Goal: Feedback & Contribution: Contribute content

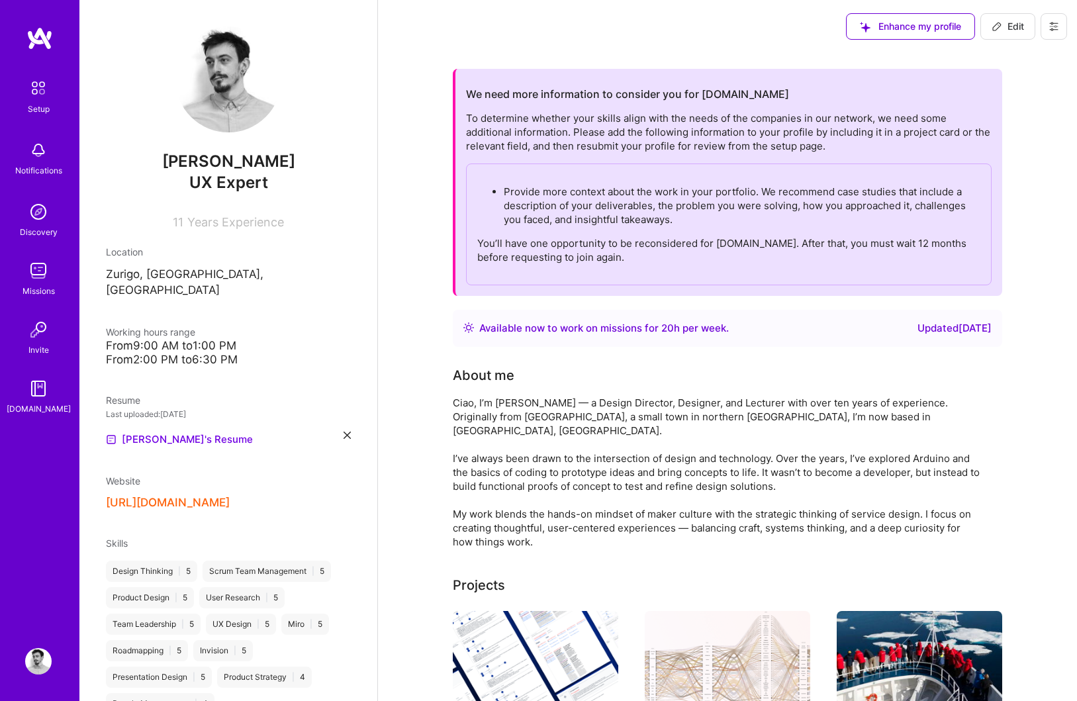
click at [722, 138] on div "To determine whether your skills align with the needs of the companies in our n…" at bounding box center [729, 198] width 526 height 174
click at [696, 197] on p "Provide more context about the work in your portfolio. We recommend case studie…" at bounding box center [742, 206] width 477 height 42
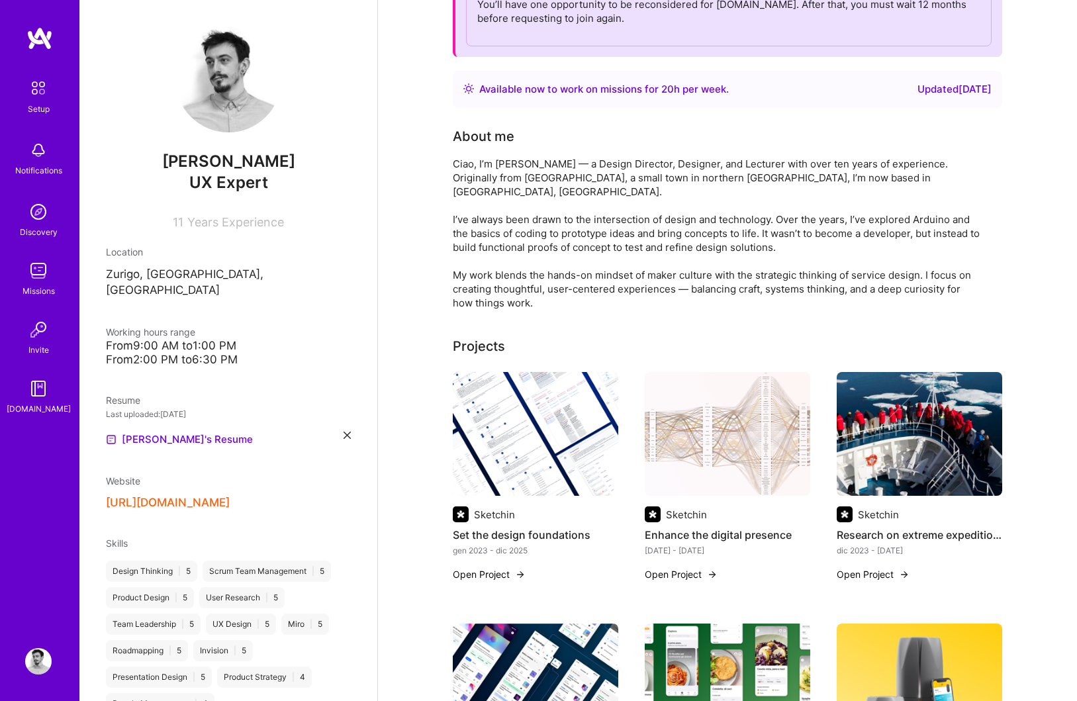
scroll to position [328, 0]
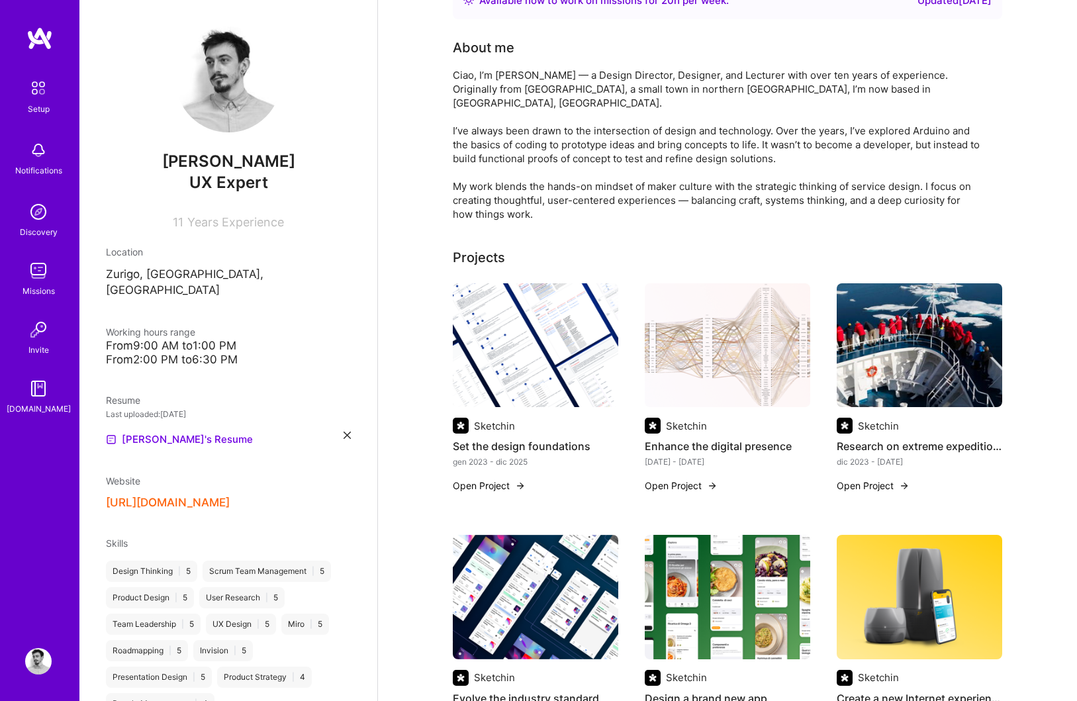
click at [560, 349] on img at bounding box center [535, 345] width 165 height 124
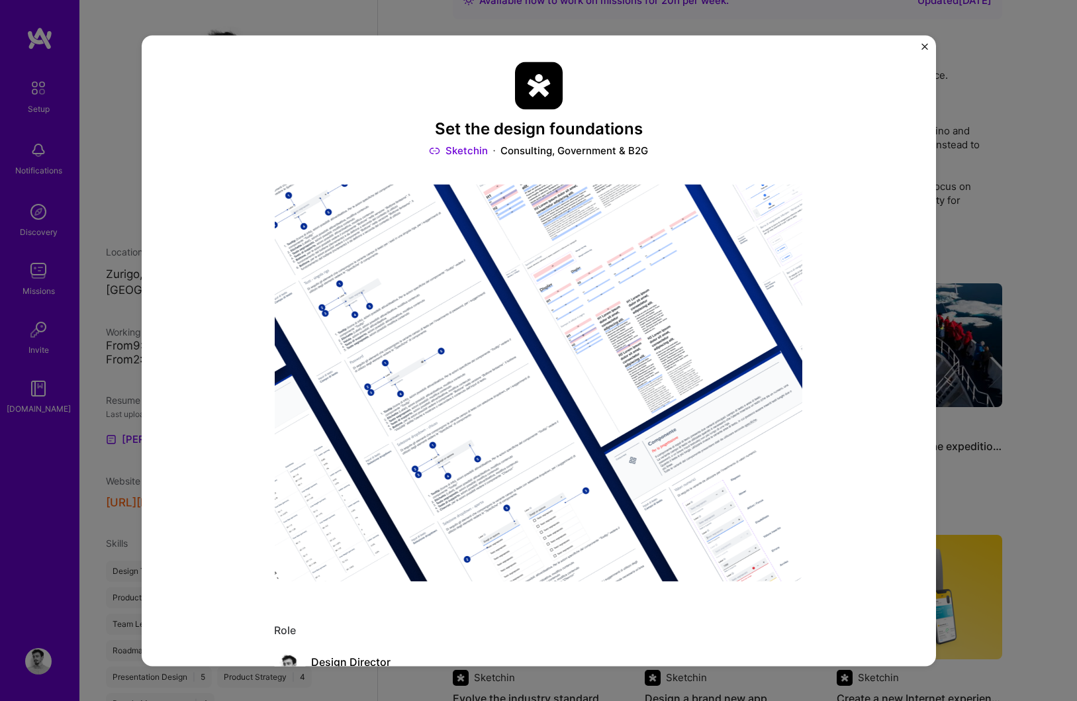
click at [961, 52] on div "Set the design foundations Sketchin Consulting, Government & B2G Role Design Di…" at bounding box center [538, 350] width 1077 height 701
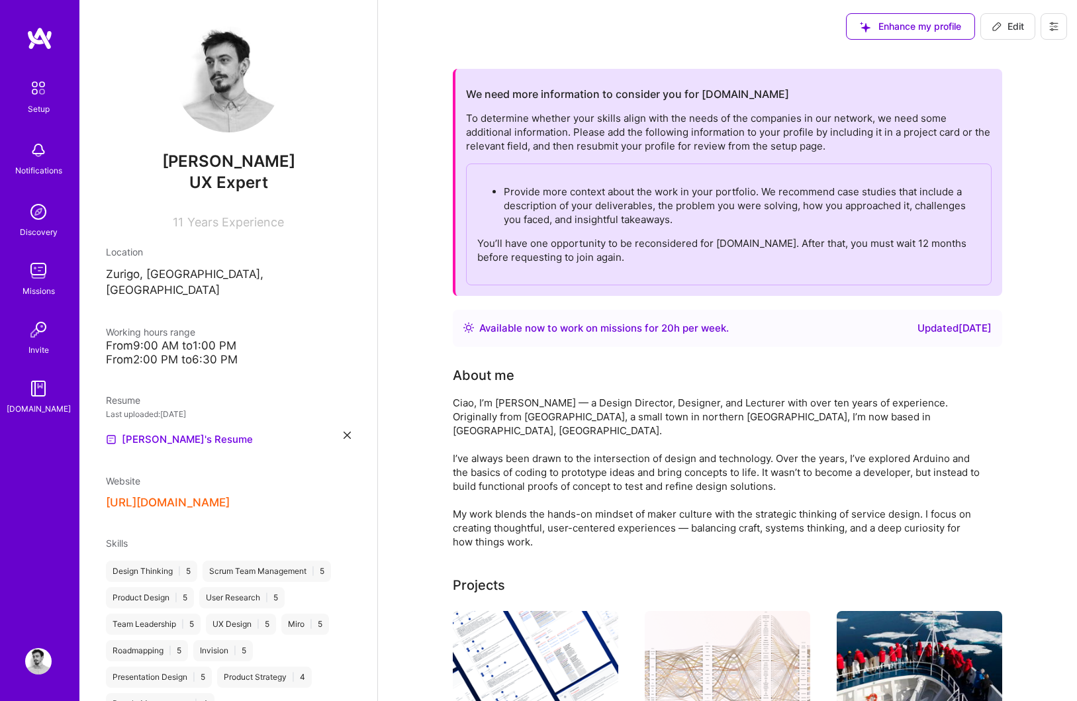
click at [916, 23] on span "Enhance my profile" at bounding box center [910, 26] width 101 height 13
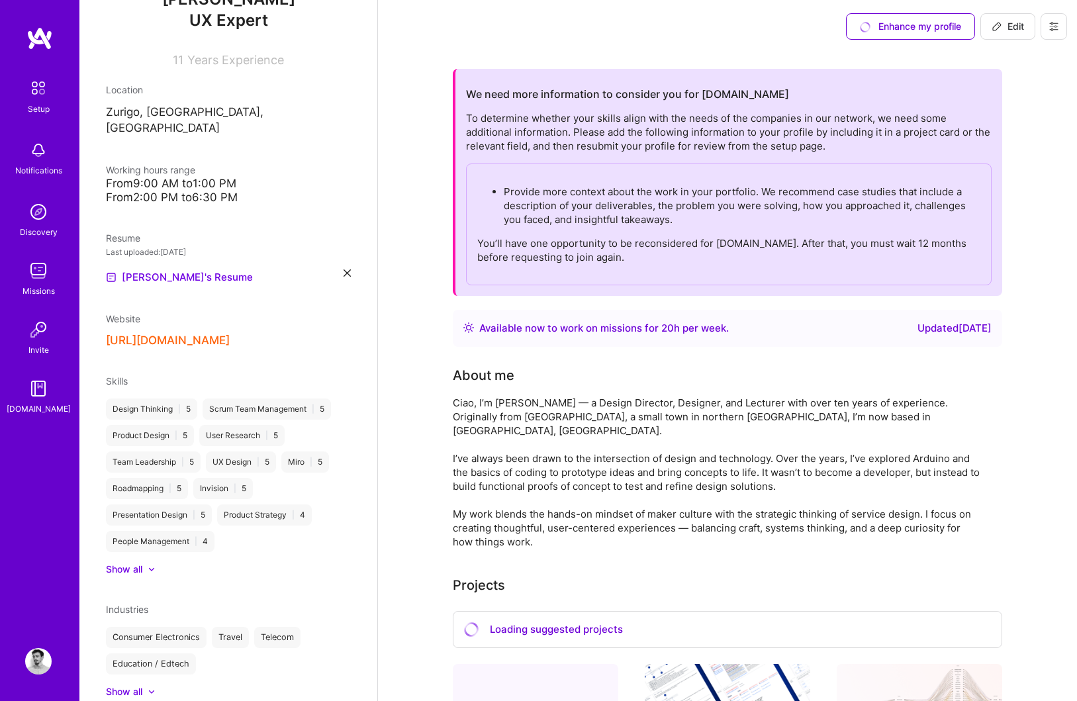
scroll to position [268, 0]
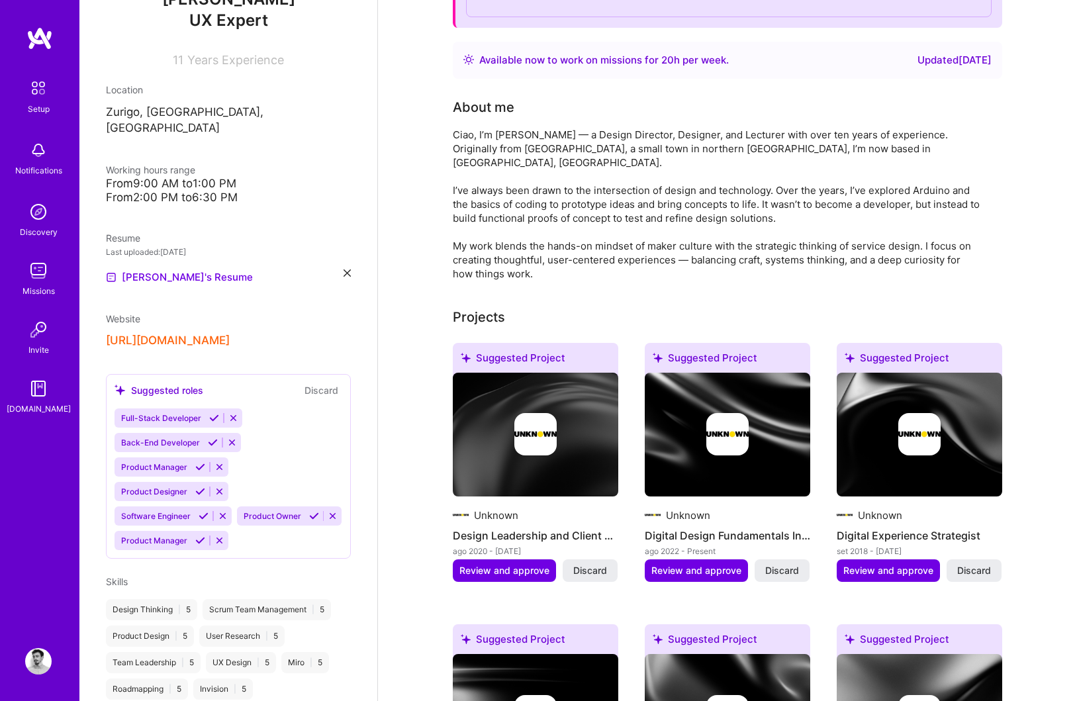
click at [490, 416] on div at bounding box center [535, 434] width 165 height 42
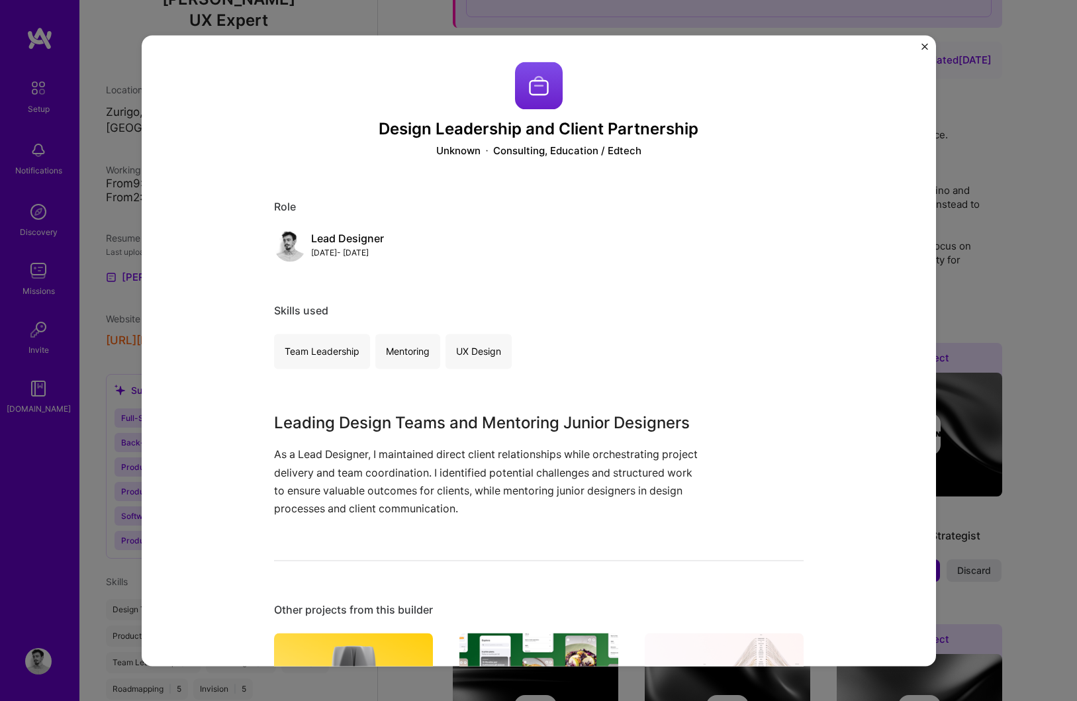
click at [922, 46] on img "Close" at bounding box center [924, 46] width 7 height 7
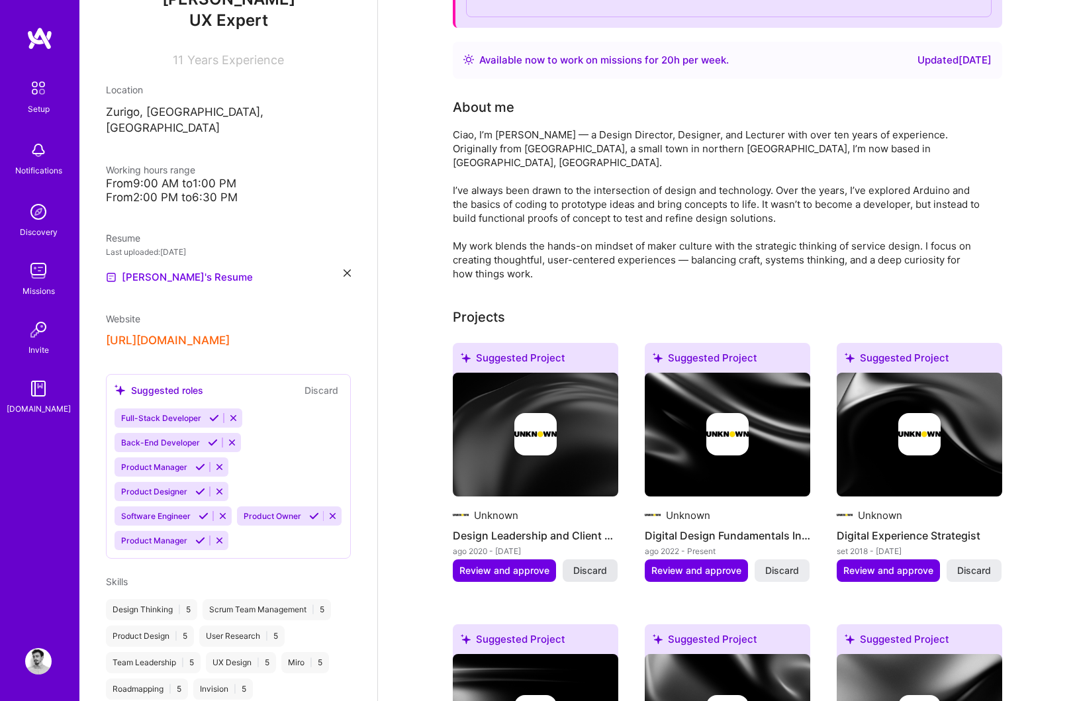
click at [591, 564] on span "Discard" at bounding box center [590, 570] width 34 height 13
click at [571, 432] on div at bounding box center [535, 434] width 165 height 42
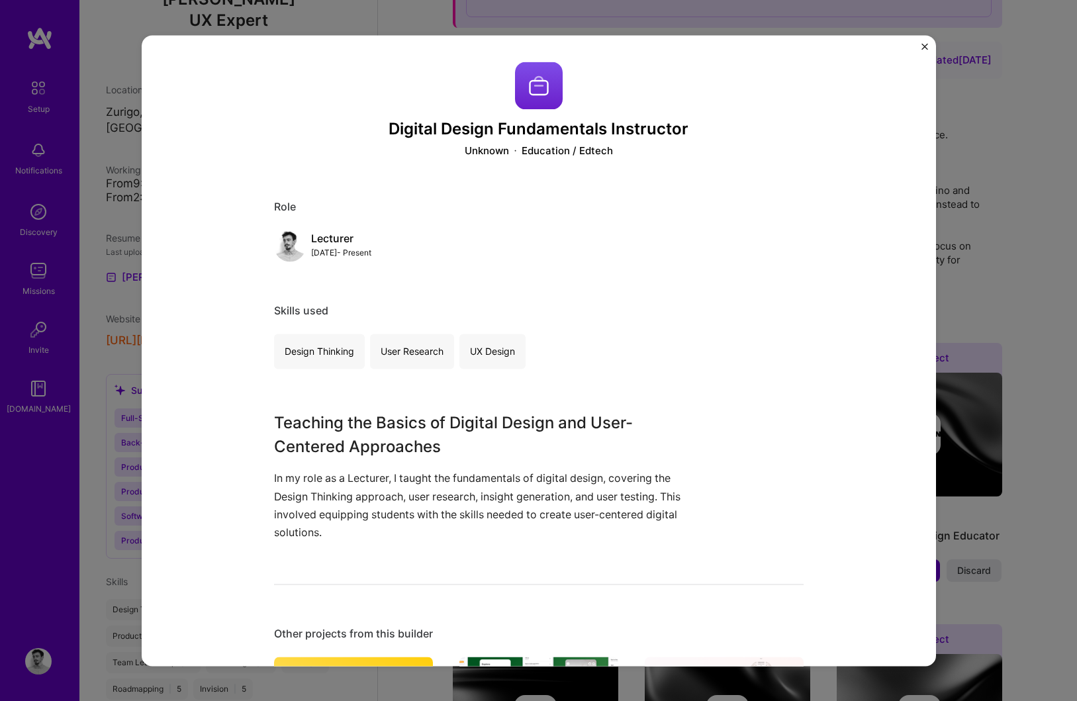
click at [923, 48] on img "Close" at bounding box center [924, 46] width 7 height 7
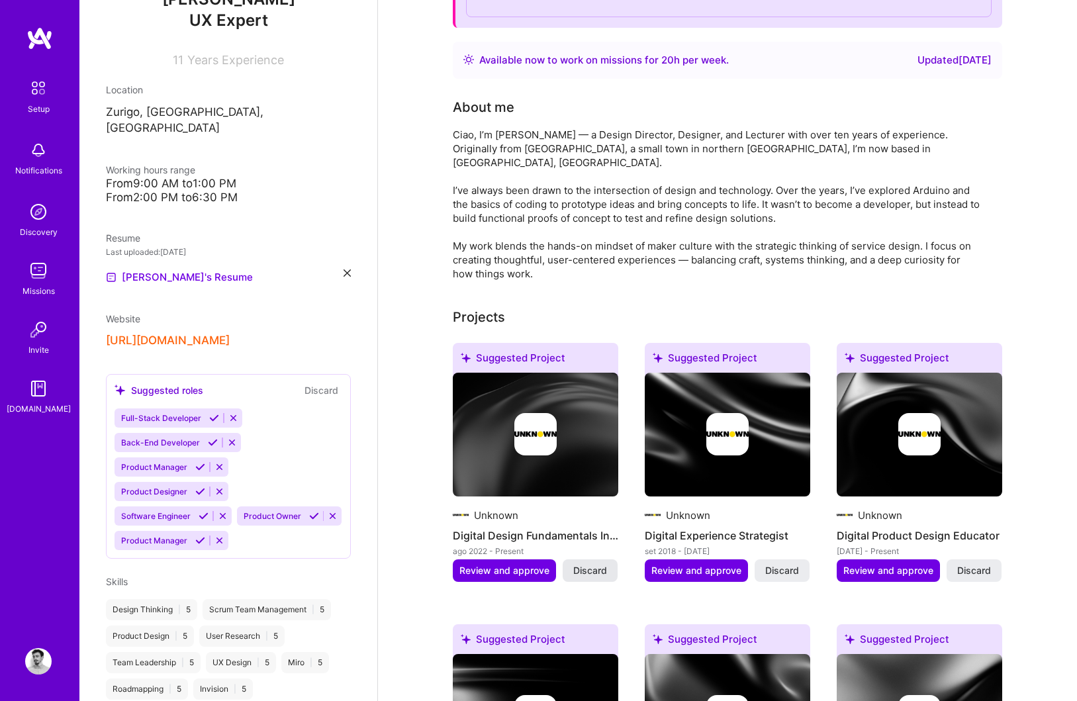
click at [582, 564] on span "Discard" at bounding box center [590, 570] width 34 height 13
click at [584, 564] on span "Discard" at bounding box center [590, 570] width 34 height 13
click at [585, 564] on span "Discard" at bounding box center [590, 570] width 34 height 13
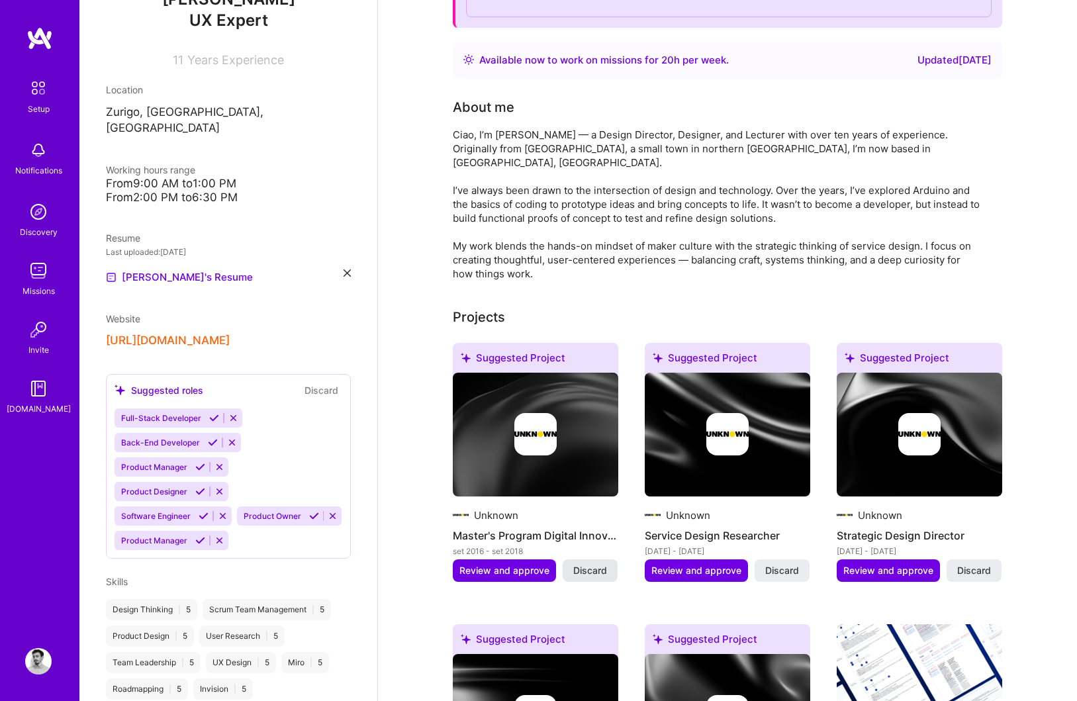
click at [585, 564] on span "Discard" at bounding box center [590, 570] width 34 height 13
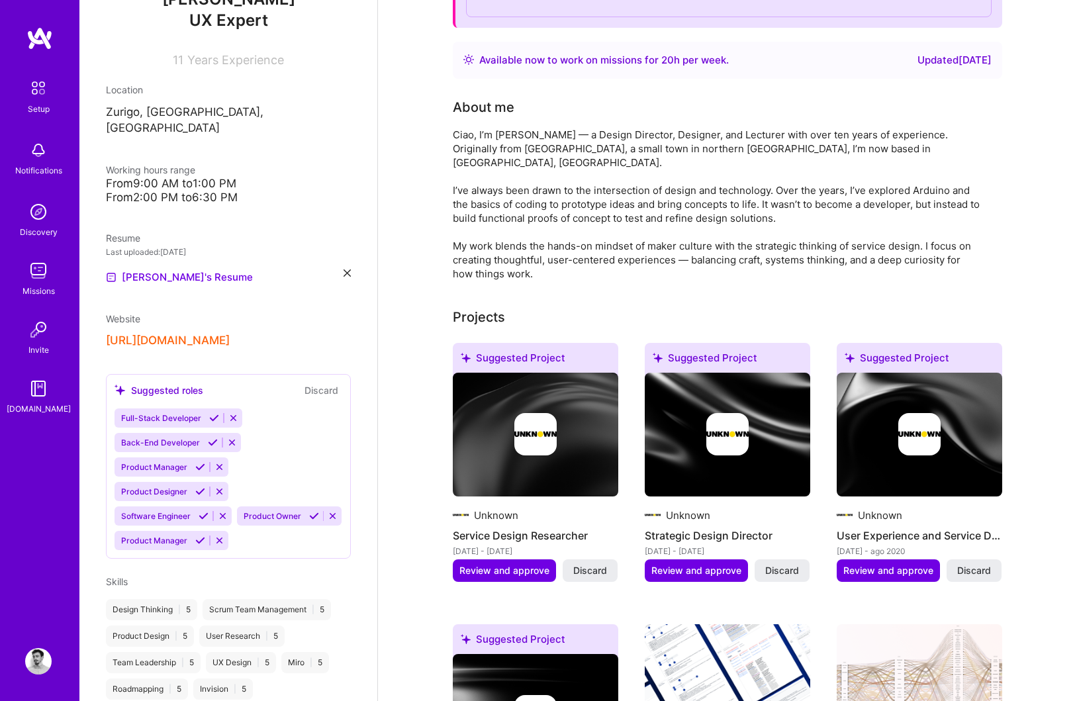
click at [585, 564] on span "Discard" at bounding box center [590, 570] width 34 height 13
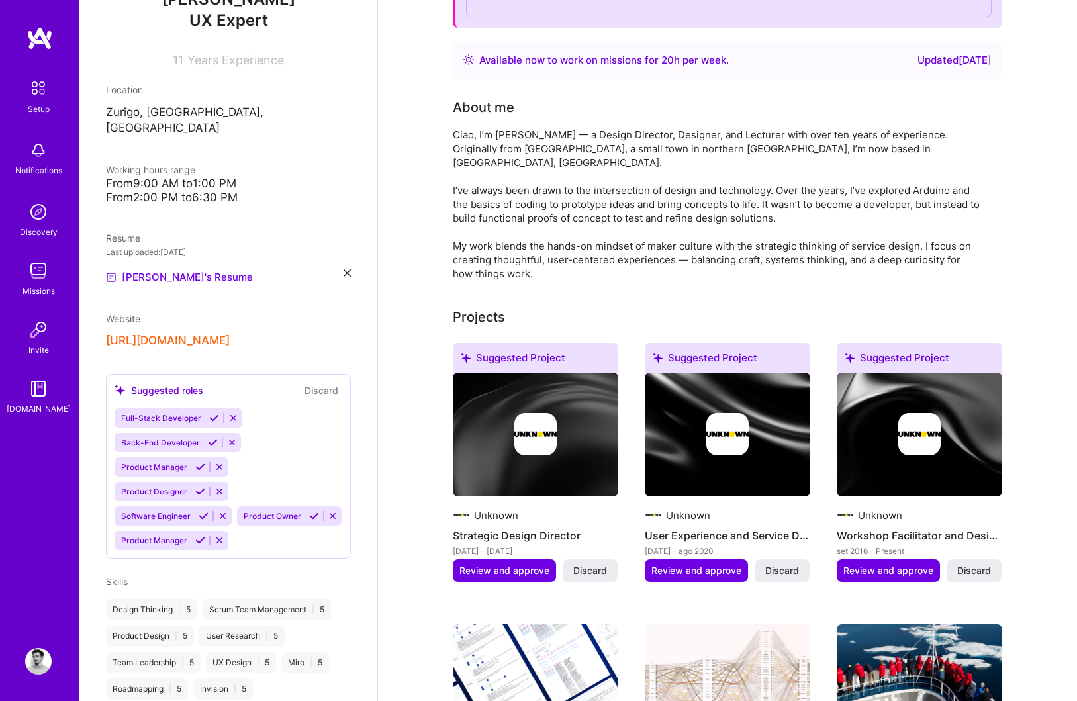
click at [585, 564] on span "Discard" at bounding box center [590, 570] width 34 height 13
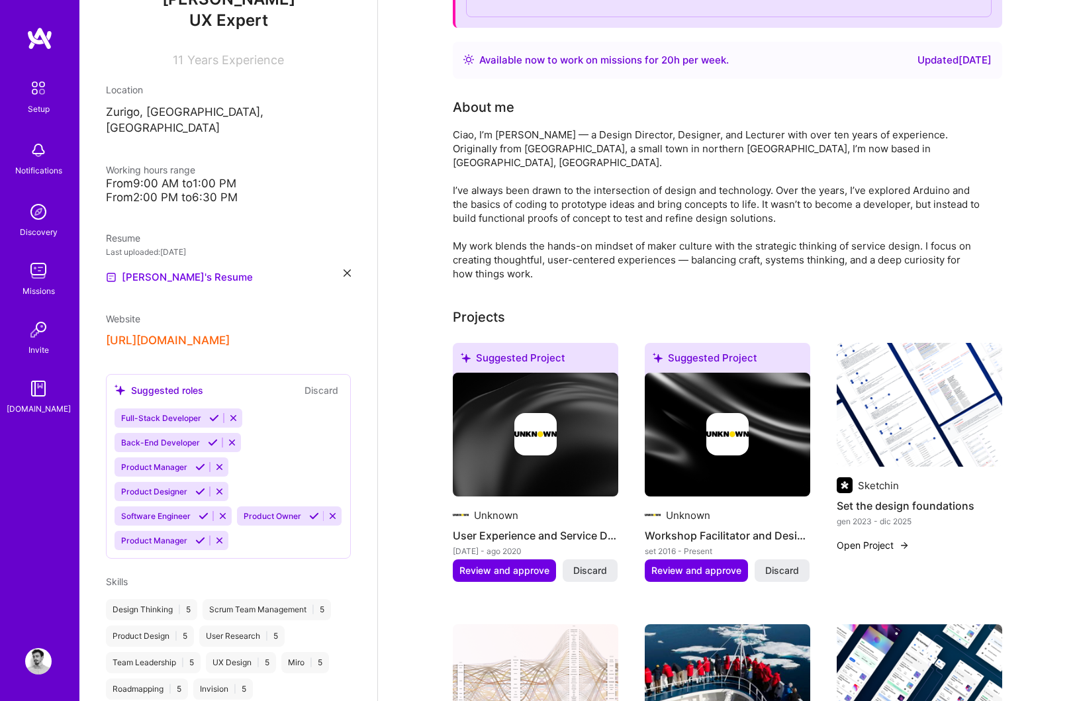
click at [585, 564] on span "Discard" at bounding box center [590, 570] width 34 height 13
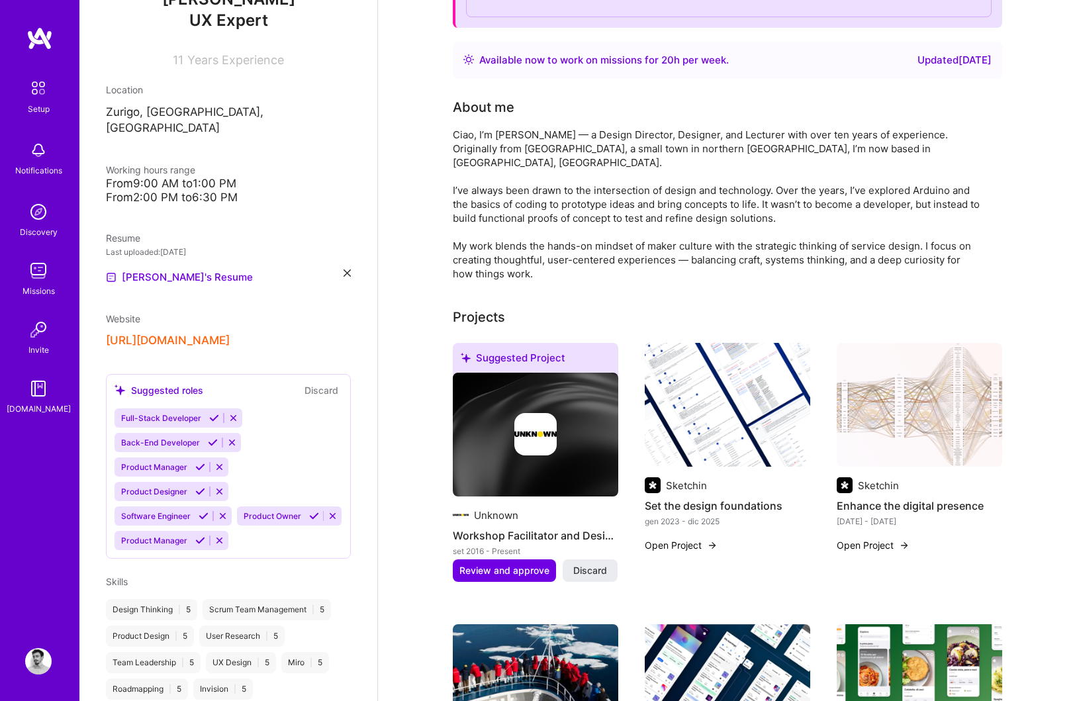
click at [585, 564] on span "Discard" at bounding box center [590, 570] width 34 height 13
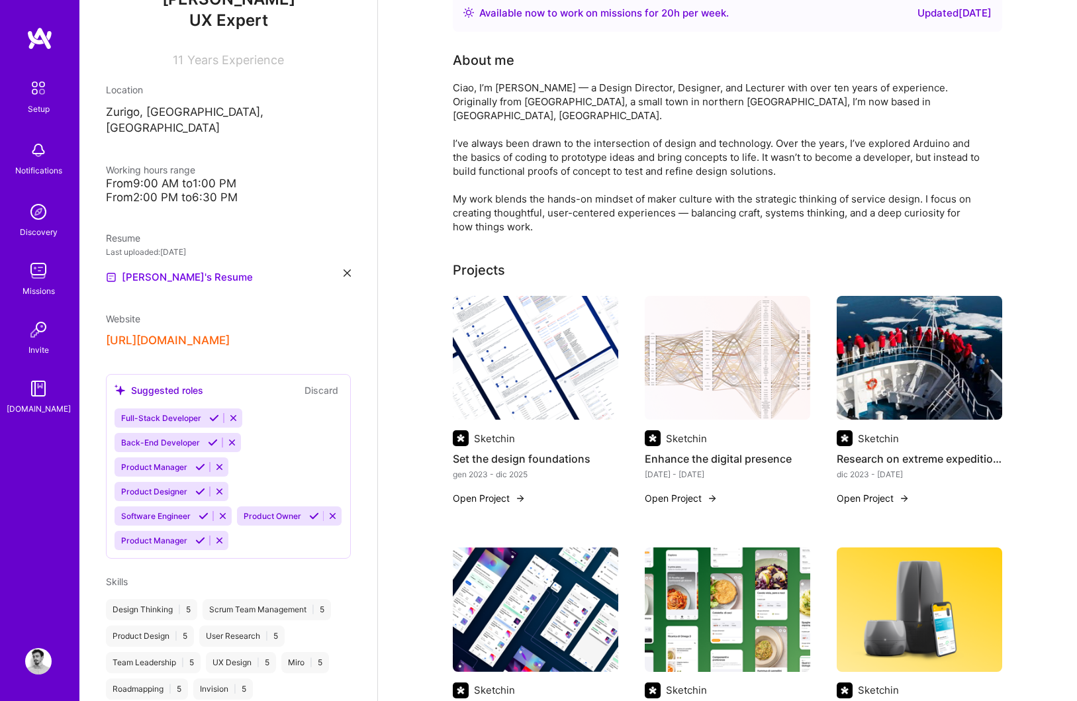
scroll to position [548, 0]
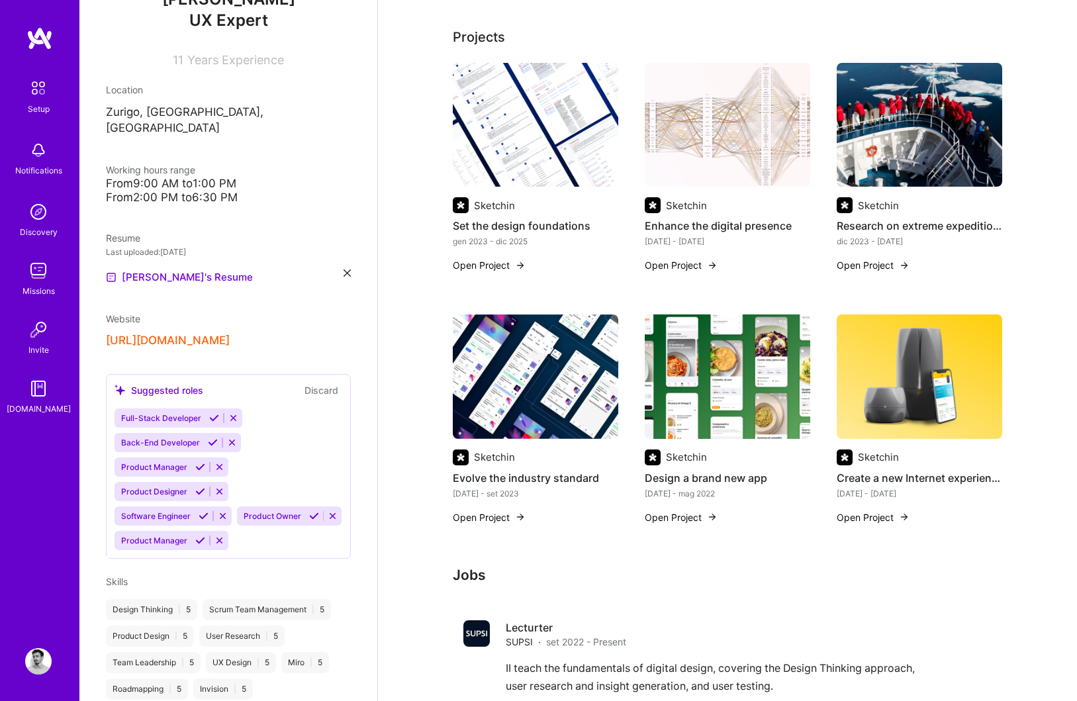
click at [965, 344] on img at bounding box center [919, 376] width 165 height 124
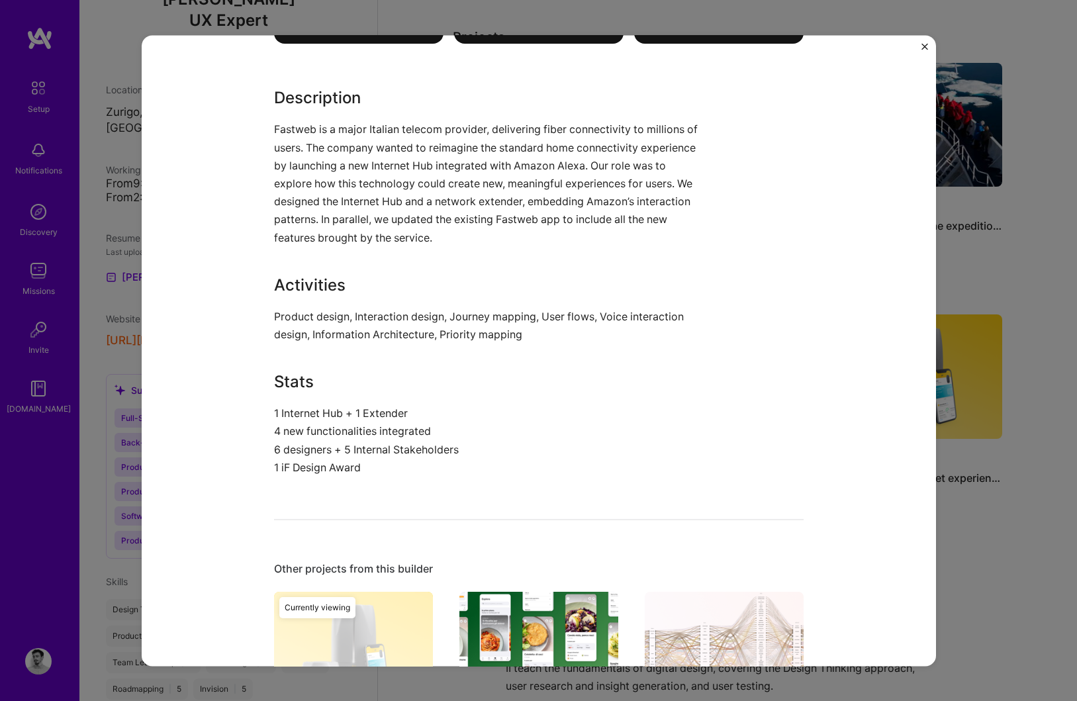
scroll to position [814, 0]
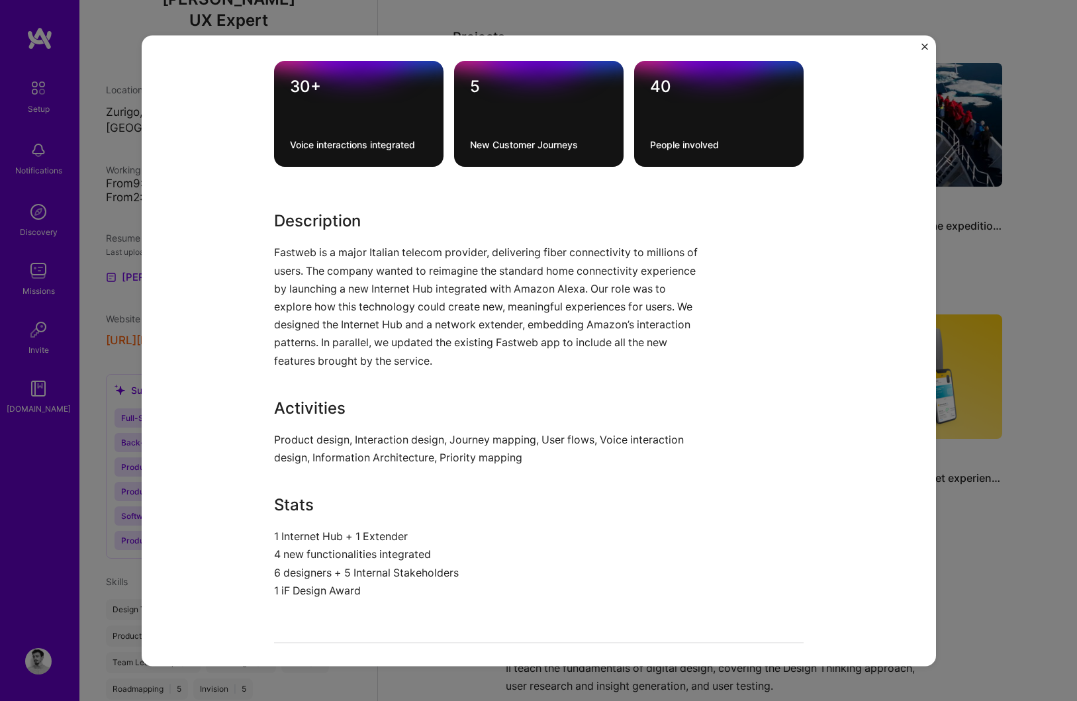
click at [1018, 514] on div "Create a new Internet experience Sketchin Telecom, Consulting Project link Role…" at bounding box center [538, 350] width 1077 height 701
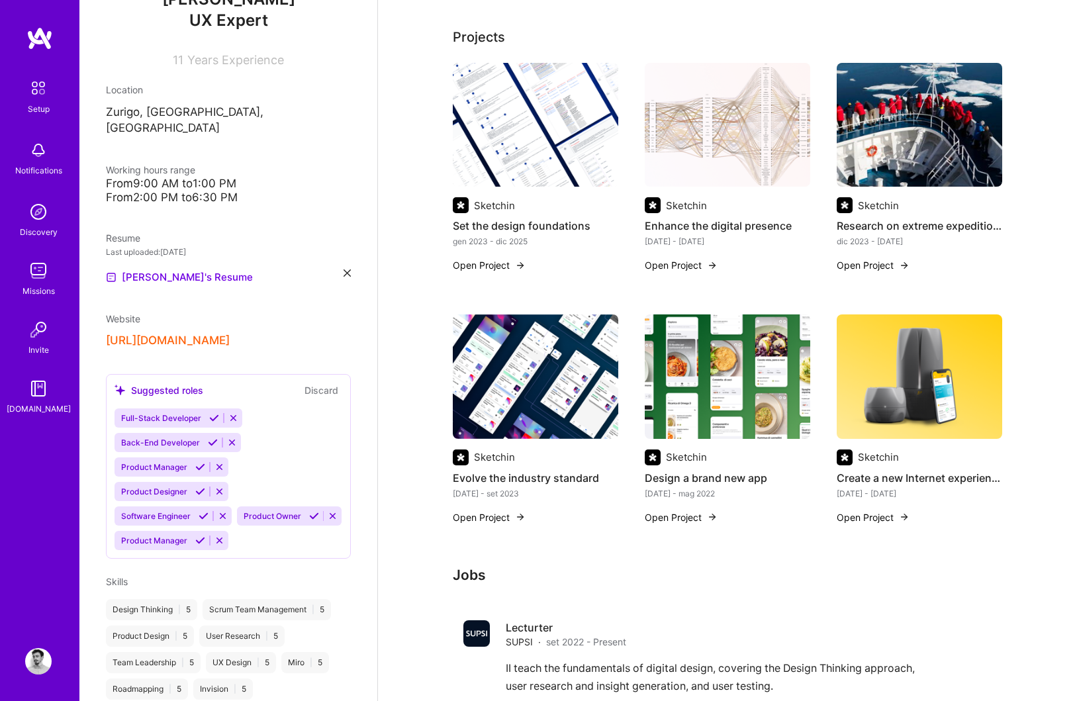
click at [543, 148] on img at bounding box center [535, 125] width 165 height 124
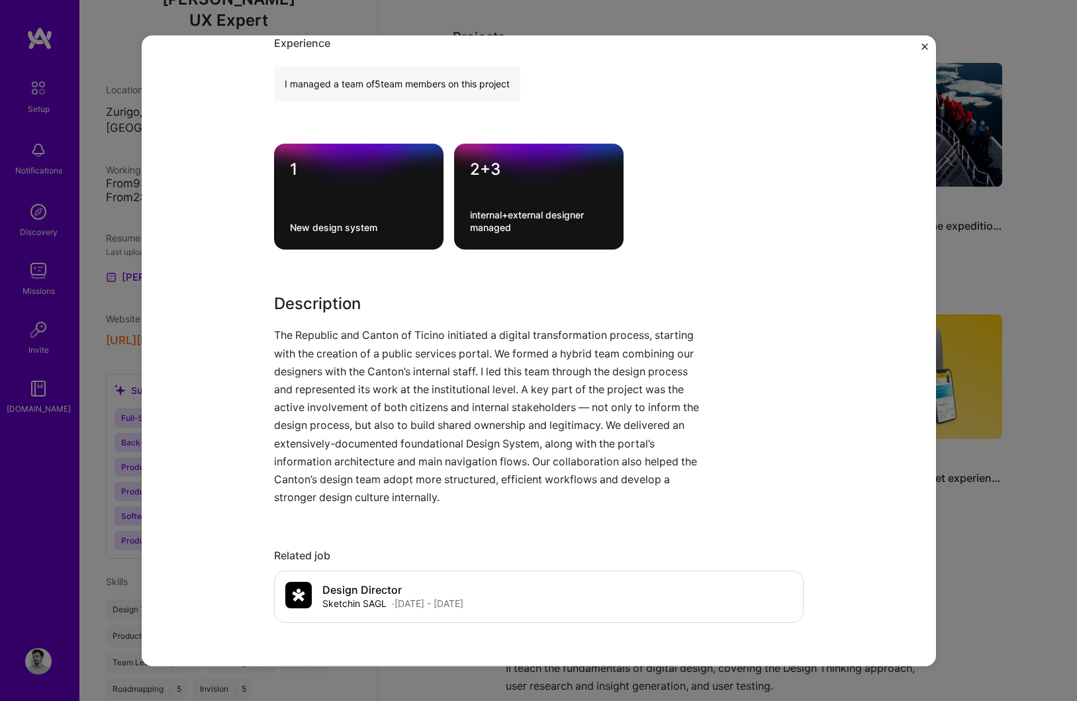
scroll to position [1026, 0]
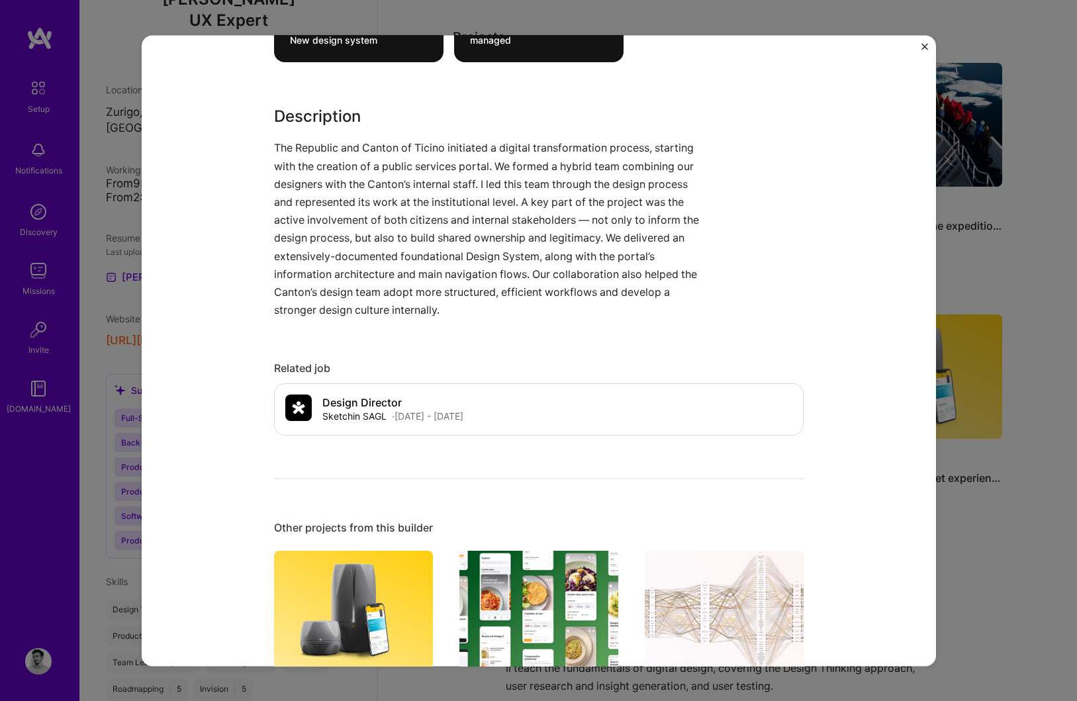
click at [1012, 566] on div "Set the design foundations Sketchin Consulting, Government & B2G Role Design Di…" at bounding box center [538, 350] width 1077 height 701
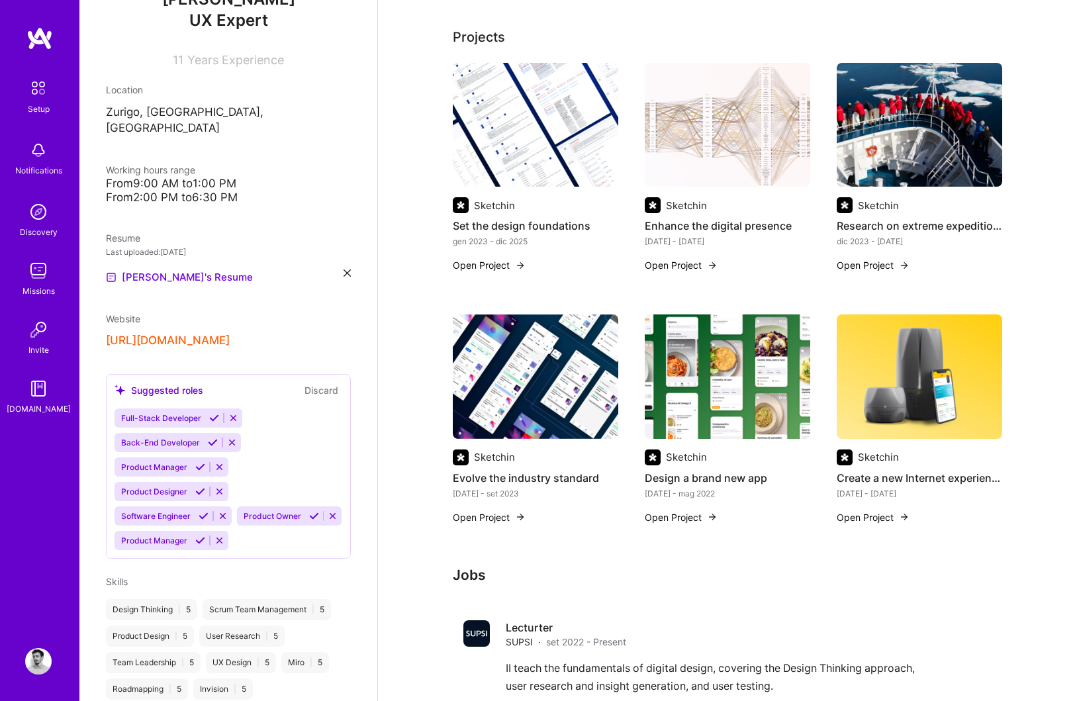
click at [743, 140] on img at bounding box center [727, 125] width 165 height 124
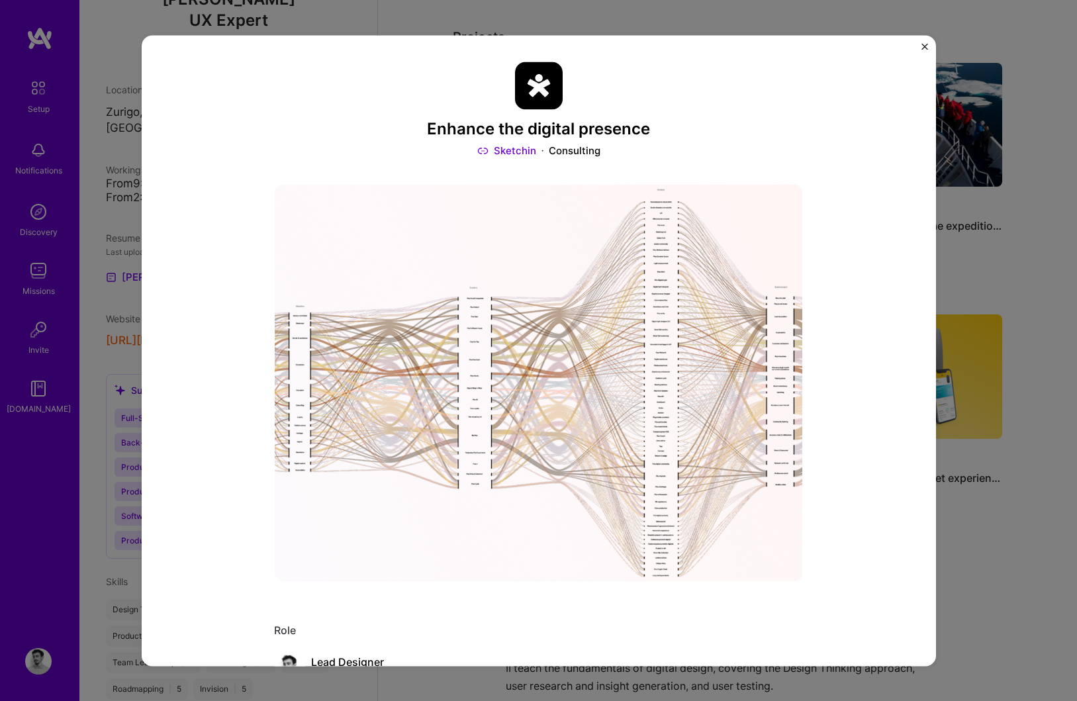
click at [921, 43] on img "Close" at bounding box center [924, 46] width 7 height 7
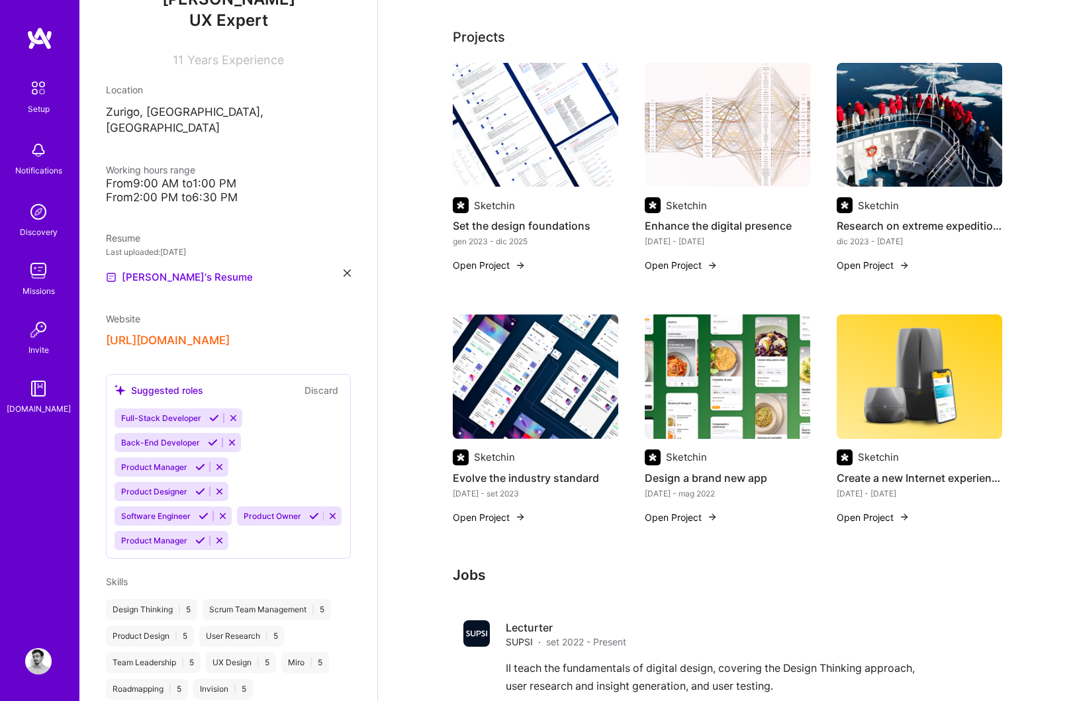
click at [908, 84] on img at bounding box center [919, 125] width 165 height 124
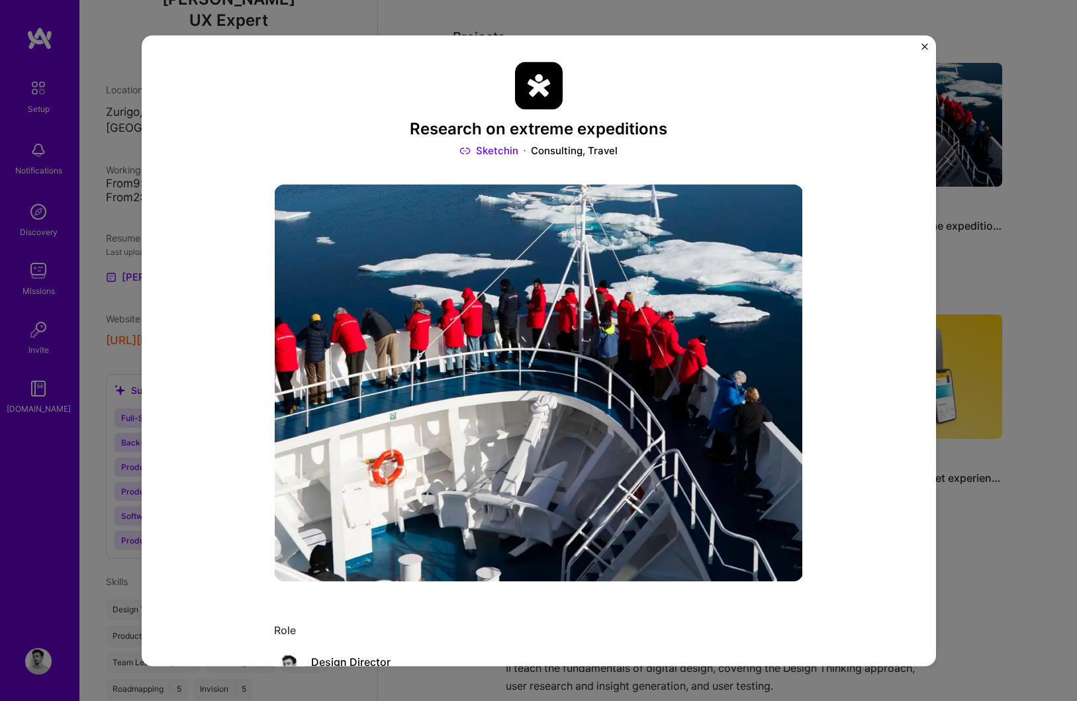
click at [924, 48] on img "Close" at bounding box center [924, 46] width 7 height 7
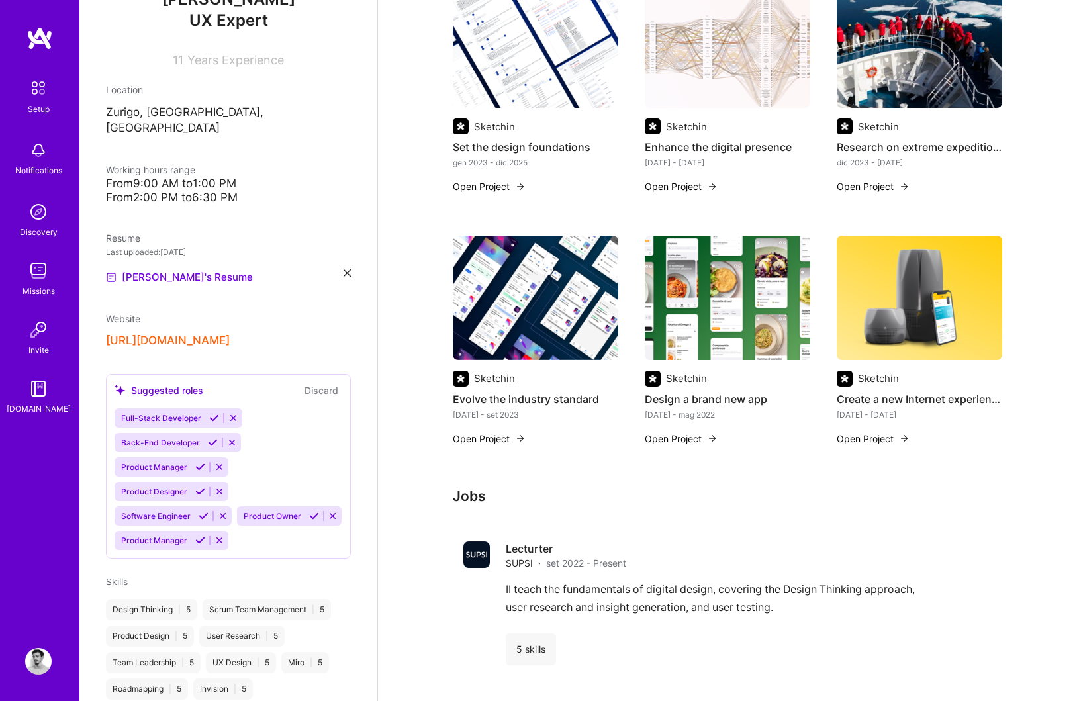
scroll to position [641, 0]
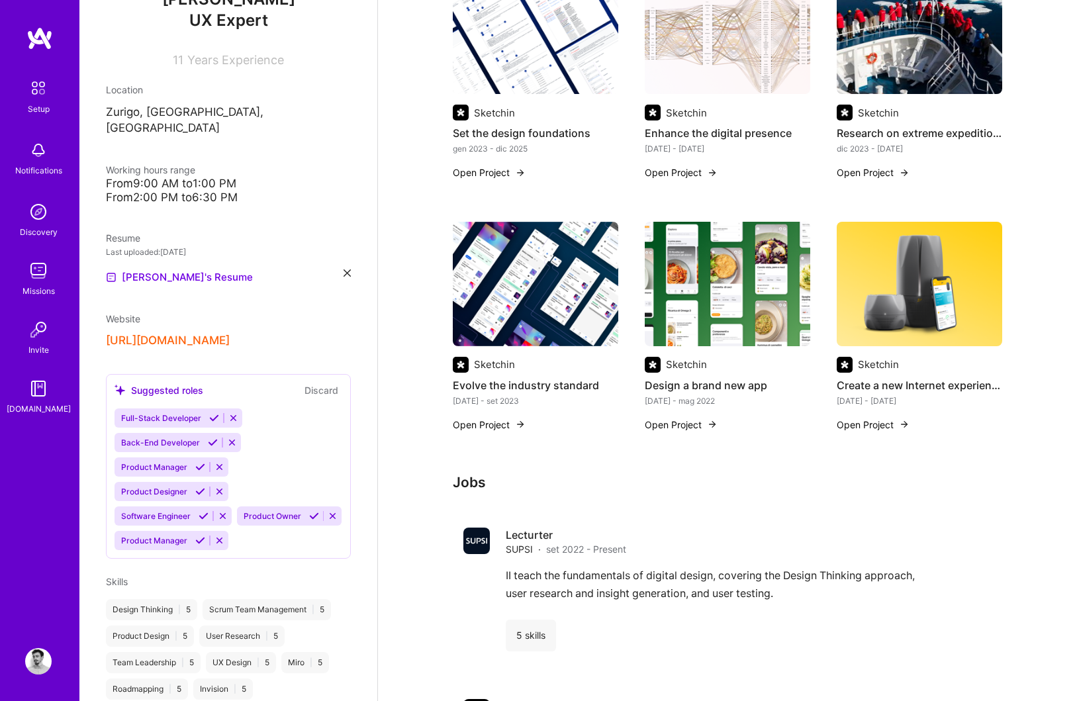
click at [321, 383] on button "Discard" at bounding box center [322, 390] width 42 height 15
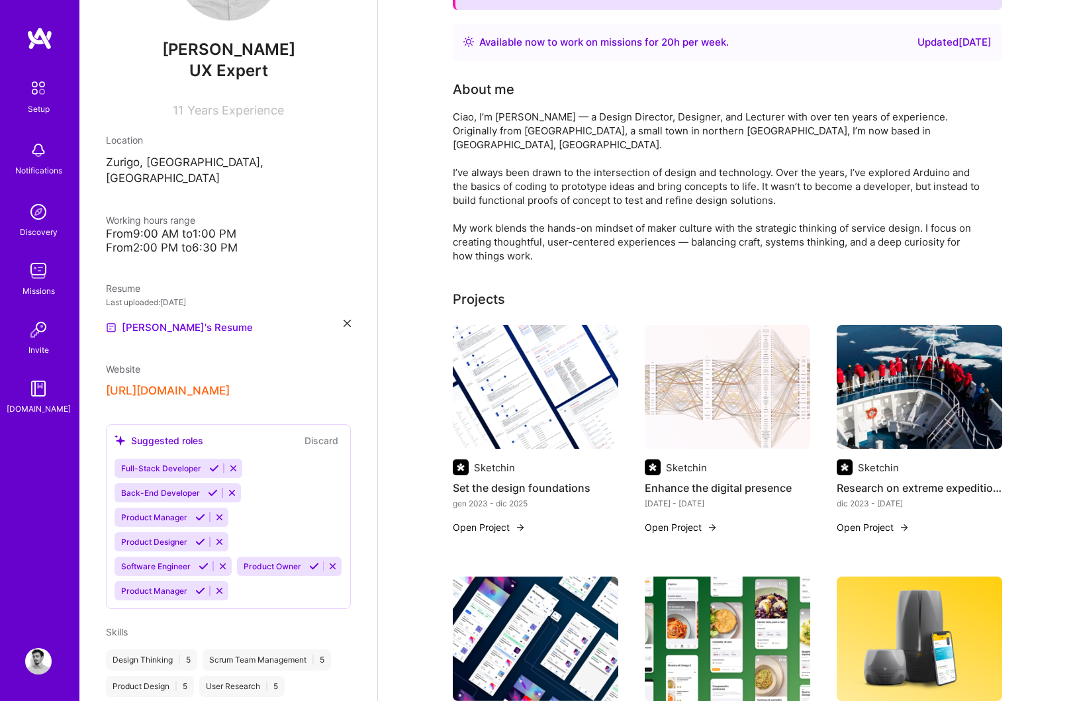
scroll to position [0, 0]
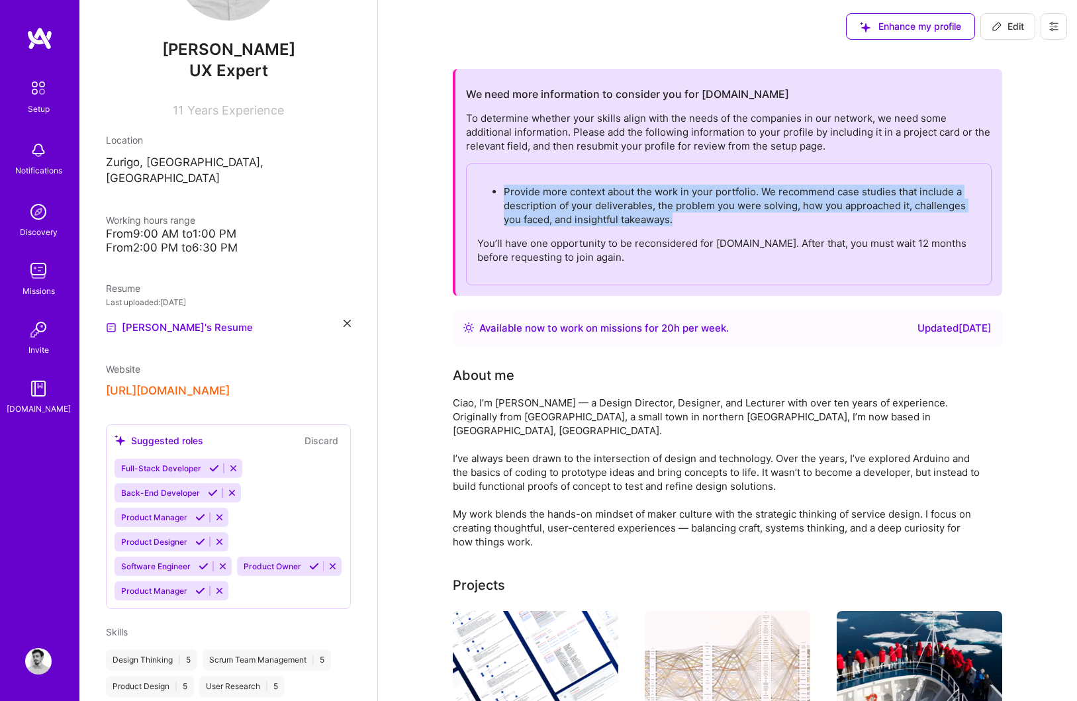
drag, startPoint x: 503, startPoint y: 191, endPoint x: 673, endPoint y: 225, distance: 173.4
click at [673, 225] on p "Provide more context about the work in your portfolio. We recommend case studie…" at bounding box center [742, 206] width 477 height 42
copy p "Provide more context about the work in your portfolio. We recommend case studie…"
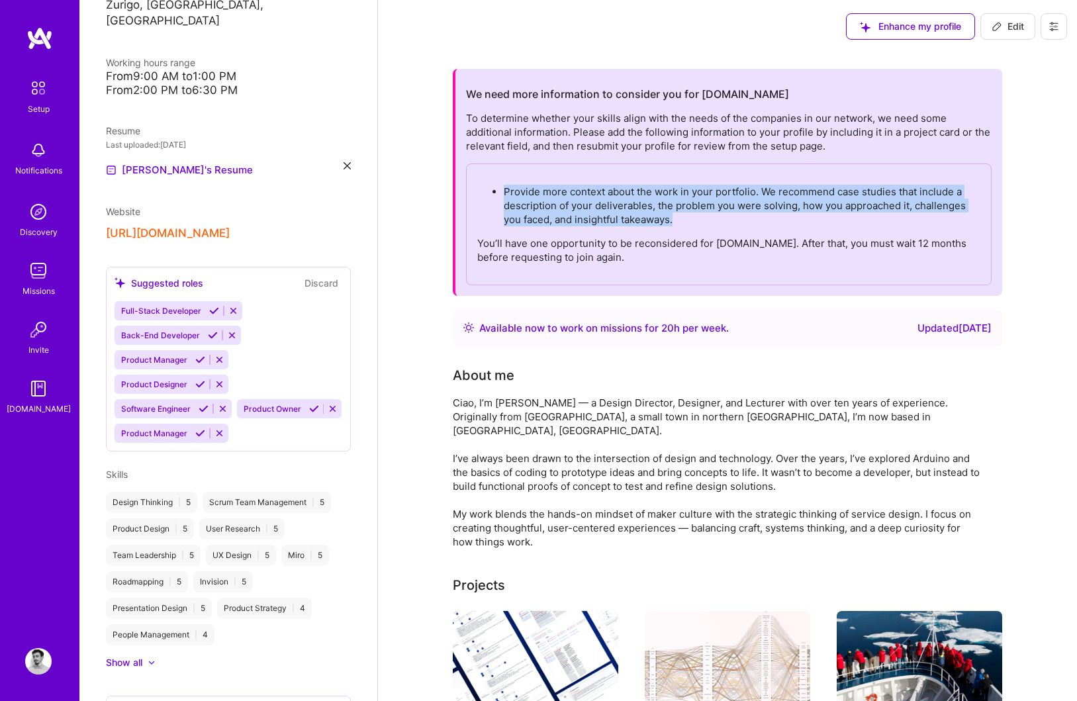
scroll to position [580, 0]
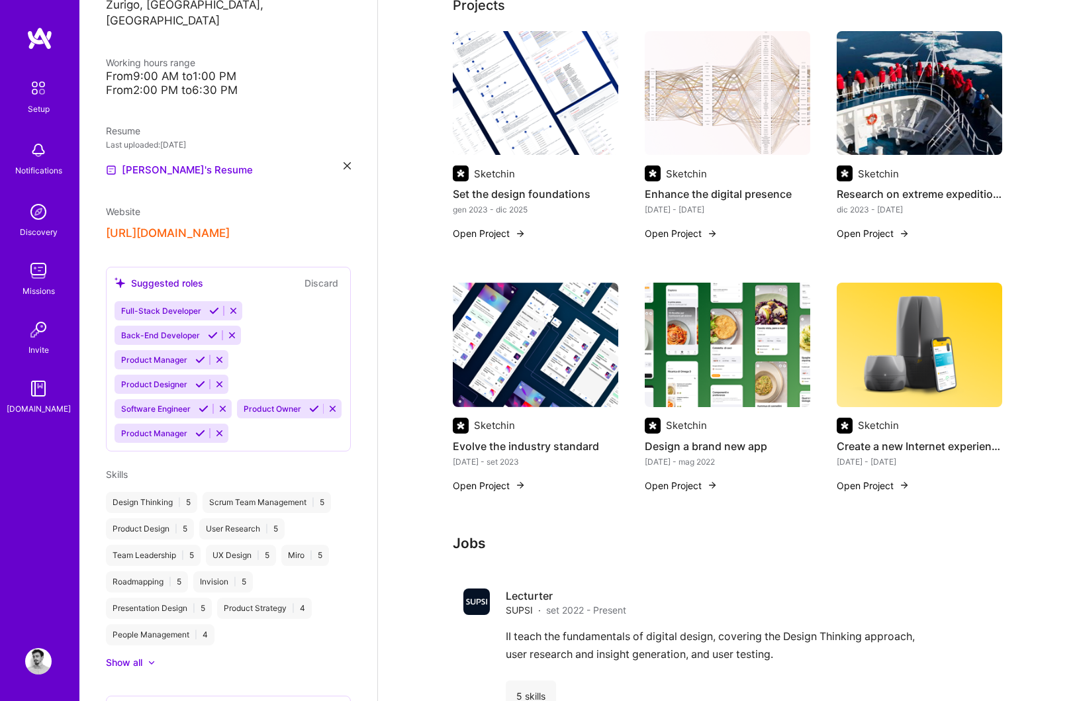
click at [491, 78] on img at bounding box center [535, 93] width 165 height 124
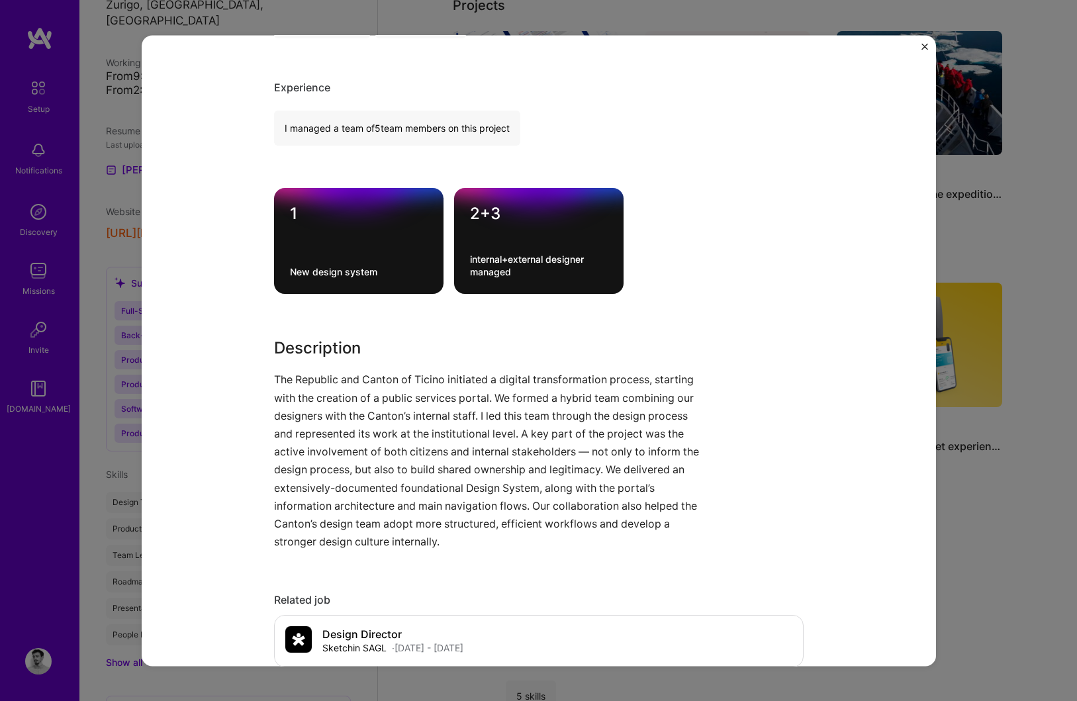
scroll to position [797, 0]
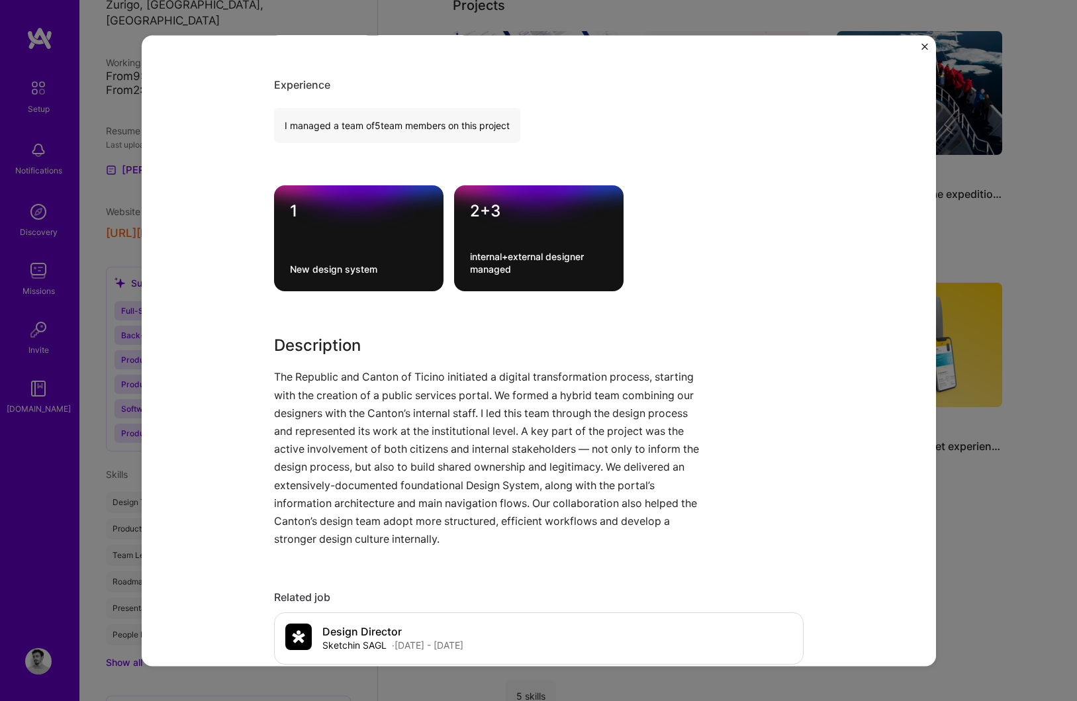
click at [928, 50] on div "Set the design foundations Sketchin Consulting, Government & B2G Role Design Di…" at bounding box center [539, 350] width 794 height 631
click at [922, 48] on img "Close" at bounding box center [924, 46] width 7 height 7
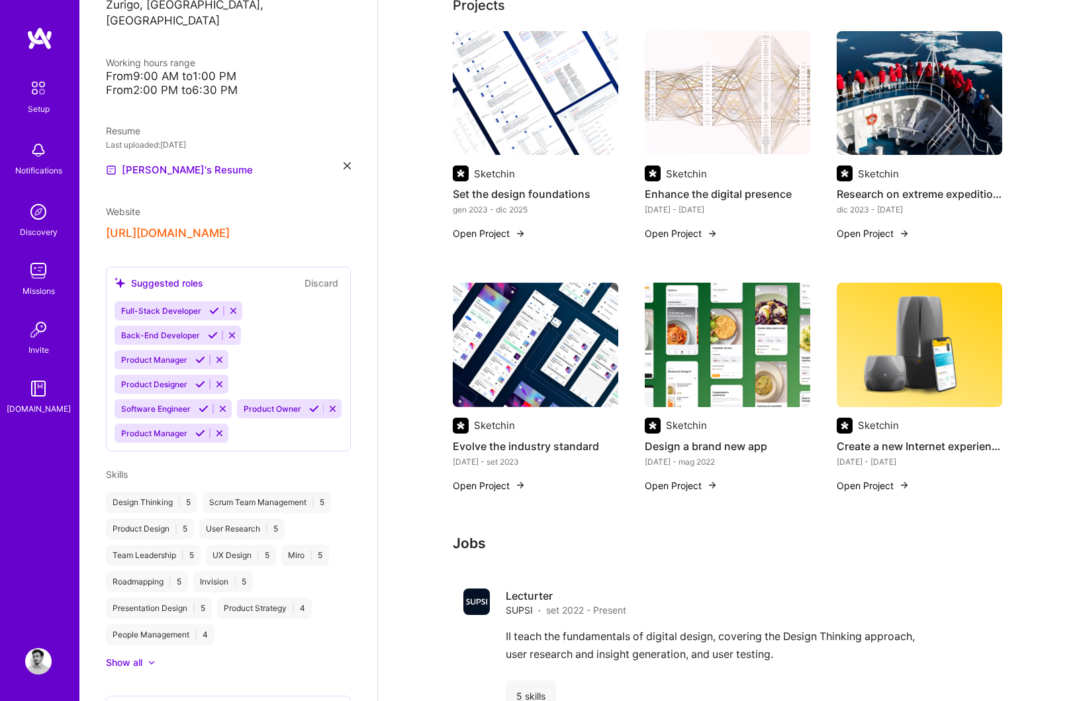
click at [677, 167] on div "Sketchin" at bounding box center [686, 174] width 41 height 14
click at [675, 203] on div "[DATE] - [DATE]" at bounding box center [727, 210] width 165 height 14
click at [678, 185] on h4 "Enhance the digital presence" at bounding box center [727, 193] width 165 height 17
click at [679, 226] on button "Open Project" at bounding box center [681, 233] width 73 height 14
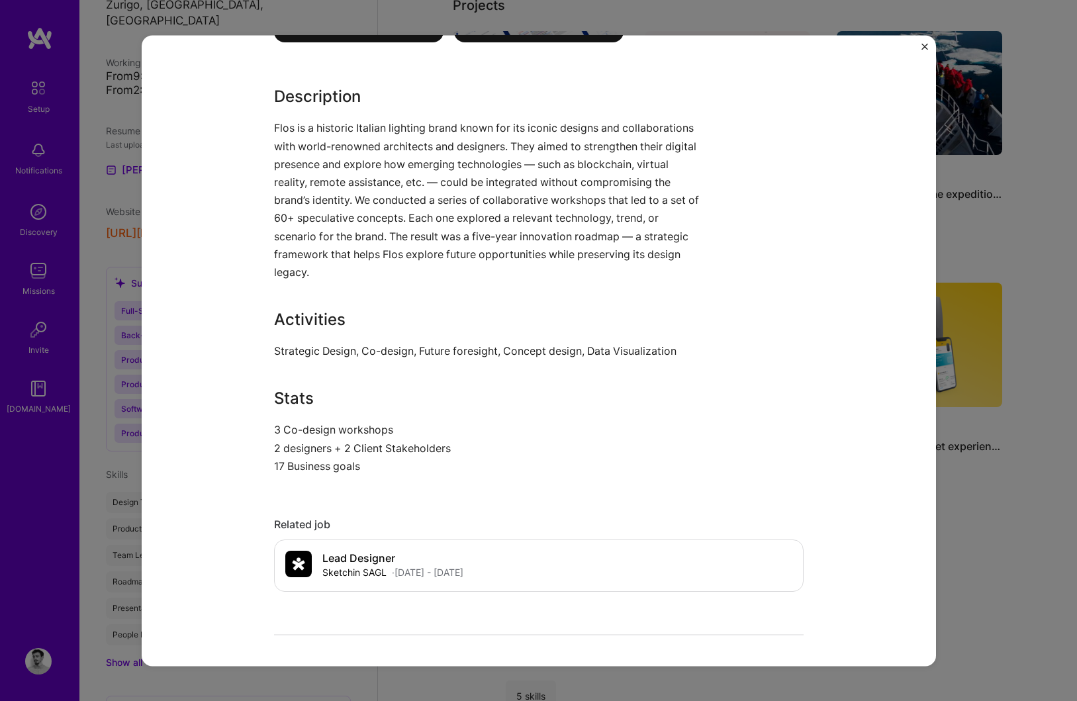
scroll to position [978, 0]
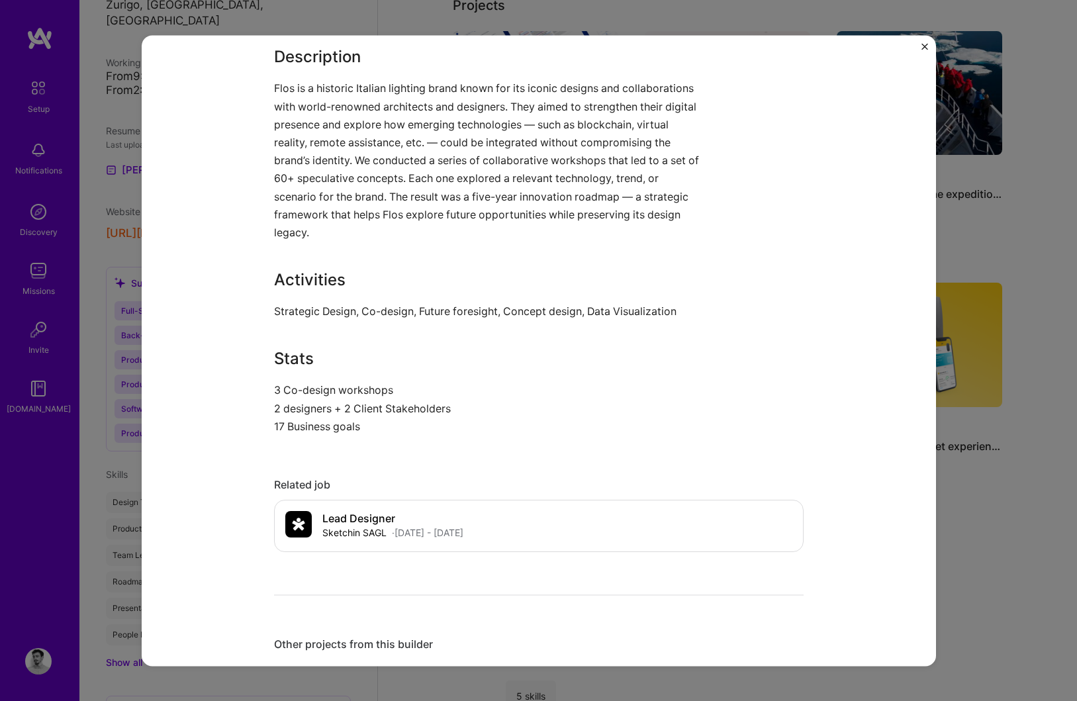
click at [978, 548] on div "Enhance the digital presence Sketchin Consulting Role Lead Designer [DATE] - [D…" at bounding box center [538, 350] width 1077 height 701
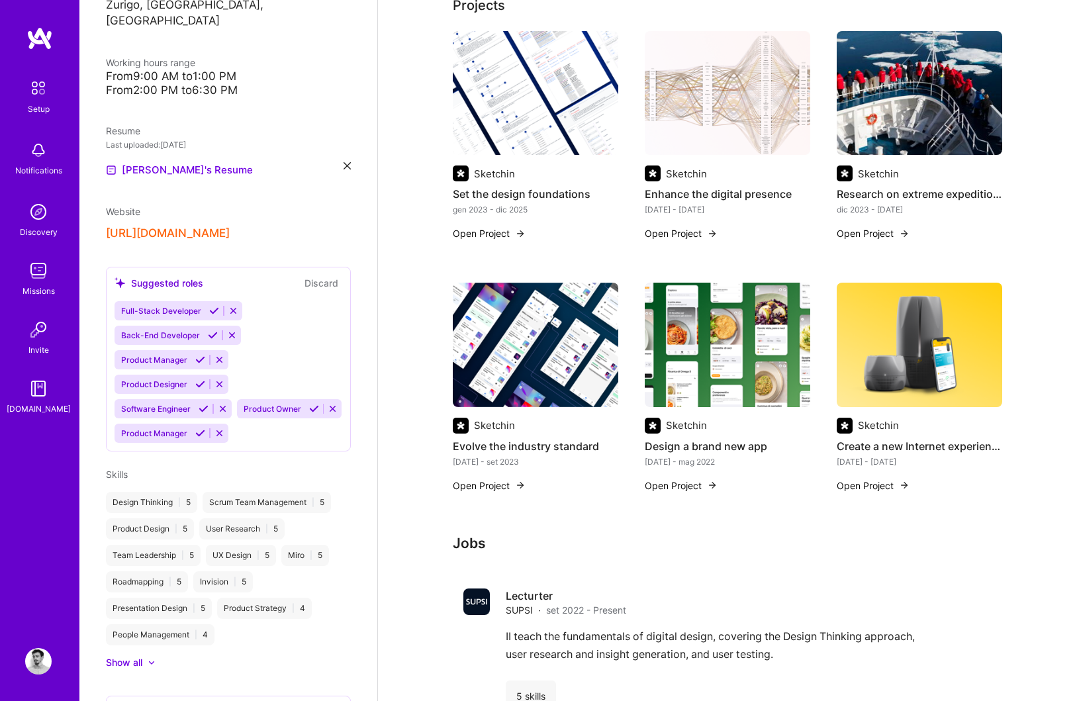
click at [520, 102] on img at bounding box center [535, 93] width 165 height 124
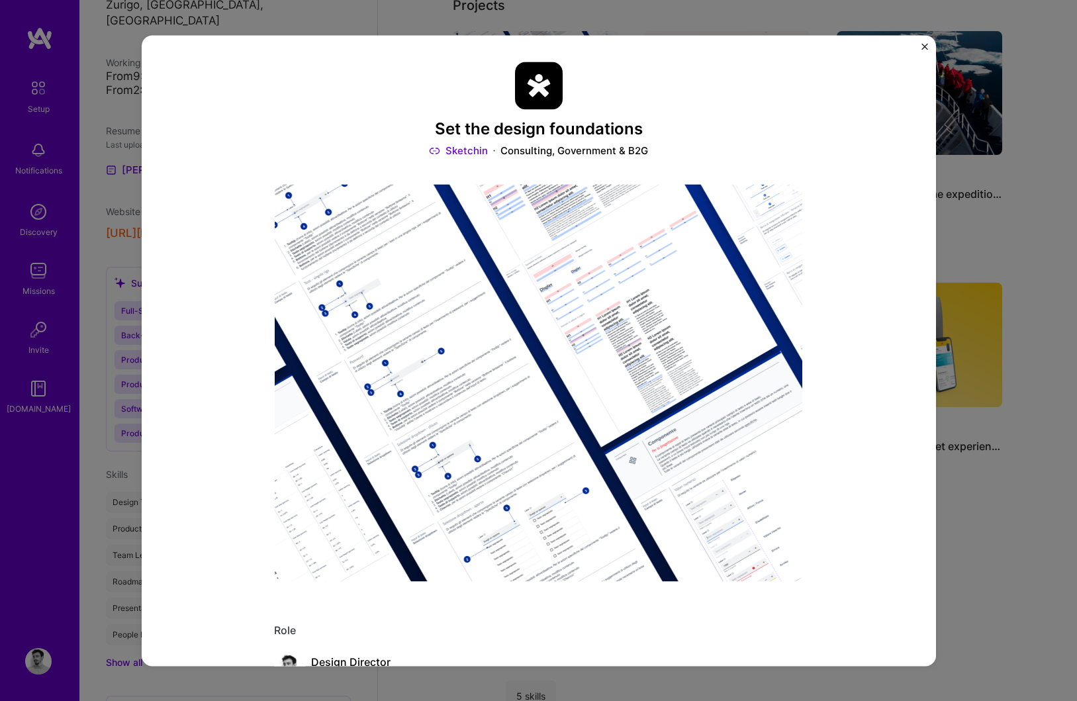
click at [922, 45] on img "Close" at bounding box center [924, 46] width 7 height 7
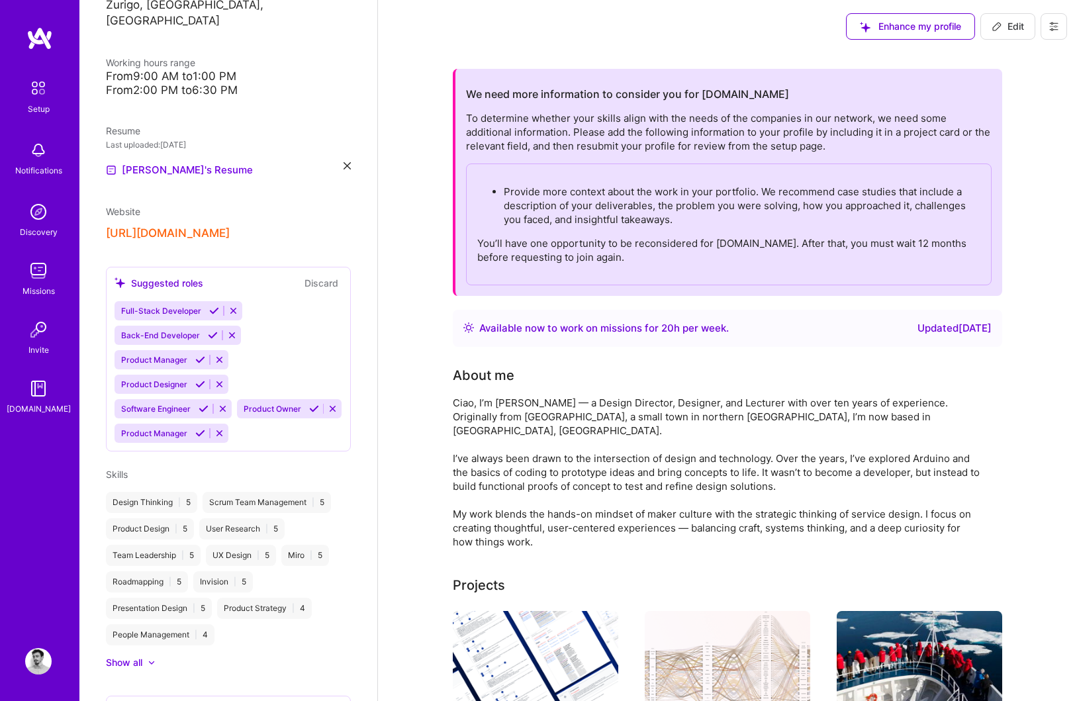
click at [1011, 14] on button "Edit" at bounding box center [1007, 26] width 55 height 26
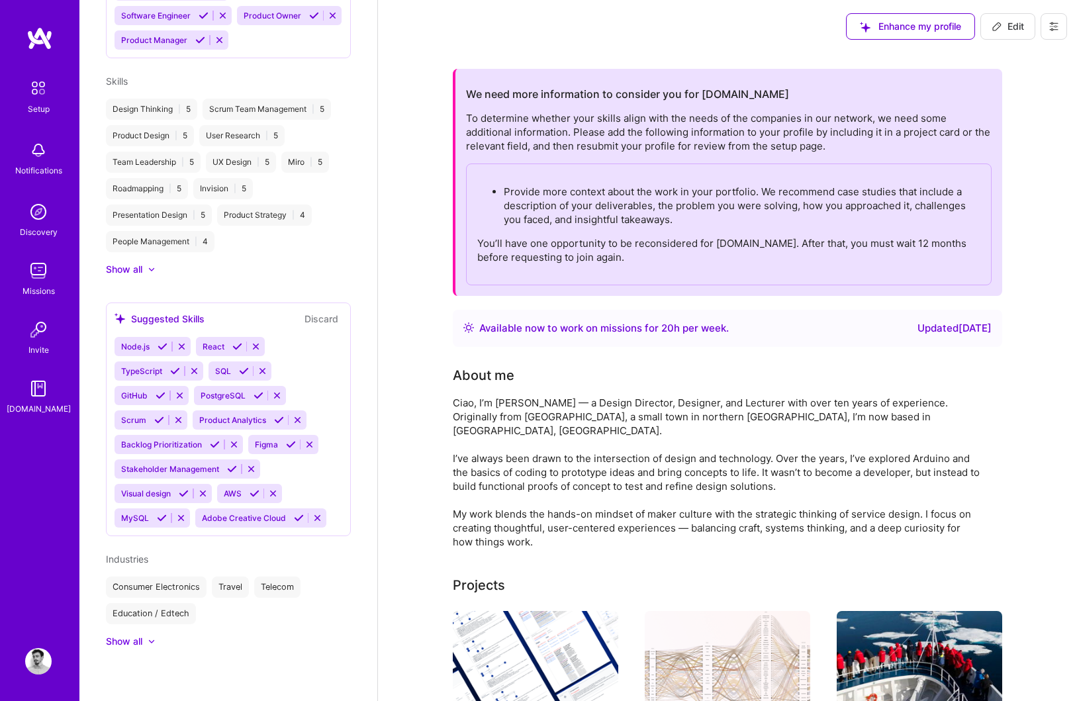
select select "US"
select select "Right Now"
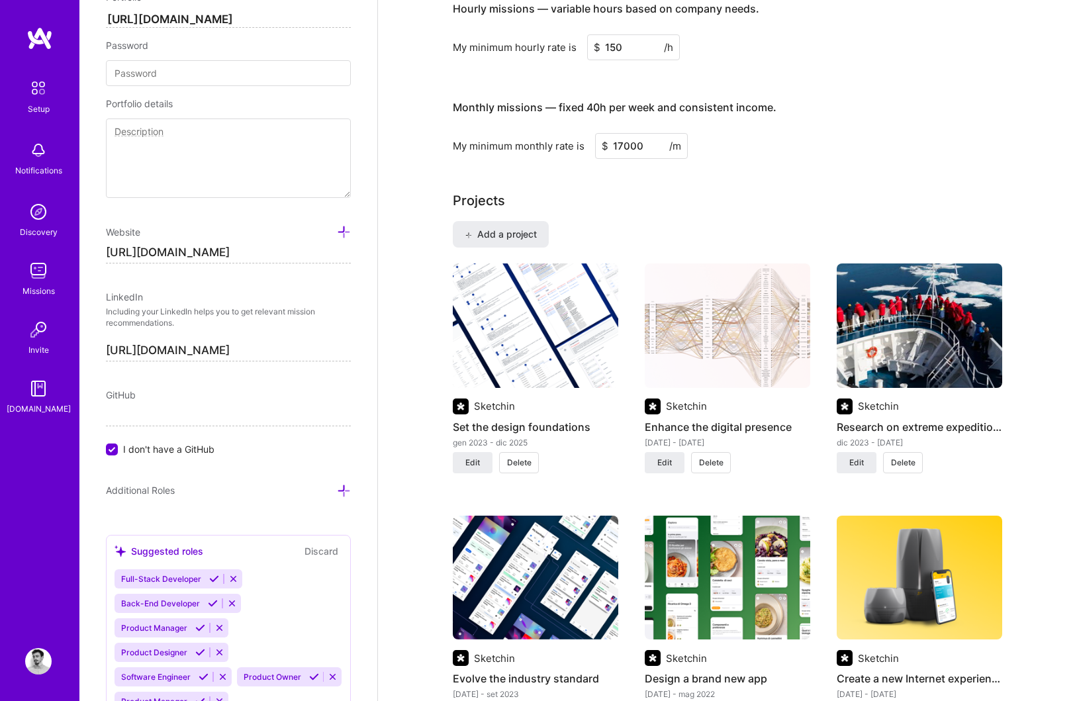
scroll to position [939, 0]
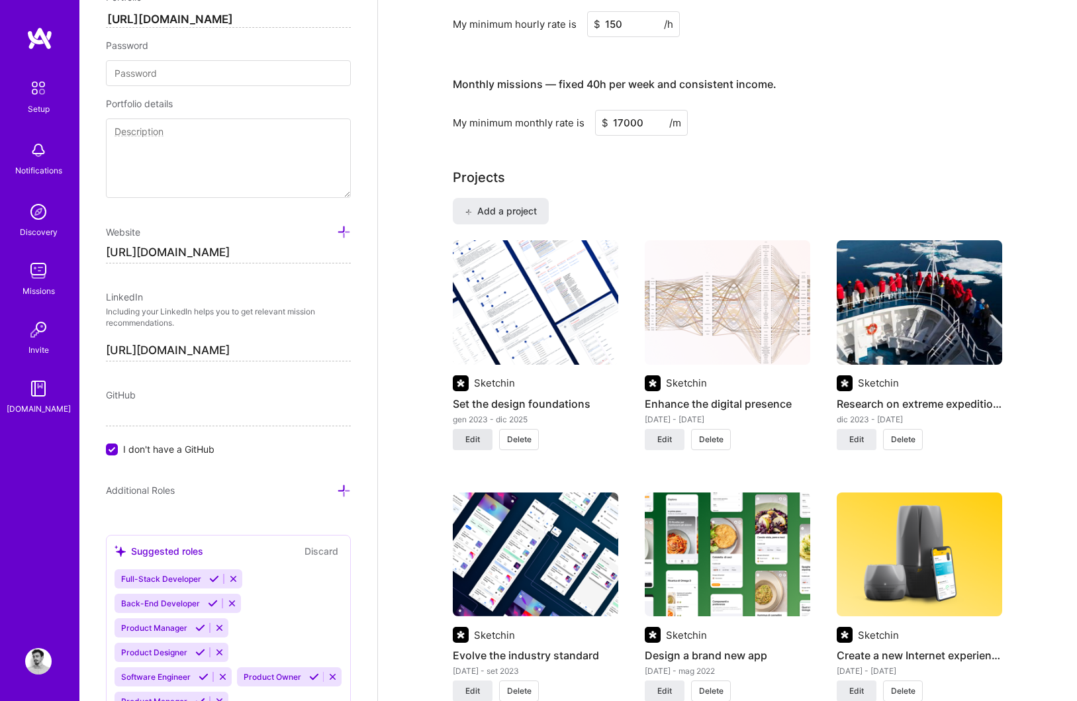
click at [477, 441] on span "Edit" at bounding box center [472, 440] width 15 height 12
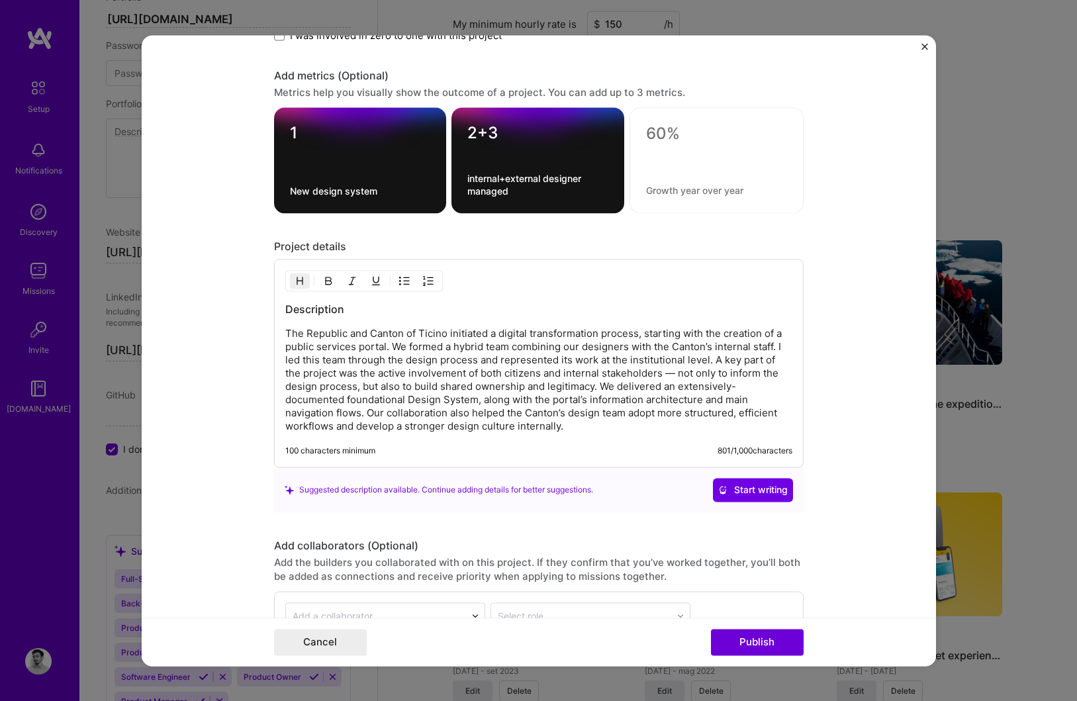
scroll to position [1653, 0]
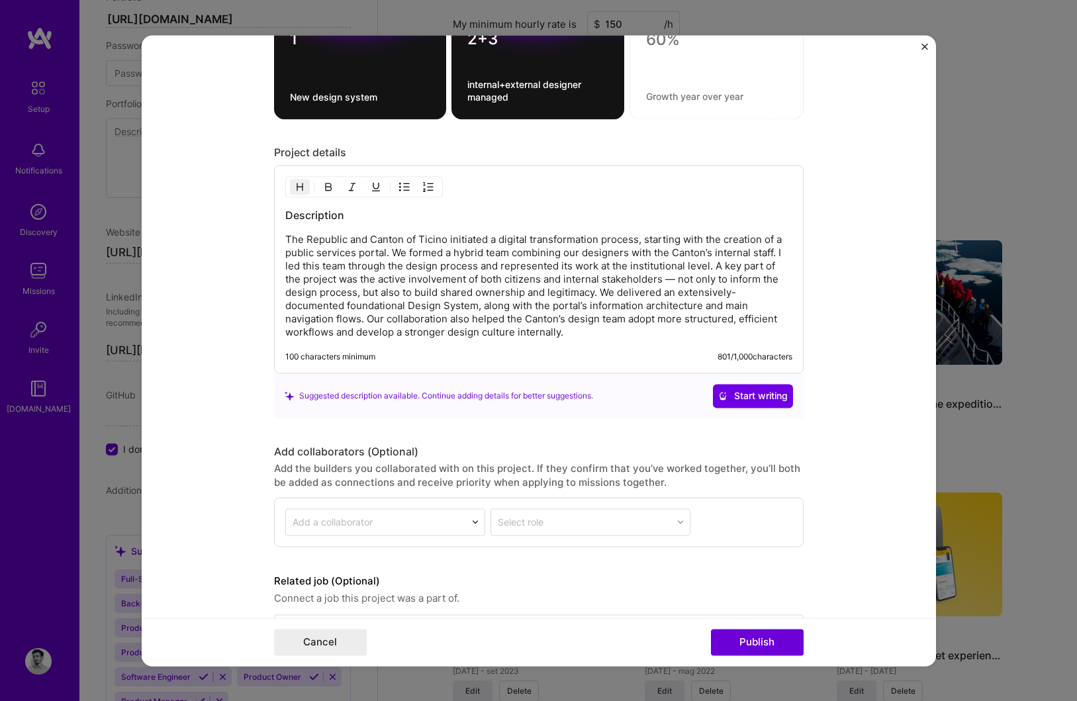
click at [583, 332] on p "The Republic and Canton of Ticino initiated a digital transformation process, s…" at bounding box center [538, 286] width 507 height 106
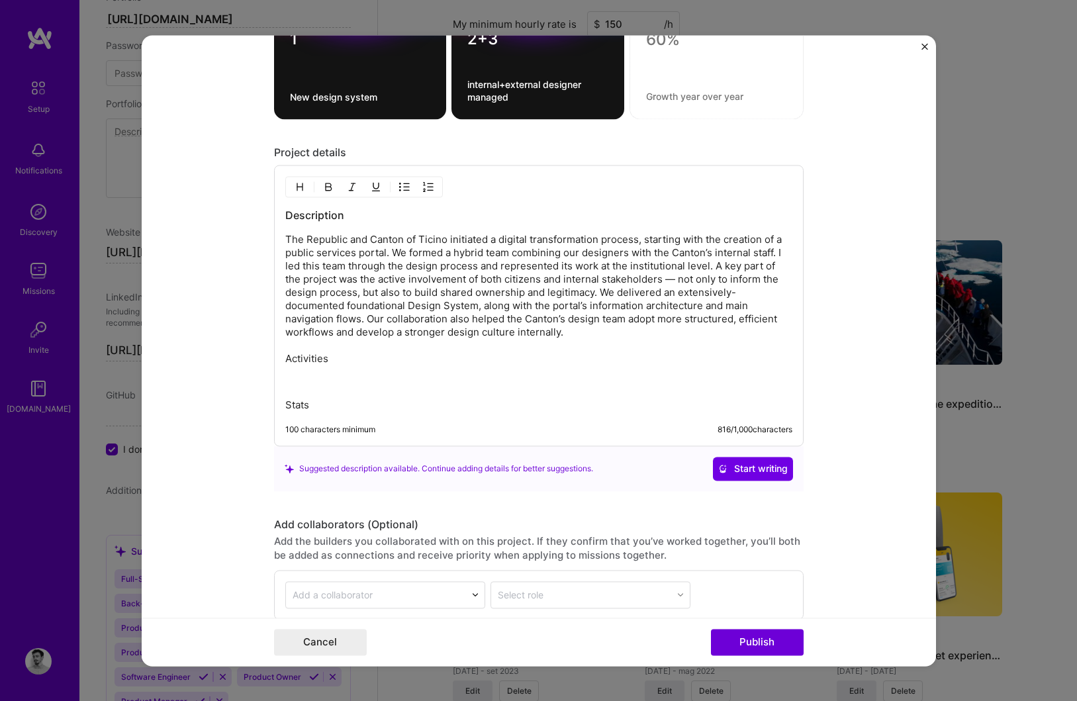
click at [299, 359] on p "The Republic and Canton of Ticino initiated a digital transformation process, s…" at bounding box center [538, 299] width 507 height 132
click at [299, 190] on img "button" at bounding box center [300, 186] width 11 height 11
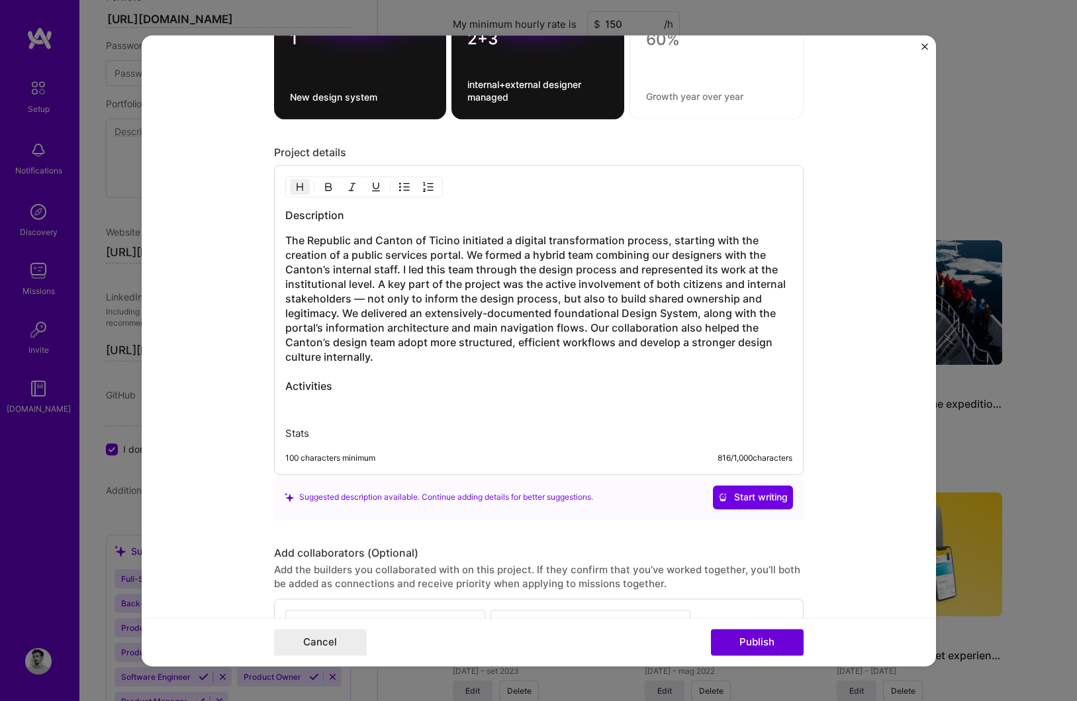
click at [283, 387] on div "Description The Republic and Canton of Ticino initiated a digital transformatio…" at bounding box center [539, 320] width 530 height 310
click at [287, 389] on h3 "The Republic and Canton of Ticino initiated a digital transformation process, s…" at bounding box center [538, 313] width 507 height 160
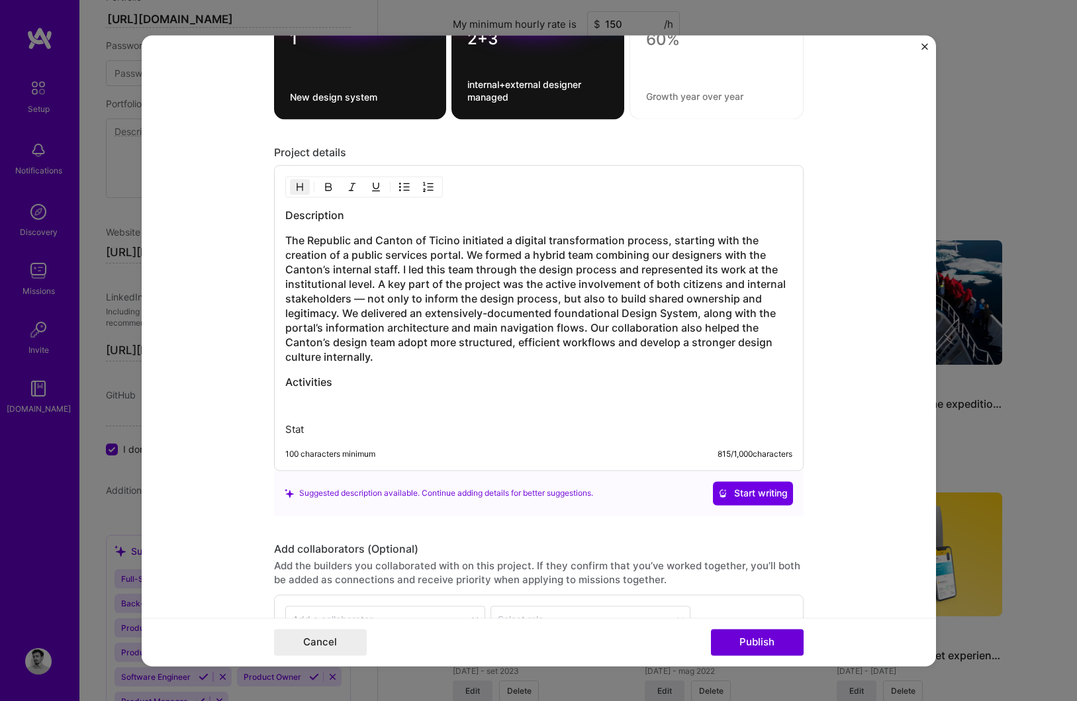
click at [299, 185] on img "button" at bounding box center [300, 186] width 11 height 11
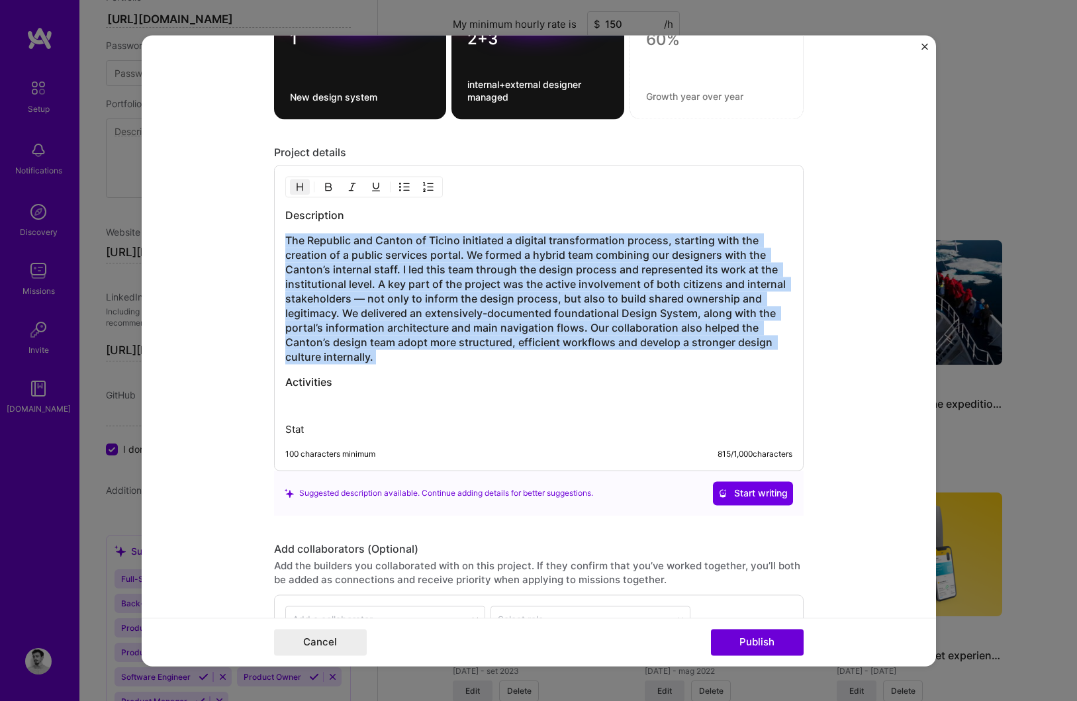
drag, startPoint x: 383, startPoint y: 366, endPoint x: 279, endPoint y: 241, distance: 162.7
click at [279, 240] on div "Description The Republic and Canton of Ticino initiated a digital transformatio…" at bounding box center [539, 318] width 530 height 306
click at [297, 187] on img "button" at bounding box center [300, 186] width 11 height 11
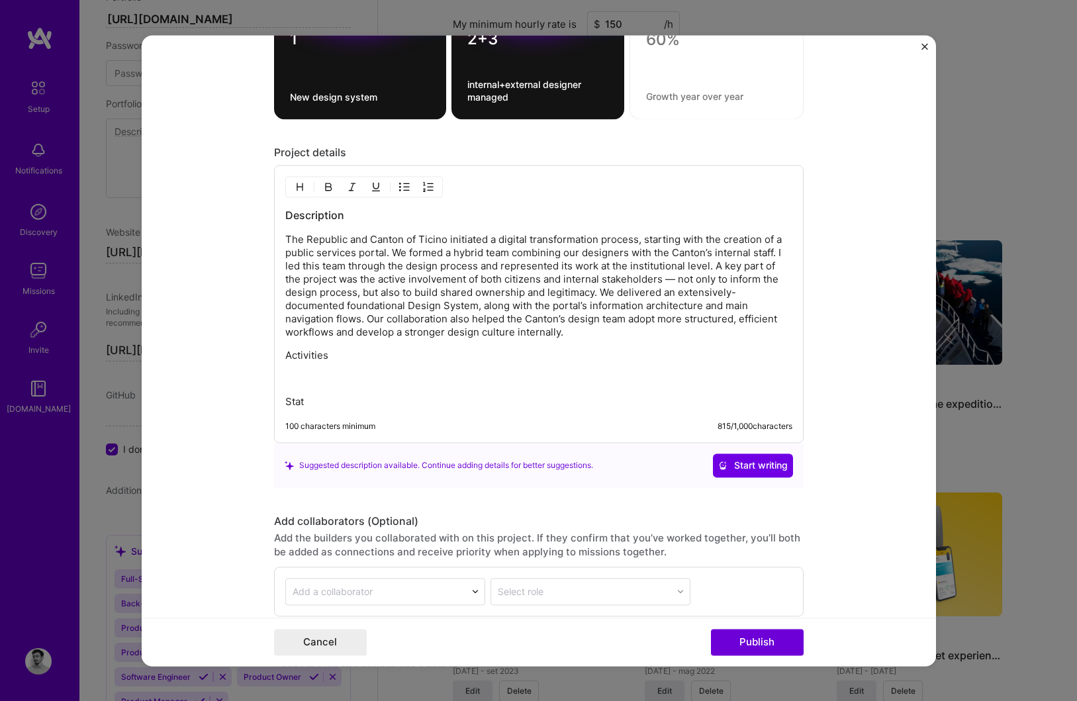
click at [297, 360] on p "Activities" at bounding box center [538, 355] width 507 height 13
click at [301, 183] on img "button" at bounding box center [300, 186] width 11 height 11
click at [286, 404] on p "Stat" at bounding box center [538, 404] width 507 height 13
click at [295, 188] on img "button" at bounding box center [300, 186] width 11 height 11
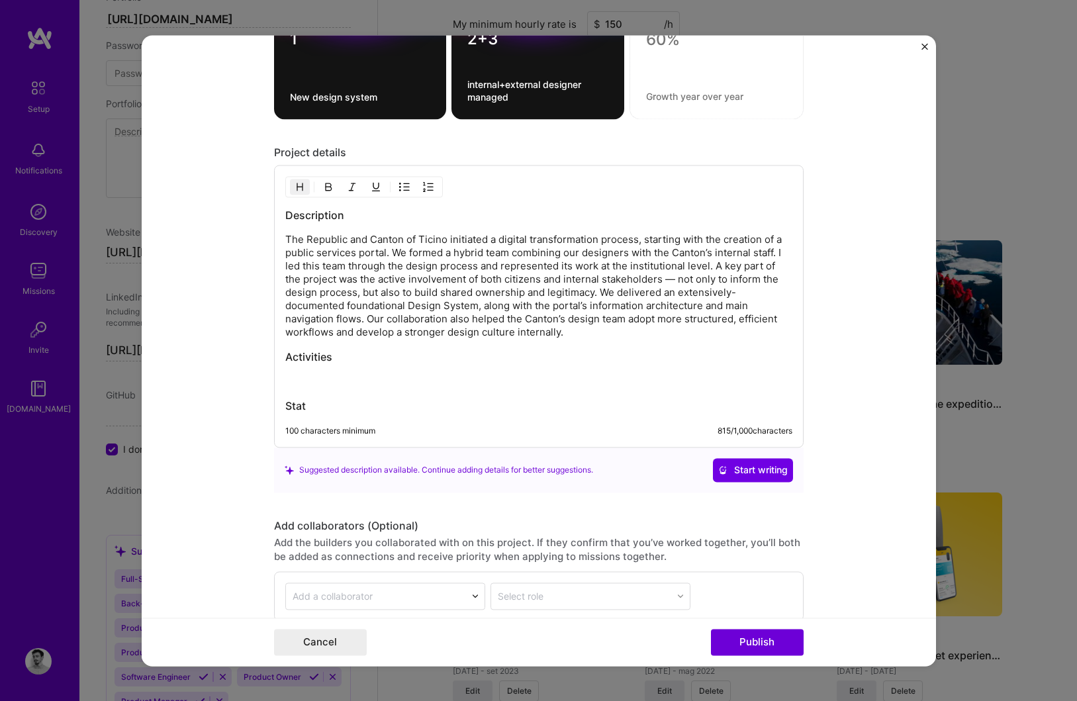
click at [297, 369] on div "Description The Republic and Canton of Ticino initiated a digital transformatio…" at bounding box center [538, 310] width 507 height 205
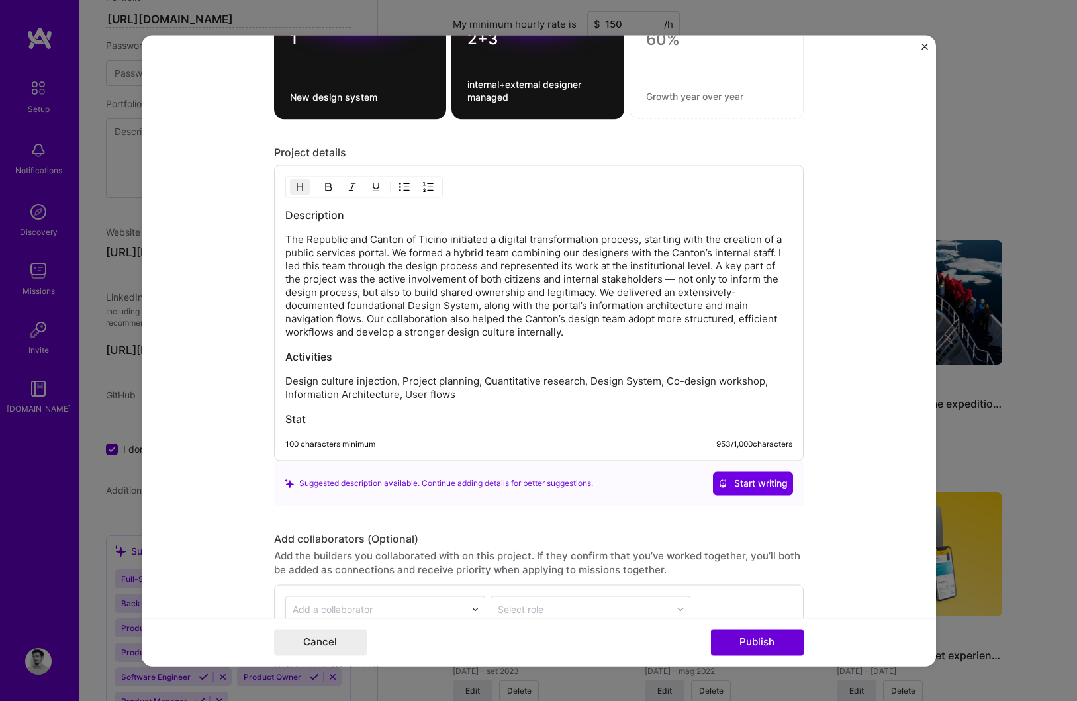
click at [323, 420] on h3 "Stat" at bounding box center [538, 419] width 507 height 15
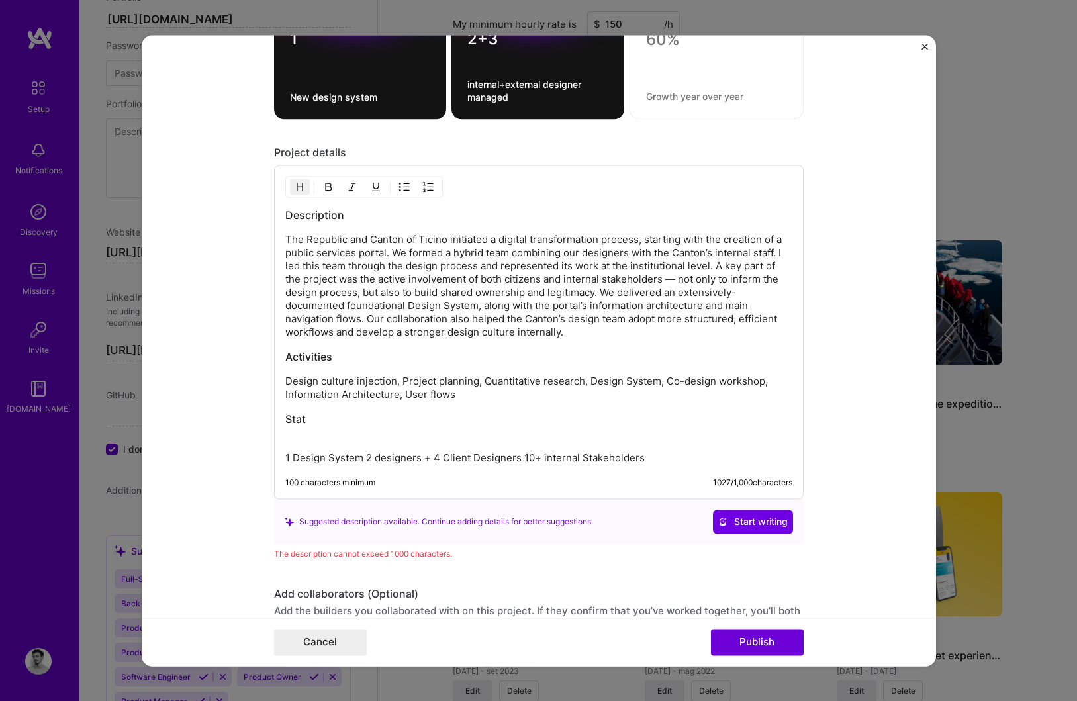
click at [288, 440] on h3 "Stat" at bounding box center [538, 426] width 507 height 29
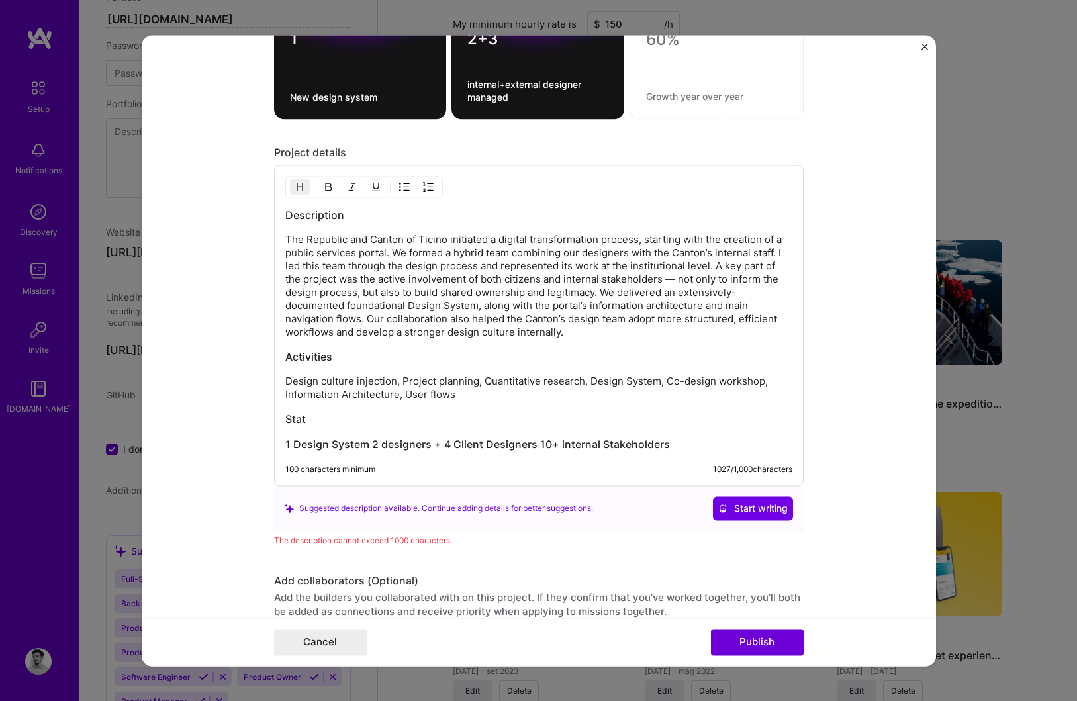
click at [301, 187] on img "button" at bounding box center [300, 186] width 11 height 11
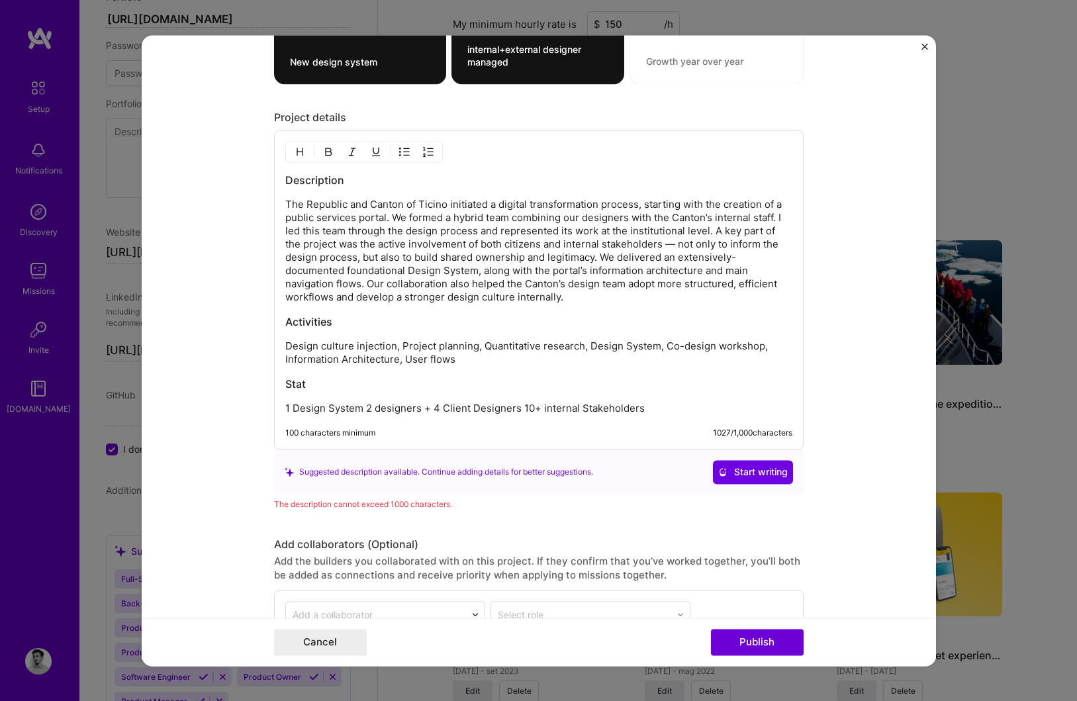
click at [647, 410] on p "1 Design System 2 designers + 4 Client Designers 10+ internal Stakeholders" at bounding box center [538, 408] width 507 height 13
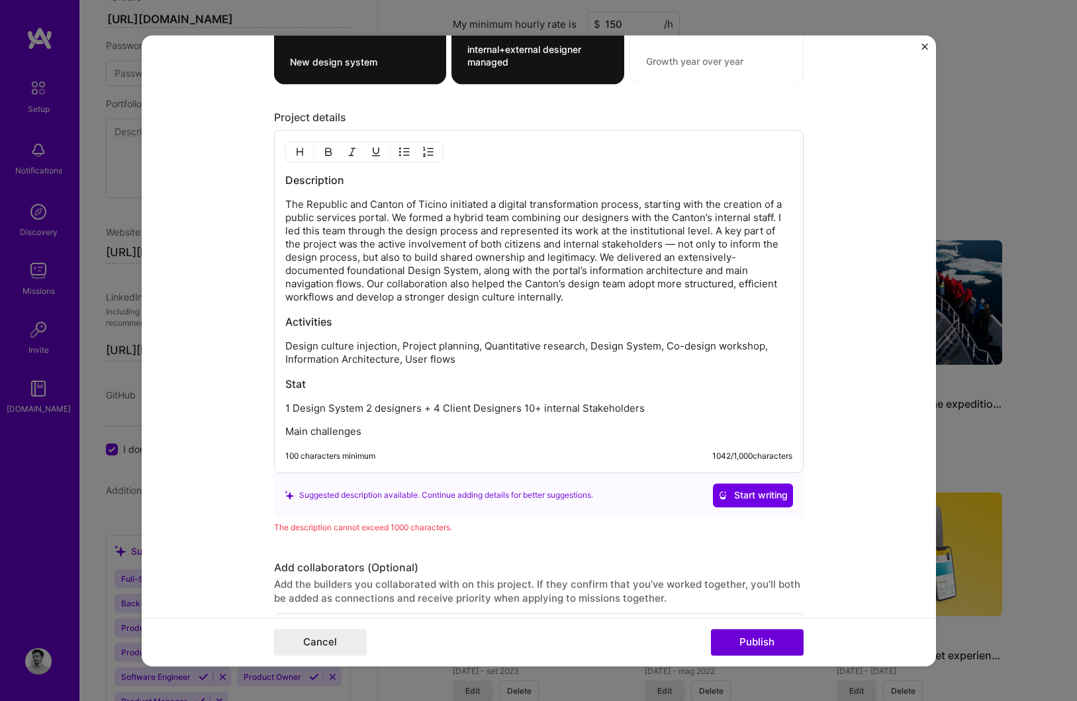
click at [291, 436] on p "Main challenges" at bounding box center [538, 431] width 507 height 13
click at [303, 150] on img "button" at bounding box center [300, 151] width 11 height 11
click at [365, 439] on h3 "Main challenges" at bounding box center [538, 433] width 507 height 15
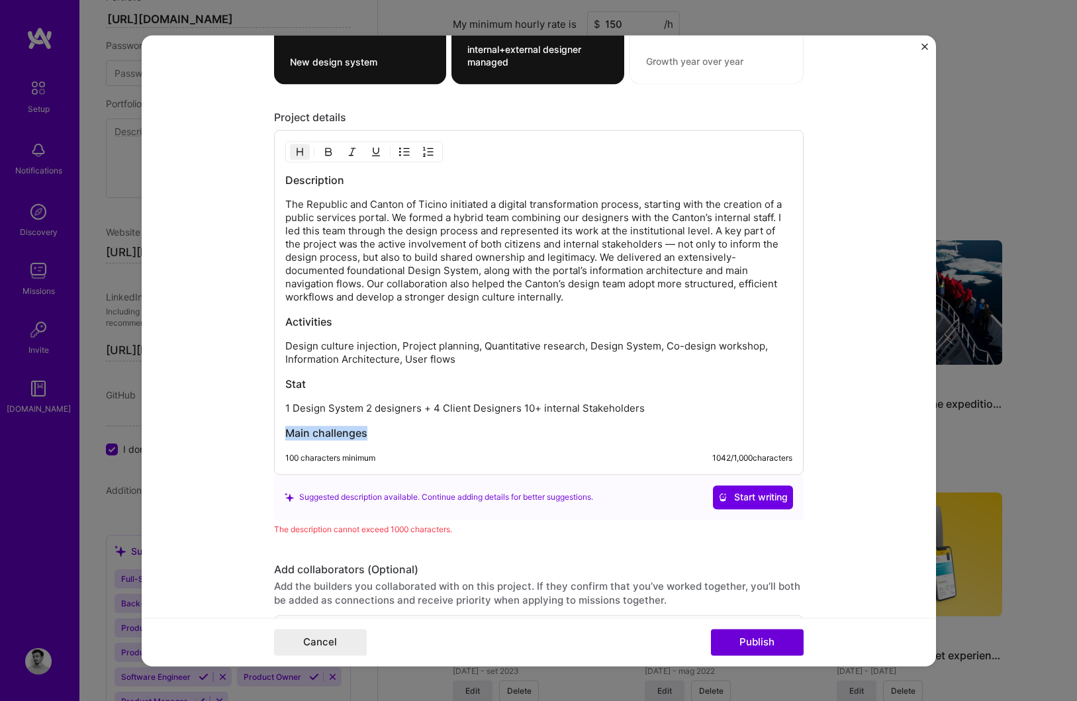
drag, startPoint x: 372, startPoint y: 434, endPoint x: 193, endPoint y: 427, distance: 178.9
click at [193, 427] on form "Project title Set the design foundations Company Sketchin Project industry Indu…" at bounding box center [539, 350] width 794 height 631
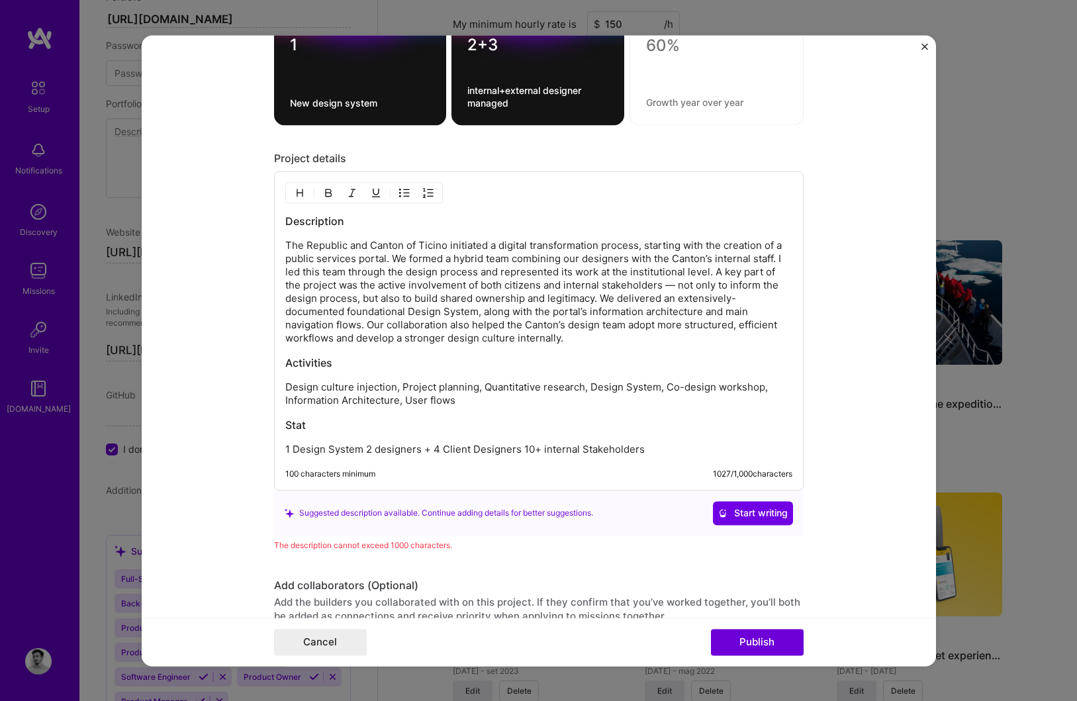
scroll to position [1648, 0]
click at [522, 448] on p "1 Design System 2 designers + 4 Client Designers 10+ internal Stakeholders" at bounding box center [538, 448] width 507 height 13
drag, startPoint x: 657, startPoint y: 448, endPoint x: 287, endPoint y: 420, distance: 370.4
click at [287, 420] on div "Description The Republic and Canton of Ticino initiated a digital transformatio…" at bounding box center [538, 334] width 507 height 242
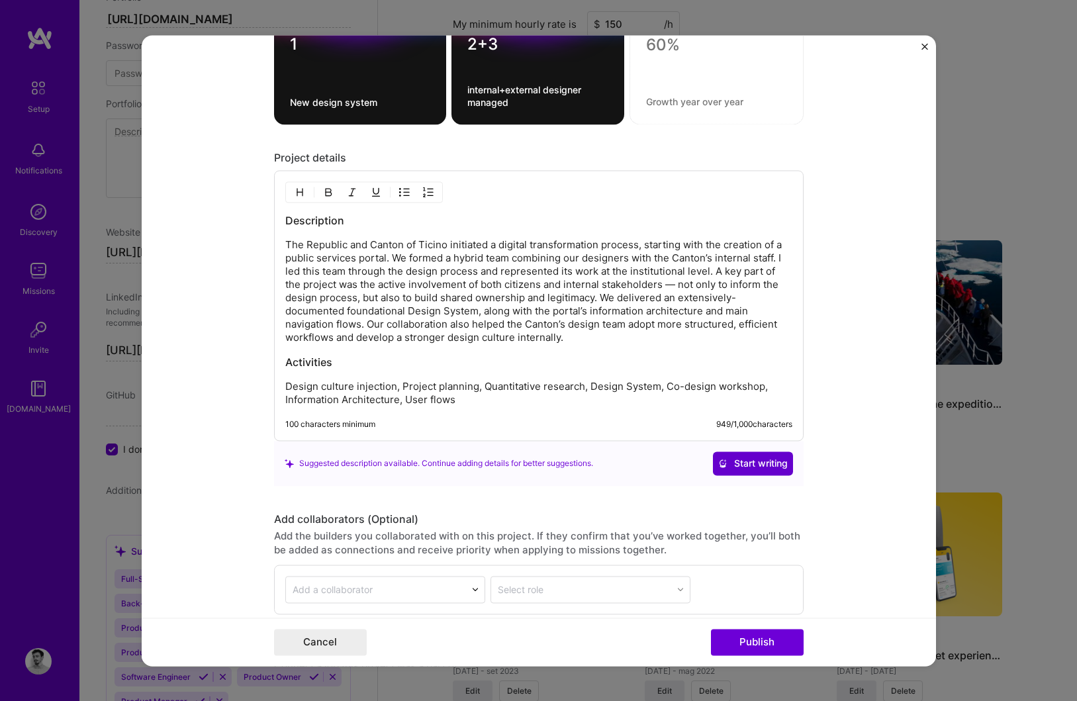
click at [779, 461] on span "Start writing" at bounding box center [753, 463] width 70 height 13
click at [781, 463] on div "Suggested description available. Continue adding details for better suggestions…" at bounding box center [539, 463] width 508 height 24
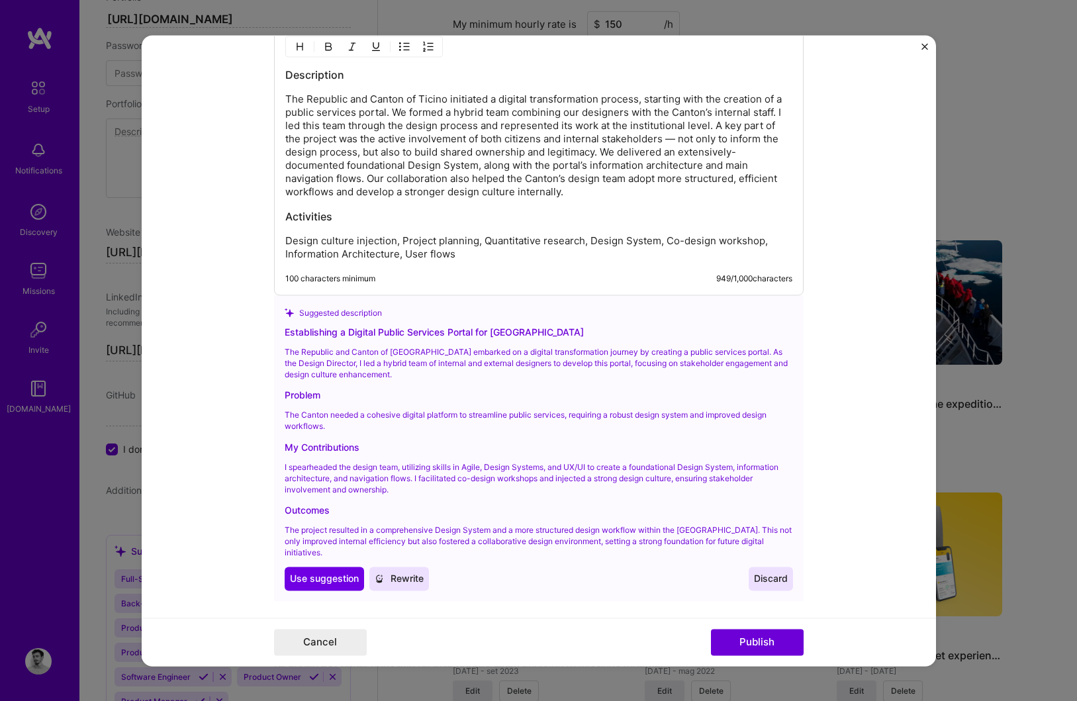
scroll to position [1795, 0]
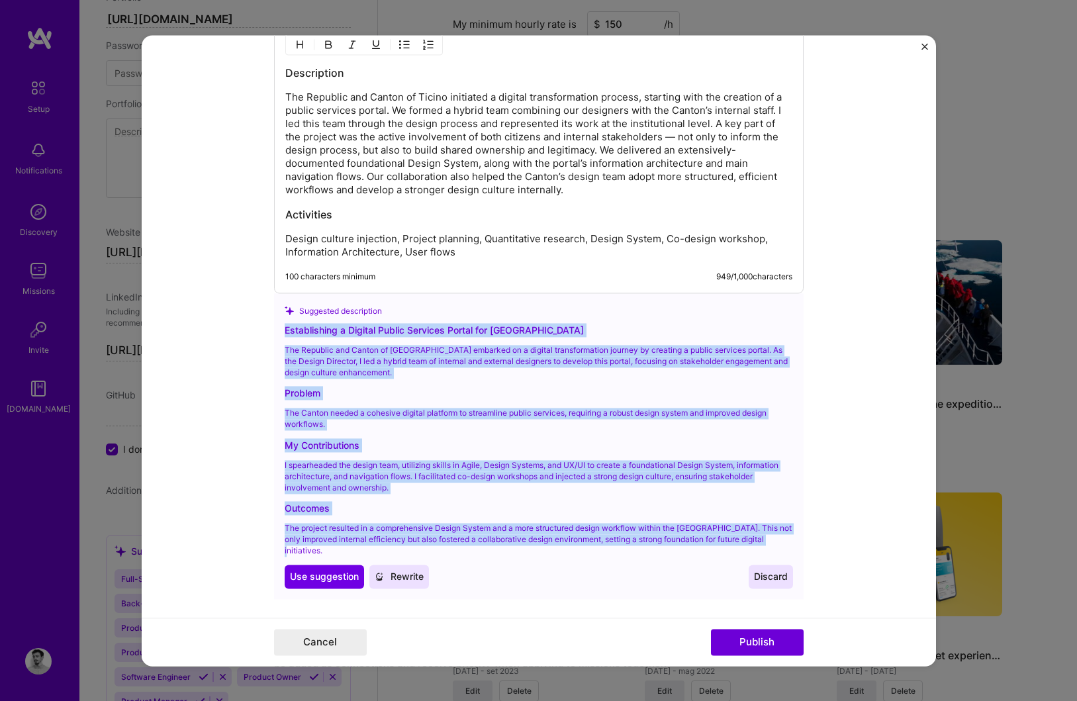
drag, startPoint x: 326, startPoint y: 553, endPoint x: 284, endPoint y: 326, distance: 230.2
click at [285, 326] on div "Establishing a Digital Public Services Portal for [GEOGRAPHIC_DATA] The Republi…" at bounding box center [539, 455] width 508 height 265
copy div "Establishing a Digital Public Services Portal for [GEOGRAPHIC_DATA] The Republi…"
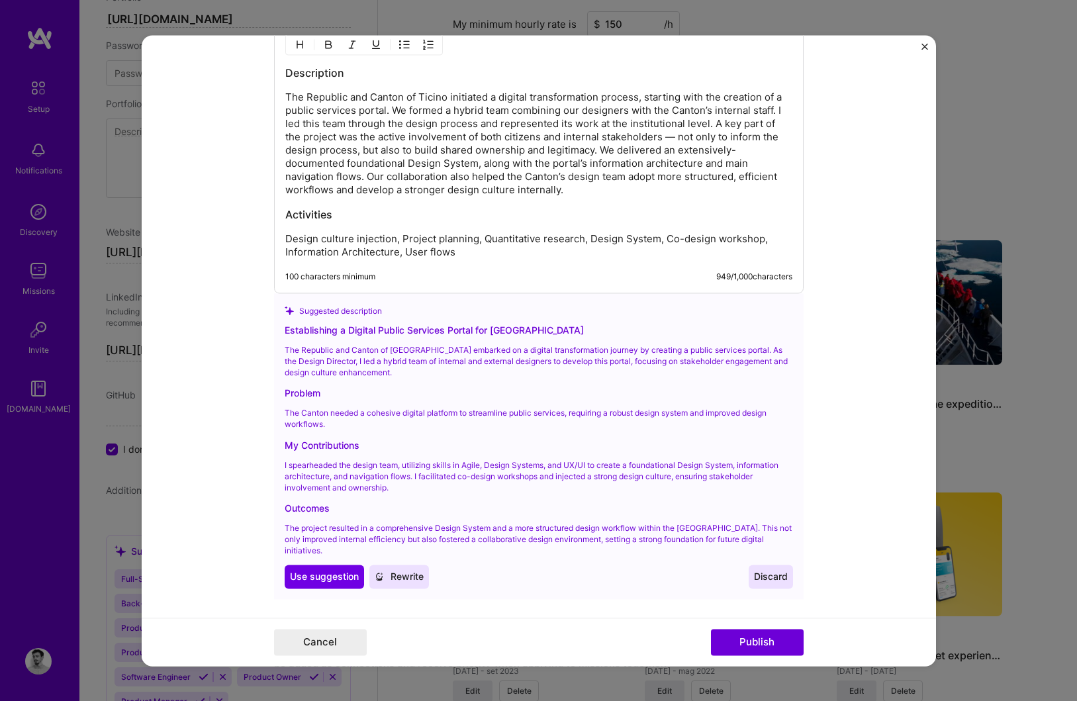
click at [461, 252] on p "Design culture injection, Project planning, Quantitative research, Design Syste…" at bounding box center [538, 245] width 507 height 26
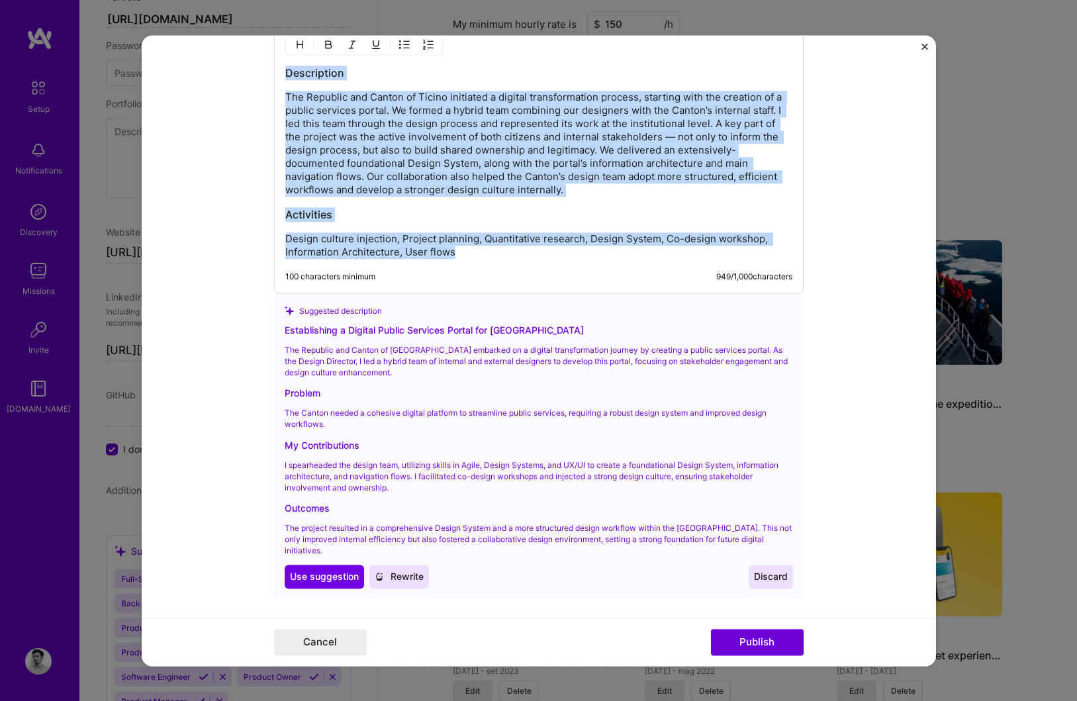
drag, startPoint x: 461, startPoint y: 252, endPoint x: 278, endPoint y: 77, distance: 252.4
click at [278, 77] on div "Description The Republic and Canton of Ticino initiated a digital transformatio…" at bounding box center [539, 158] width 530 height 271
copy div "Description The Republic and Canton of Ticino initiated a digital transformatio…"
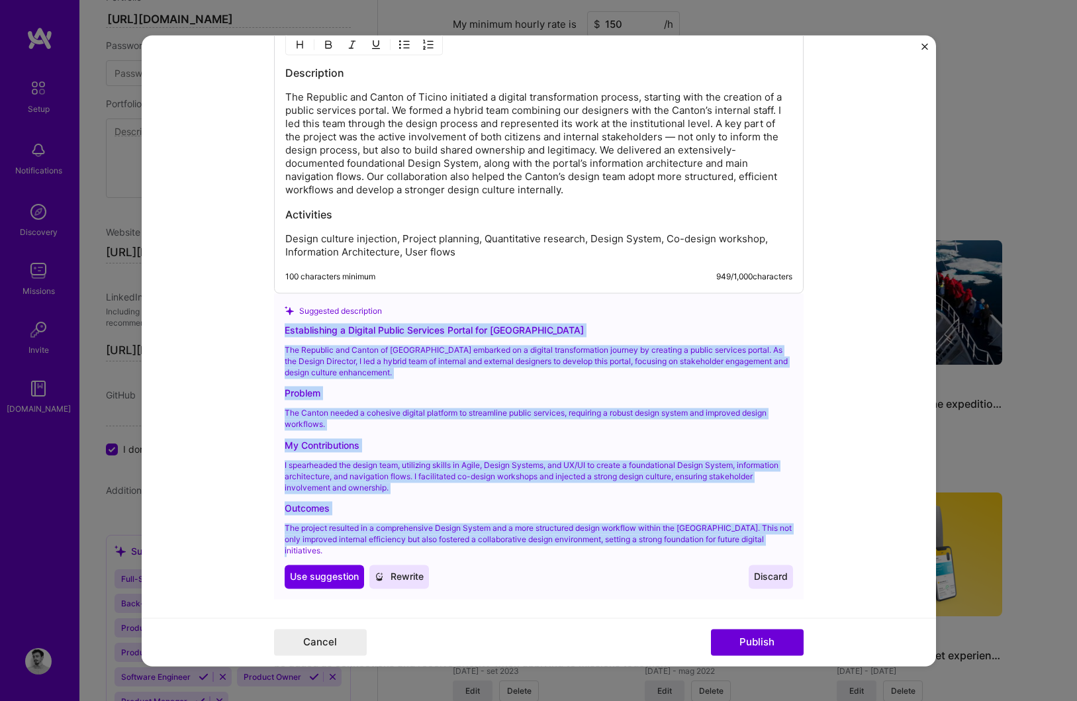
drag, startPoint x: 335, startPoint y: 548, endPoint x: 271, endPoint y: 332, distance: 225.0
click at [271, 332] on form "Project title Set the design foundations Company Sketchin Project industry Indu…" at bounding box center [539, 350] width 794 height 631
copy div "Establishing a Digital Public Services Portal for [GEOGRAPHIC_DATA] The Republi…"
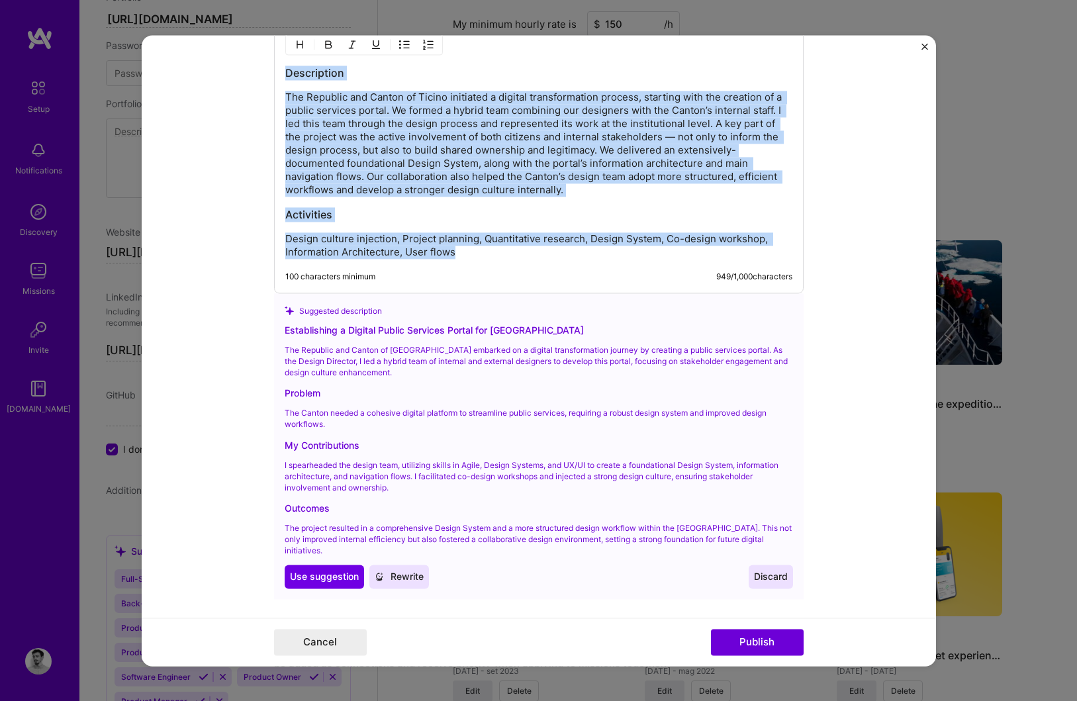
drag, startPoint x: 458, startPoint y: 254, endPoint x: 262, endPoint y: 74, distance: 266.1
click at [262, 74] on form "Project title Set the design foundations Company Sketchin Project industry Indu…" at bounding box center [539, 350] width 794 height 631
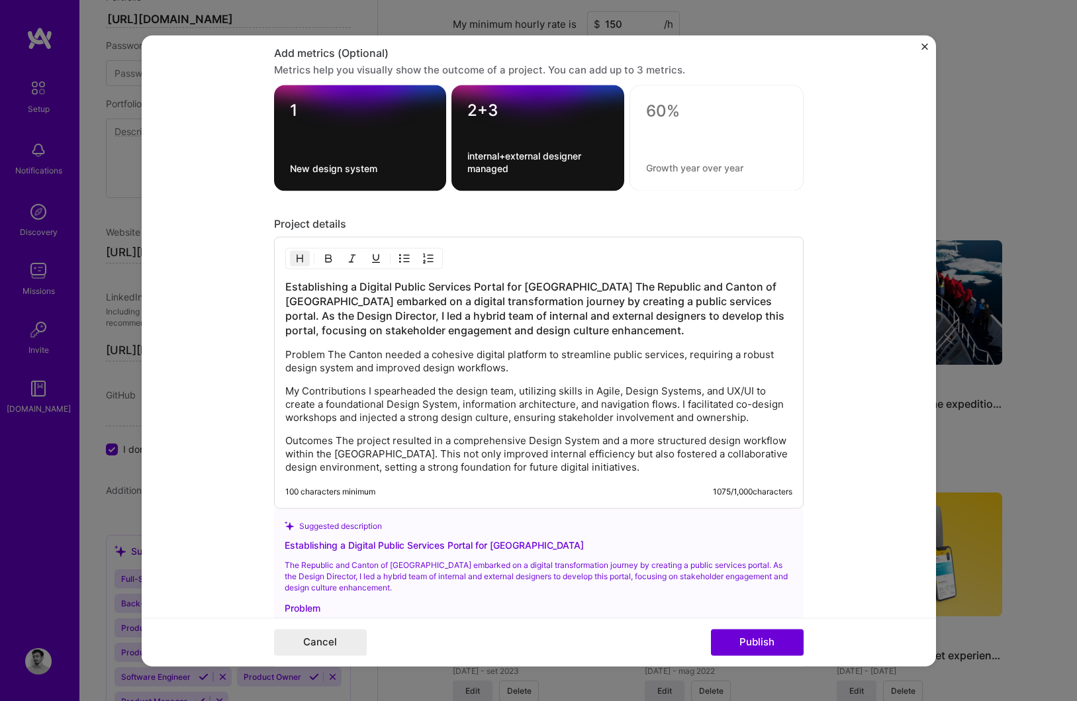
scroll to position [1569, 0]
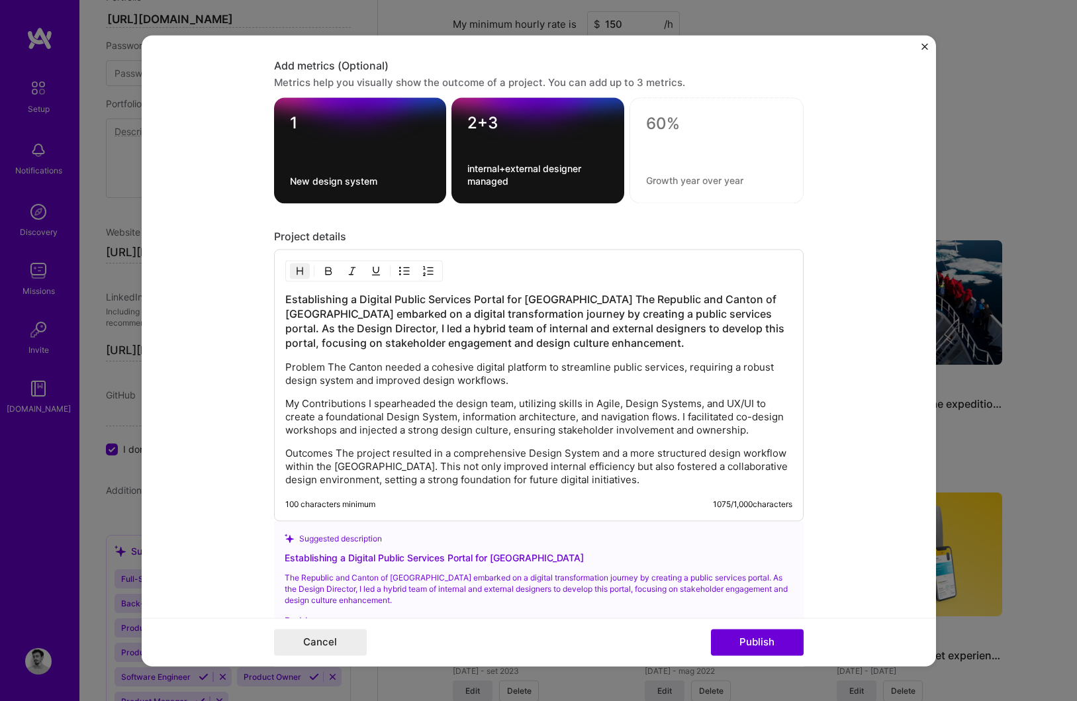
click at [549, 472] on p "Outcomes The project resulted in a comprehensive Design System and a more struc…" at bounding box center [538, 467] width 507 height 40
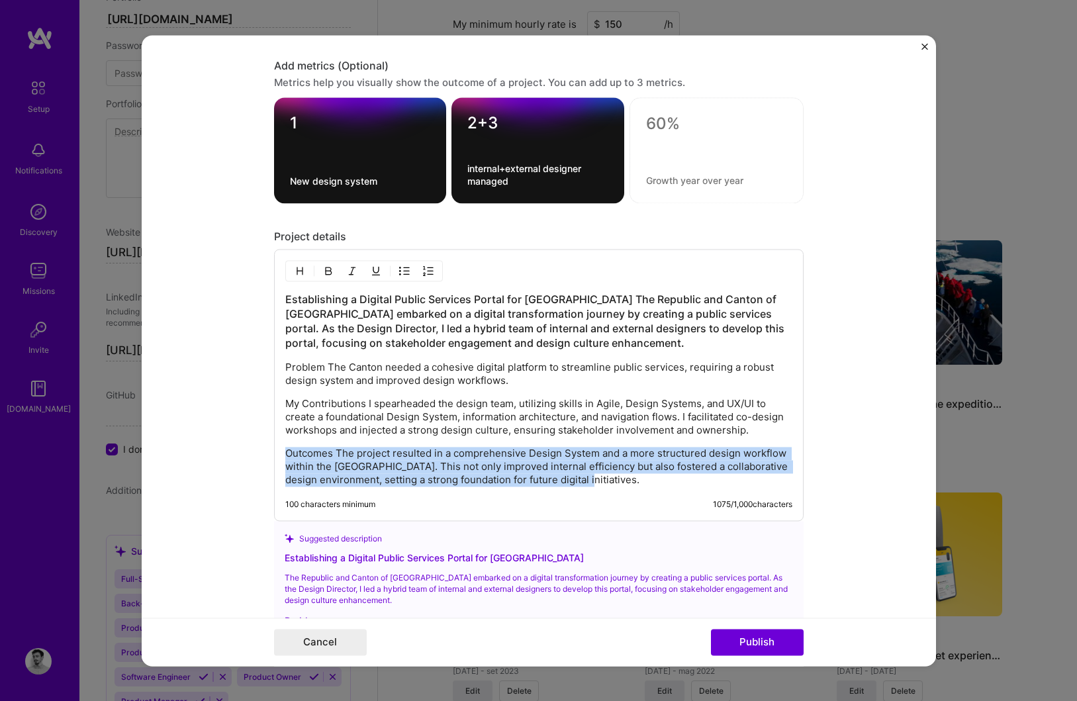
click at [549, 472] on p "Outcomes The project resulted in a comprehensive Design System and a more struc…" at bounding box center [538, 467] width 507 height 40
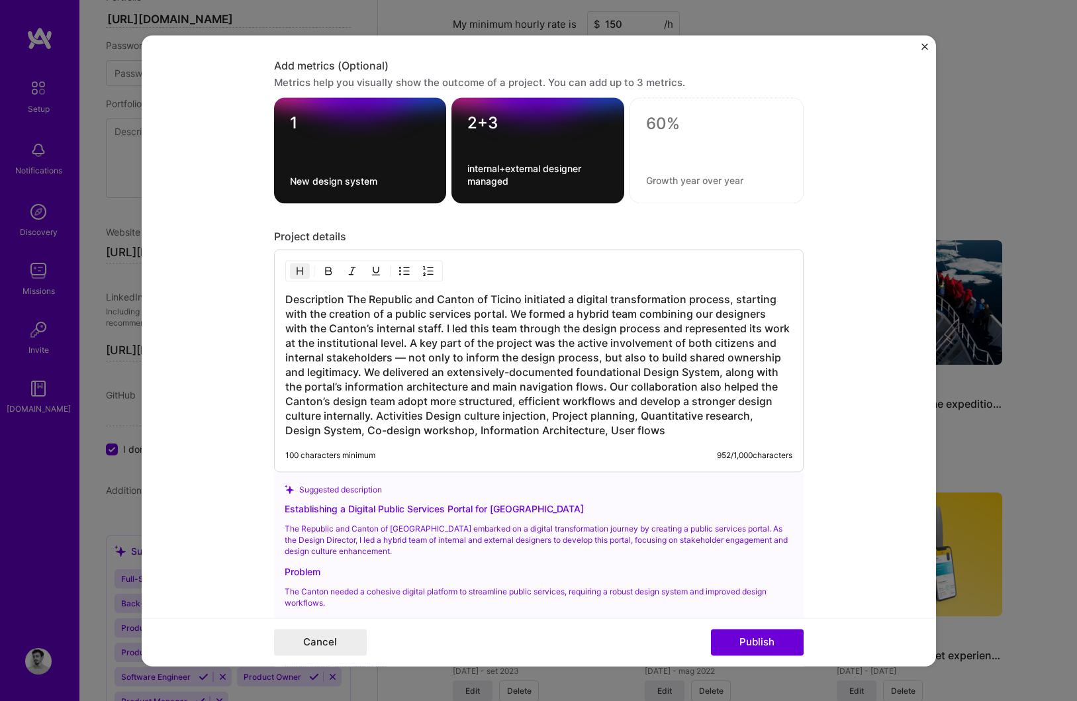
click at [345, 299] on h3 "Description The Republic and Canton of Ticino initiated a digital transformatio…" at bounding box center [538, 365] width 507 height 146
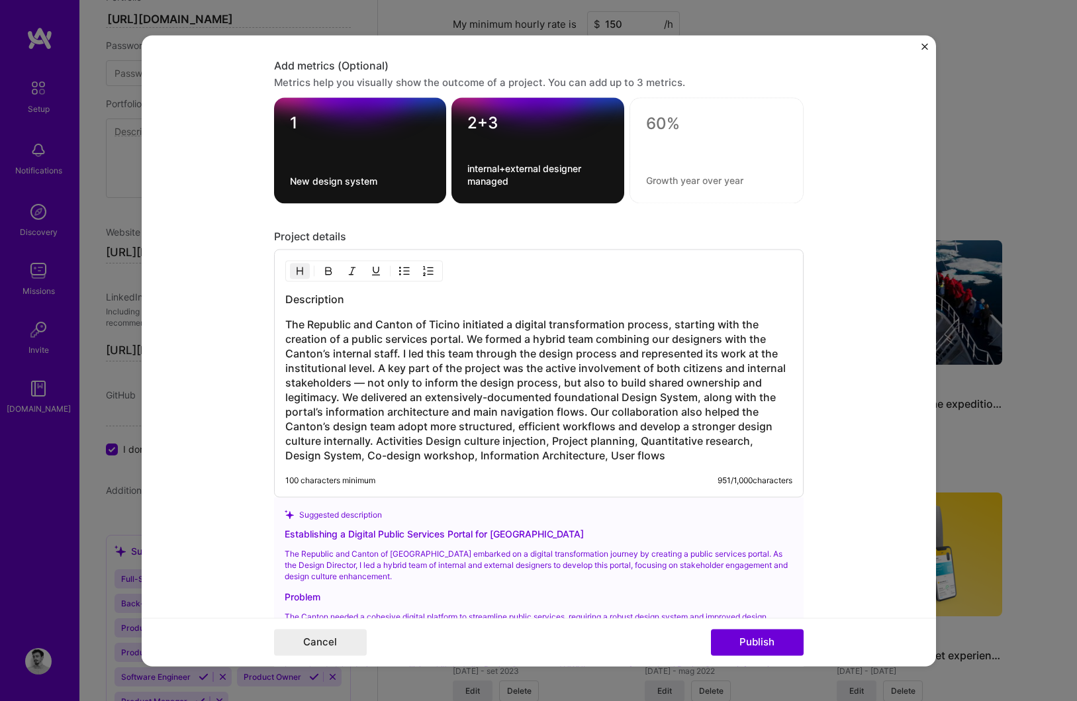
click at [298, 266] on img "button" at bounding box center [300, 270] width 11 height 11
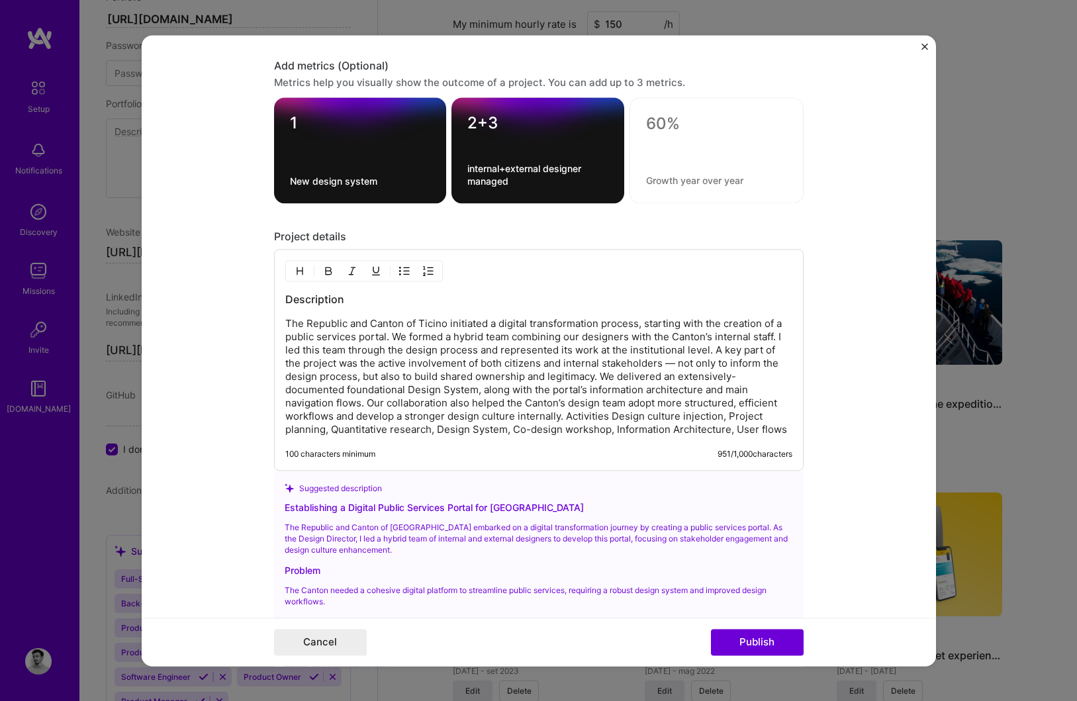
click at [565, 421] on p "The Republic and Canton of Ticino initiated a digital transformation process, s…" at bounding box center [538, 376] width 507 height 119
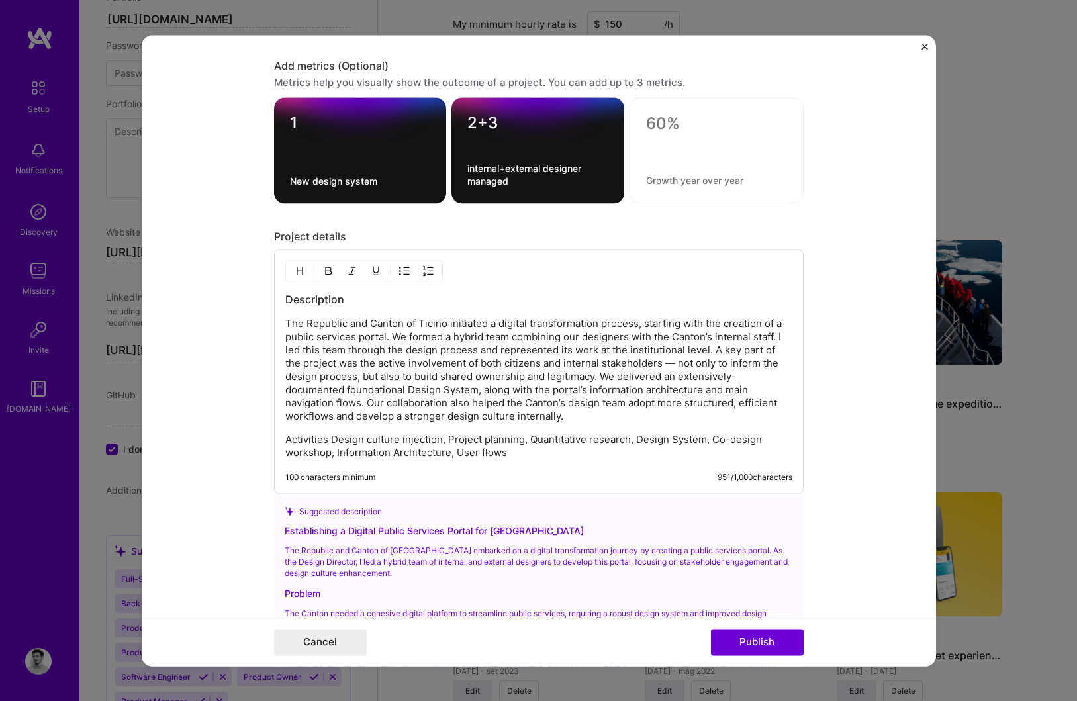
click at [328, 445] on p "Activities Design culture injection, Project planning, Quantitative research, D…" at bounding box center [538, 446] width 507 height 26
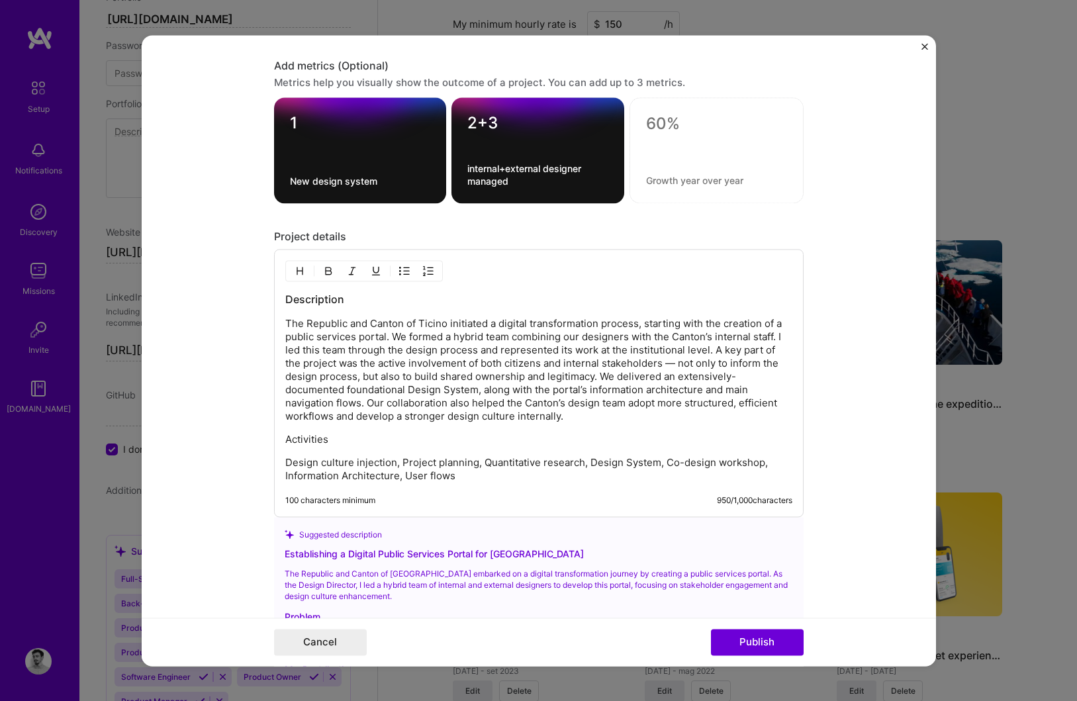
click at [300, 444] on p "Activities" at bounding box center [538, 439] width 507 height 13
click at [299, 276] on img "button" at bounding box center [300, 270] width 11 height 11
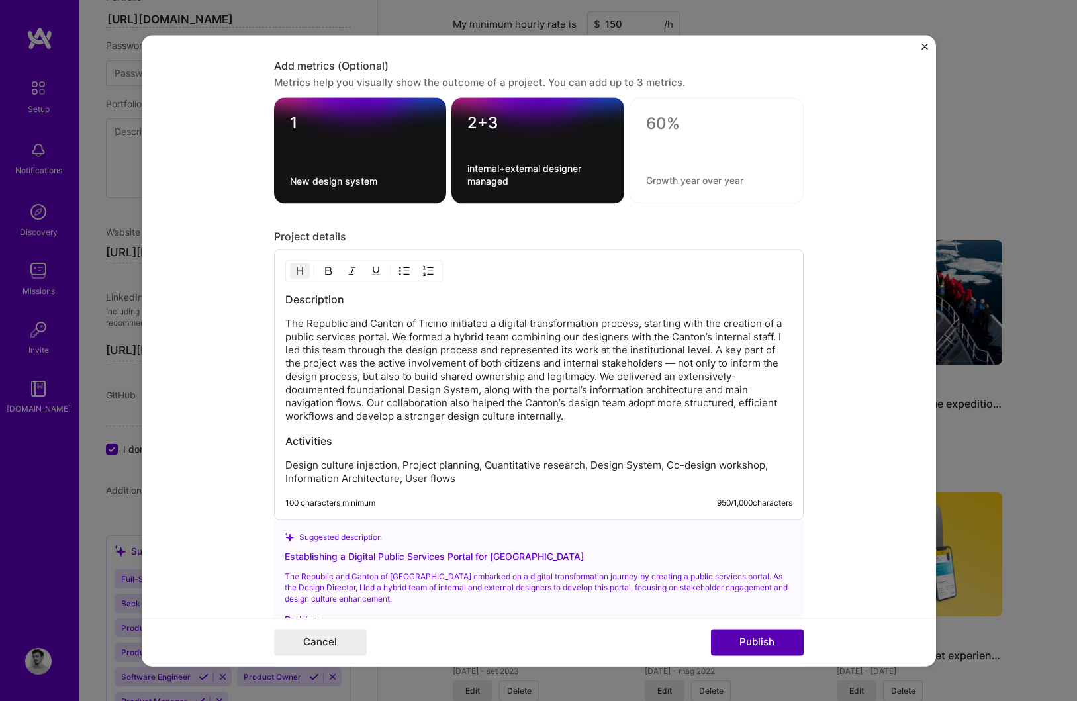
click at [789, 647] on button "Publish" at bounding box center [757, 642] width 93 height 26
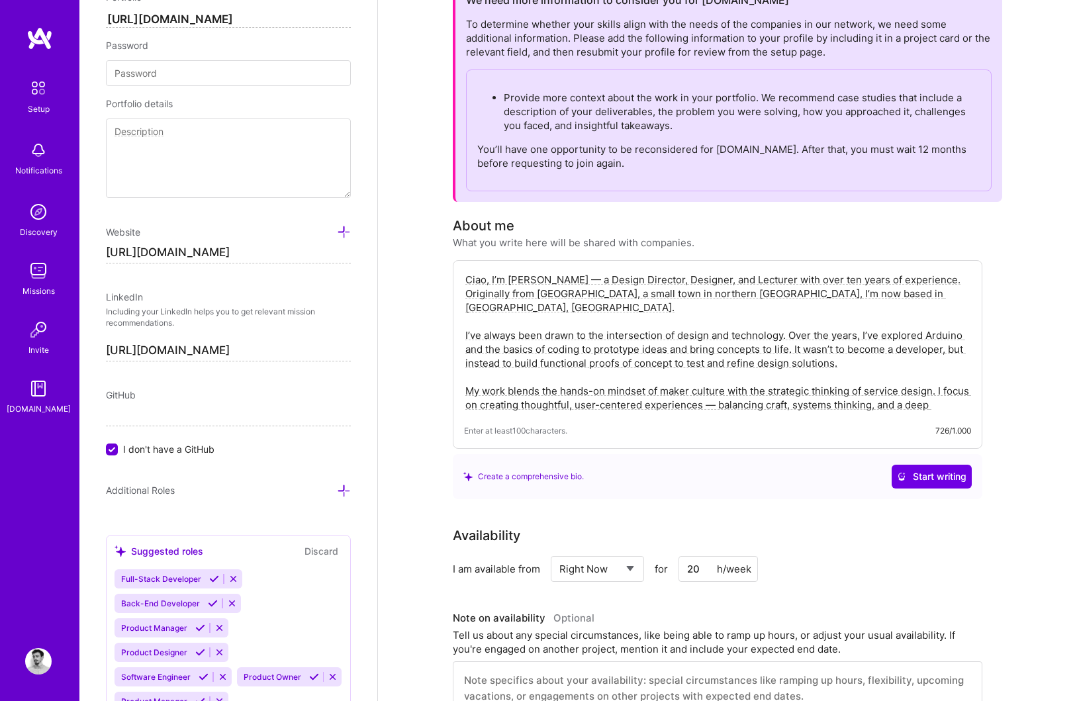
scroll to position [0, 0]
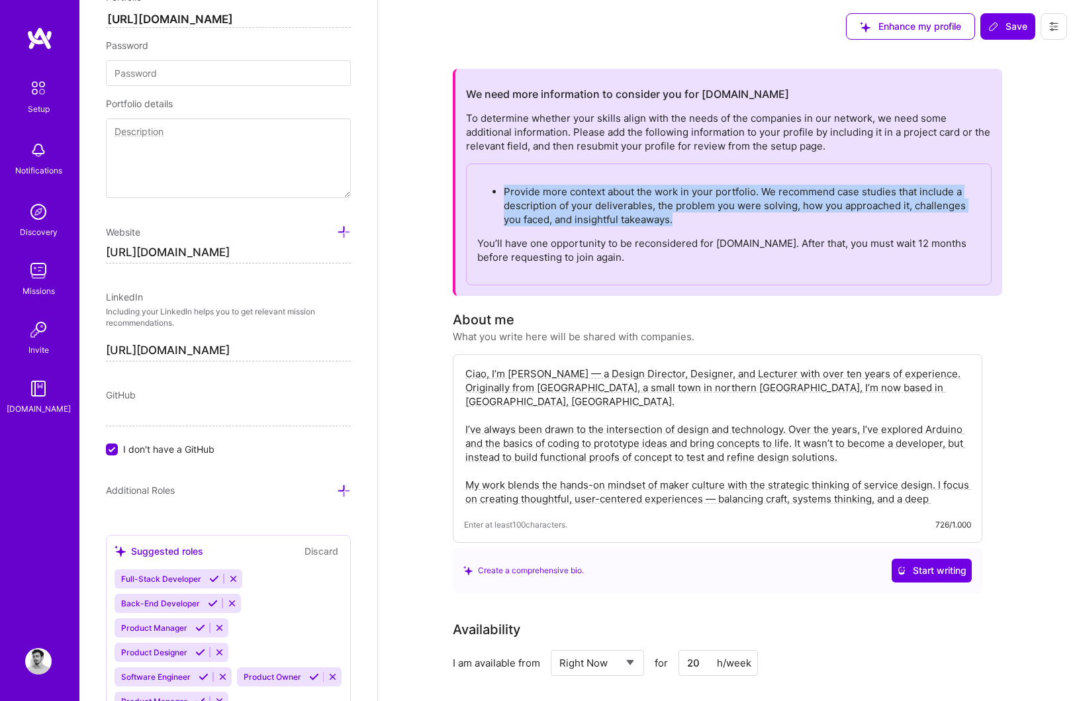
drag, startPoint x: 683, startPoint y: 219, endPoint x: 503, endPoint y: 191, distance: 181.5
click at [503, 191] on ul "Provide more context about the work in your portfolio. We recommend case studie…" at bounding box center [728, 206] width 503 height 42
copy p "Provide more context about the work in your portfolio. We recommend case studie…"
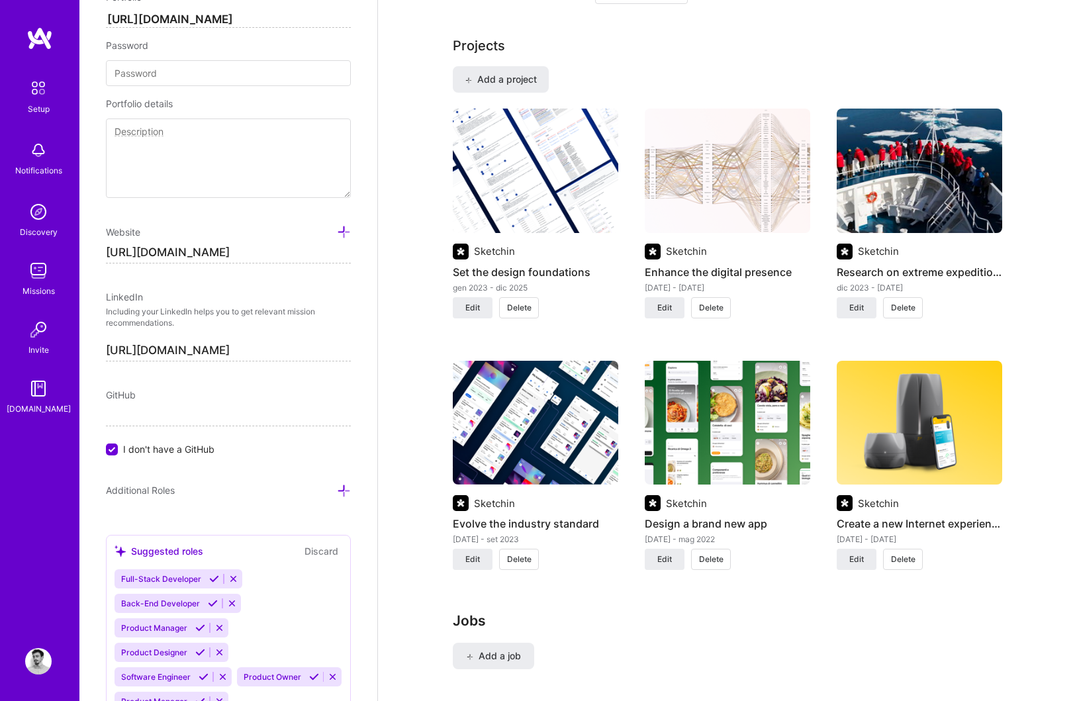
scroll to position [1102, 0]
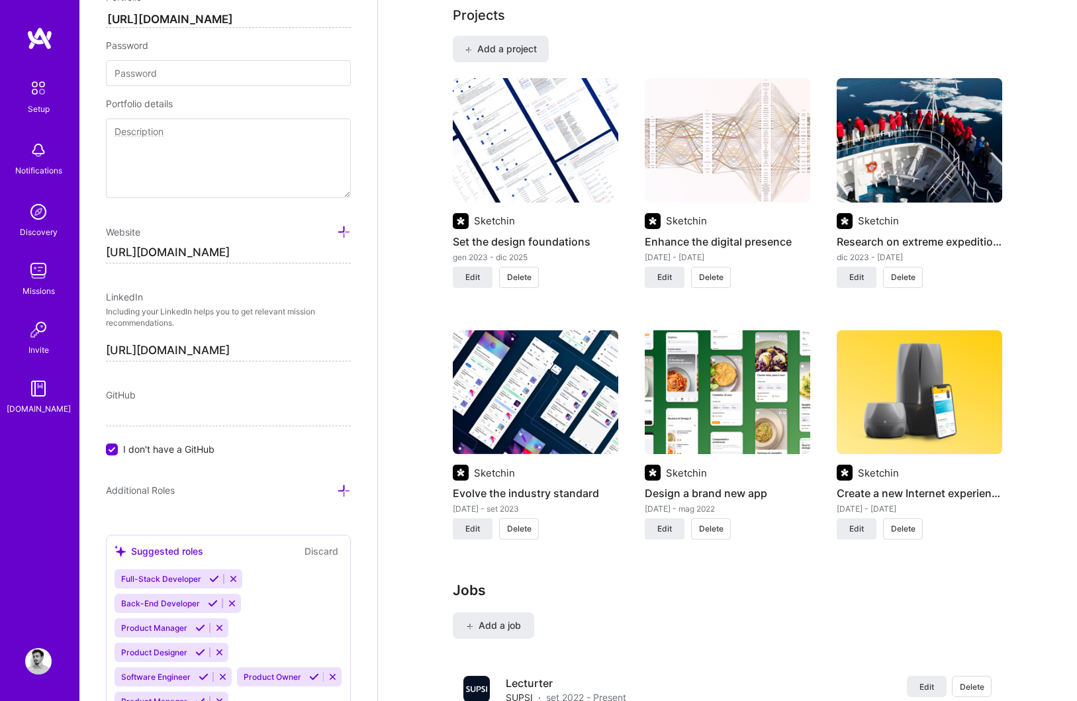
click at [582, 153] on img at bounding box center [535, 140] width 165 height 124
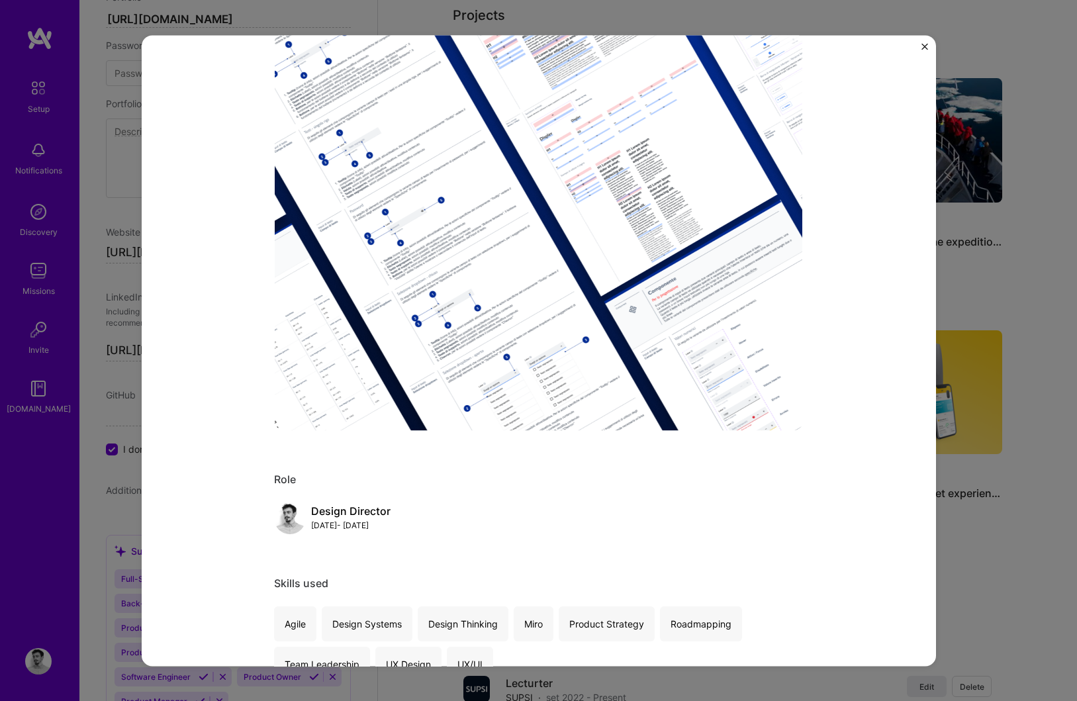
scroll to position [50, 0]
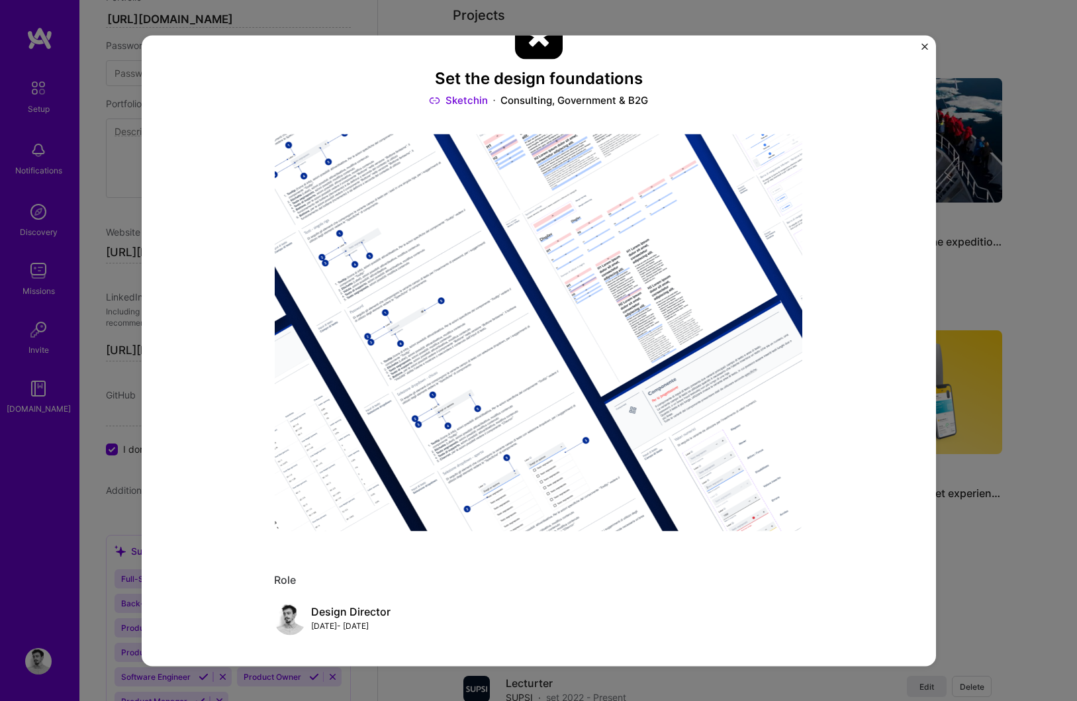
click at [927, 46] on img "Close" at bounding box center [924, 46] width 7 height 7
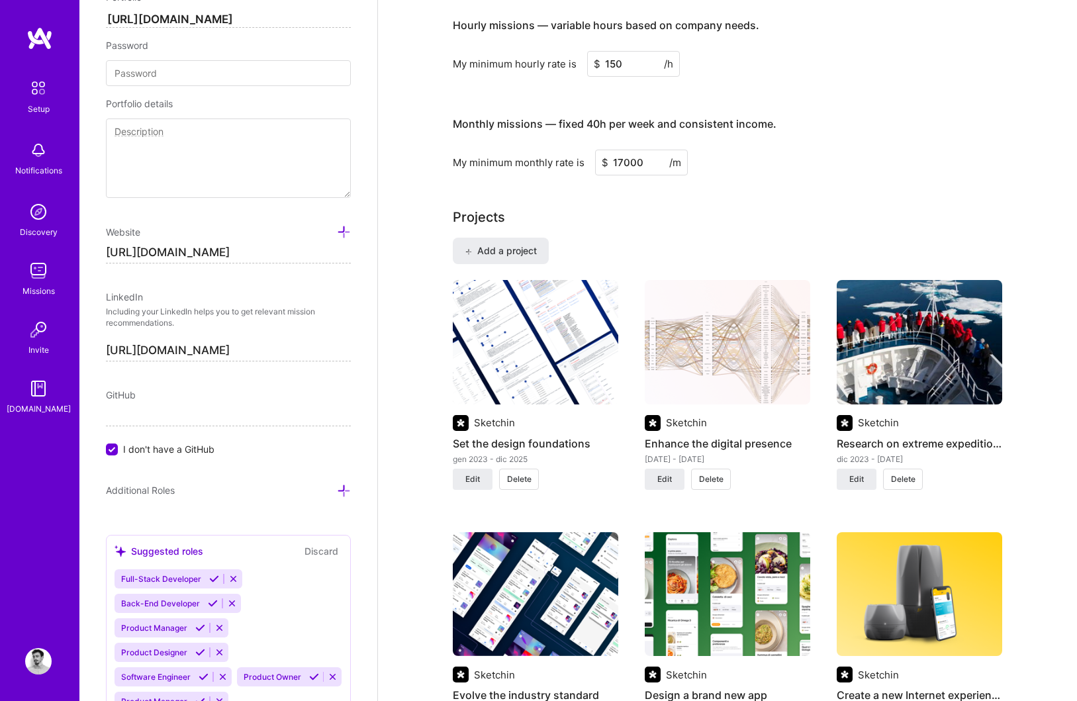
scroll to position [898, 0]
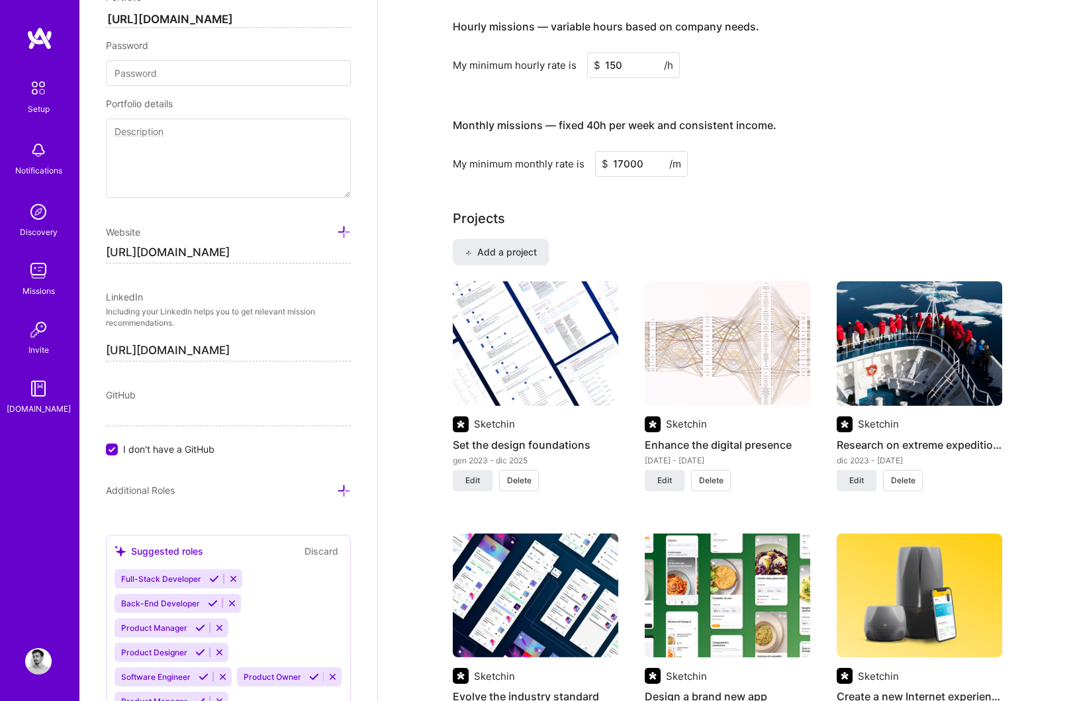
click at [961, 352] on img at bounding box center [919, 343] width 165 height 124
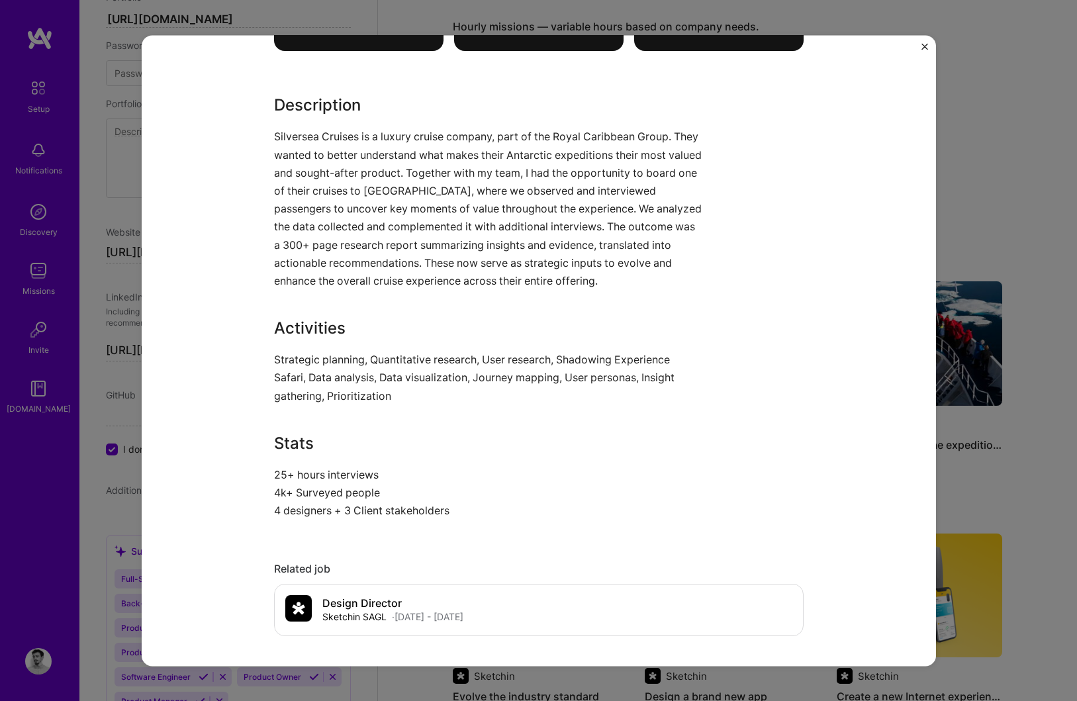
scroll to position [959, 0]
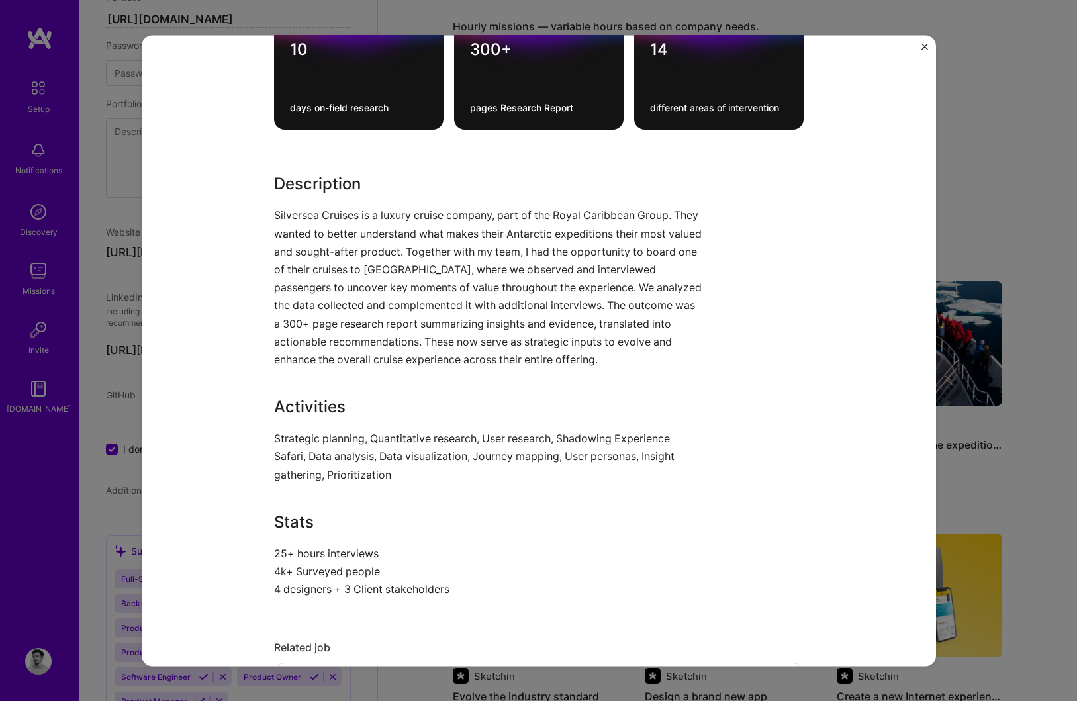
click at [305, 184] on h3 "Description" at bounding box center [489, 185] width 430 height 24
click at [922, 48] on img "Close" at bounding box center [924, 46] width 7 height 7
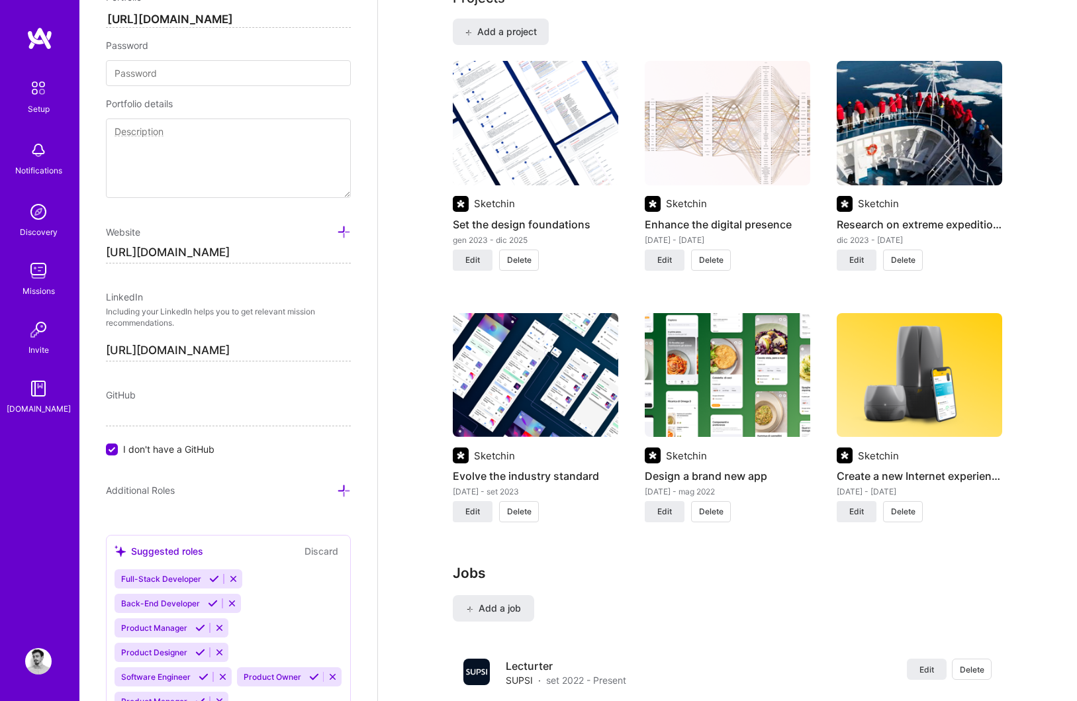
scroll to position [1118, 0]
click at [860, 260] on span "Edit" at bounding box center [856, 261] width 15 height 12
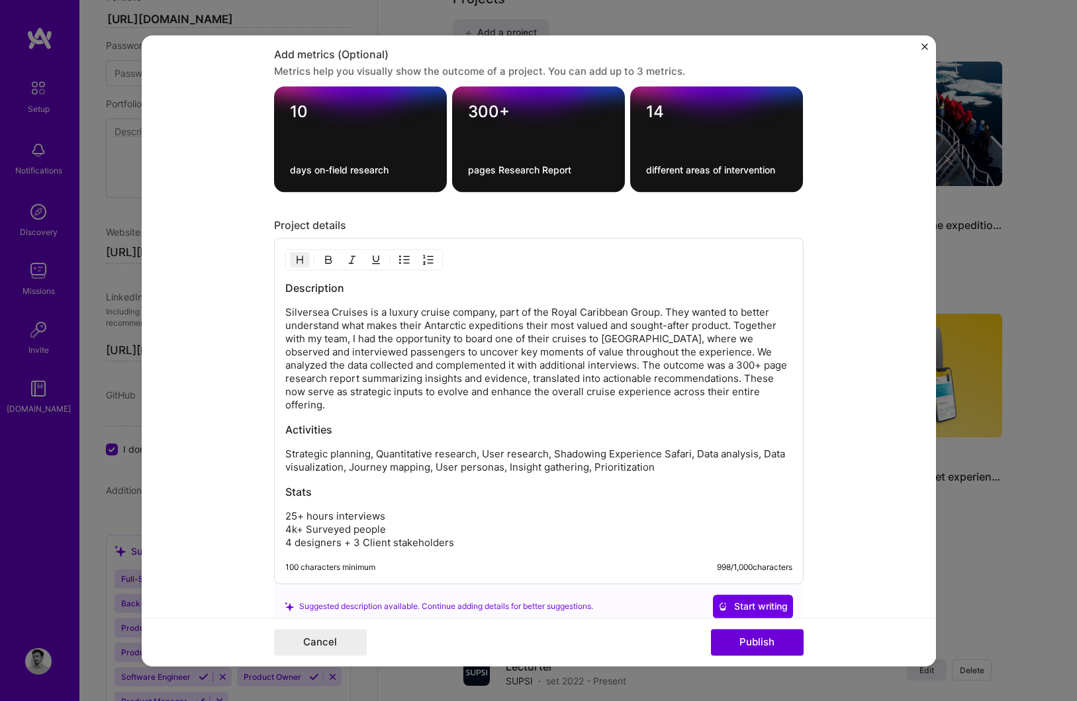
scroll to position [1454, 0]
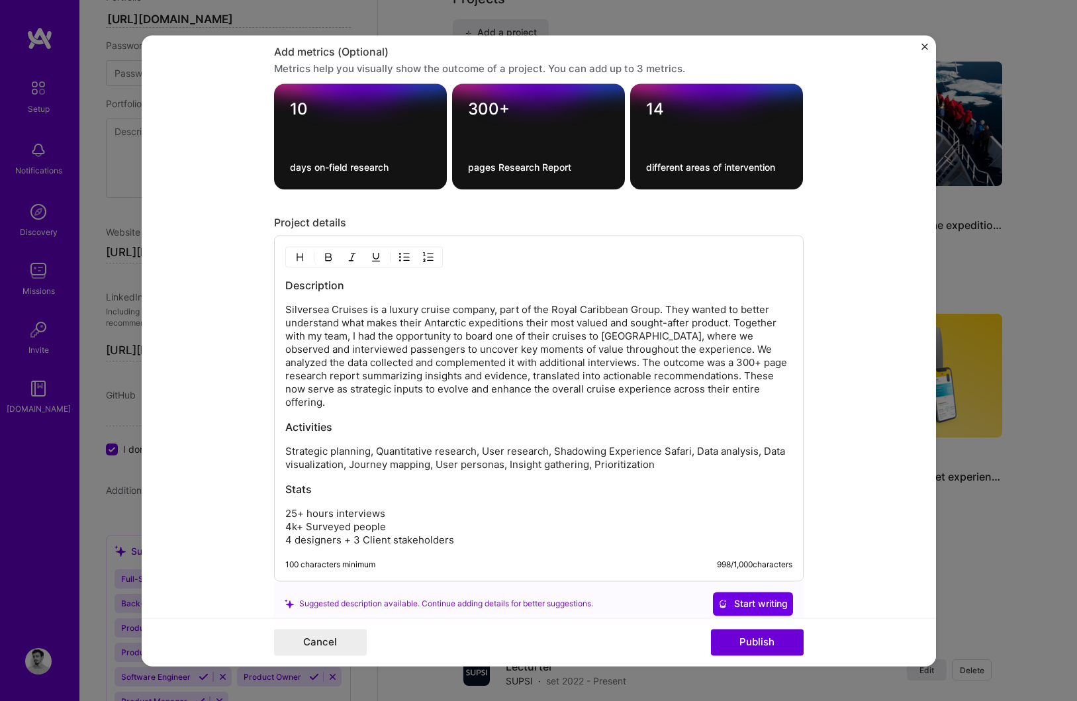
click at [537, 516] on p "25+ hours interviews  4k+ Surveyed people 4 designers + 3 Client stakeholders" at bounding box center [538, 527] width 507 height 40
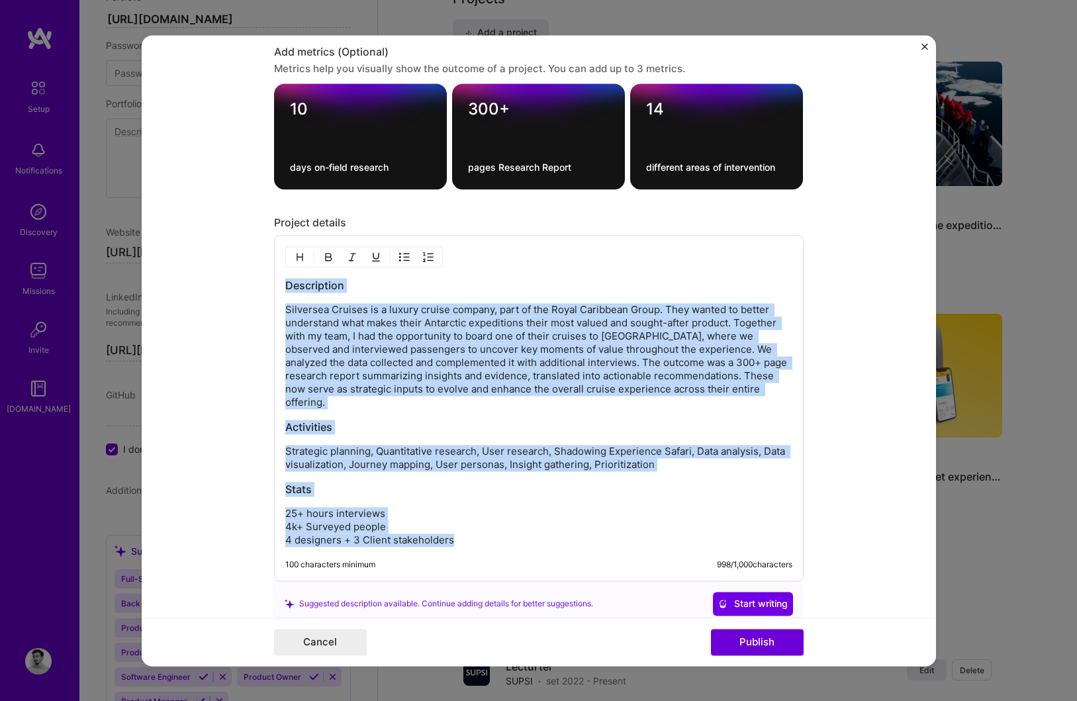
drag, startPoint x: 494, startPoint y: 530, endPoint x: 253, endPoint y: 263, distance: 359.5
click at [253, 263] on form "Project title Research on extreme expeditions Company Sketchin Project industry…" at bounding box center [539, 350] width 794 height 631
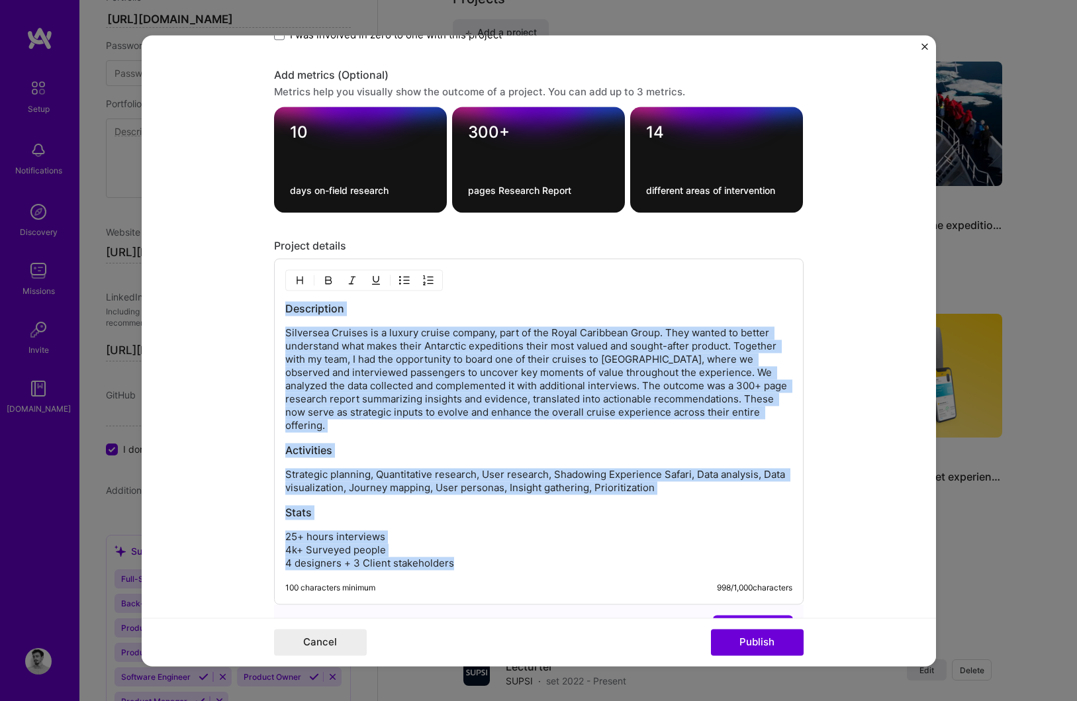
scroll to position [1454, 0]
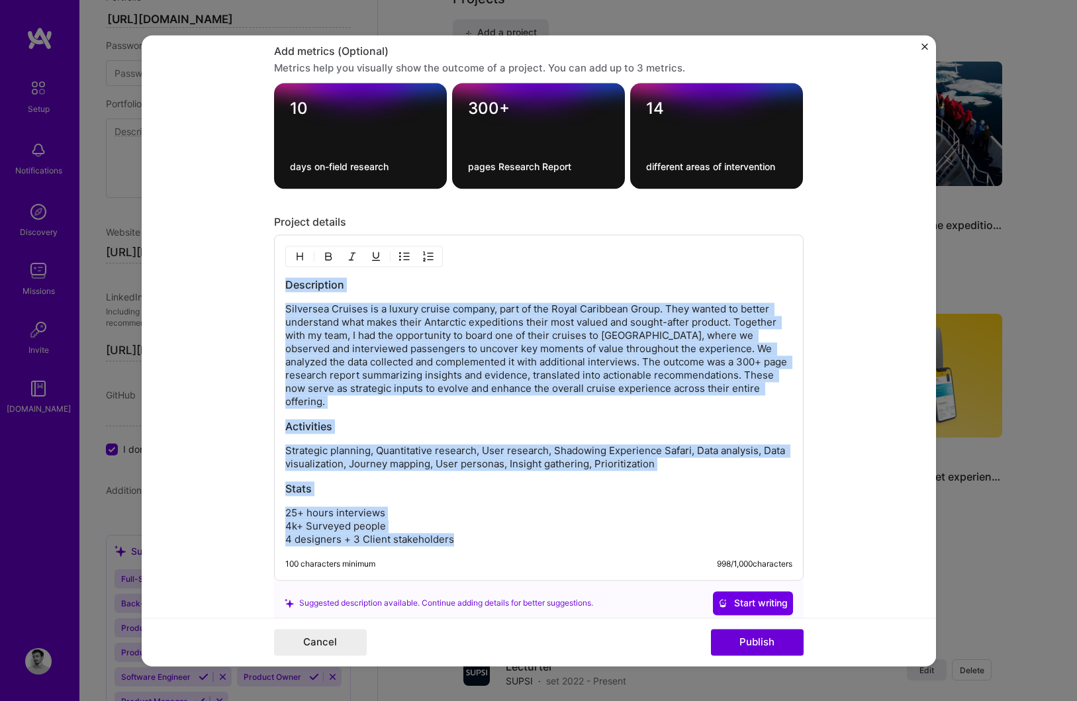
copy div "Description Silversea Cruises is a luxury cruise company, part of the Royal Car…"
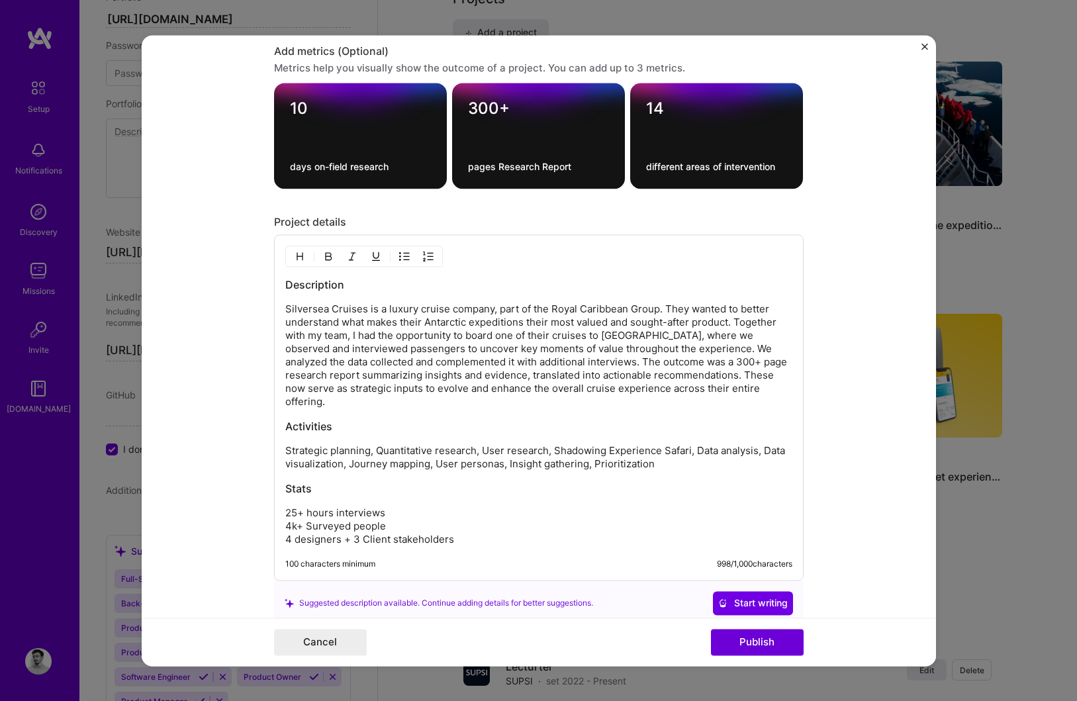
click at [361, 281] on h3 "Description" at bounding box center [538, 284] width 507 height 15
drag, startPoint x: 361, startPoint y: 281, endPoint x: 260, endPoint y: 281, distance: 101.9
click at [260, 281] on form "Project title Research on extreme expeditions Company Sketchin Project industry…" at bounding box center [539, 350] width 794 height 631
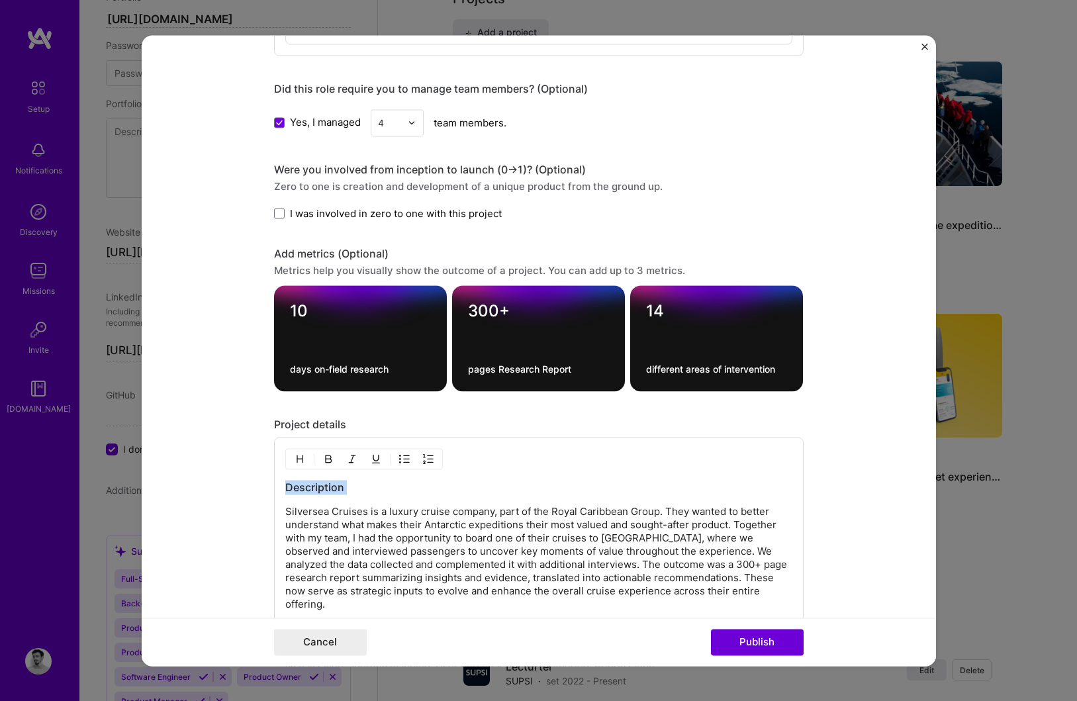
scroll to position [1360, 0]
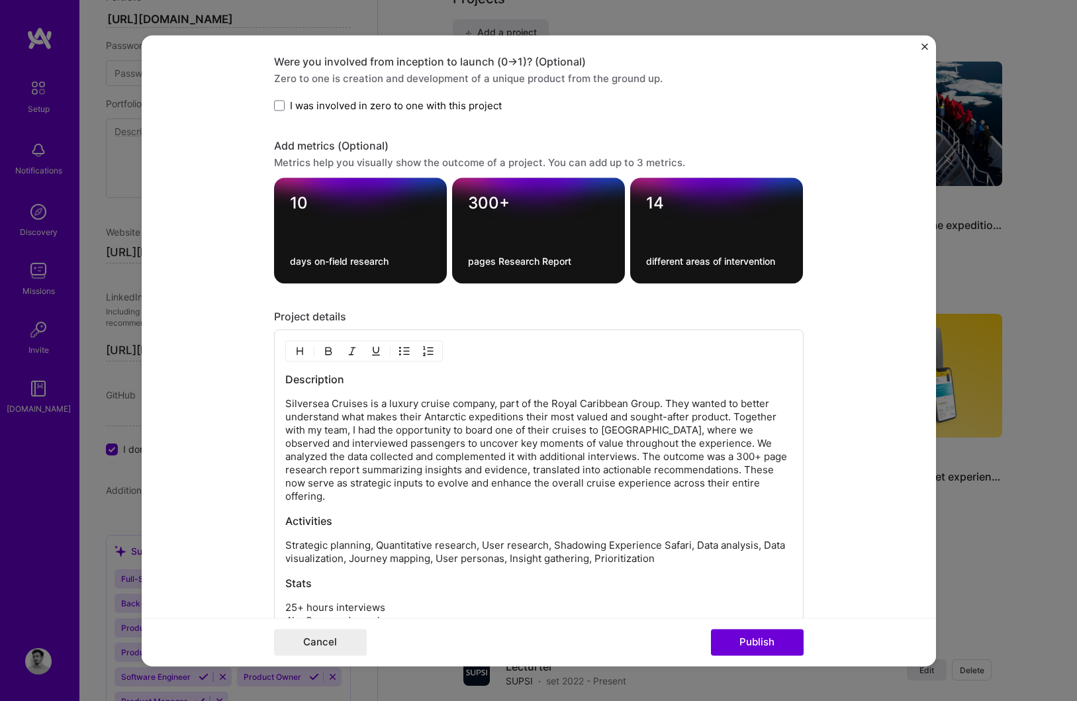
click at [316, 379] on h3 "Description" at bounding box center [538, 379] width 507 height 15
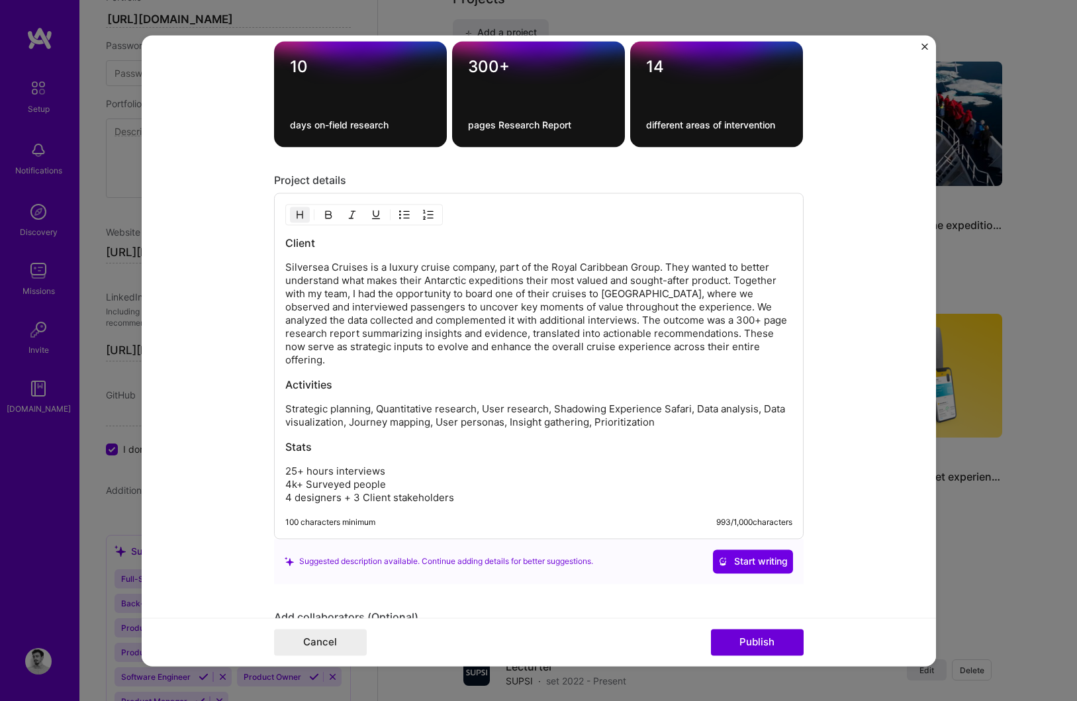
scroll to position [1473, 0]
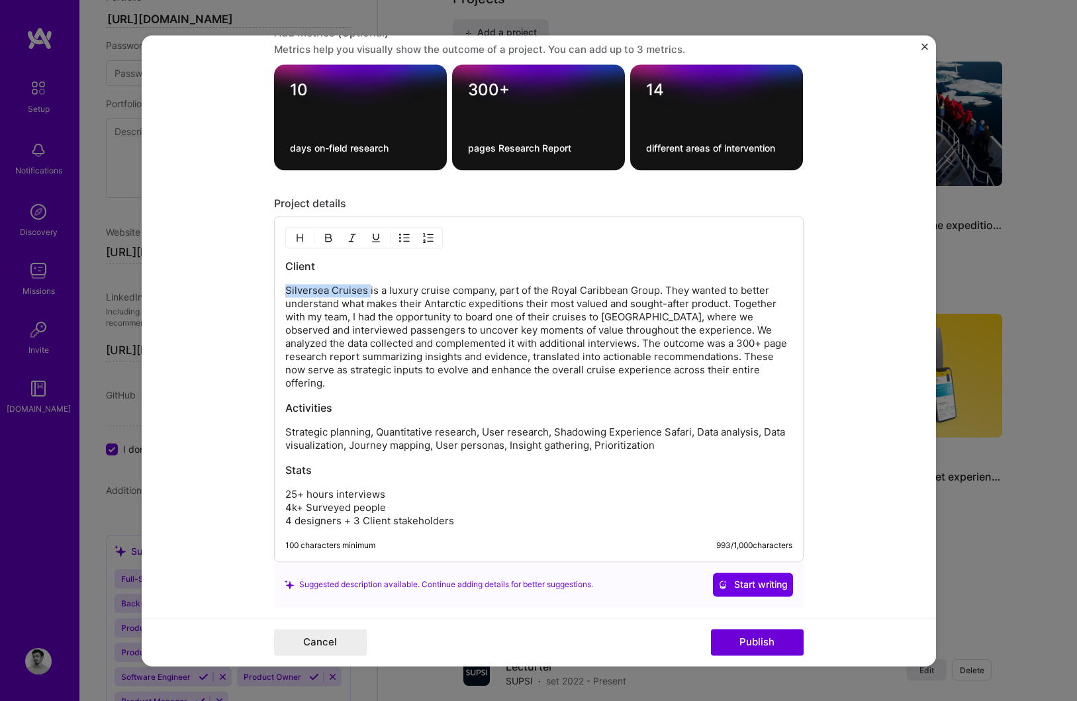
drag, startPoint x: 367, startPoint y: 293, endPoint x: 651, endPoint y: 284, distance: 283.5
click at [651, 284] on div "Client Silversea Cruises is a luxury cruise company, part of the Royal Caribbea…" at bounding box center [538, 393] width 507 height 269
click at [665, 291] on p "Silversea Cruises is a luxury cruise company, part of the Royal Caribbean Group…" at bounding box center [538, 337] width 507 height 106
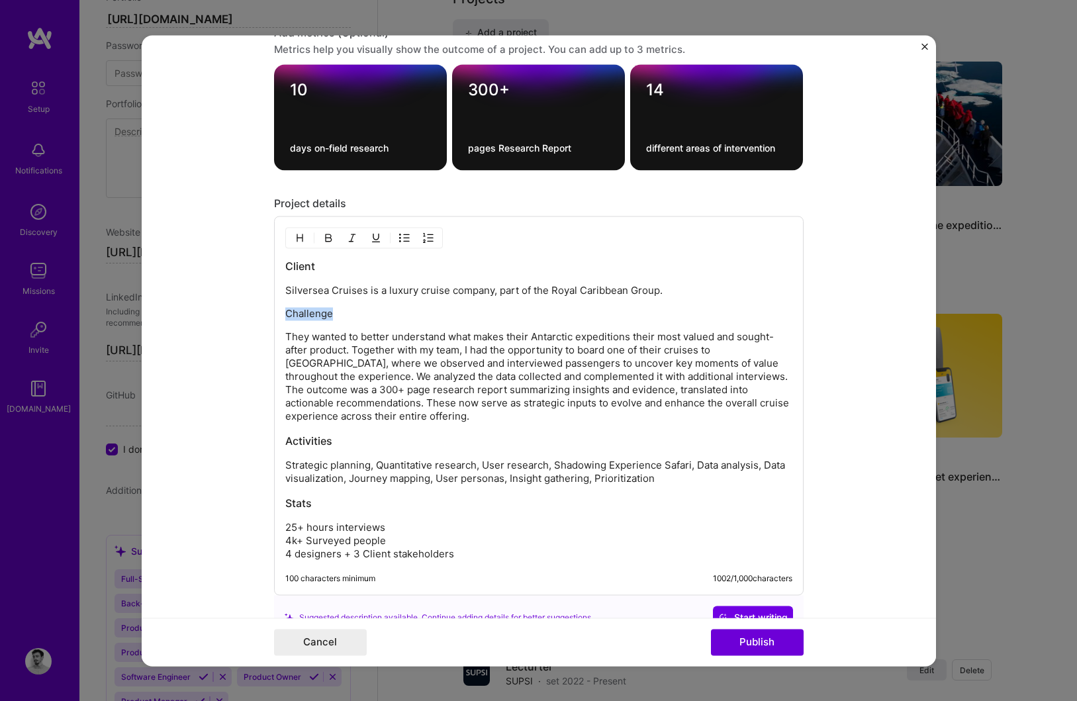
drag, startPoint x: 334, startPoint y: 316, endPoint x: 187, endPoint y: 307, distance: 147.9
click at [189, 307] on form "Project title Research on extreme expeditions Company Sketchin Project industry…" at bounding box center [539, 350] width 794 height 631
click at [295, 233] on img "button" at bounding box center [300, 237] width 11 height 11
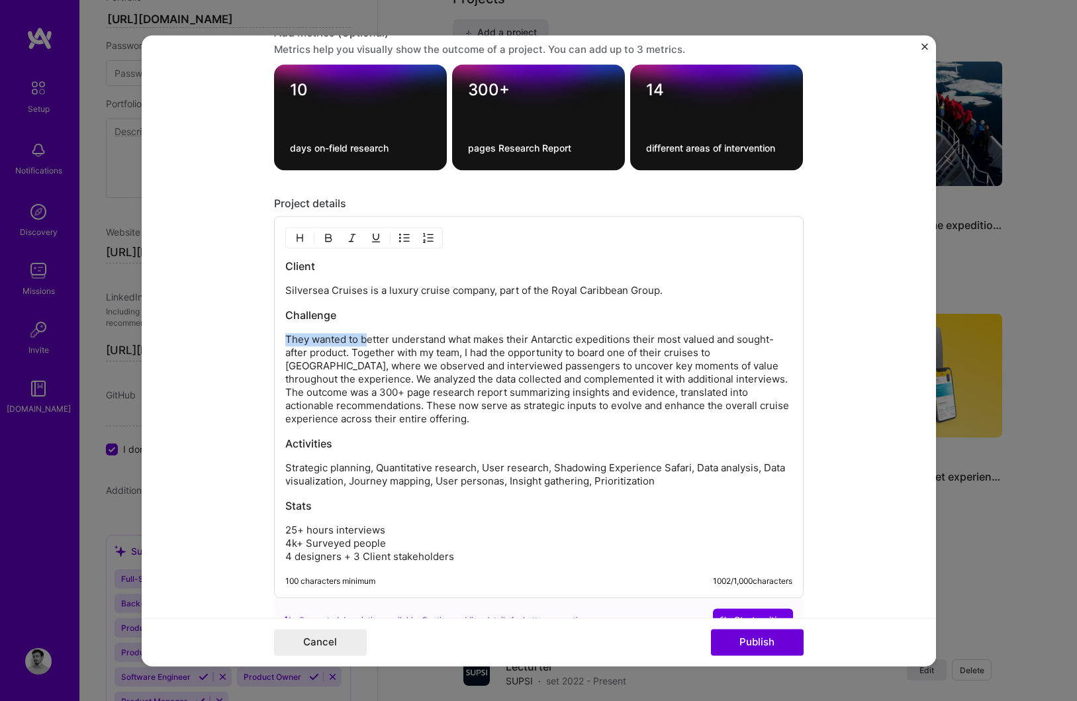
drag, startPoint x: 365, startPoint y: 339, endPoint x: 255, endPoint y: 339, distance: 110.6
click at [255, 339] on form "Project title Research on extreme expeditions Company Sketchin Project industry…" at bounding box center [539, 350] width 794 height 631
click at [285, 314] on h3 "Challenge" at bounding box center [538, 315] width 507 height 15
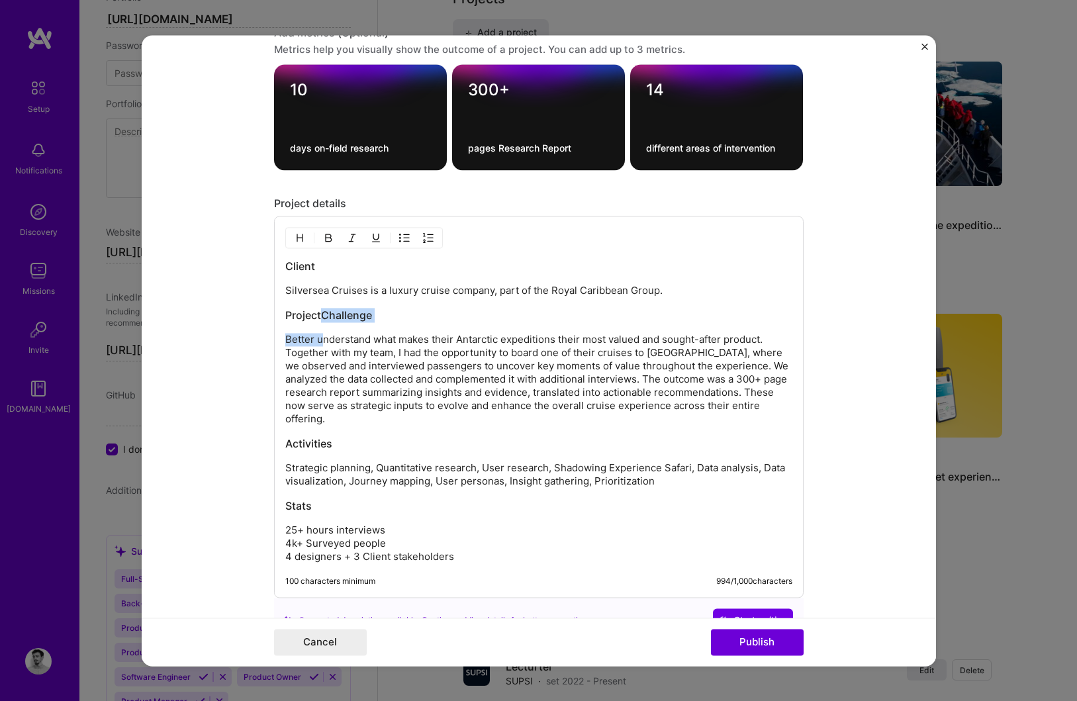
click at [352, 320] on h3 "ProjectChallenge" at bounding box center [538, 315] width 507 height 15
drag, startPoint x: 322, startPoint y: 317, endPoint x: 256, endPoint y: 319, distance: 65.6
click at [256, 319] on form "Project title Research on extreme expeditions Company Sketchin Project industry…" at bounding box center [539, 350] width 794 height 631
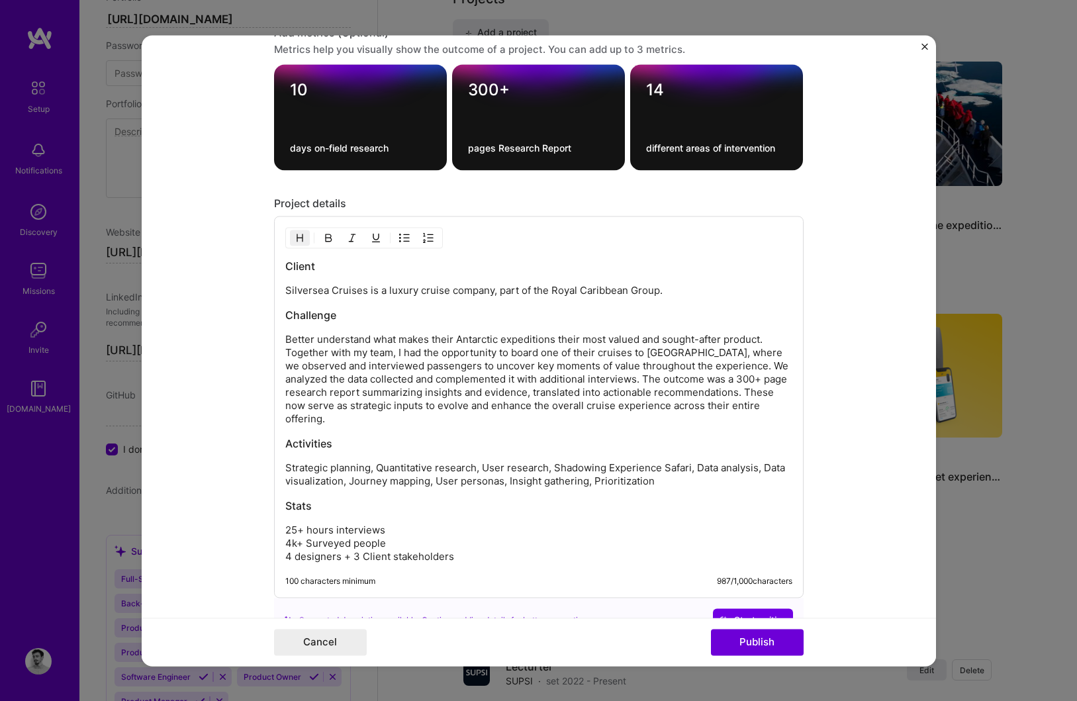
click at [769, 344] on p "Better understand what makes their Antarctic expeditions their most valued and …" at bounding box center [538, 379] width 507 height 93
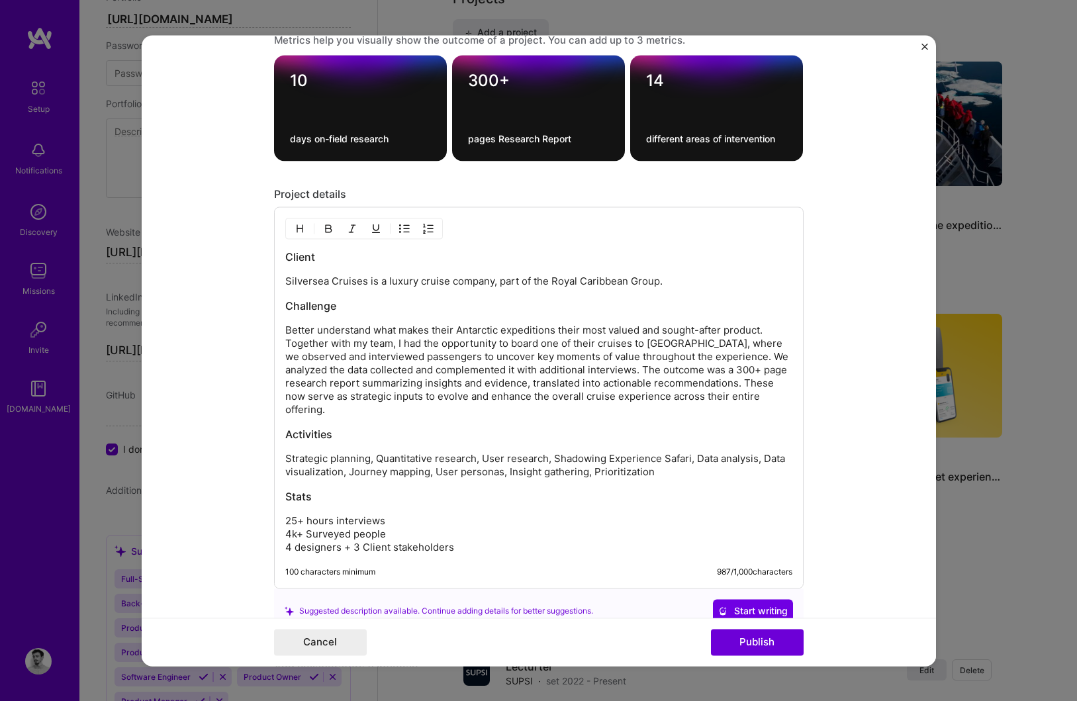
scroll to position [1483, 0]
click at [763, 330] on p "Better understand what makes their Antarctic expeditions their most valued and …" at bounding box center [538, 369] width 507 height 93
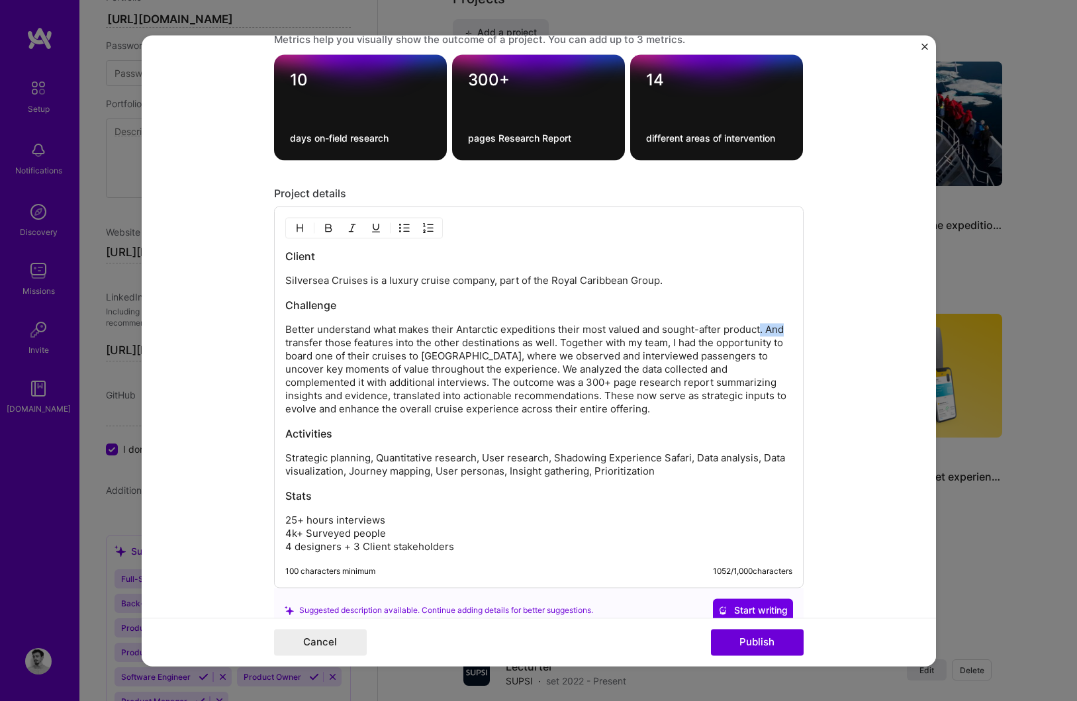
drag, startPoint x: 762, startPoint y: 331, endPoint x: 785, endPoint y: 331, distance: 23.2
click at [785, 331] on p "Better understand what makes their Antarctic expeditions their most valued and …" at bounding box center [538, 369] width 507 height 93
click at [297, 344] on p "Better understand what makes their Antarctic expeditions their most valued and …" at bounding box center [538, 369] width 507 height 93
click at [383, 344] on p "Better understand what makes their Antarctic expeditions their most valued and …" at bounding box center [538, 369] width 507 height 93
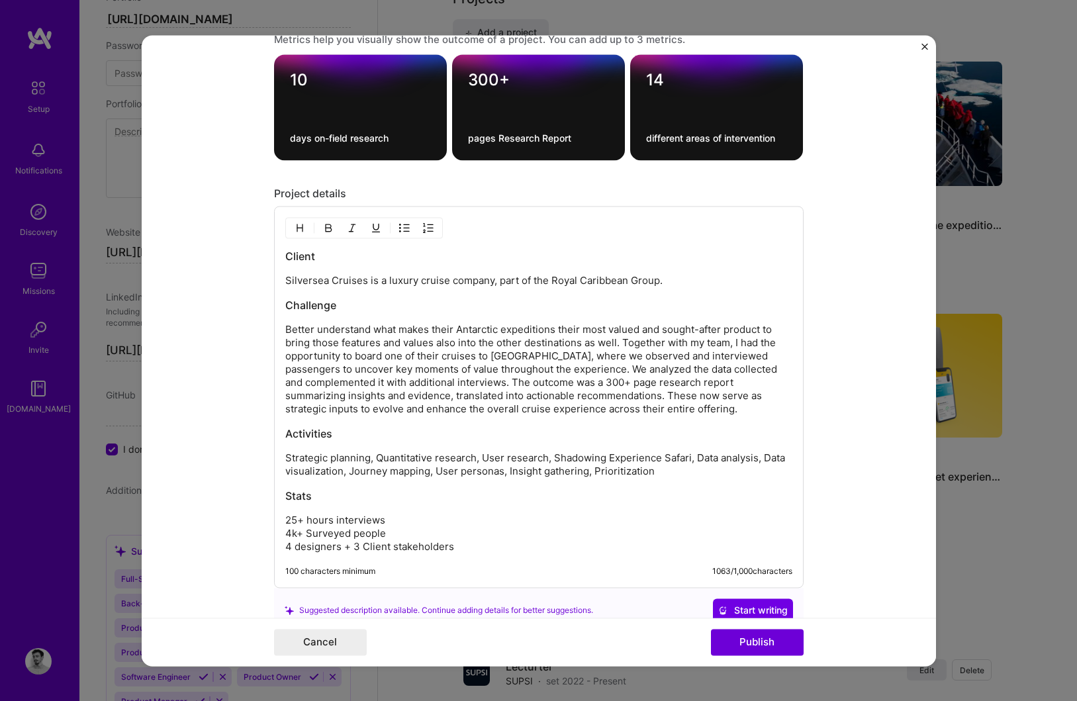
click at [622, 344] on p "Better understand what makes their Antarctic expeditions their most valued and …" at bounding box center [538, 369] width 507 height 93
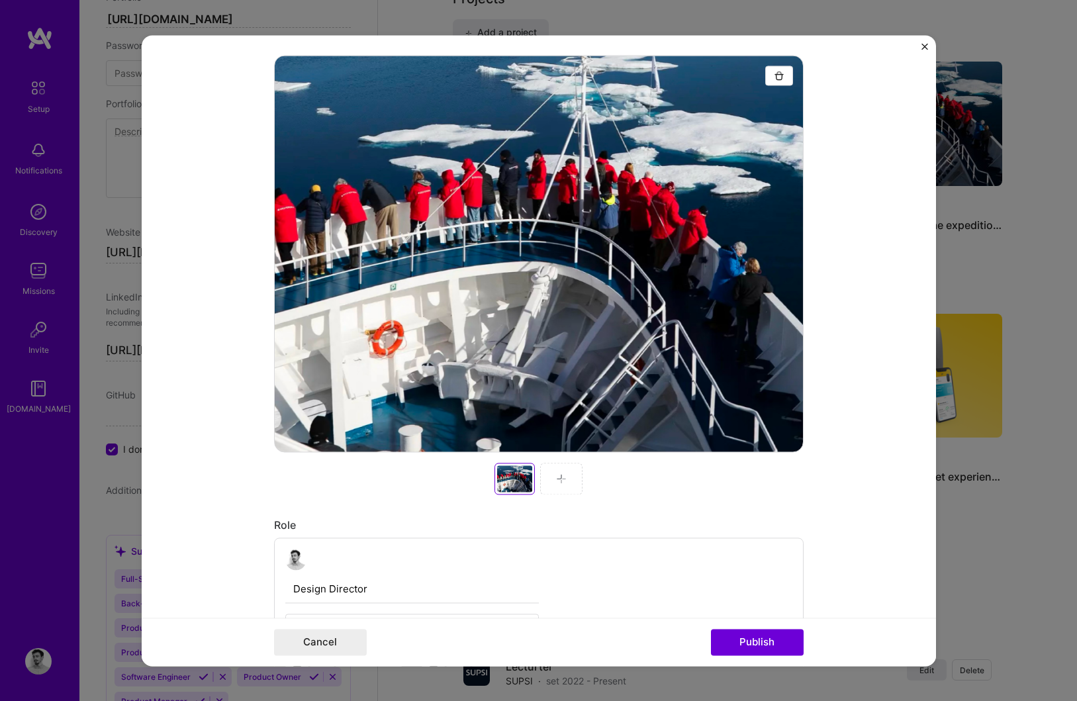
scroll to position [516, 0]
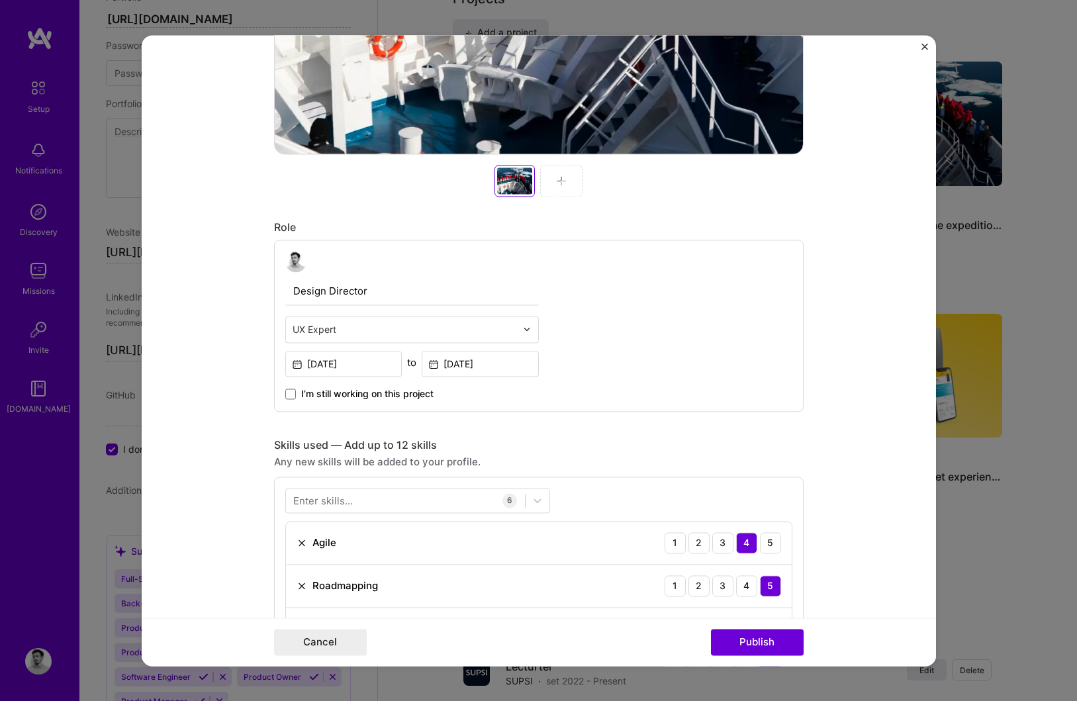
click at [564, 182] on img at bounding box center [561, 180] width 11 height 11
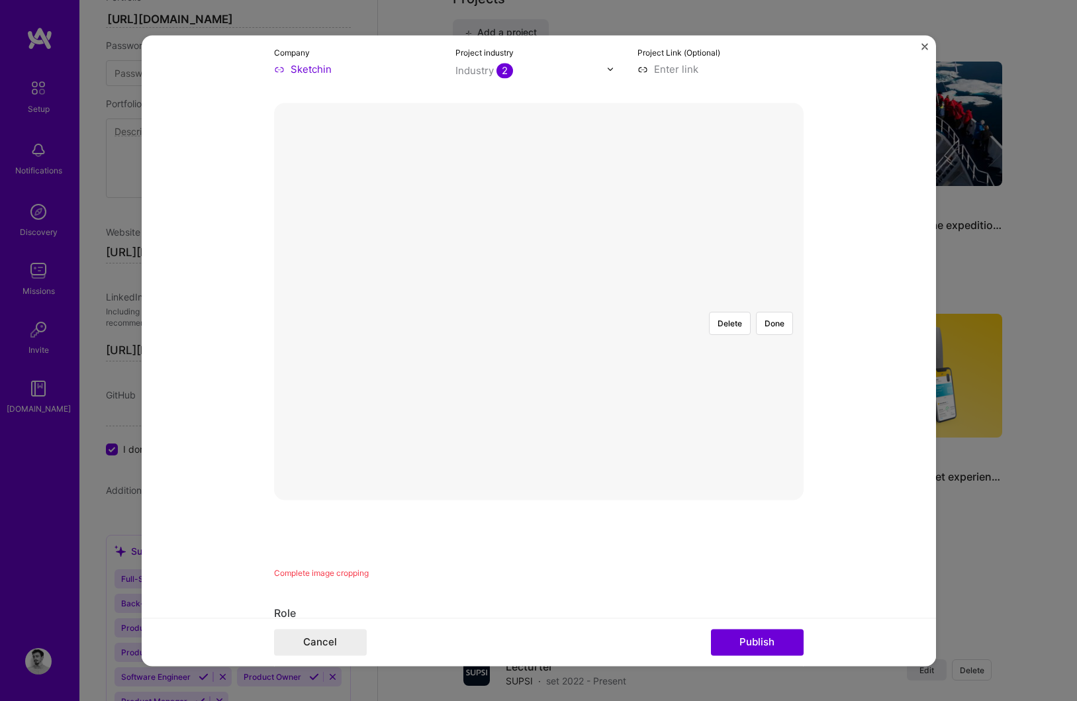
scroll to position [160, 0]
click at [598, 312] on div at bounding box center [751, 461] width 397 height 298
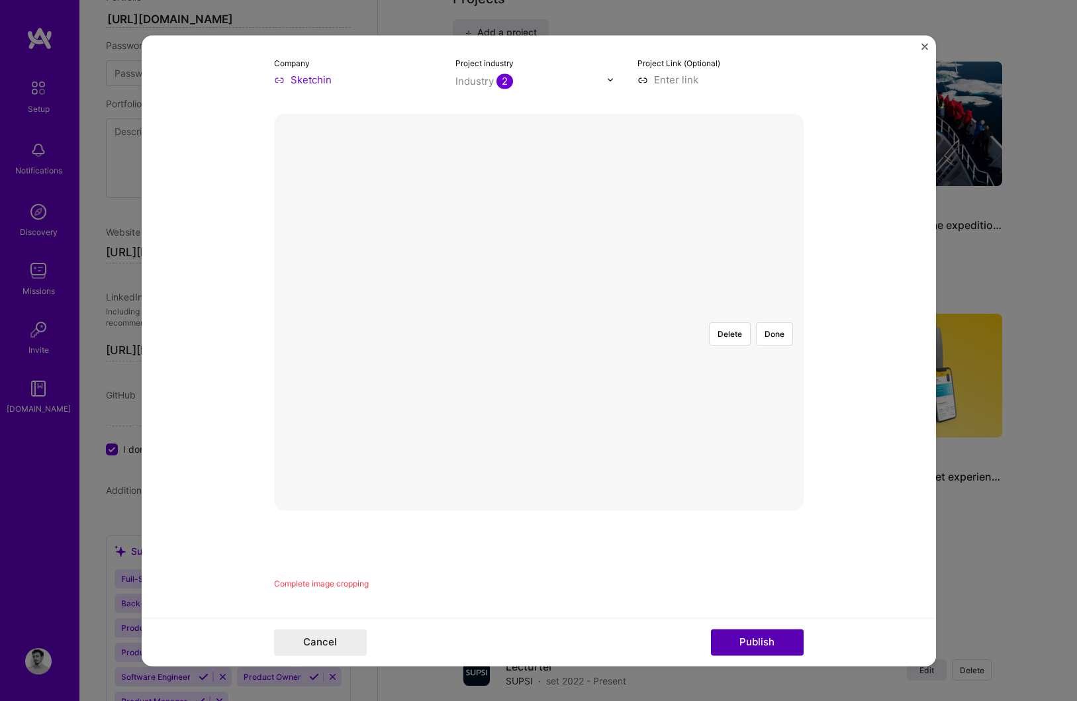
click at [770, 643] on button "Publish" at bounding box center [757, 642] width 93 height 26
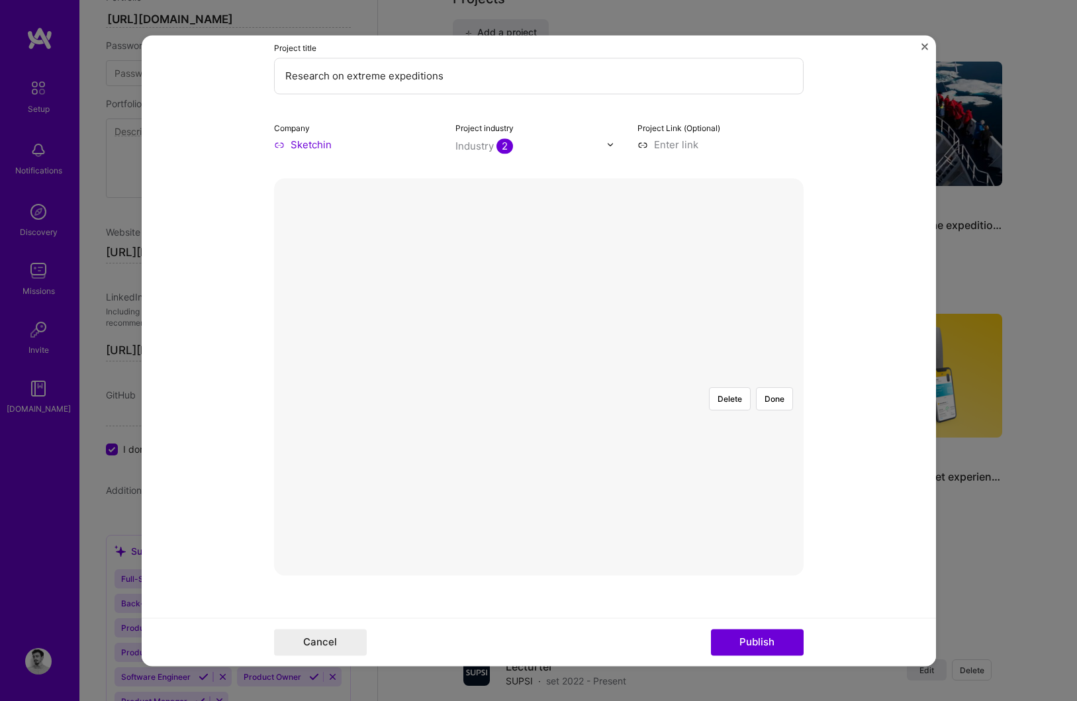
scroll to position [95, 0]
click at [777, 388] on button "Done" at bounding box center [774, 399] width 37 height 23
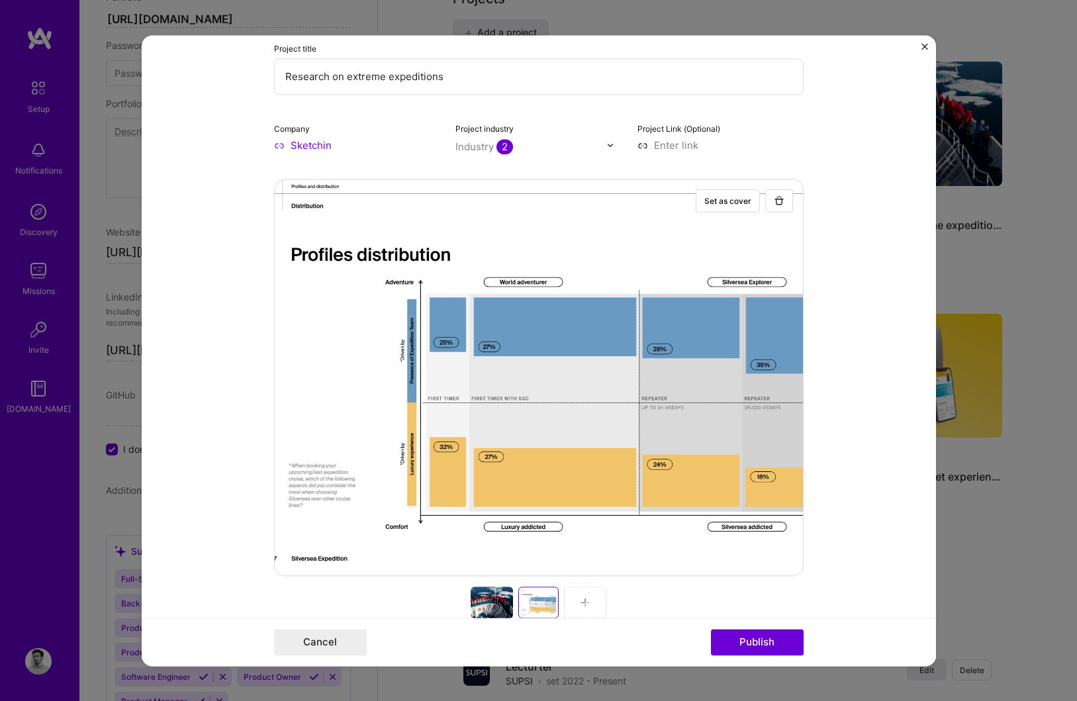
click at [485, 592] on div at bounding box center [492, 603] width 42 height 32
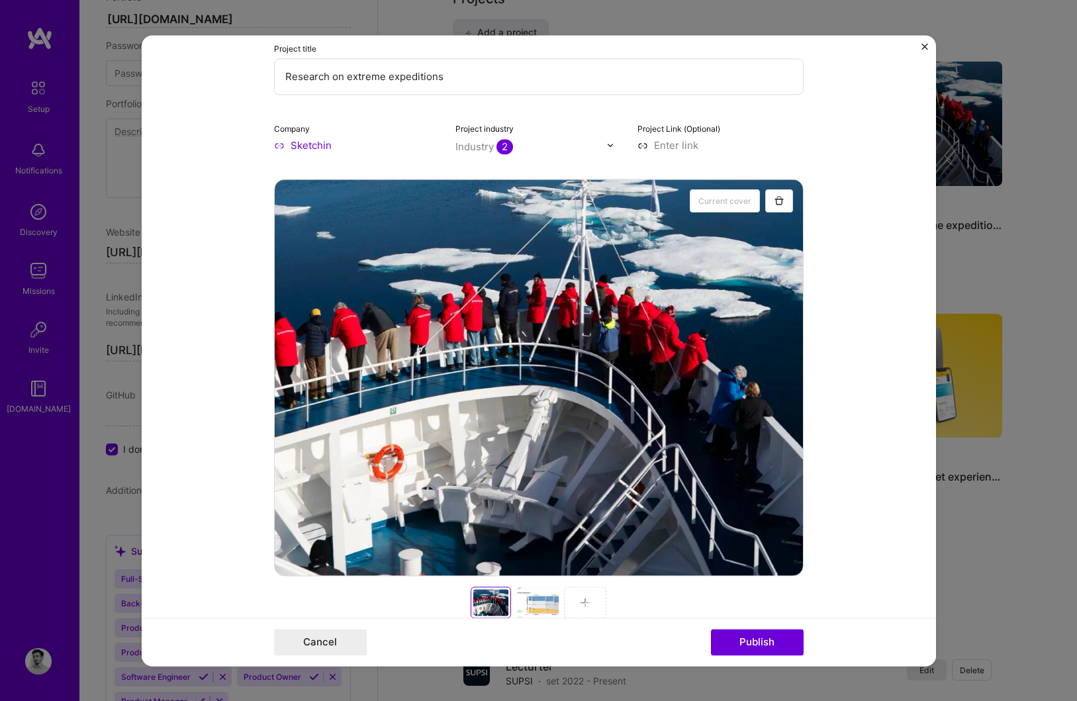
click at [538, 598] on div at bounding box center [537, 603] width 42 height 32
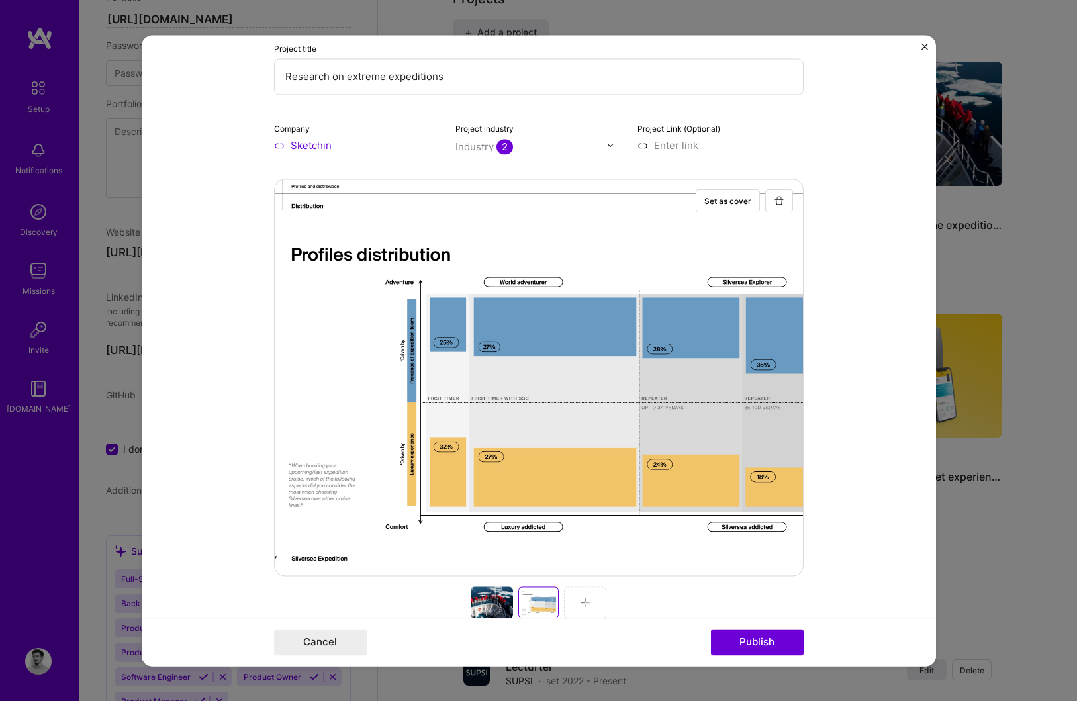
click at [594, 606] on div at bounding box center [585, 603] width 42 height 32
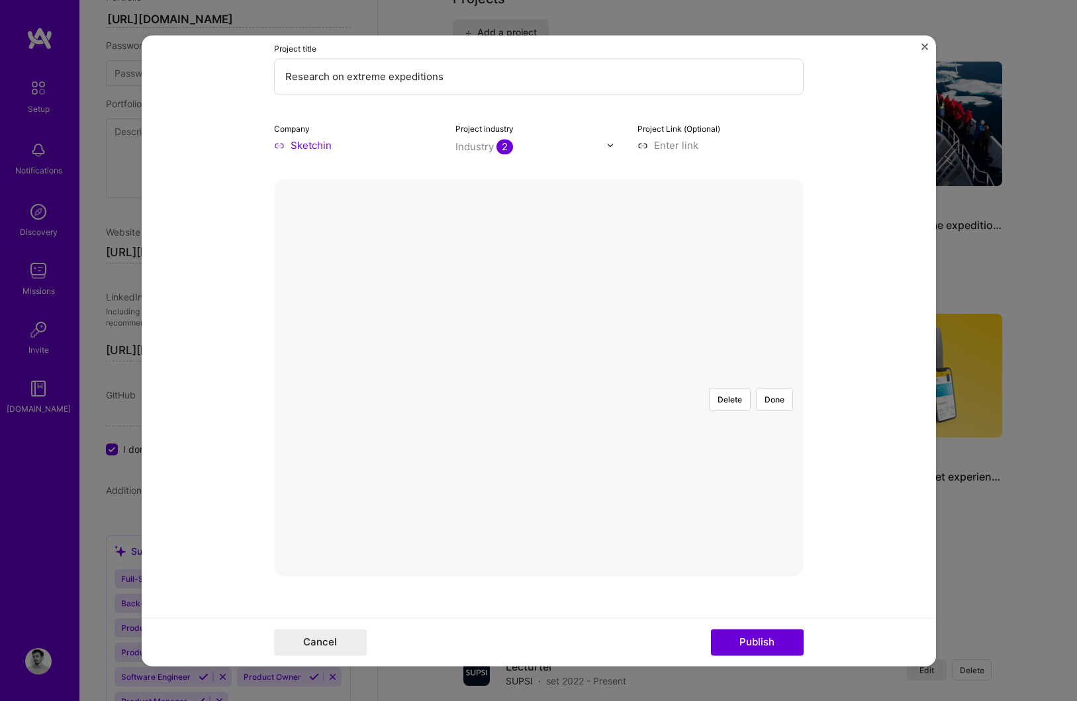
click at [694, 428] on div at bounding box center [864, 526] width 397 height 298
click at [779, 388] on button "Done" at bounding box center [774, 399] width 37 height 23
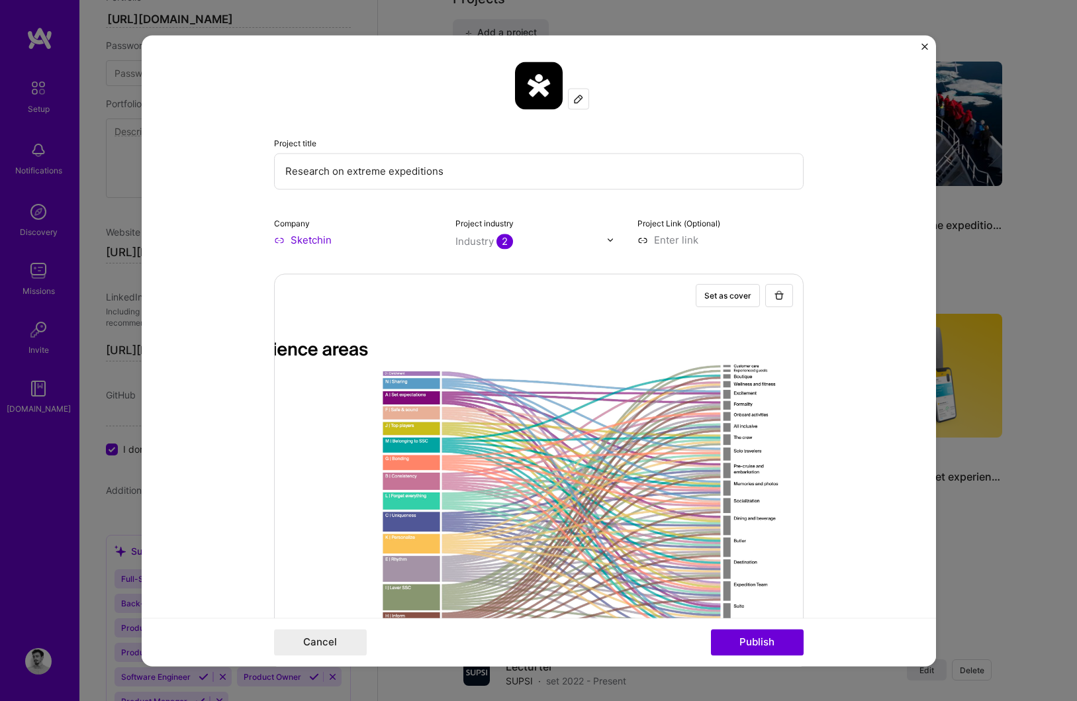
scroll to position [252, 0]
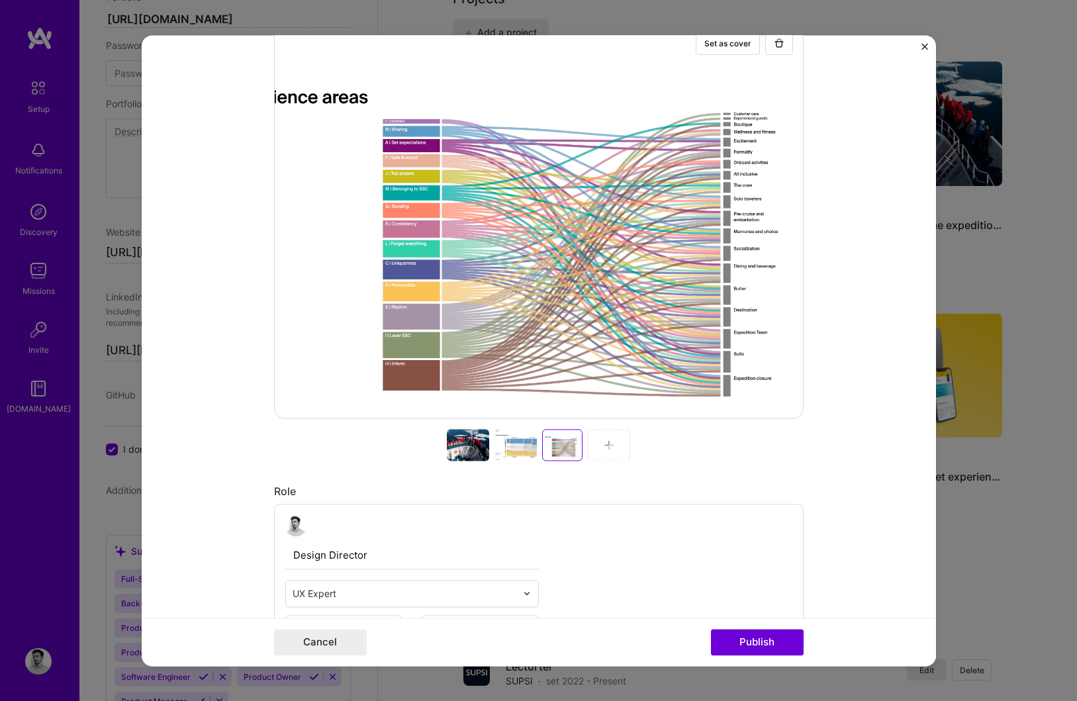
click at [598, 444] on div at bounding box center [609, 445] width 42 height 32
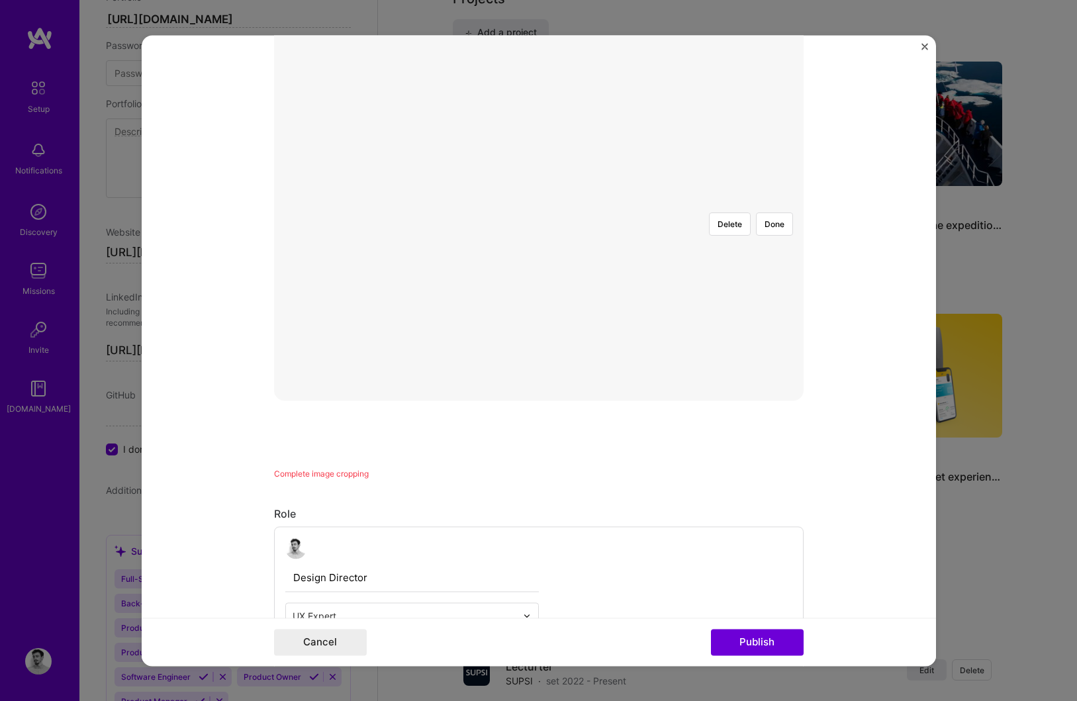
click at [602, 252] on div at bounding box center [754, 351] width 397 height 298
click at [786, 212] on button "Done" at bounding box center [774, 223] width 37 height 23
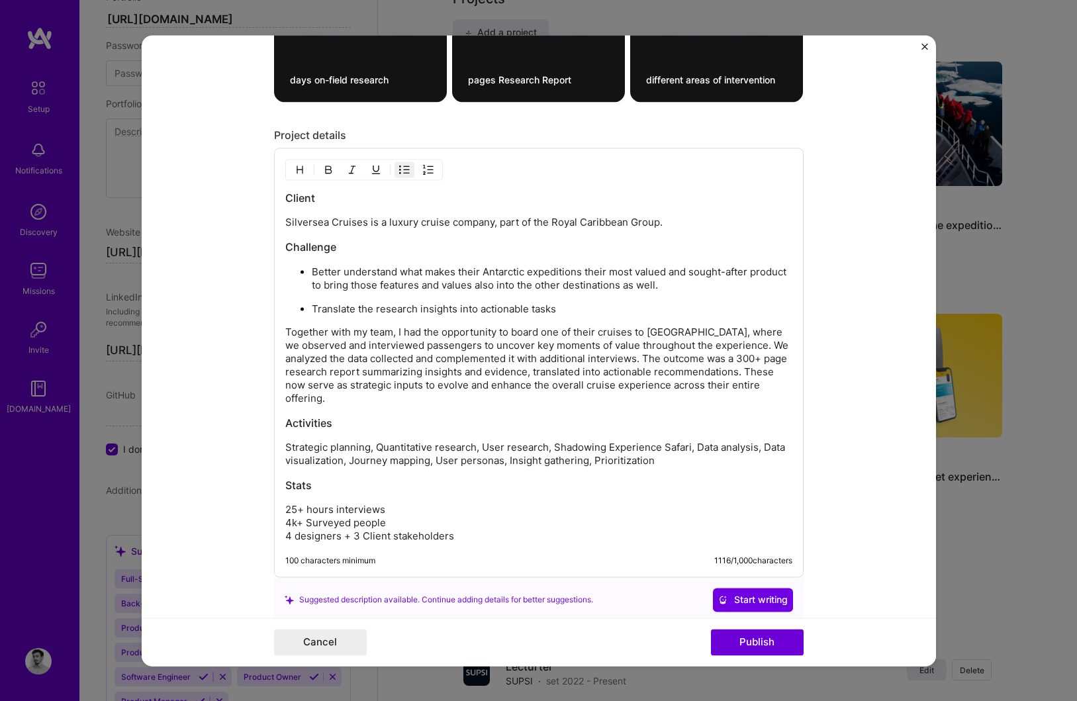
scroll to position [1554, 0]
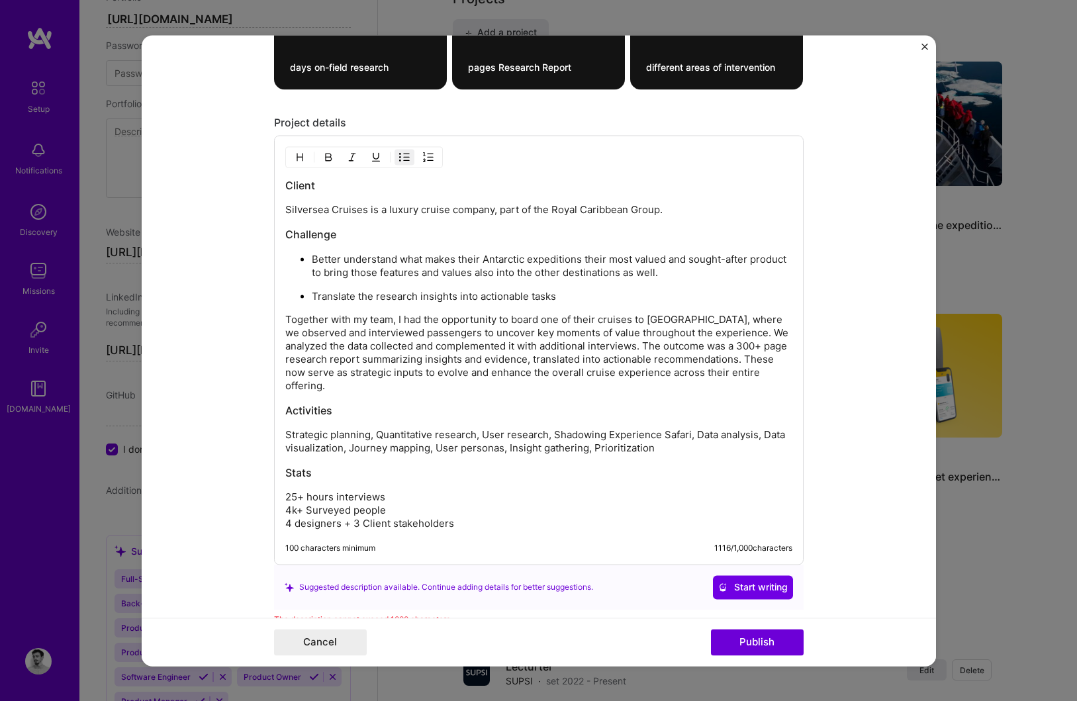
click at [287, 318] on p "Together with my team, I had the opportunity to board one of their cruises to […" at bounding box center [538, 352] width 507 height 79
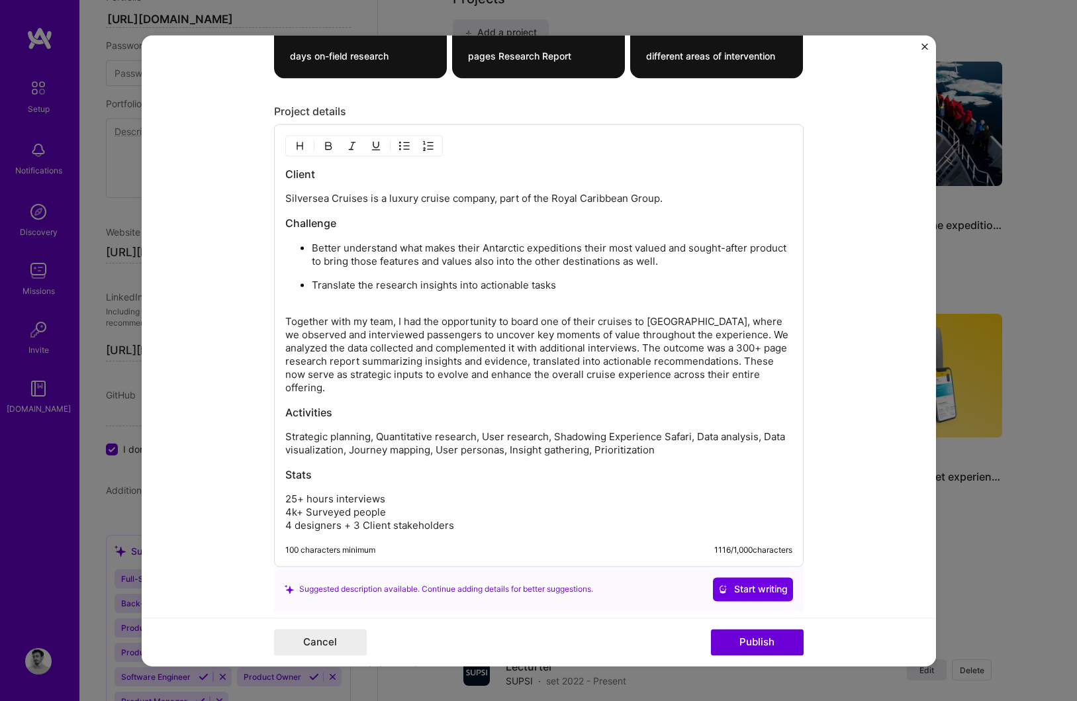
scroll to position [1567, 0]
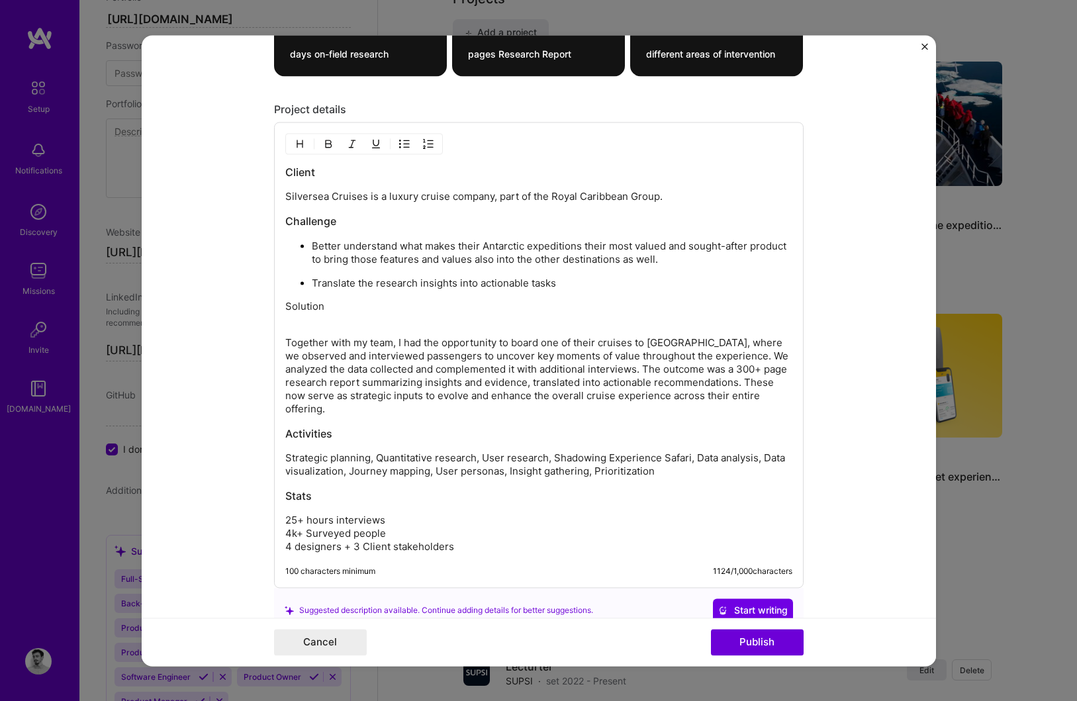
click at [289, 309] on p "Solution" at bounding box center [538, 306] width 507 height 13
click at [300, 144] on img "button" at bounding box center [300, 143] width 11 height 11
click at [292, 324] on div "Client Silversea Cruises is a luxury cruise company, part of the Royal Caribbea…" at bounding box center [538, 360] width 507 height 391
click at [287, 307] on h3 "Solution" at bounding box center [538, 308] width 507 height 15
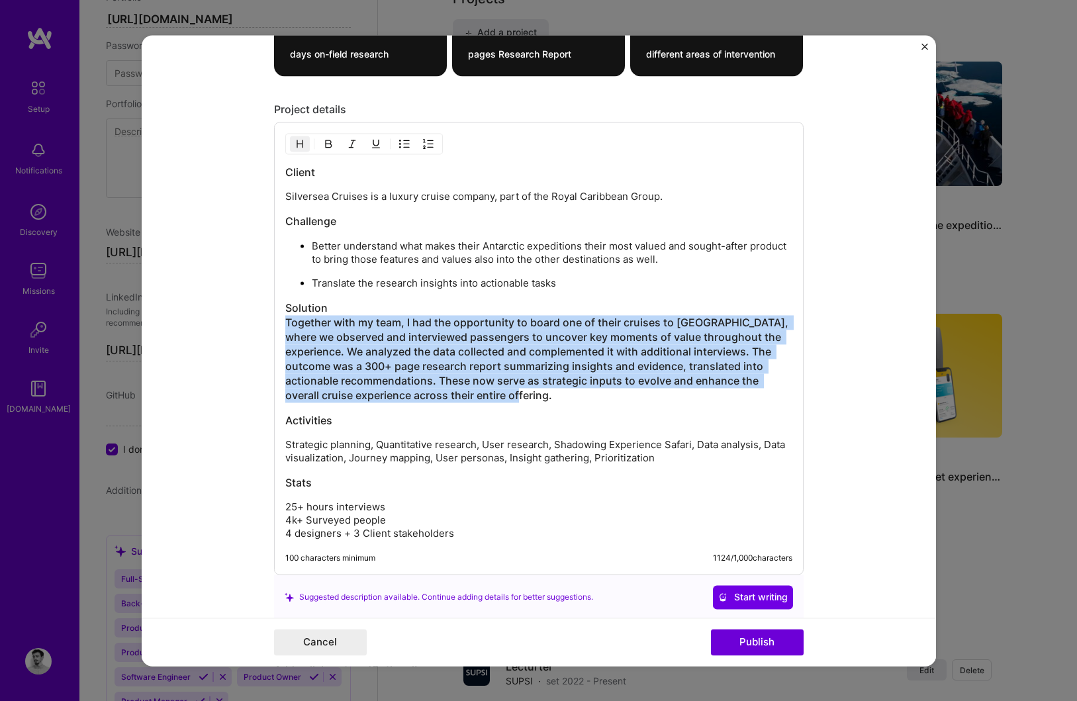
drag, startPoint x: 287, startPoint y: 322, endPoint x: 590, endPoint y: 397, distance: 311.6
click at [590, 397] on h3 "Solution Together with my team, I had the opportunity to board one of their cru…" at bounding box center [538, 352] width 507 height 102
click at [301, 148] on img "button" at bounding box center [300, 143] width 11 height 11
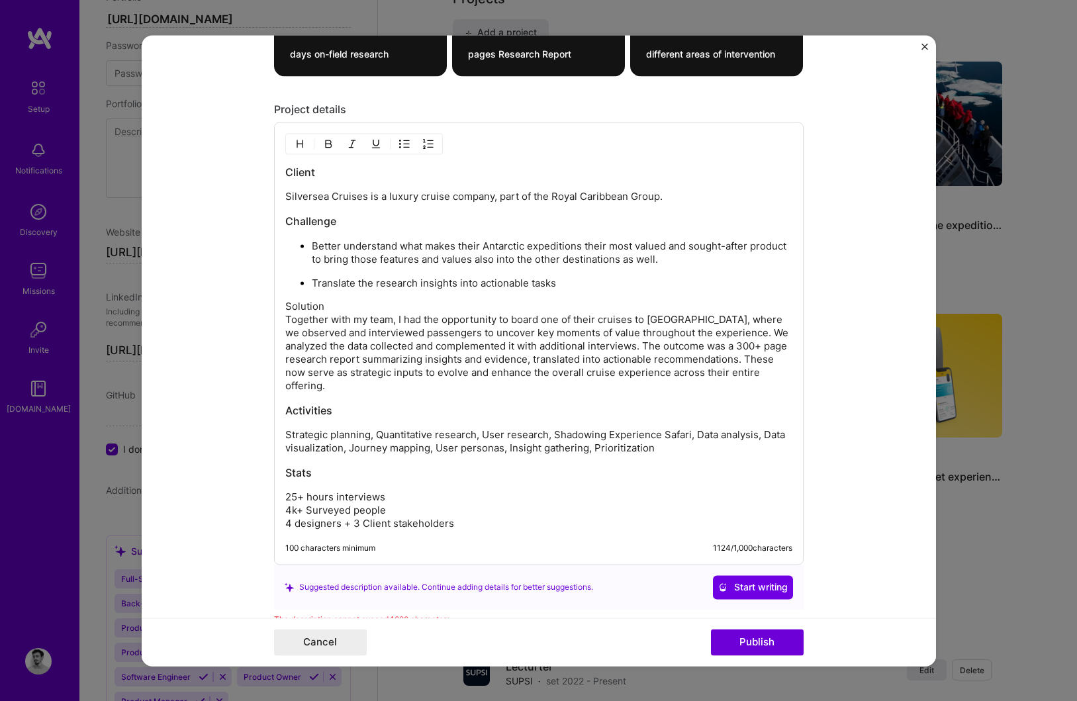
click at [324, 303] on p "Solution Together with my team, I had the opportunity to board one of their cru…" at bounding box center [538, 346] width 507 height 93
drag, startPoint x: 324, startPoint y: 303, endPoint x: 275, endPoint y: 304, distance: 49.0
click at [275, 303] on div "Client Silversea Cruises is a luxury cruise company, part of the Royal Caribbea…" at bounding box center [539, 343] width 530 height 443
click at [289, 323] on p "Solution Together with my team, I had the opportunity to board one of their cru…" at bounding box center [538, 346] width 507 height 93
click at [287, 321] on p "Solution Together with my team, I had the opportunity to board one of their cru…" at bounding box center [538, 346] width 507 height 93
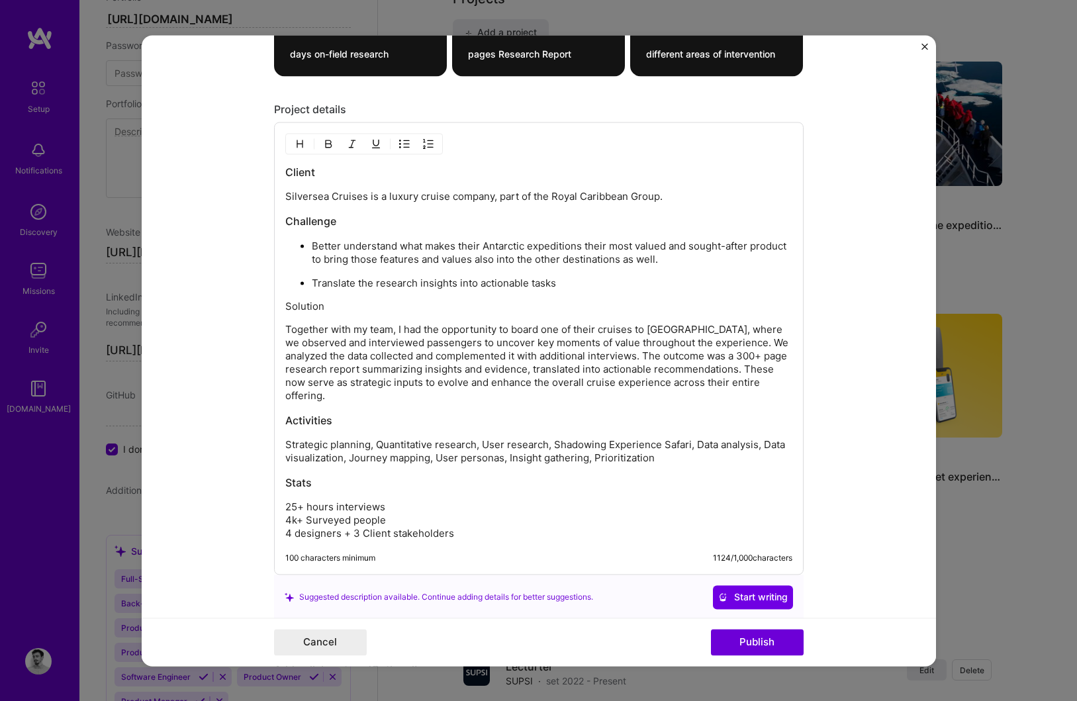
click at [299, 304] on p "Solution" at bounding box center [538, 306] width 507 height 13
click at [300, 146] on img "button" at bounding box center [300, 143] width 11 height 11
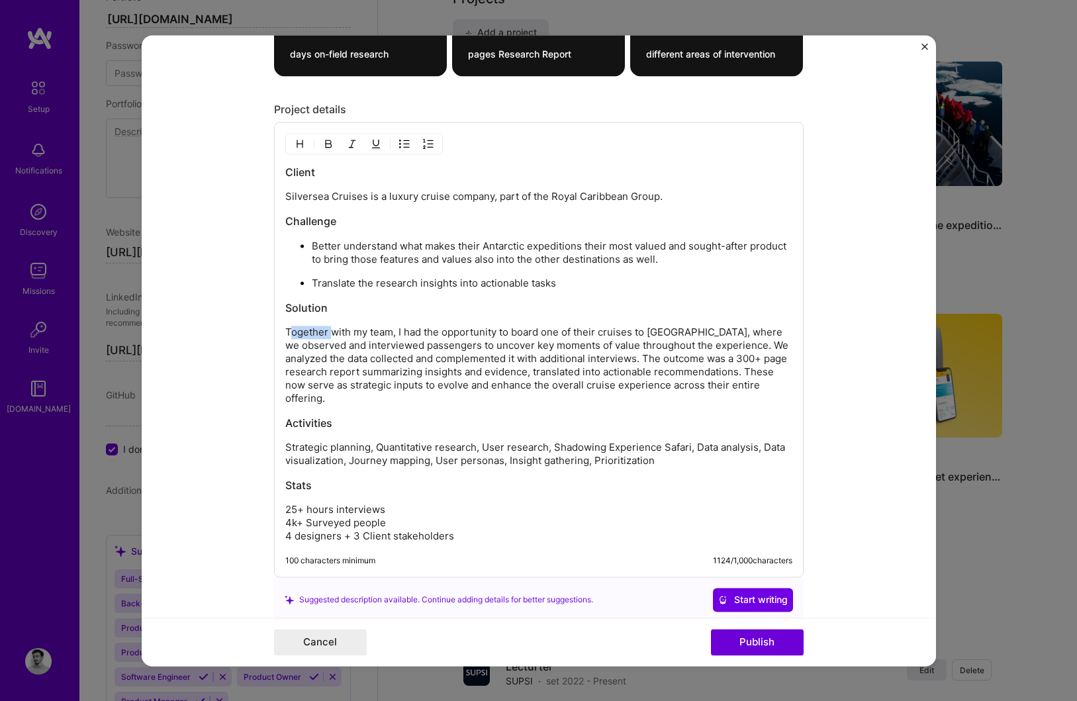
drag, startPoint x: 289, startPoint y: 328, endPoint x: 334, endPoint y: 330, distance: 44.4
click at [334, 330] on p "Together with my team, I had the opportunity to board one of their cruises to […" at bounding box center [538, 365] width 507 height 79
click at [336, 331] on p "Together with my team, I had the opportunity to board one of their cruises to […" at bounding box center [538, 365] width 507 height 79
drag, startPoint x: 513, startPoint y: 332, endPoint x: 285, endPoint y: 326, distance: 228.5
click at [285, 326] on p "Together with my team, I had the opportunity to board one of their cruises to […" at bounding box center [538, 365] width 507 height 79
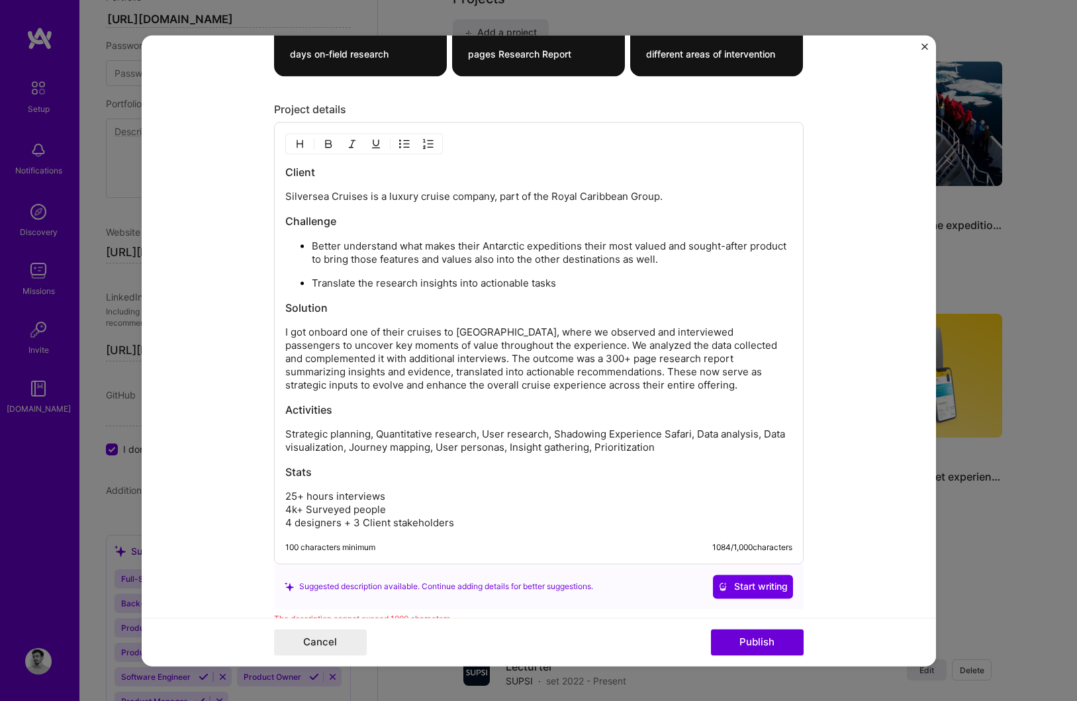
click at [350, 336] on p "I got onboard one of their cruises to [GEOGRAPHIC_DATA], where we observed and …" at bounding box center [538, 359] width 507 height 66
click at [404, 332] on p "I got onboard on one of their cruises to [GEOGRAPHIC_DATA], where we observed a…" at bounding box center [538, 359] width 507 height 66
click at [464, 332] on p "I got onboard with my team on one of cruises to [GEOGRAPHIC_DATA], where we obs…" at bounding box center [538, 359] width 507 height 66
click at [569, 336] on p "I got onboard with my team on one of the Antarctica cruises, where we observed …" at bounding box center [538, 359] width 507 height 66
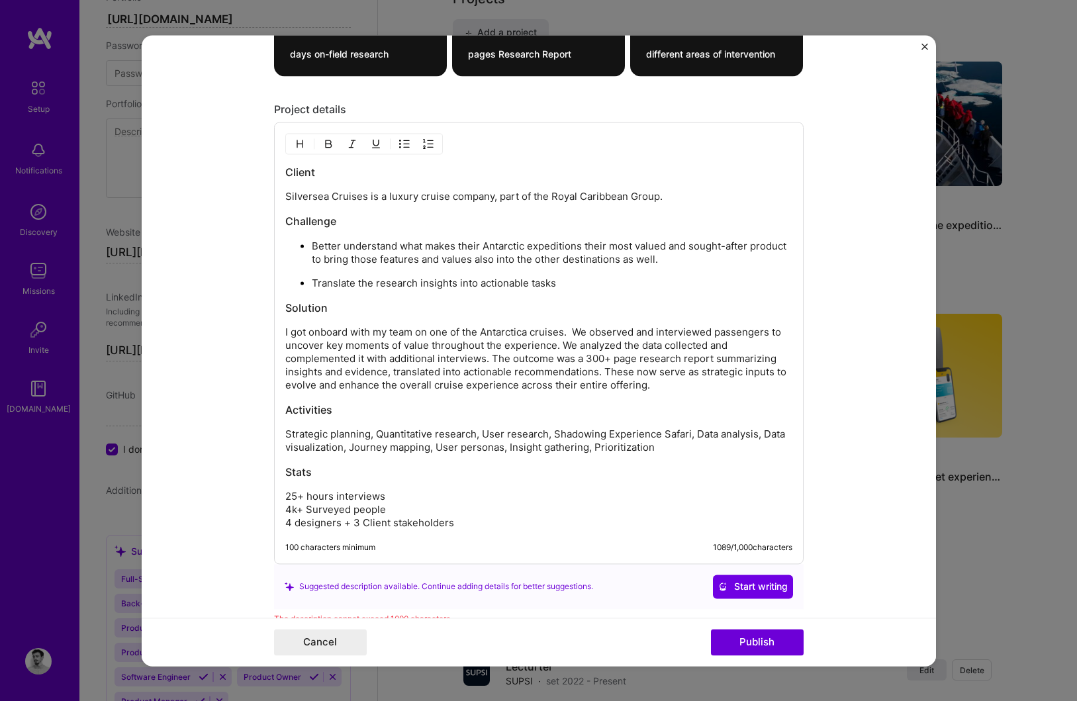
click at [636, 331] on p "I got onboard with my team on one of the Antarctica cruises. We observed and in…" at bounding box center [538, 359] width 507 height 66
click at [632, 344] on p "I got onboard with my team on one of the Antarctica cruises. We observed, shado…" at bounding box center [538, 359] width 507 height 66
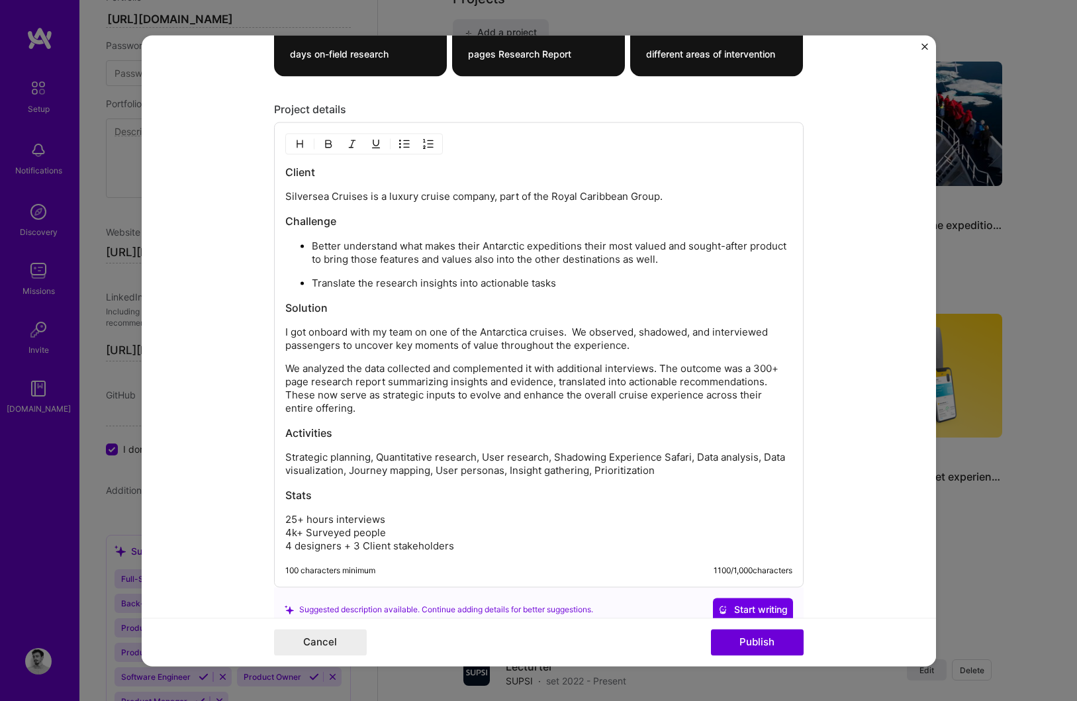
click at [350, 332] on p "I got onboard with my team on one of the Antarctica cruises. We observed, shado…" at bounding box center [538, 339] width 507 height 26
click at [573, 328] on p "I got onboard with my team on one of the Antarctica cruises. We observed, shado…" at bounding box center [538, 339] width 507 height 26
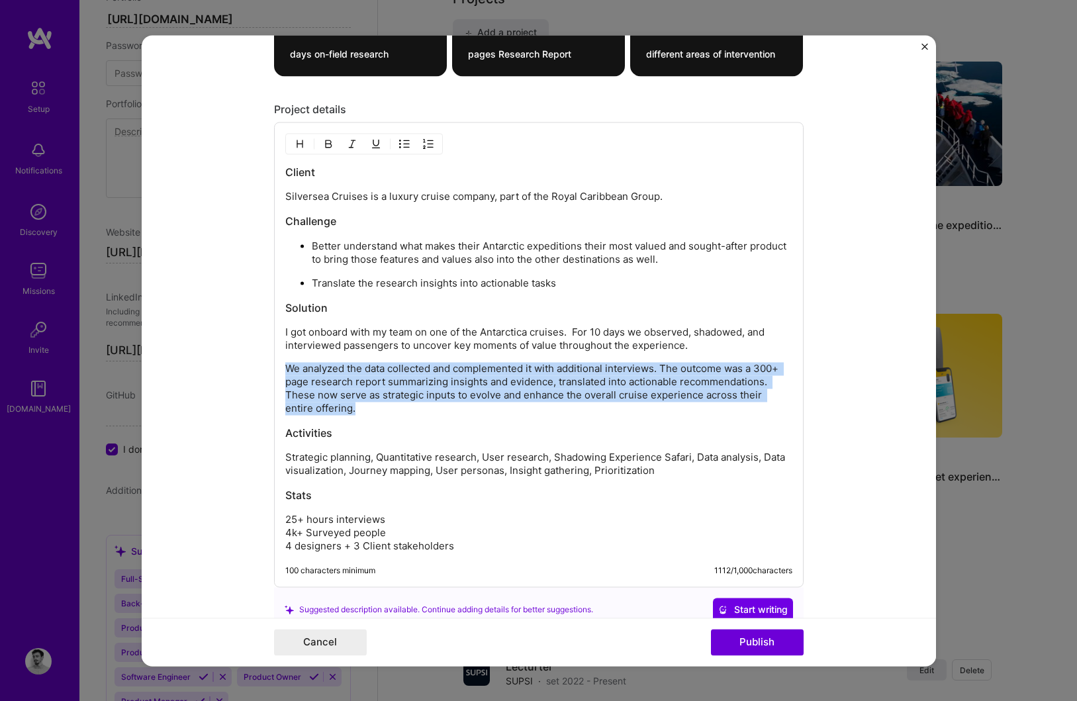
drag, startPoint x: 285, startPoint y: 367, endPoint x: 328, endPoint y: 405, distance: 57.7
click at [329, 406] on p "We analyzed the data collected and complemented it with additional interviews. …" at bounding box center [538, 388] width 507 height 53
click at [351, 382] on p "We analyzed the data collected and complemented it with additional interviews. …" at bounding box center [538, 388] width 507 height 53
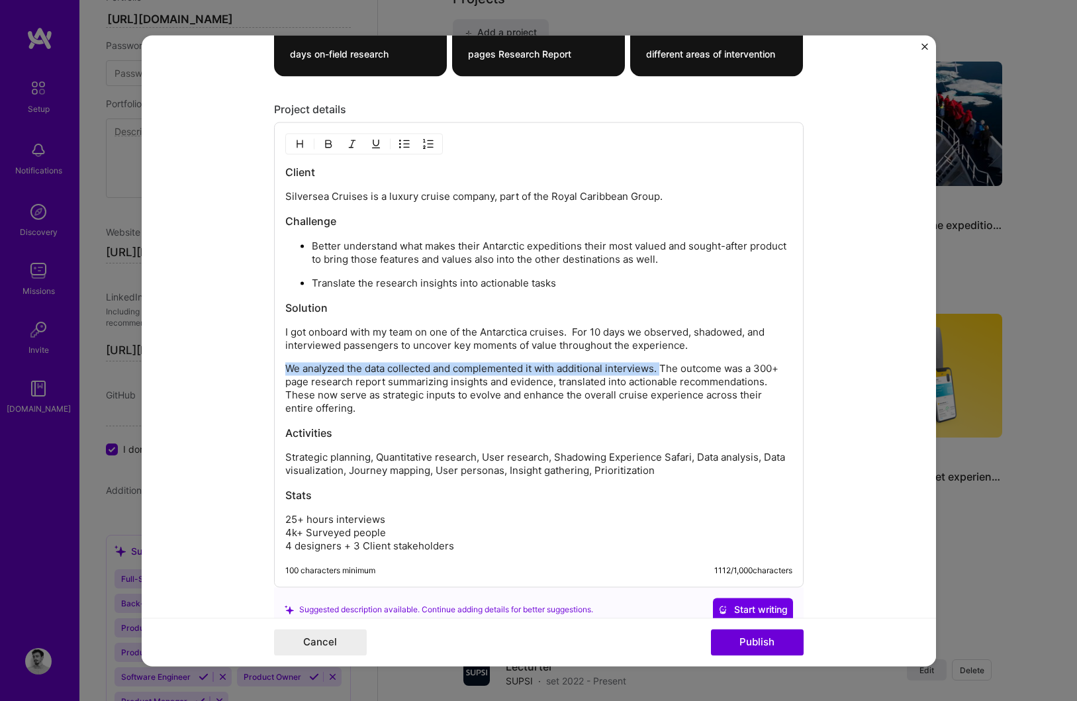
drag, startPoint x: 661, startPoint y: 368, endPoint x: 283, endPoint y: 371, distance: 378.0
click at [283, 371] on div "Client Silversea Cruises is a luxury cruise company, part of the Royal Caribbea…" at bounding box center [539, 354] width 530 height 465
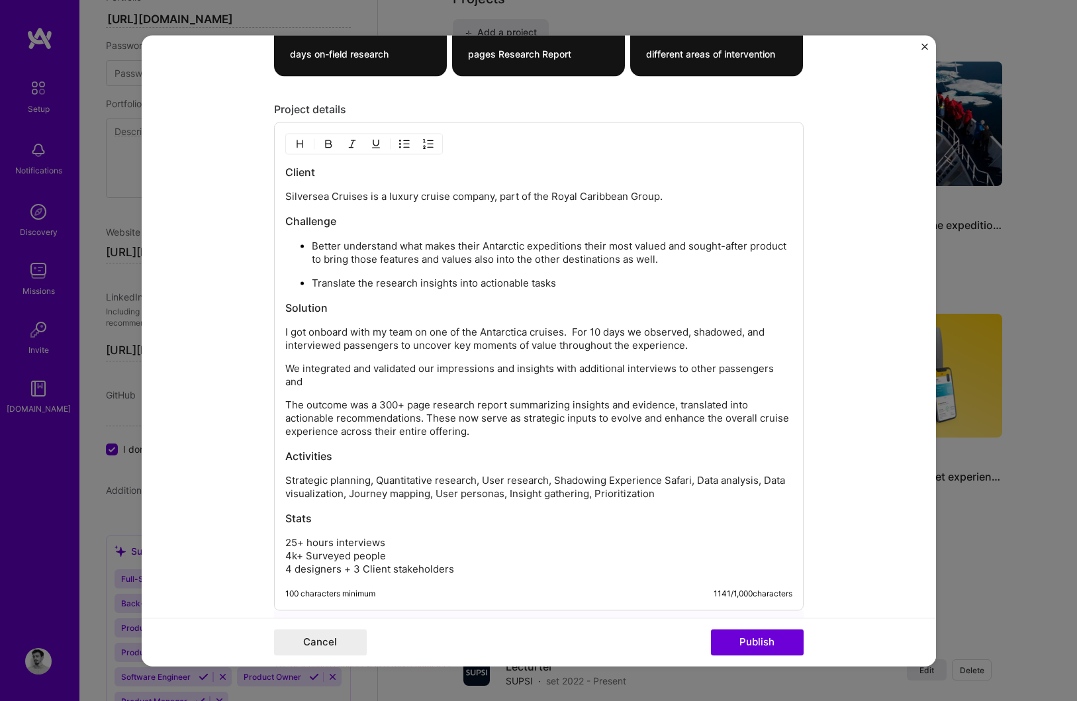
click at [285, 332] on p "I got onboard with my team on one of the Antarctica cruises. For 10 days we obs…" at bounding box center [538, 339] width 507 height 26
click at [283, 367] on div "Client Silversea Cruises is a luxury cruise company, part of the Royal Caribbea…" at bounding box center [539, 366] width 530 height 489
click at [287, 371] on p "We integrated and validated our impressions and insights with additional interv…" at bounding box center [538, 376] width 507 height 26
drag, startPoint x: 387, startPoint y: 384, endPoint x: 367, endPoint y: 385, distance: 19.2
click at [367, 385] on p "We integrated and validated our impressions and insights with additional interv…" at bounding box center [552, 376] width 481 height 26
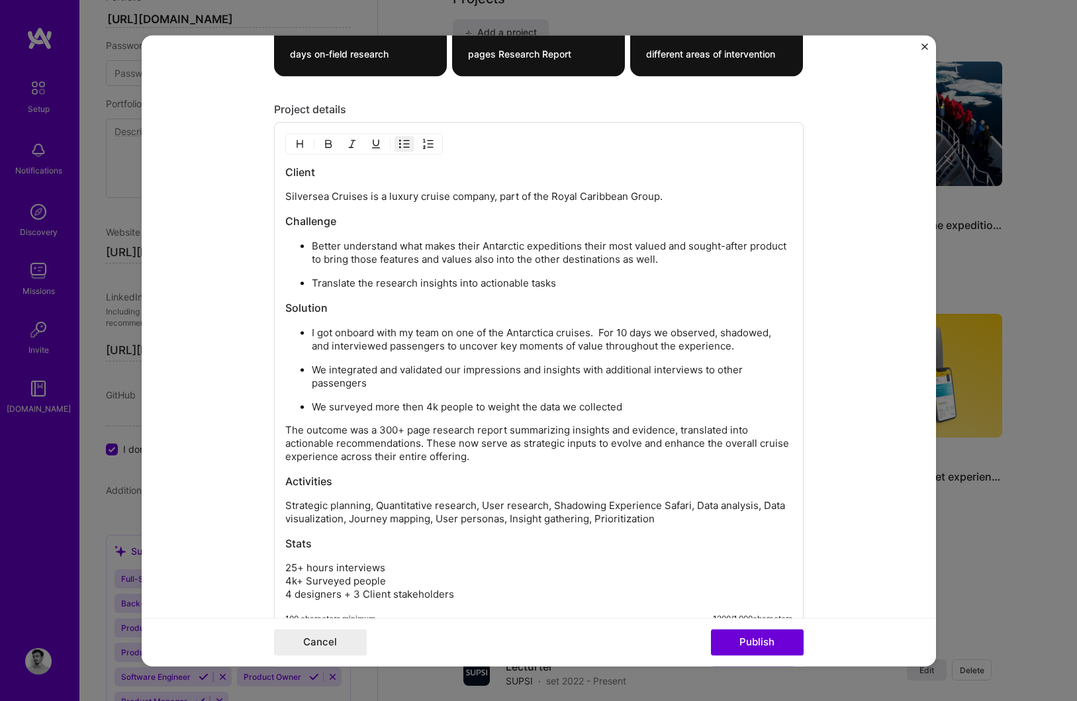
click at [285, 427] on p "The outcome was a 300+ page research report summarizing insights and evidence, …" at bounding box center [538, 444] width 507 height 40
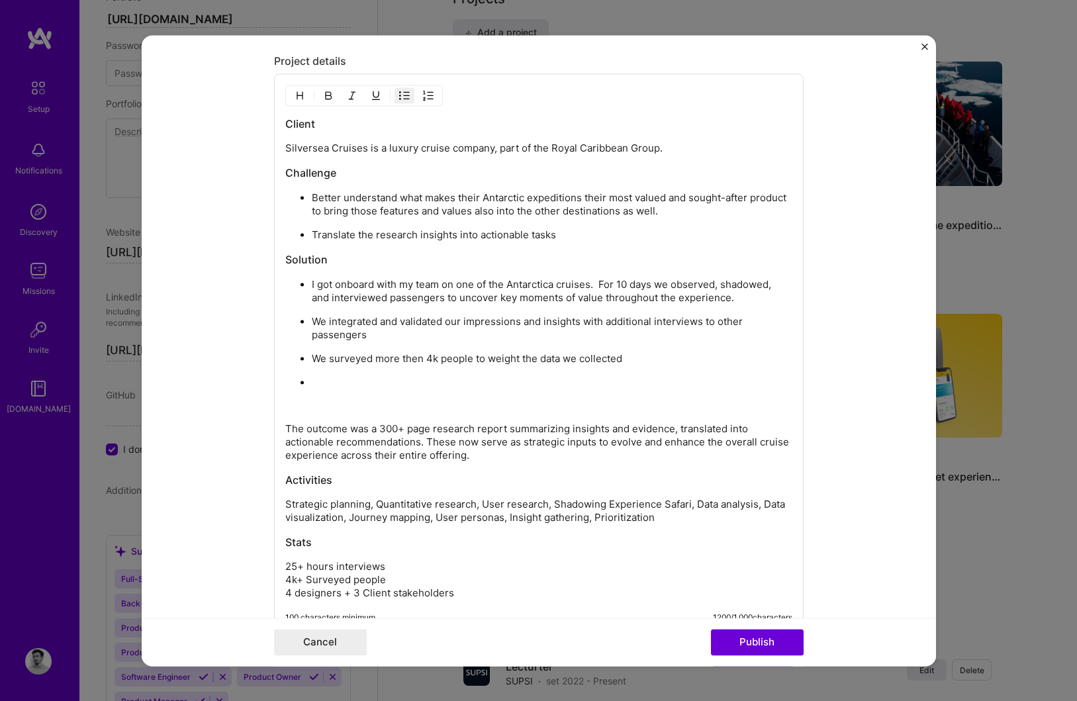
scroll to position [1617, 0]
drag, startPoint x: 310, startPoint y: 379, endPoint x: 536, endPoint y: 384, distance: 225.8
click at [536, 384] on ul "I got onboard with my team on one of the Antarctica cruises. For 10 days we obs…" at bounding box center [538, 332] width 507 height 112
click at [426, 384] on p "We organized a prioritization workshop with the client to collect their opinion…" at bounding box center [552, 381] width 481 height 13
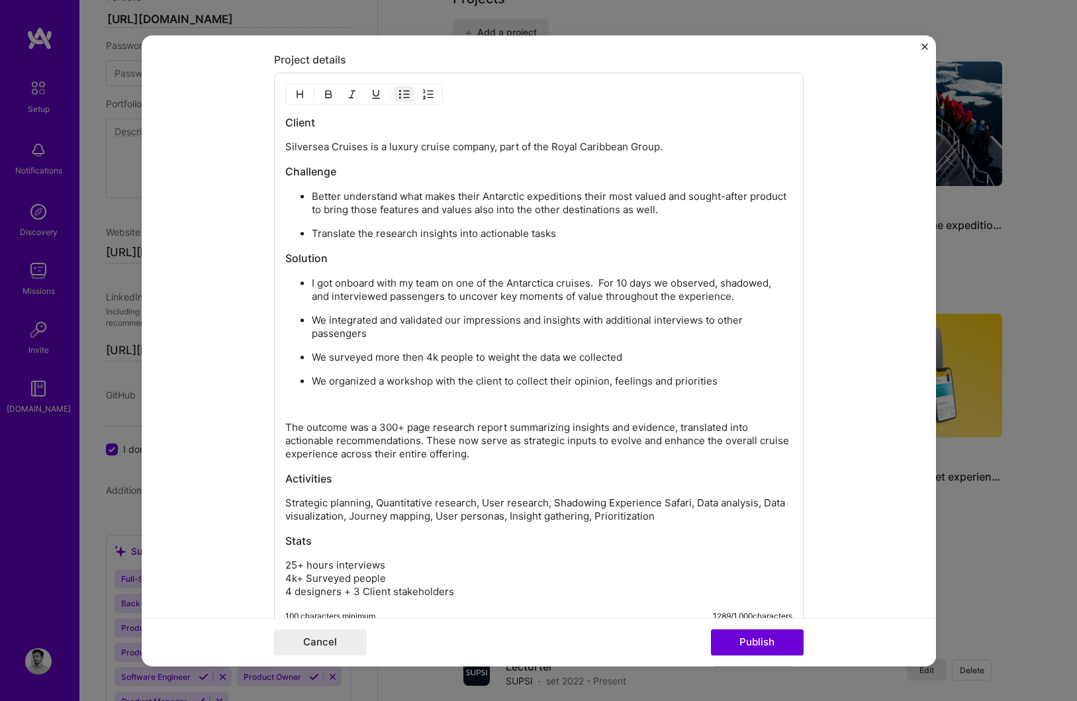
click at [729, 381] on p "We organized a workshop with the client to collect their opinion, feelings and …" at bounding box center [552, 381] width 481 height 13
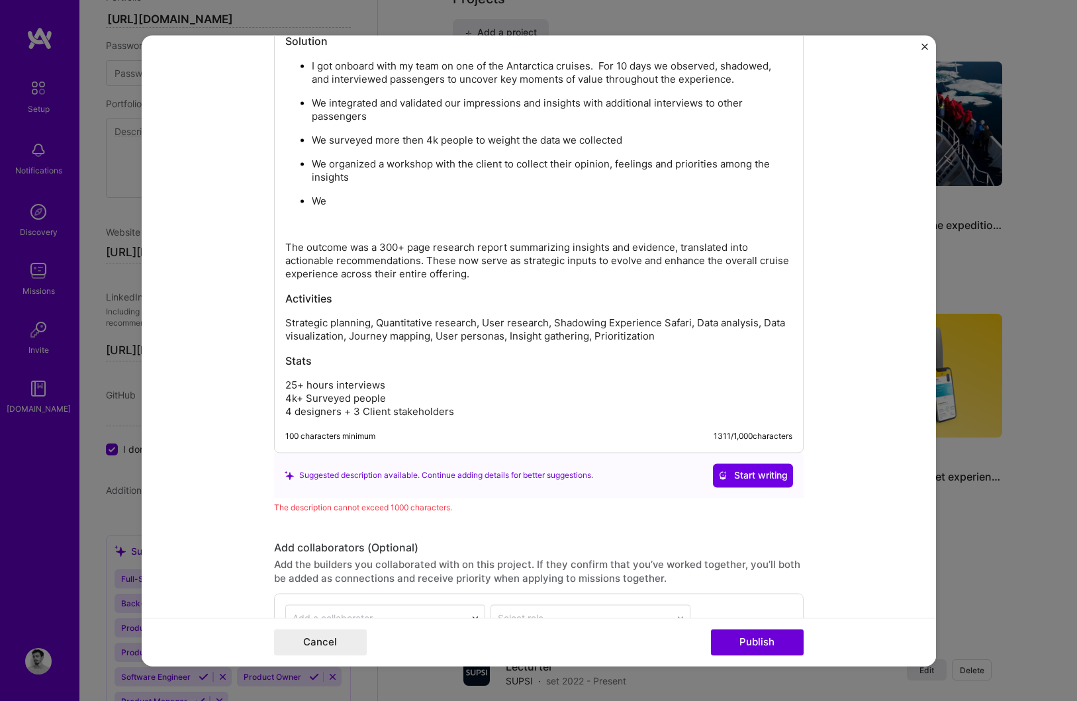
scroll to position [1616, 0]
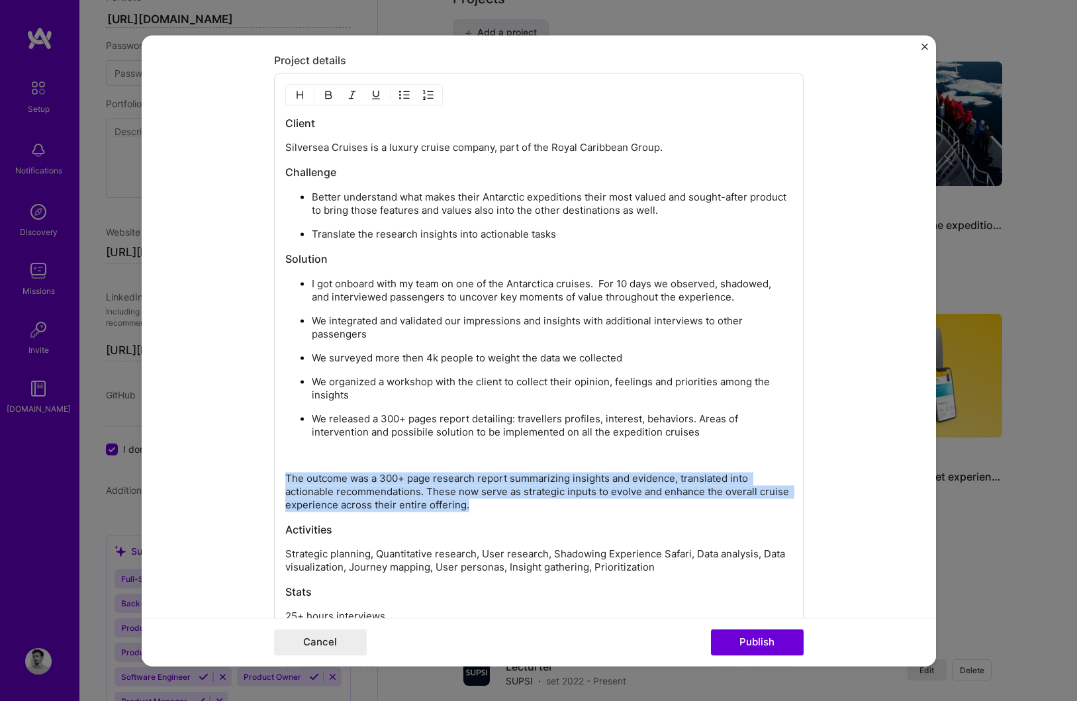
drag, startPoint x: 474, startPoint y: 508, endPoint x: 274, endPoint y: 477, distance: 202.2
click at [274, 477] on div "Client Silversea Cruises is a luxury cruise company, part of the Royal Caribbea…" at bounding box center [539, 378] width 530 height 611
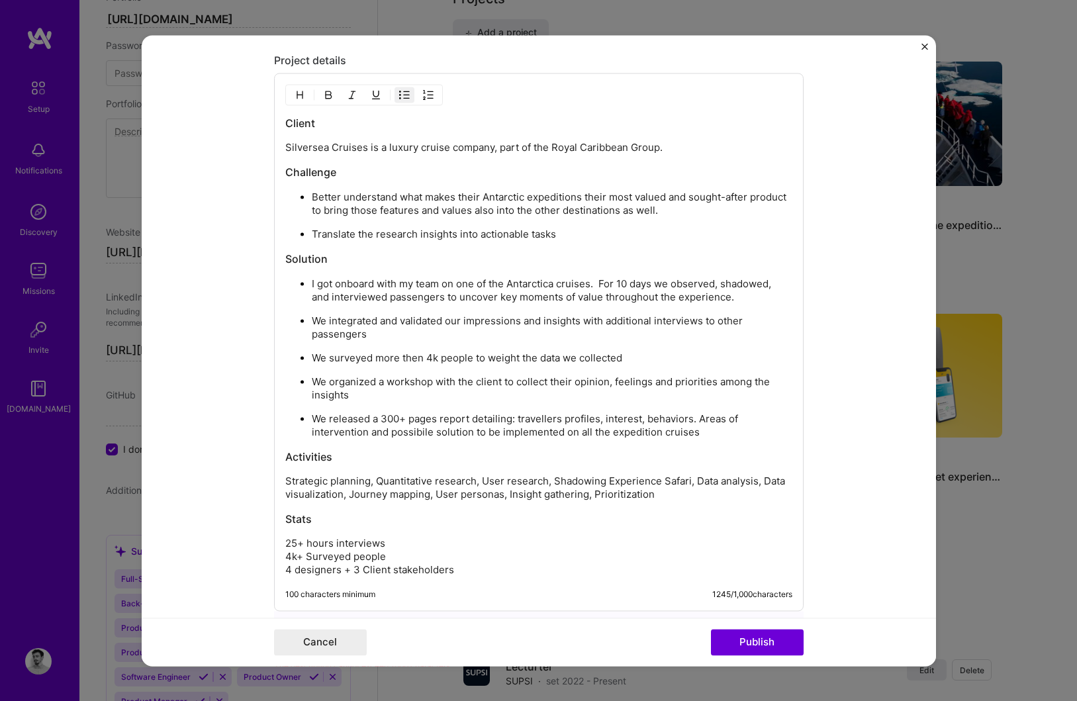
click at [538, 418] on p "We released a 300+ pages report detailing: travellers profiles, interest, behav…" at bounding box center [552, 425] width 481 height 26
click at [557, 418] on p "We released a 300+ pages report detailing: travellers profiles, interest, behav…" at bounding box center [552, 425] width 481 height 26
click at [551, 441] on div "Client Silversea Cruises is a luxury cruise company, part of the Royal Caribbea…" at bounding box center [538, 346] width 507 height 461
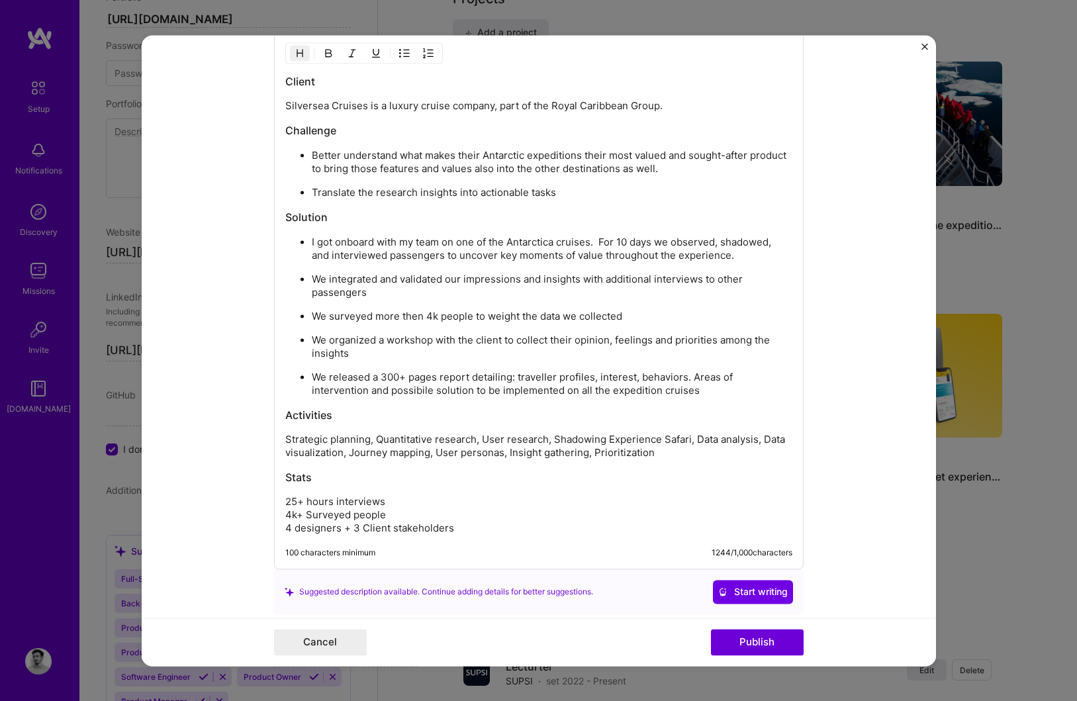
scroll to position [1661, 0]
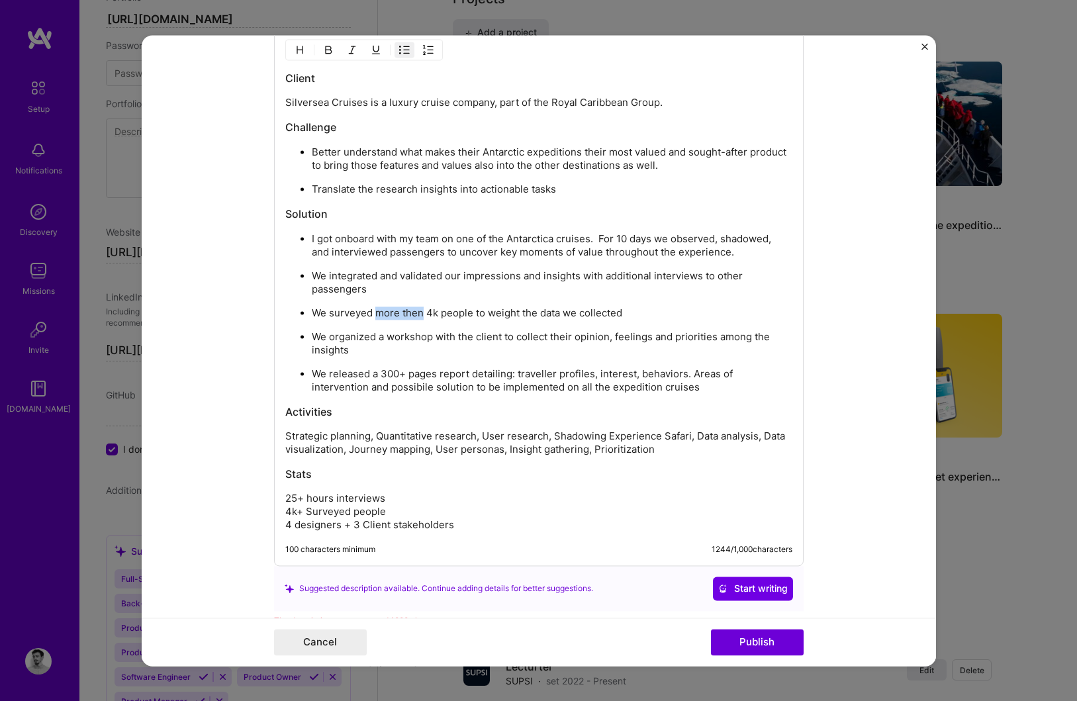
drag, startPoint x: 422, startPoint y: 314, endPoint x: 377, endPoint y: 316, distance: 45.1
click at [377, 316] on p "We surveyed more then 4k people to weight the data we collected" at bounding box center [552, 313] width 481 height 13
click at [507, 312] on p "We surveyed 4k+ people to weight the data we collected" at bounding box center [552, 313] width 481 height 13
click at [560, 316] on p "We surveyed 4k+ people to weight the insights we collected" at bounding box center [552, 313] width 481 height 13
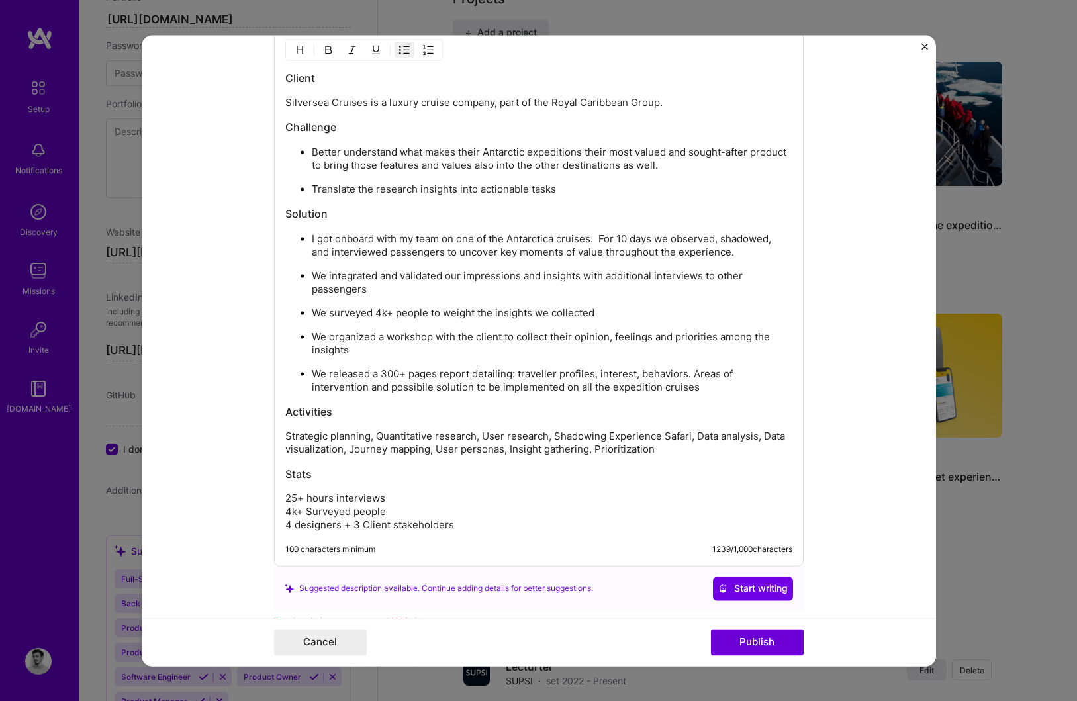
click at [560, 316] on p "We surveyed 4k+ people to weight the insights we collected" at bounding box center [552, 313] width 481 height 13
drag, startPoint x: 543, startPoint y: 276, endPoint x: 462, endPoint y: 275, distance: 81.4
click at [462, 275] on p "We integrated and validated our impressions and insights with additional interv…" at bounding box center [552, 282] width 481 height 26
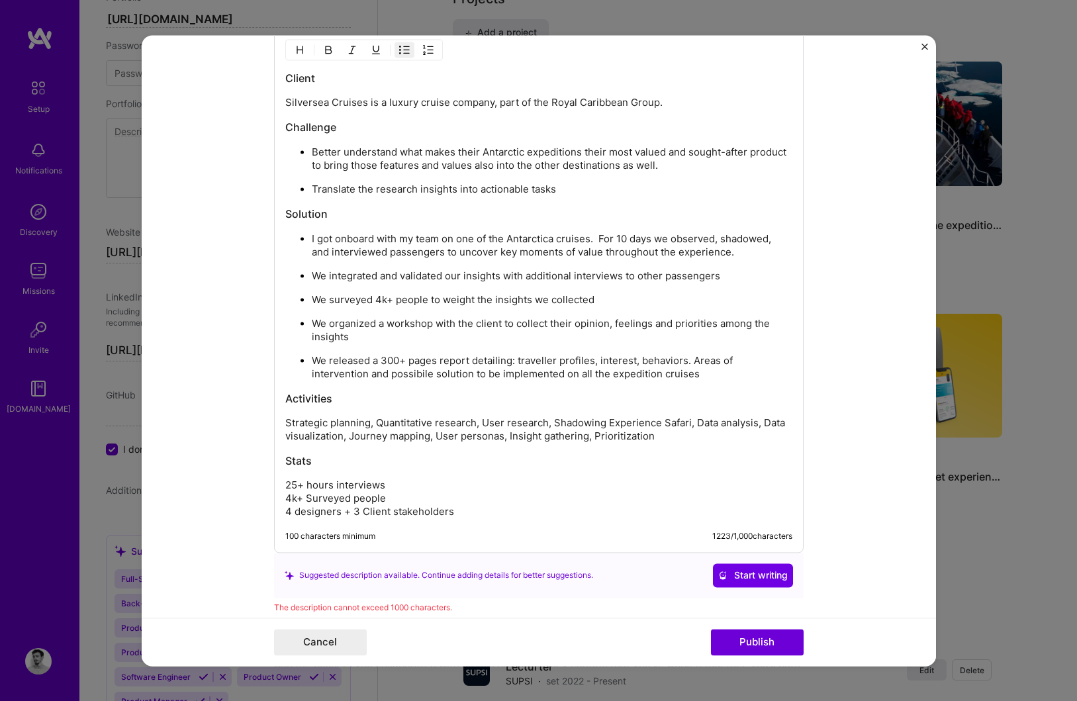
click at [746, 276] on p "We integrated and validated our insights with additional interviews to other pa…" at bounding box center [552, 275] width 481 height 13
drag, startPoint x: 312, startPoint y: 298, endPoint x: 374, endPoint y: 297, distance: 61.6
click at [374, 297] on p "We surveyed 4k+ people to weight the insights we collected" at bounding box center [552, 299] width 481 height 13
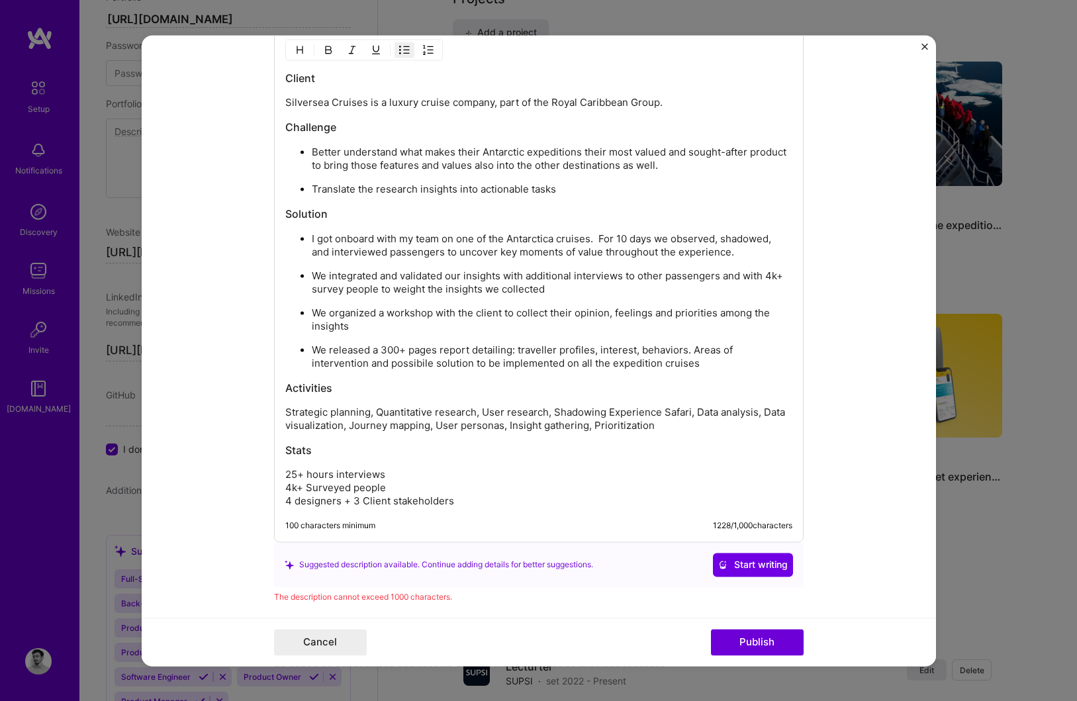
drag, startPoint x: 550, startPoint y: 288, endPoint x: 343, endPoint y: 290, distance: 207.2
click at [343, 289] on p "We integrated and validated our insights with additional interviews to other pa…" at bounding box center [552, 282] width 481 height 26
click at [313, 289] on p "We integrated and validated our insights with additional interviews to other pa…" at bounding box center [552, 282] width 481 height 26
drag, startPoint x: 332, startPoint y: 313, endPoint x: 310, endPoint y: 314, distance: 22.5
click at [310, 314] on ul "I got onboard with my team on one of the Antarctica cruises. For 10 days we obs…" at bounding box center [538, 301] width 507 height 138
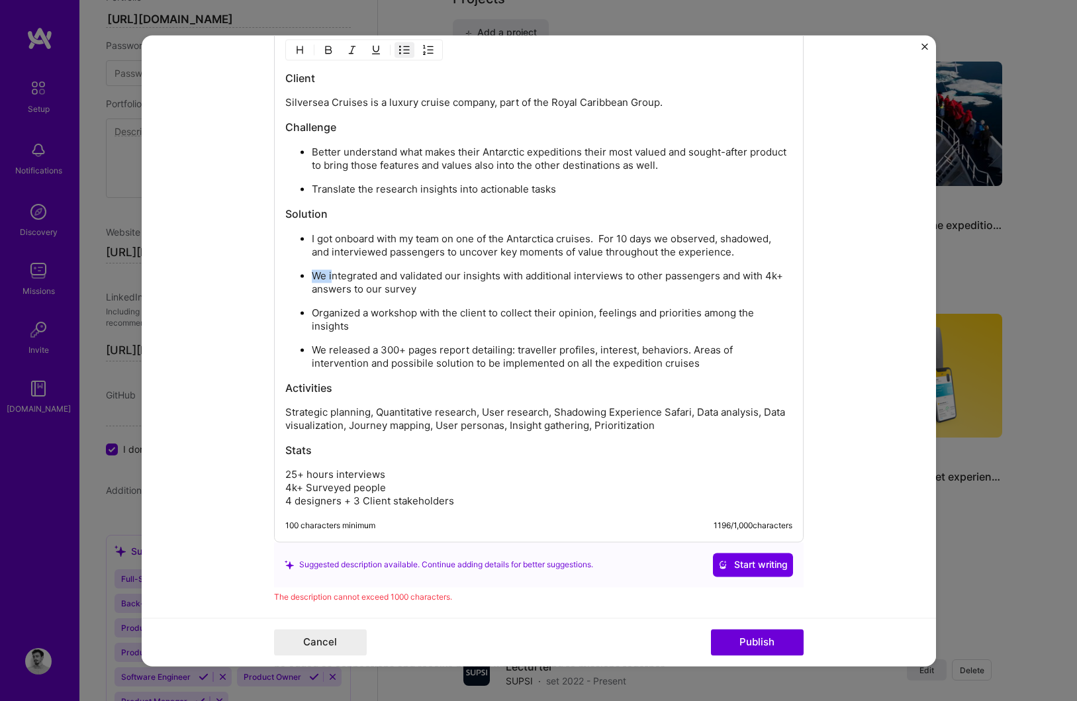
drag, startPoint x: 332, startPoint y: 273, endPoint x: 314, endPoint y: 273, distance: 17.2
click at [314, 273] on p "We integrated and validated our insights with additional interviews to other pa…" at bounding box center [552, 282] width 481 height 26
click at [545, 315] on p "Organized a workshop with the client to collect their opinion, feelings and pri…" at bounding box center [552, 320] width 481 height 26
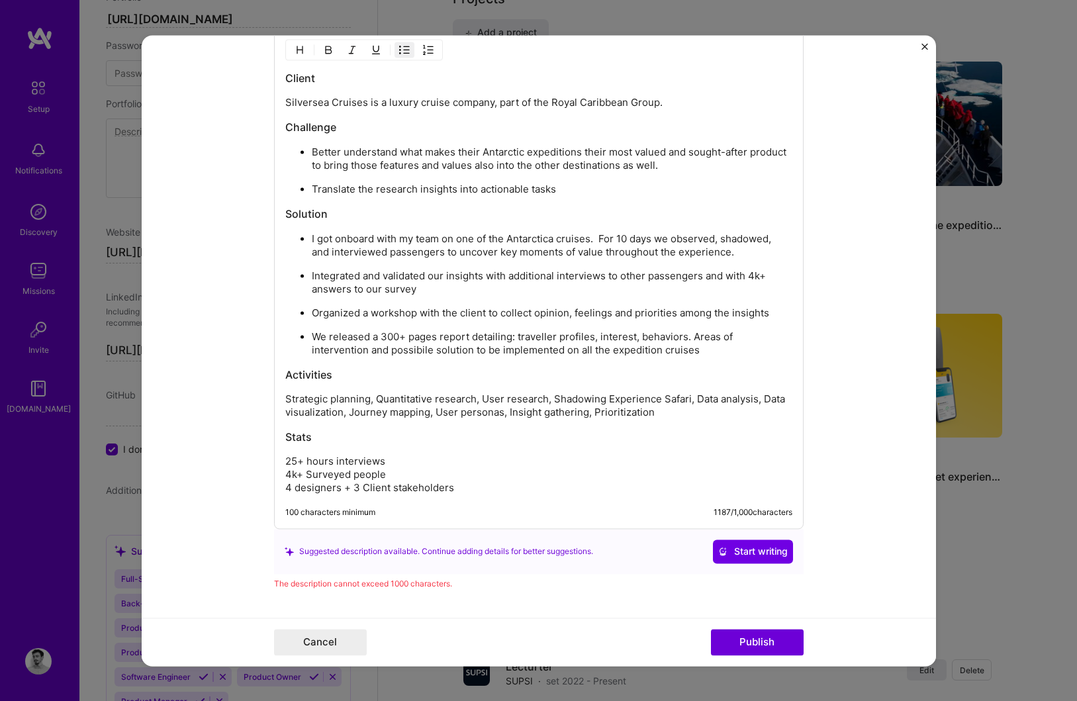
click at [690, 312] on p "Organized a workshop with the client to collect opinion, feelings and prioritie…" at bounding box center [552, 313] width 481 height 13
drag, startPoint x: 766, startPoint y: 312, endPoint x: 680, endPoint y: 313, distance: 86.1
click at [680, 313] on p "Organized a workshop with the client to collect opinion, feelings and prioritie…" at bounding box center [552, 313] width 481 height 13
click at [483, 338] on p "We released a 300+ pages report detailing: traveller profiles, interest, behavi…" at bounding box center [552, 343] width 481 height 26
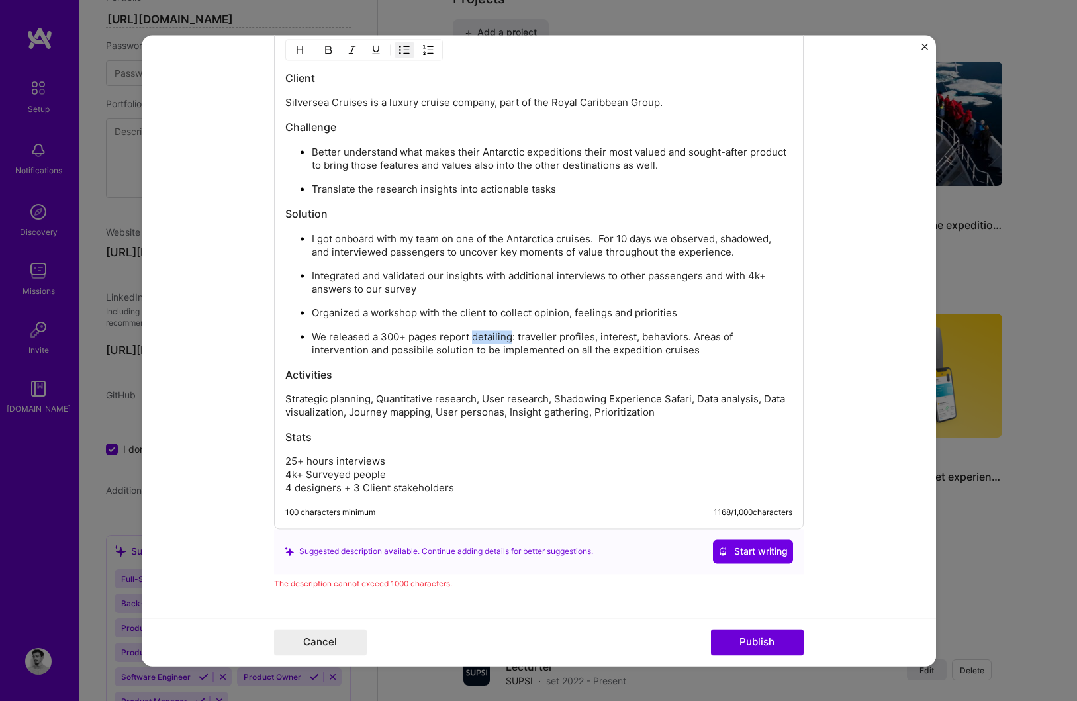
click at [483, 338] on p "We released a 300+ pages report detailing: traveller profiles, interest, behavi…" at bounding box center [552, 343] width 481 height 26
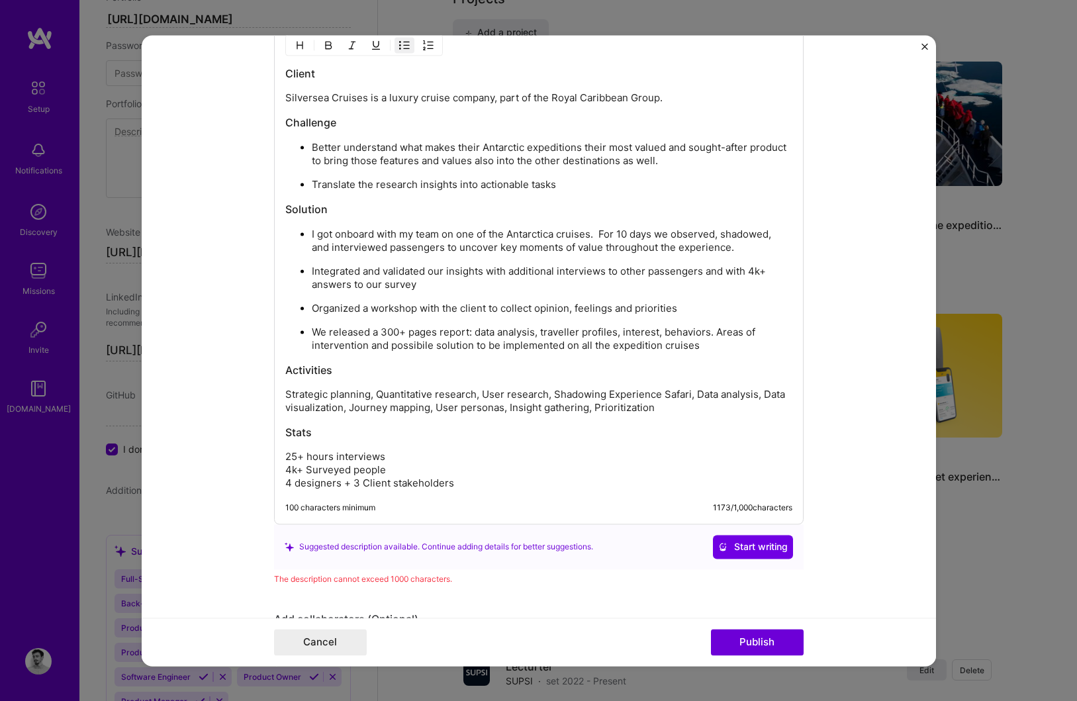
scroll to position [1670, 0]
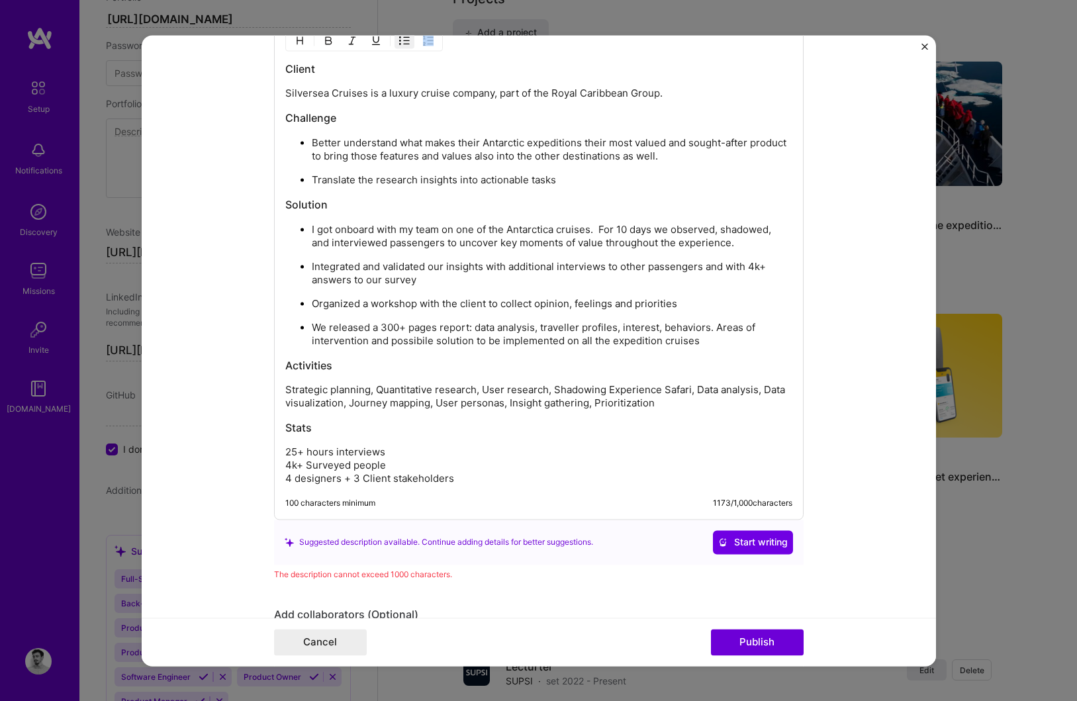
drag, startPoint x: 479, startPoint y: 486, endPoint x: 308, endPoint y: 438, distance: 178.0
click at [308, 438] on div "Client Silversea Cruises is a luxury cruise company, part of the Royal Caribbea…" at bounding box center [539, 269] width 530 height 501
drag, startPoint x: 287, startPoint y: 426, endPoint x: 495, endPoint y: 481, distance: 215.2
click at [495, 481] on div "Client Silversea Cruises is a luxury cruise company, part of the Royal Caribbea…" at bounding box center [538, 274] width 507 height 424
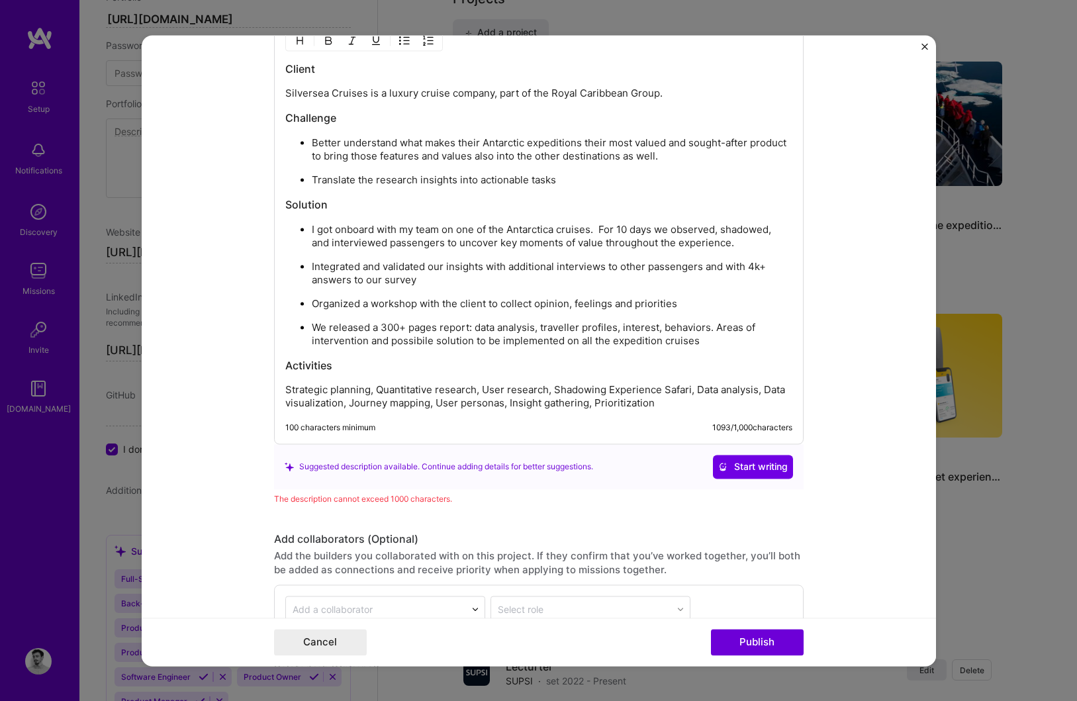
scroll to position [1670, 0]
click at [604, 389] on p "Strategic planning, Quantitative research, User research, Shadowing Experience …" at bounding box center [538, 397] width 507 height 26
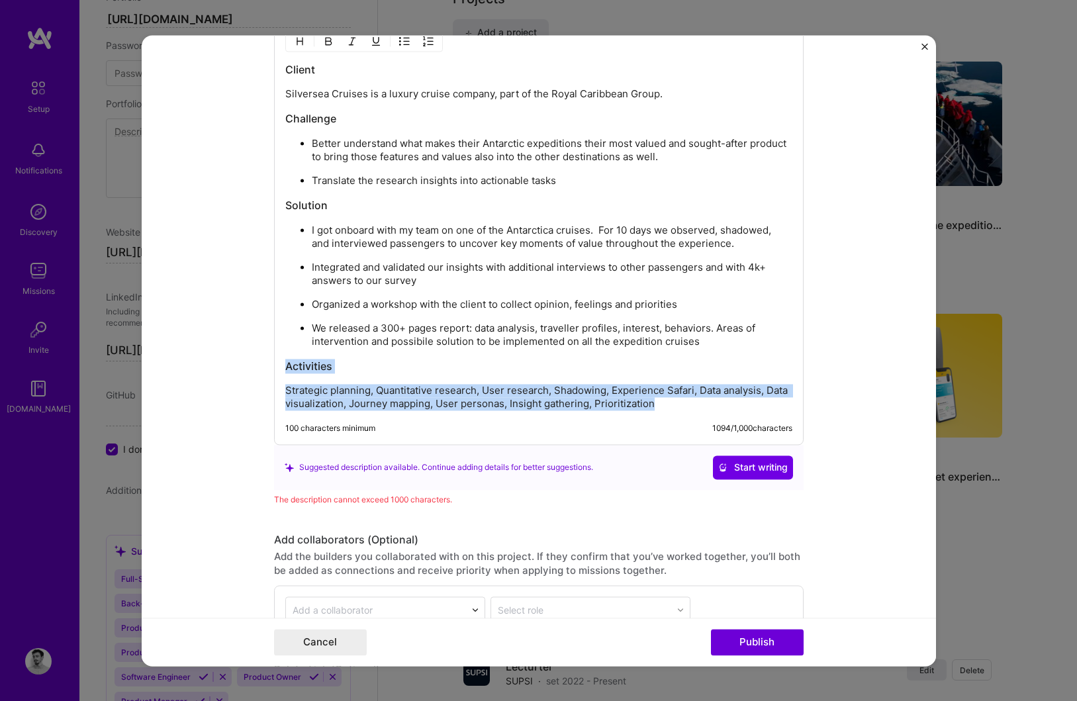
drag, startPoint x: 654, startPoint y: 405, endPoint x: 281, endPoint y: 368, distance: 374.5
click at [281, 367] on div "Client Silversea Cruises is a luxury cruise company, part of the Royal Caribbea…" at bounding box center [539, 232] width 530 height 426
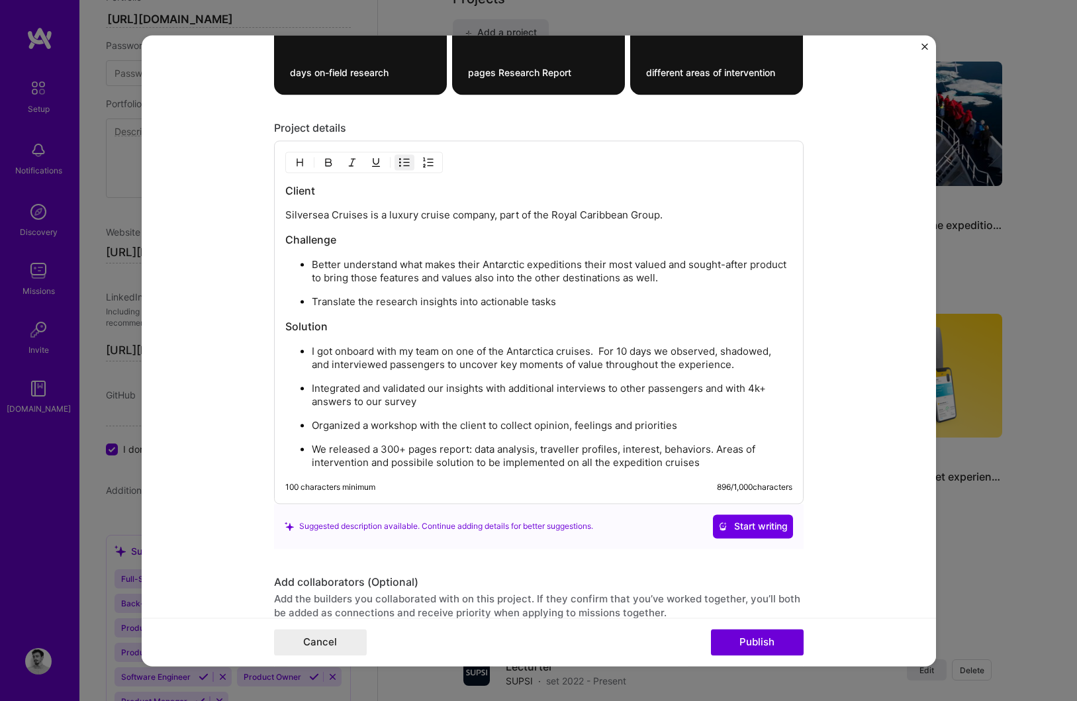
scroll to position [1478, 0]
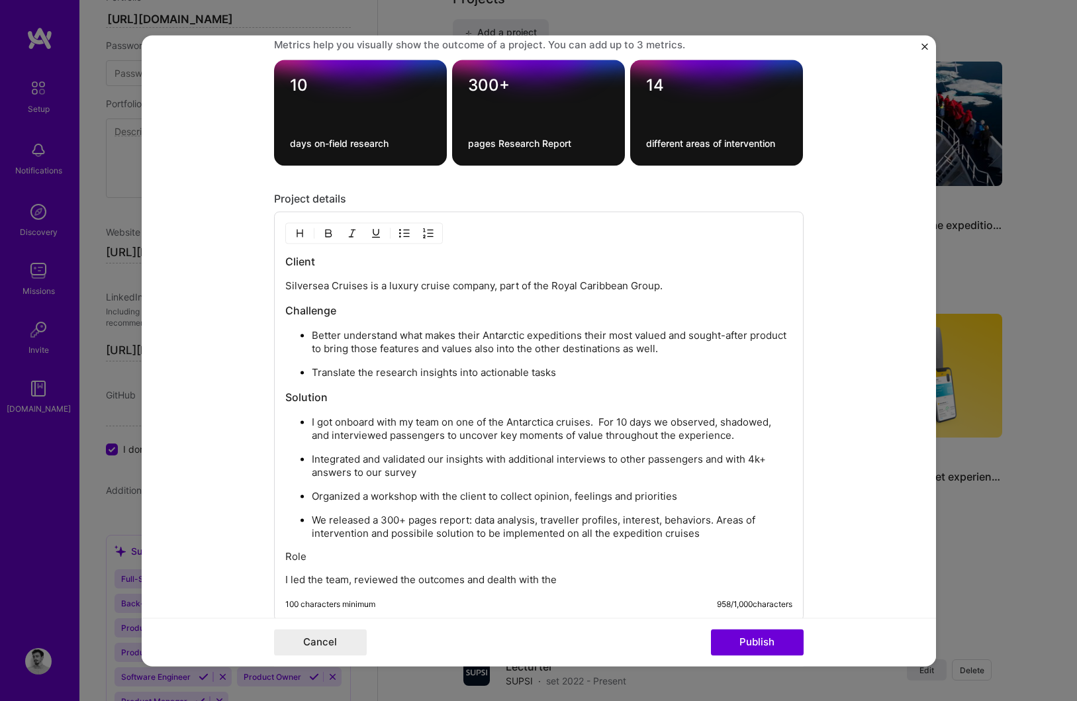
drag, startPoint x: 488, startPoint y: 579, endPoint x: 632, endPoint y: 581, distance: 144.3
click at [632, 581] on p "I led the team, reviewed the outcomes and dealth with the" at bounding box center [538, 579] width 507 height 13
click at [465, 577] on p "I led the team, reviewed the outcomes and managed the roadmap" at bounding box center [538, 579] width 507 height 13
drag, startPoint x: 485, startPoint y: 577, endPoint x: 465, endPoint y: 575, distance: 19.9
click at [465, 576] on p "I led the team, reviewed the outcomes and managed the roadmap" at bounding box center [538, 579] width 507 height 13
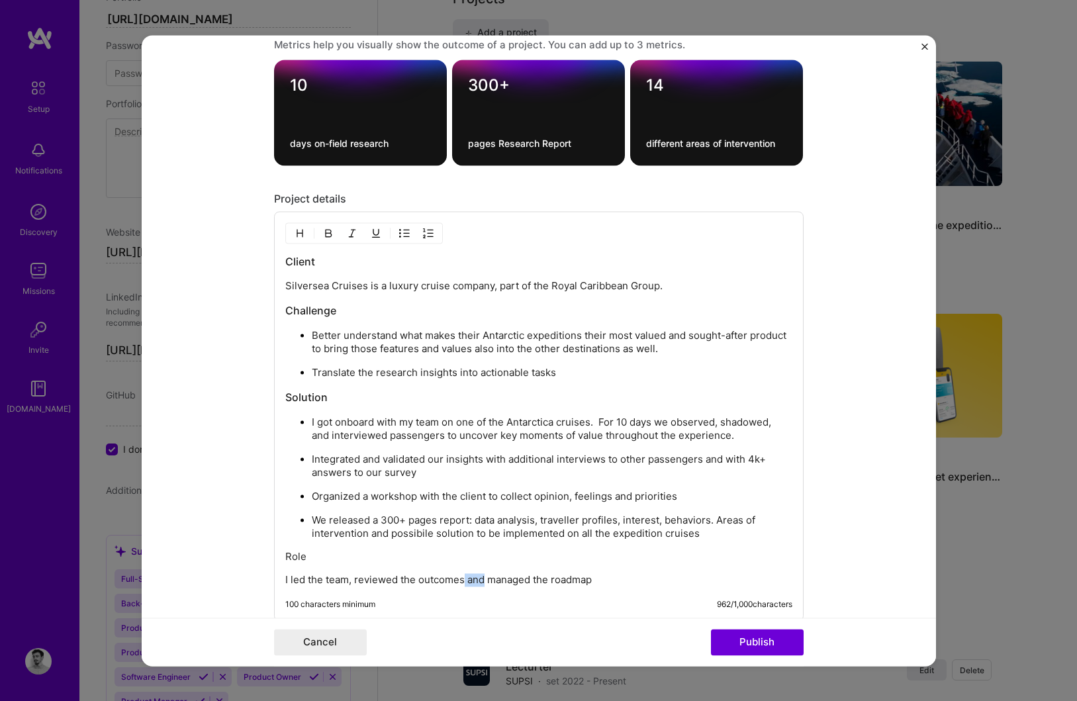
click at [464, 580] on p "I led the team, reviewed the outcomes and managed the roadmap" at bounding box center [538, 579] width 507 height 13
click at [605, 579] on p "I led the team, reviewed the outcomes, and managed the roadmap" at bounding box center [538, 579] width 507 height 13
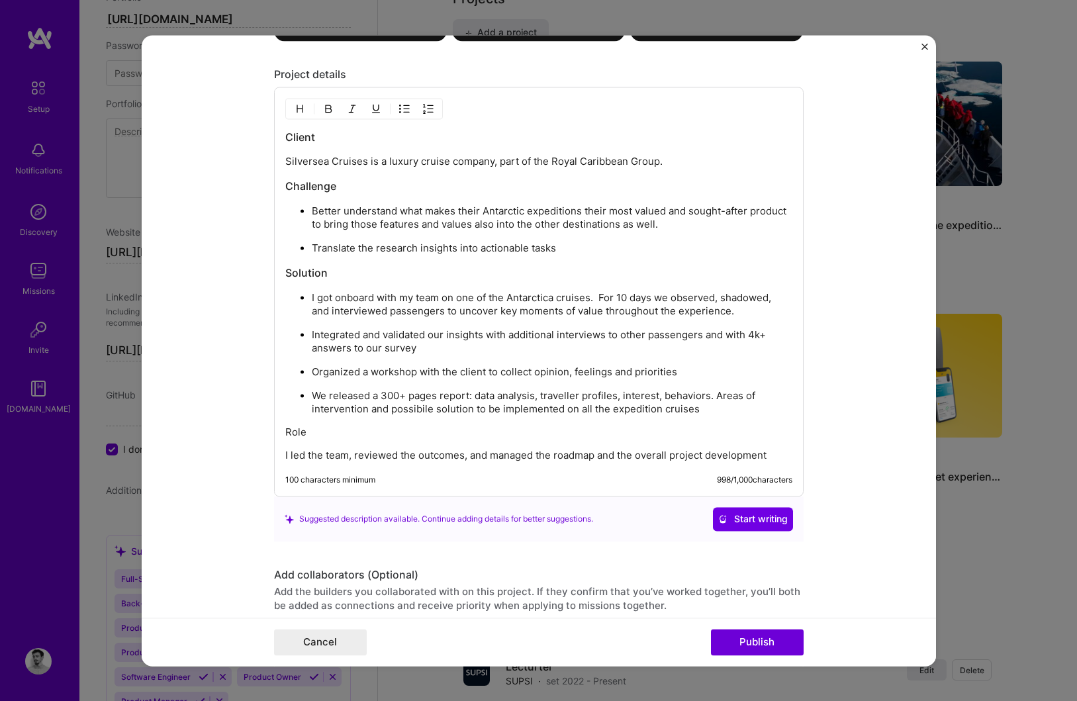
scroll to position [1607, 0]
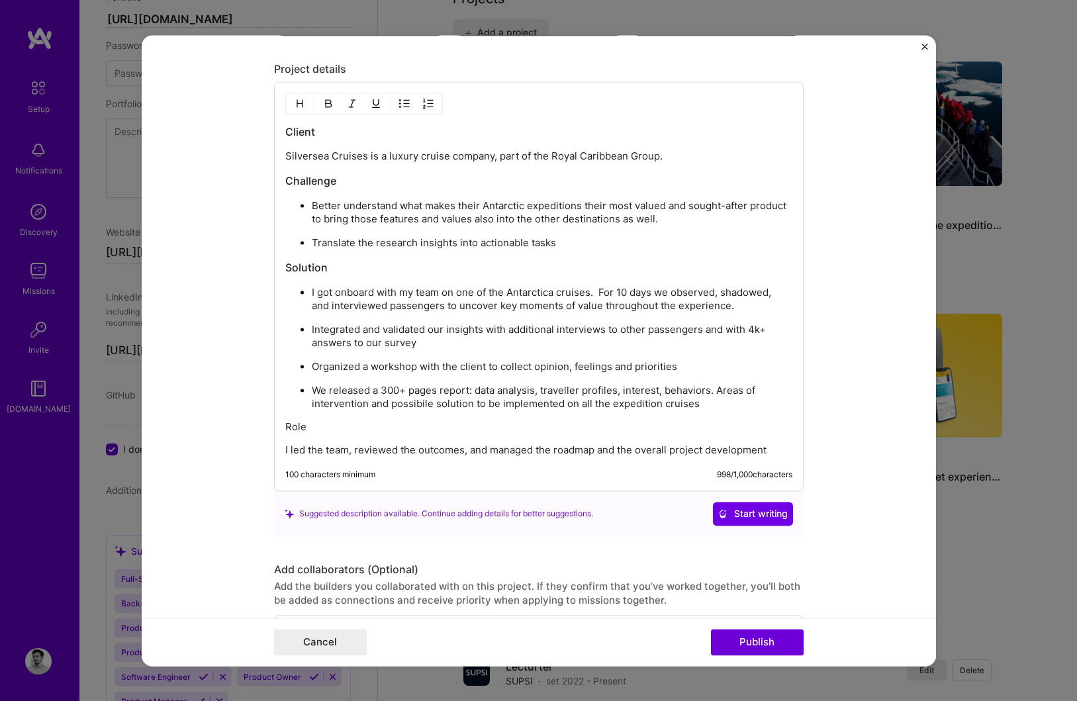
click at [296, 423] on p "Role" at bounding box center [538, 426] width 507 height 13
click at [295, 103] on img "button" at bounding box center [300, 103] width 11 height 11
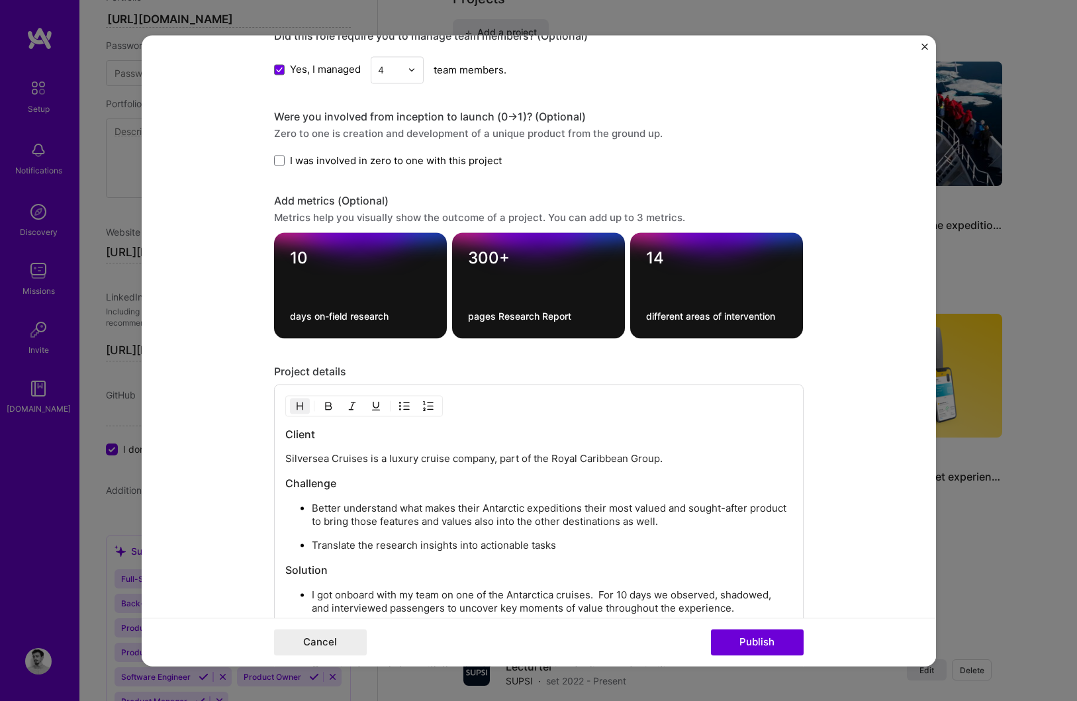
scroll to position [1650, 0]
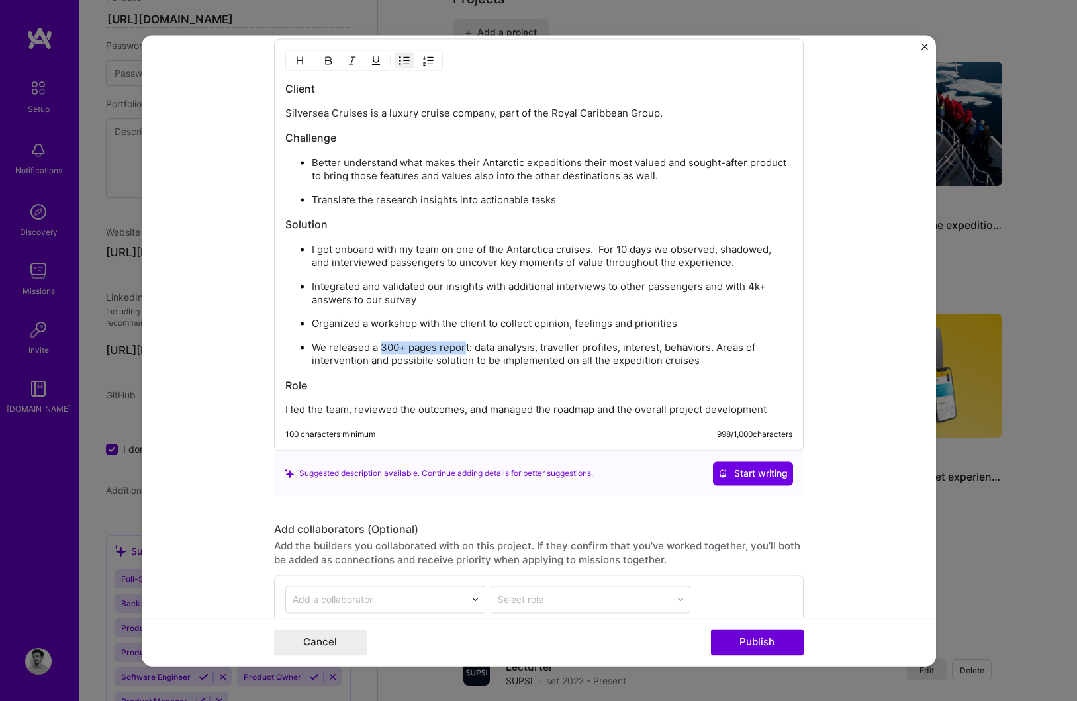
drag, startPoint x: 379, startPoint y: 349, endPoint x: 467, endPoint y: 350, distance: 88.0
click at [467, 350] on p "We released a 300+ pages report: data analysis, traveller profiles, interest, b…" at bounding box center [552, 354] width 481 height 26
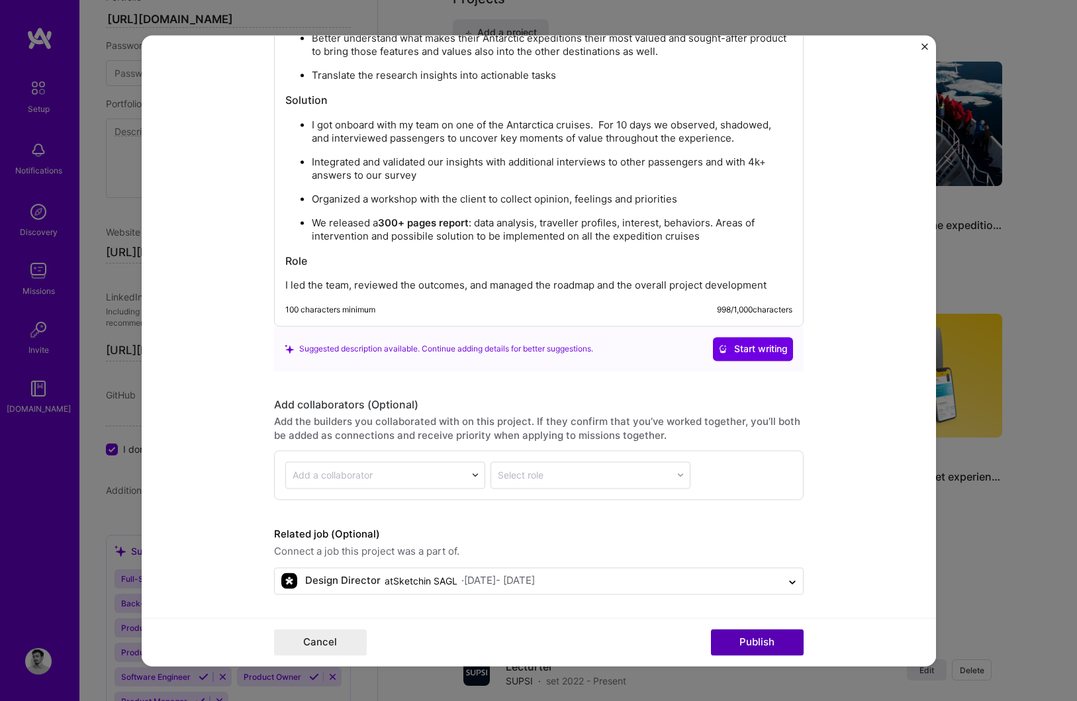
click at [757, 636] on button "Publish" at bounding box center [757, 642] width 93 height 26
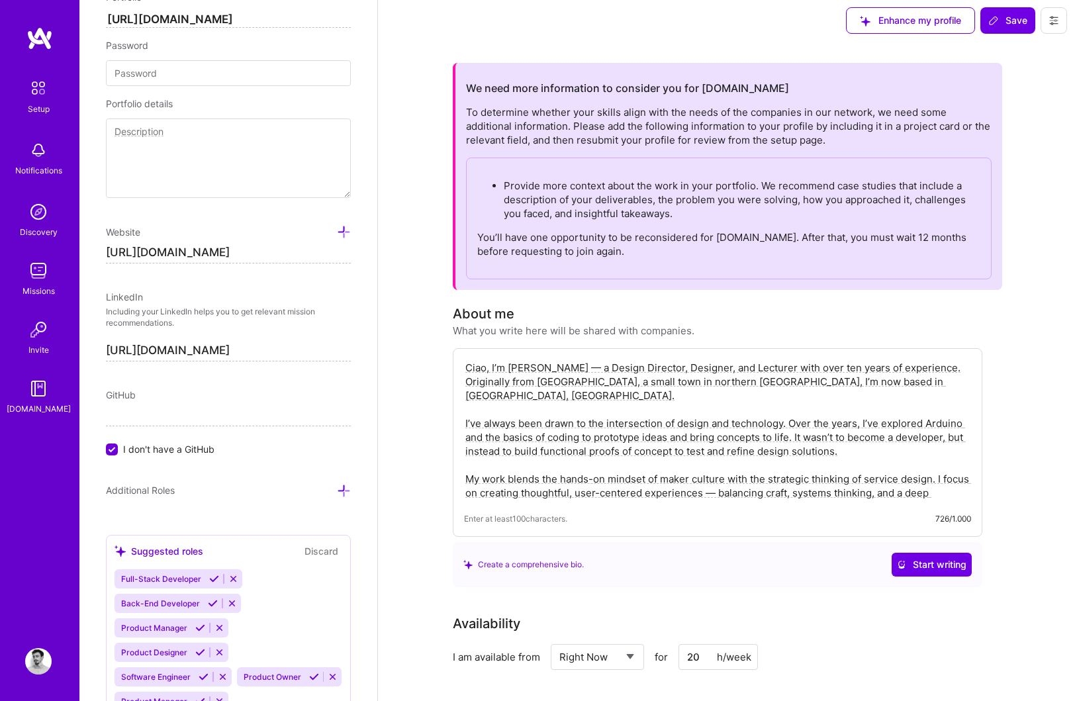
scroll to position [0, 0]
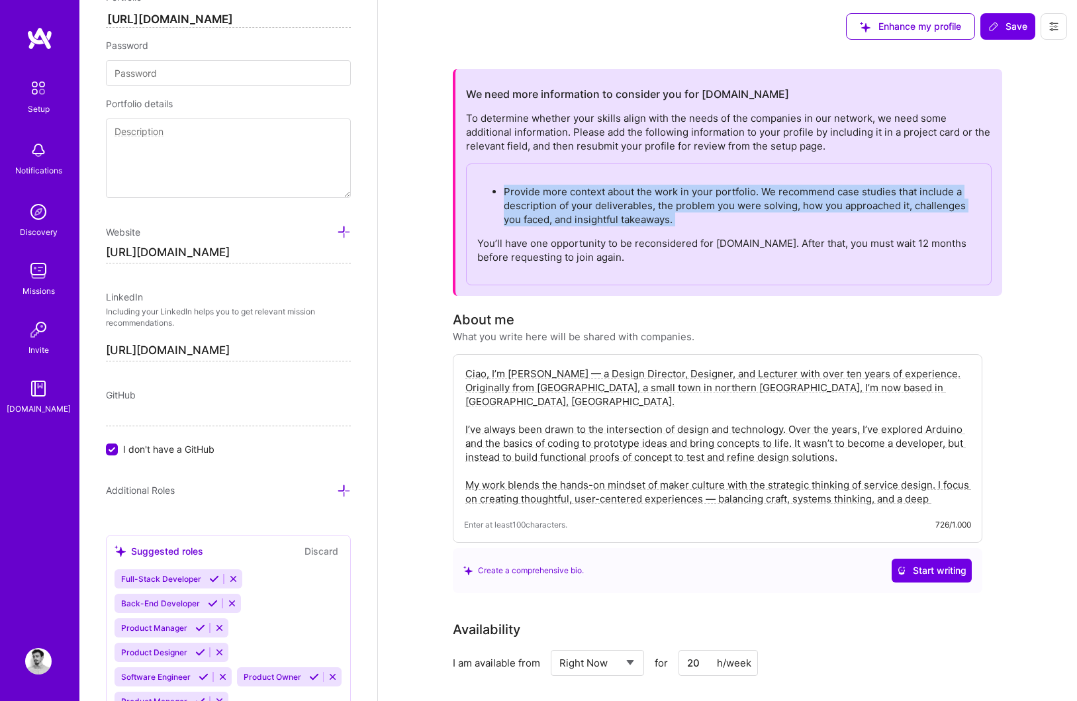
drag, startPoint x: 677, startPoint y: 226, endPoint x: 504, endPoint y: 188, distance: 177.0
click at [504, 188] on div "Provide more context about the work in your portfolio. We recommend case studie…" at bounding box center [729, 225] width 526 height 122
copy p "Provide more context about the work in your portfolio. We recommend case studie…"
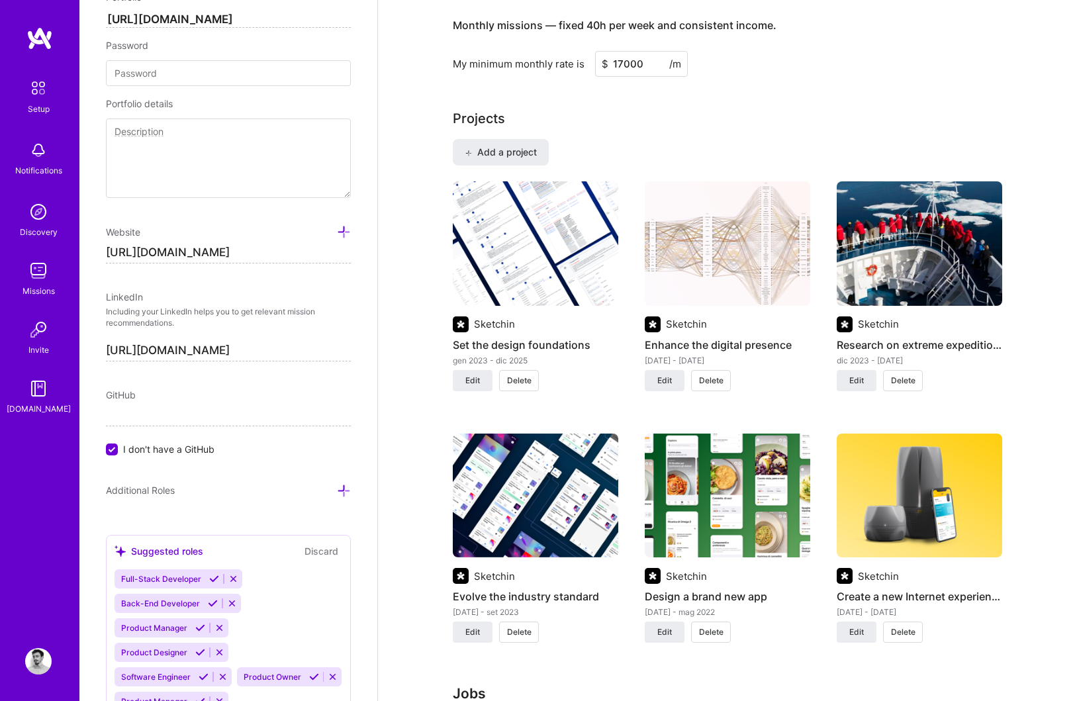
scroll to position [984, 0]
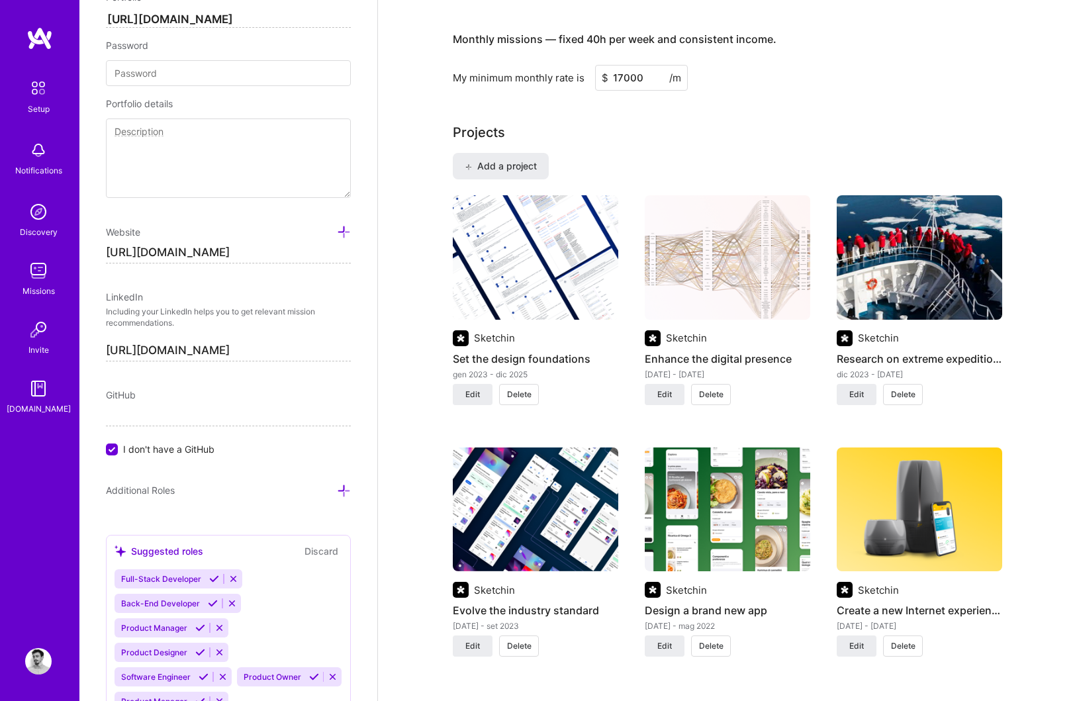
click at [918, 248] on img at bounding box center [919, 257] width 165 height 124
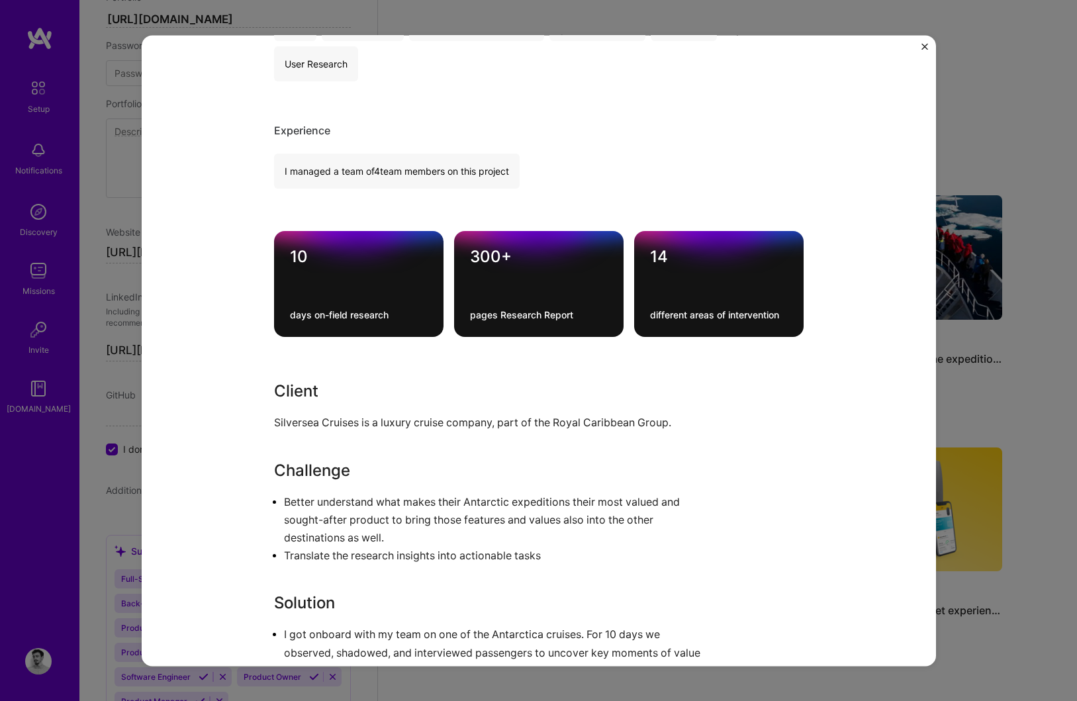
scroll to position [789, 0]
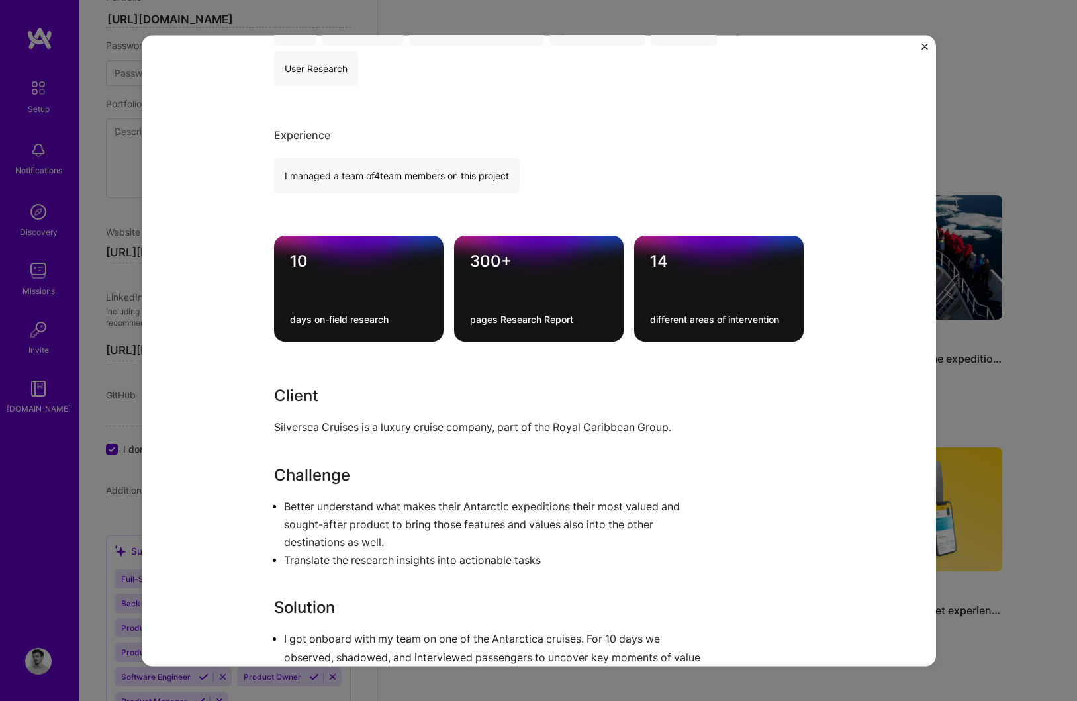
click at [927, 49] on img "Close" at bounding box center [924, 46] width 7 height 7
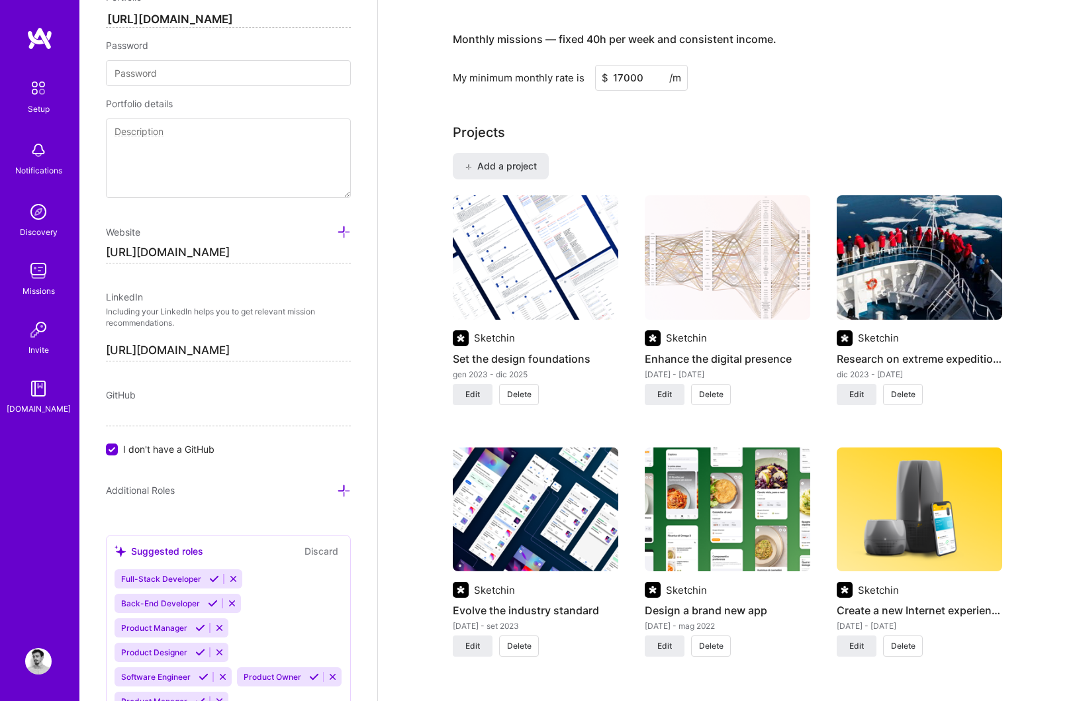
click at [868, 256] on img at bounding box center [919, 257] width 165 height 124
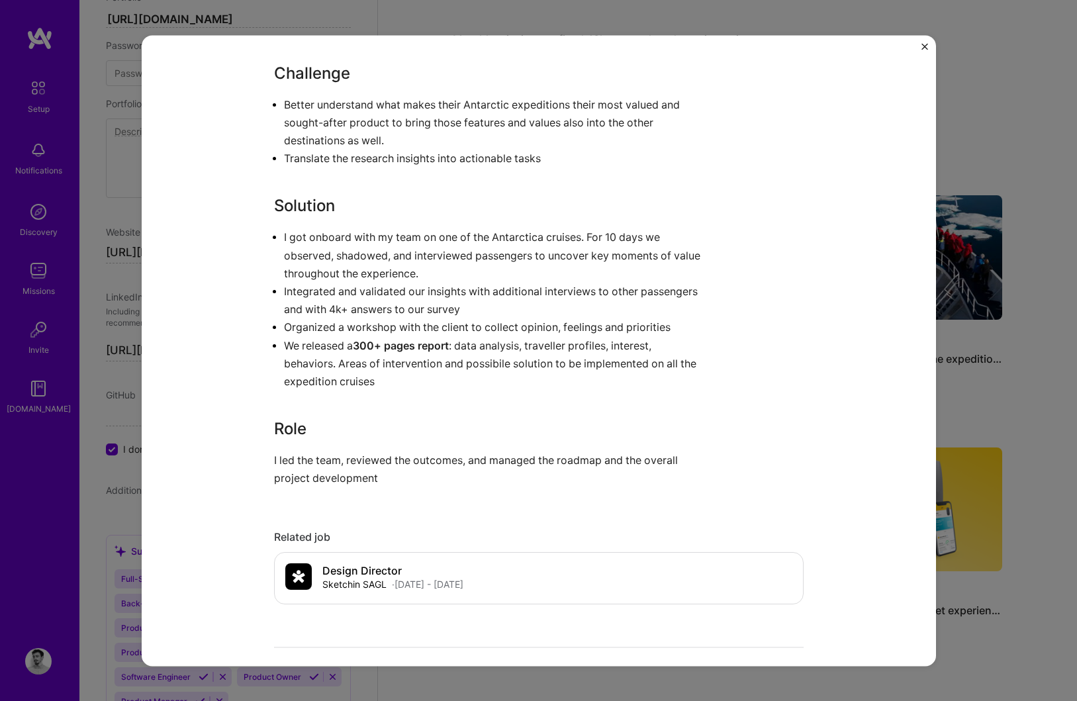
scroll to position [1202, 0]
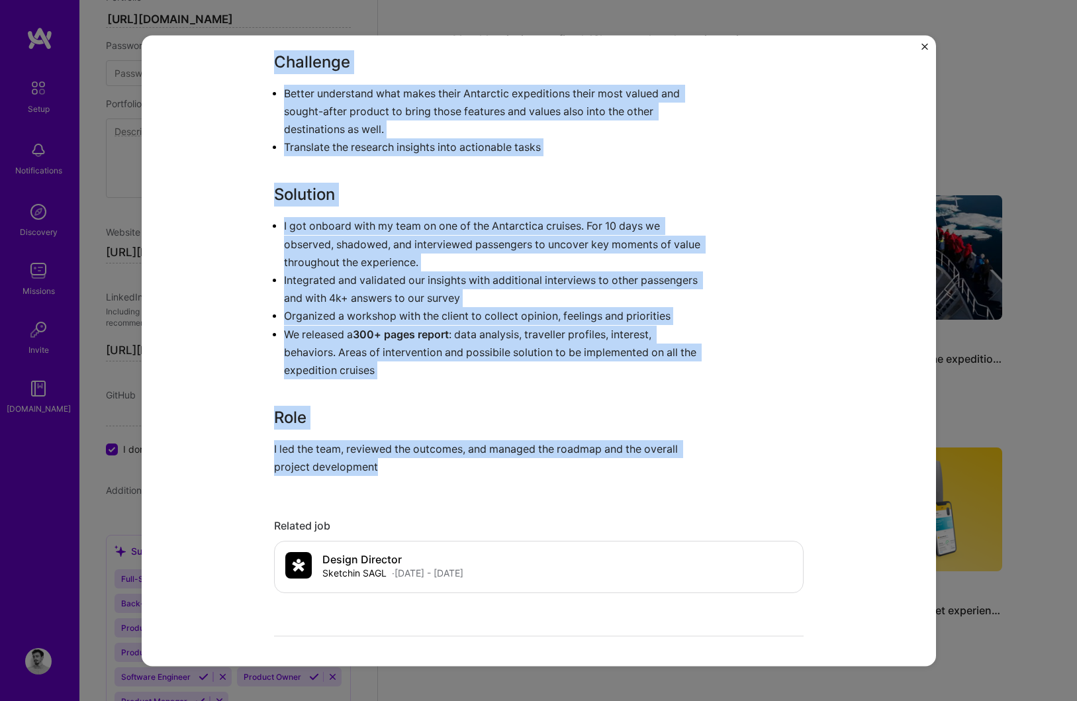
drag, startPoint x: 387, startPoint y: 469, endPoint x: 262, endPoint y: 64, distance: 424.0
click at [262, 64] on div "Research on extreme expeditions Sketchin Consulting, Travel Role Design Directo…" at bounding box center [539, 350] width 794 height 631
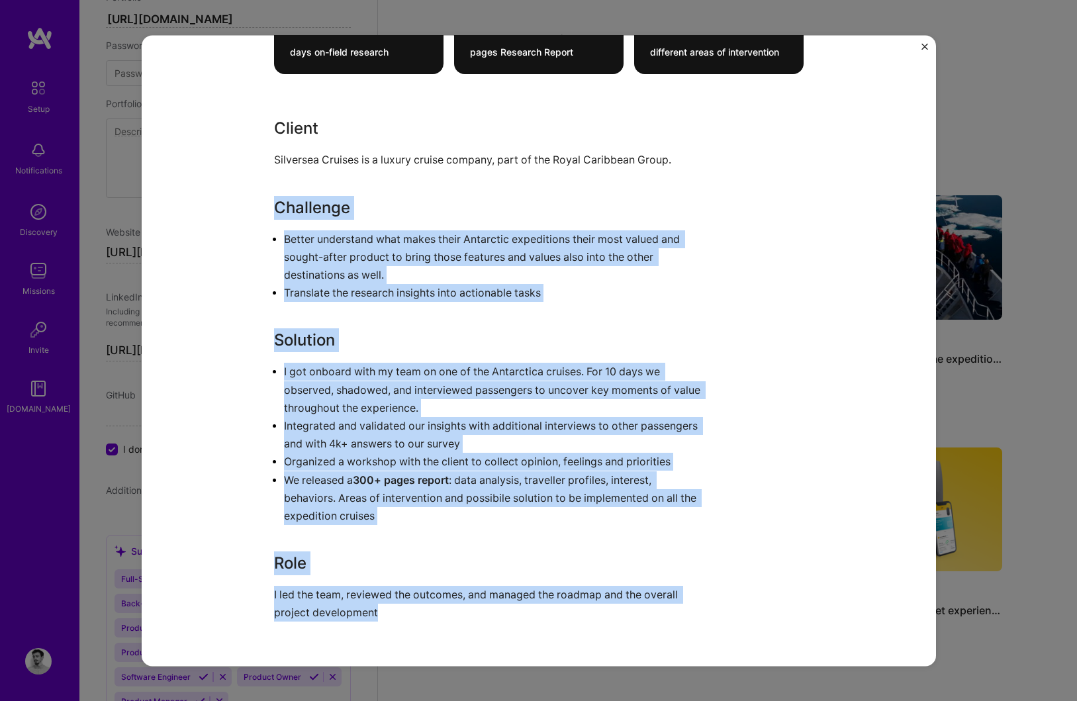
scroll to position [1053, 0]
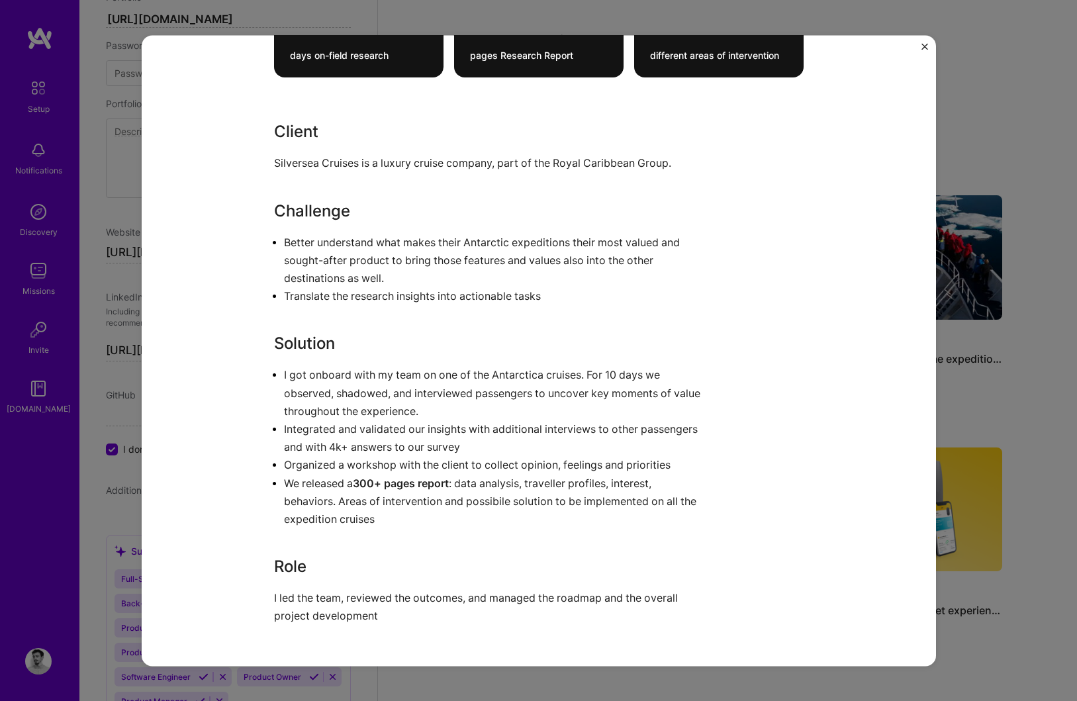
click at [269, 137] on div "Research on extreme expeditions Sketchin Consulting, Travel Role Design Directo…" at bounding box center [539, 350] width 794 height 631
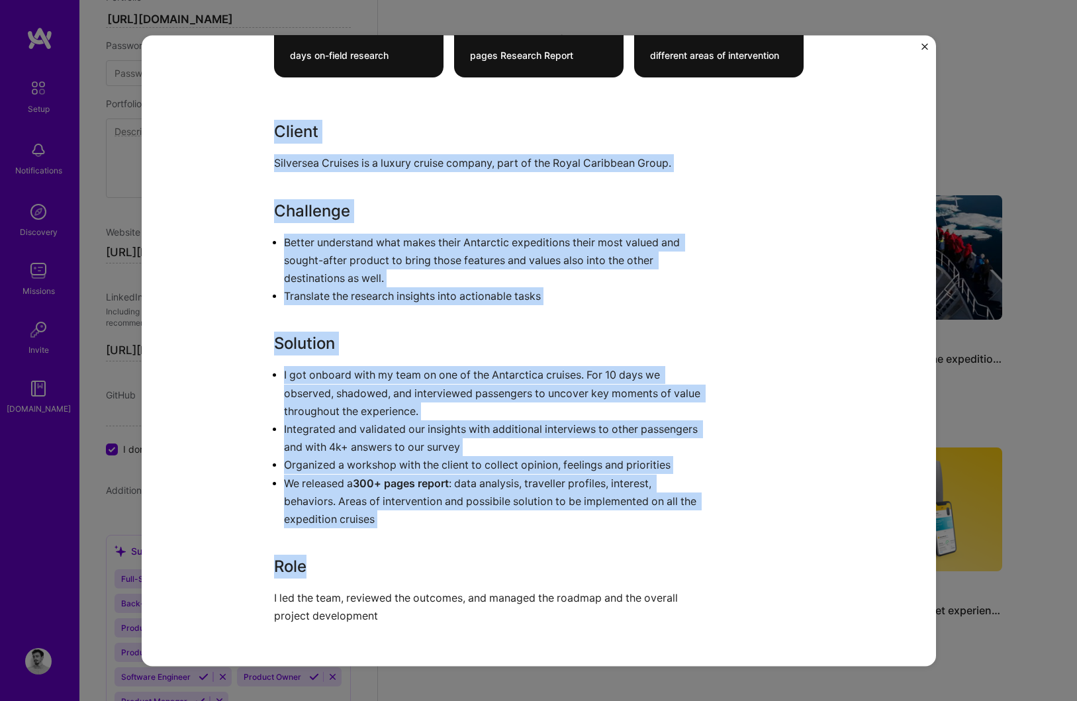
drag, startPoint x: 272, startPoint y: 131, endPoint x: 367, endPoint y: 578, distance: 456.8
click at [367, 578] on div "Research on extreme expeditions Sketchin Consulting, Travel Role Design Directo…" at bounding box center [539, 350] width 794 height 631
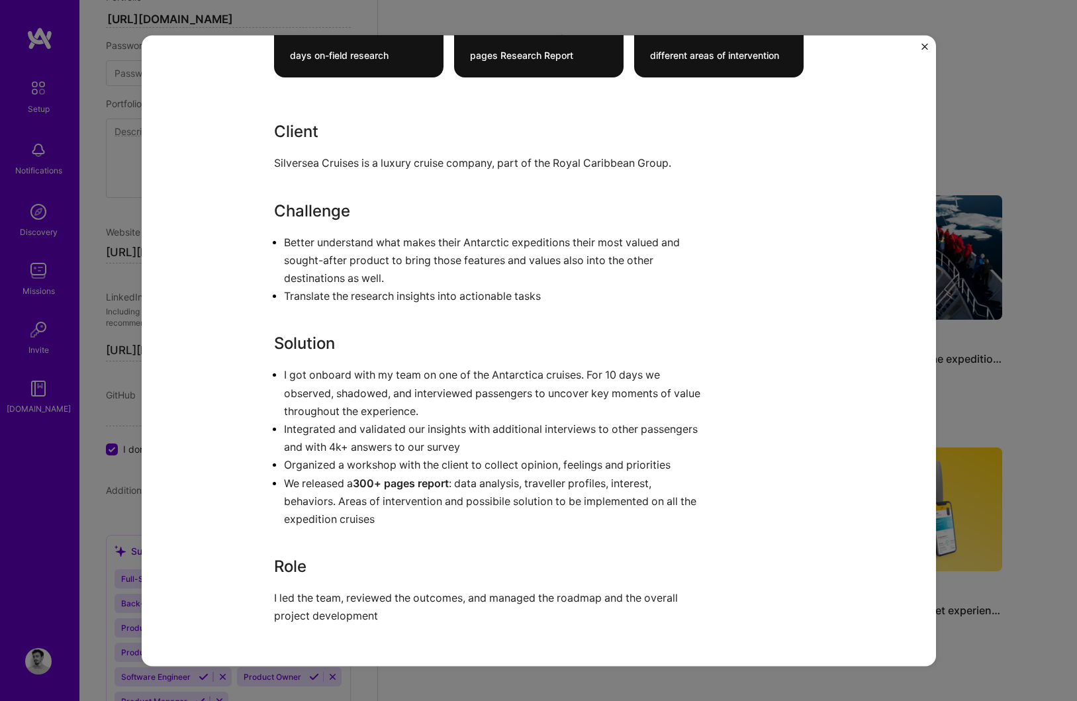
click at [377, 610] on p "I led the team, reviewed the outcomes, and managed the roadmap and the overall …" at bounding box center [489, 608] width 430 height 36
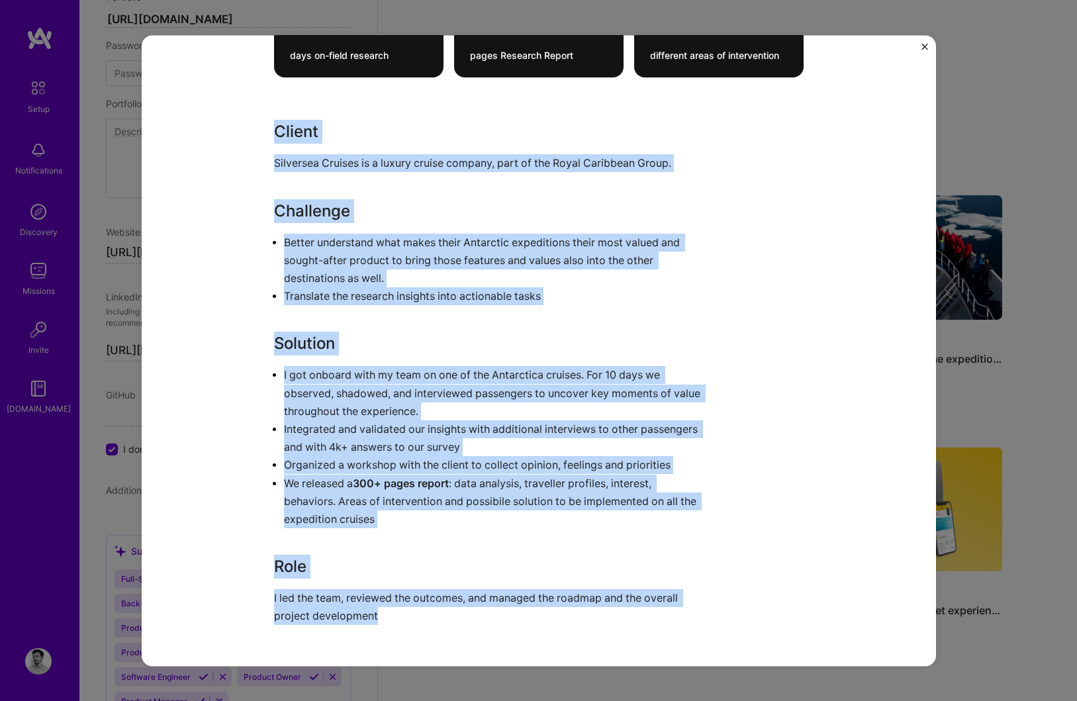
drag, startPoint x: 385, startPoint y: 621, endPoint x: 269, endPoint y: 134, distance: 500.7
click at [269, 134] on div "Research on extreme expeditions Sketchin Consulting, Travel Role Design Directo…" at bounding box center [539, 350] width 794 height 631
click at [925, 46] on img "Close" at bounding box center [924, 46] width 7 height 7
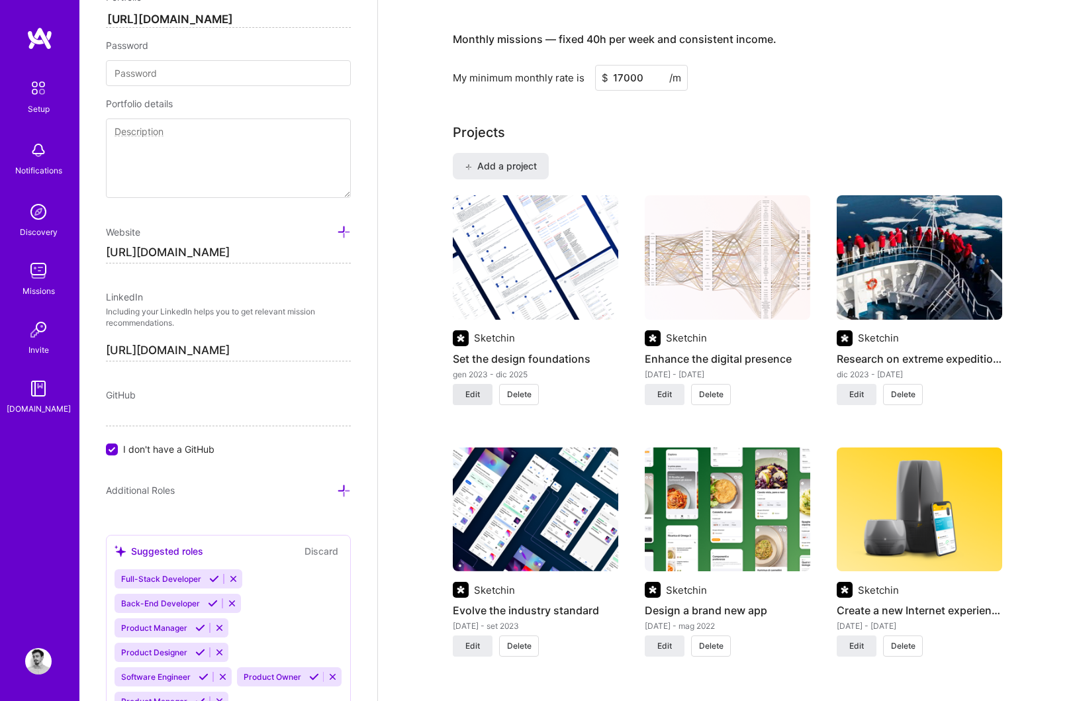
click at [469, 399] on span "Edit" at bounding box center [472, 395] width 15 height 12
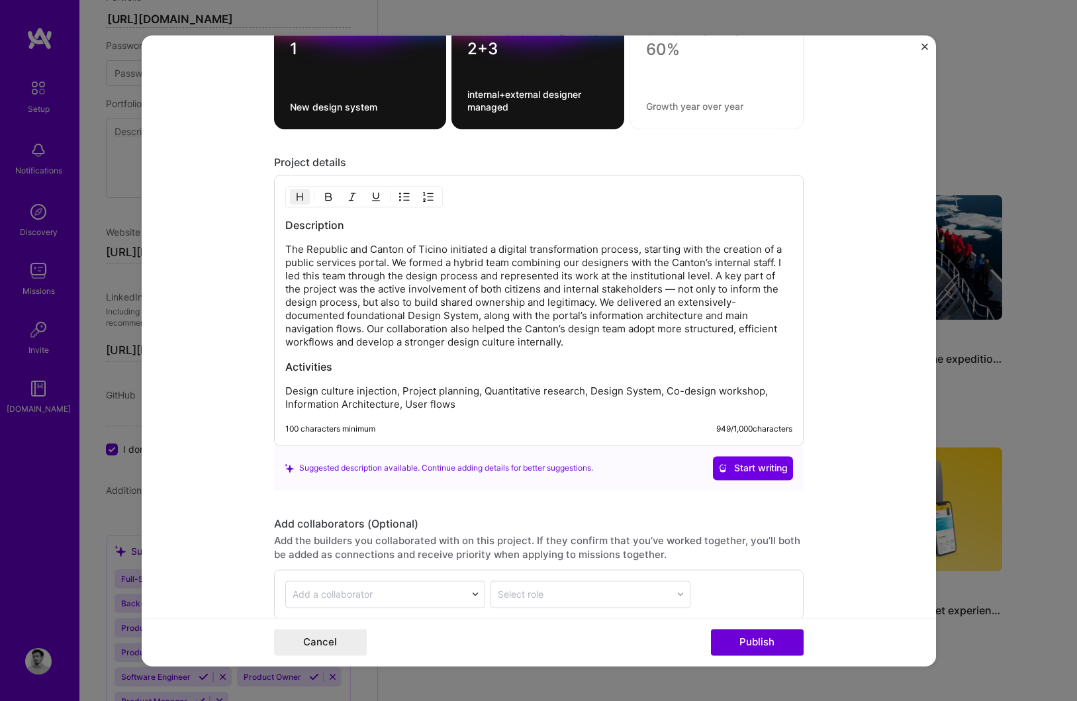
scroll to position [1699, 0]
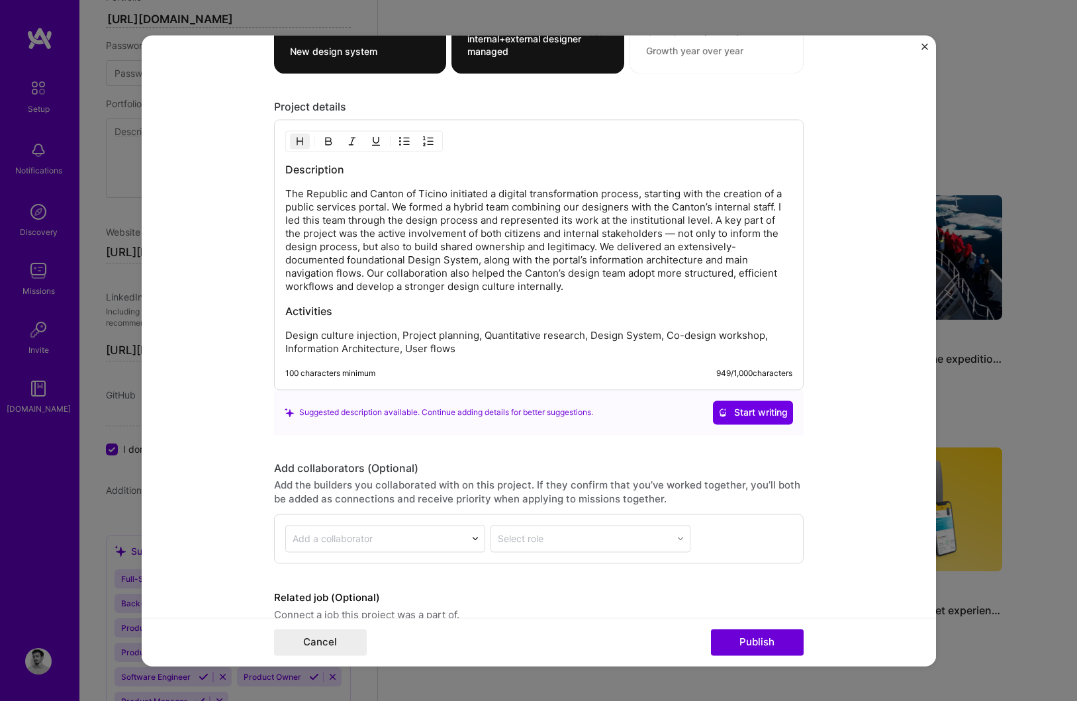
click at [286, 171] on h3 "Description" at bounding box center [538, 169] width 507 height 15
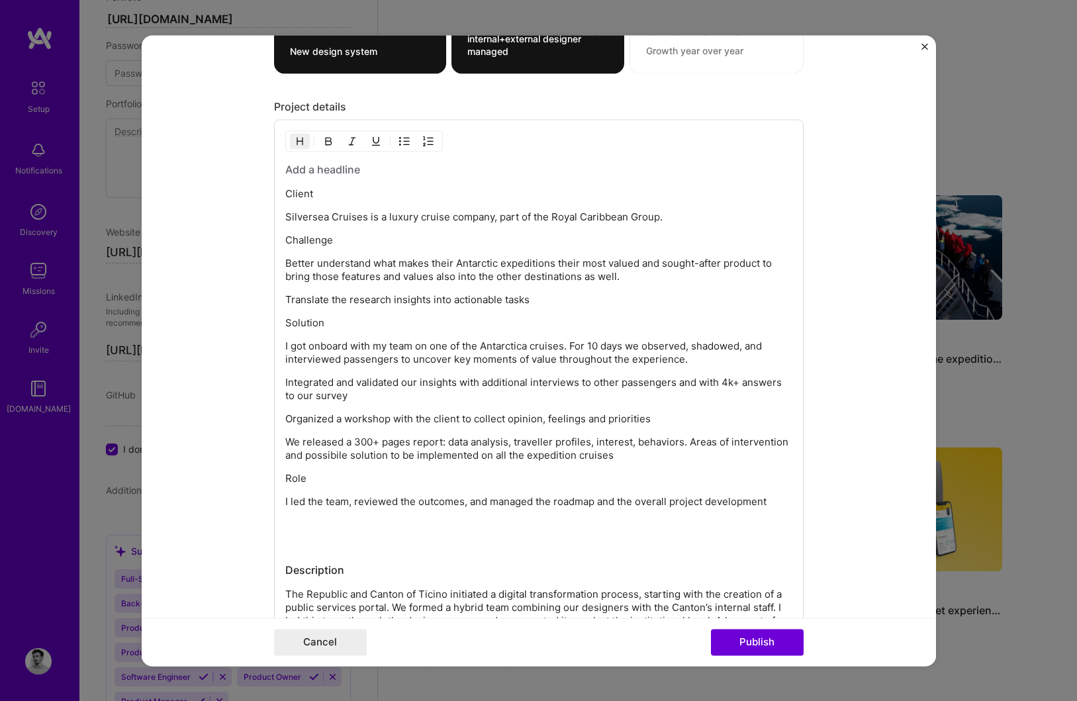
click at [320, 171] on h3 at bounding box center [538, 169] width 507 height 15
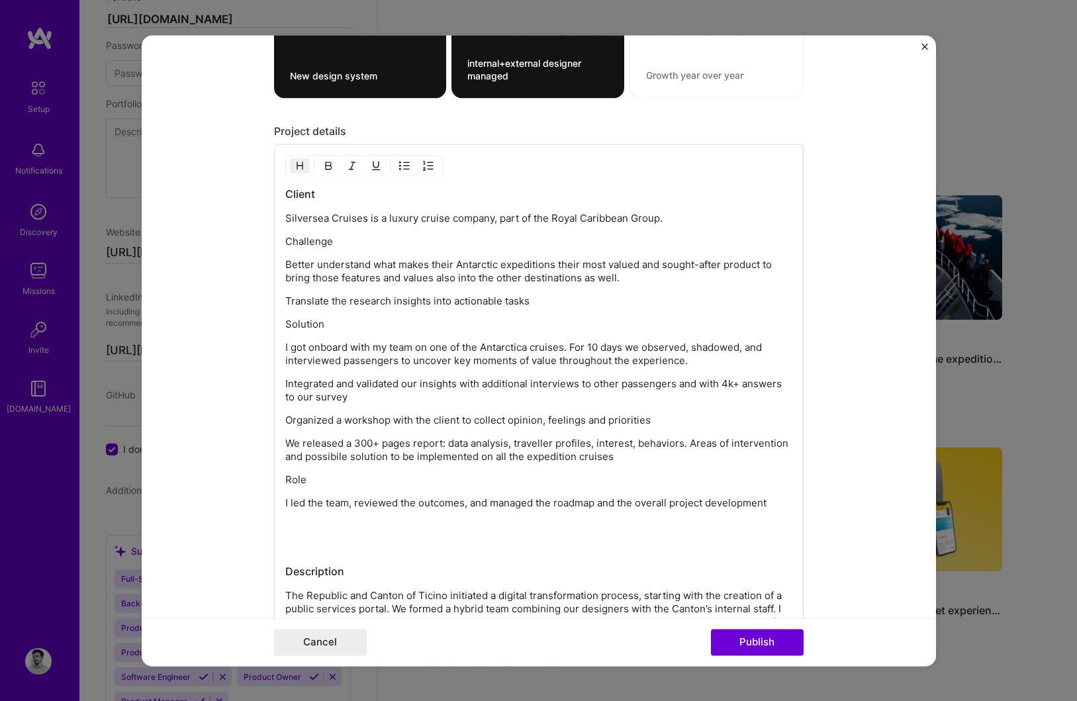
scroll to position [1691, 0]
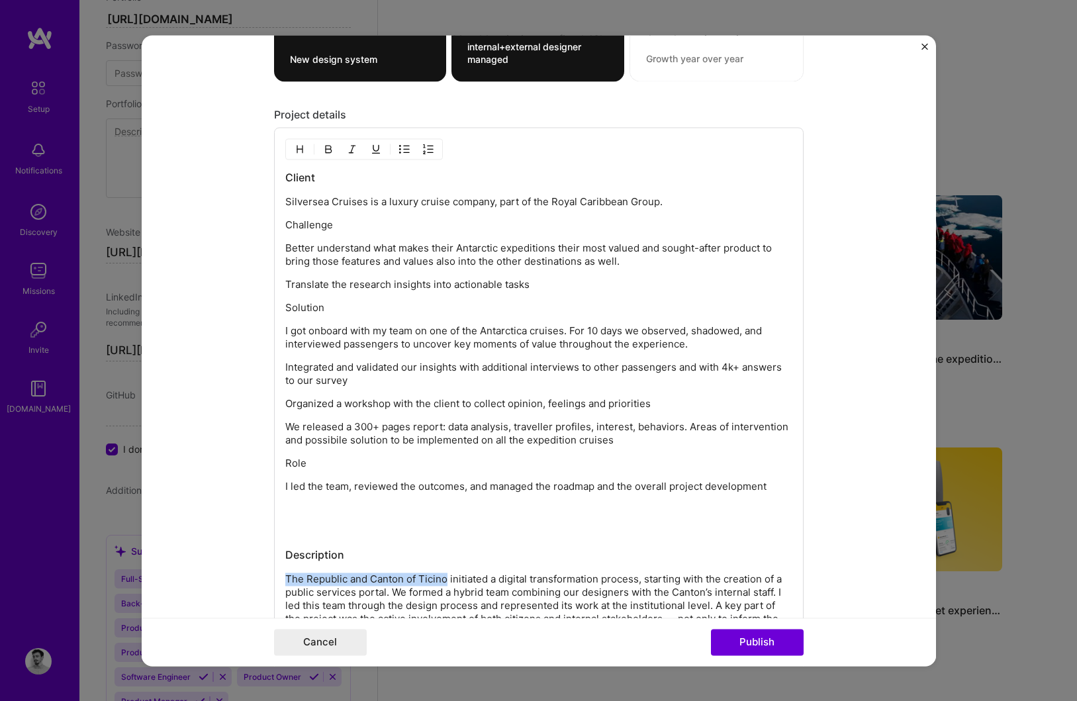
drag, startPoint x: 446, startPoint y: 581, endPoint x: 283, endPoint y: 581, distance: 162.9
click at [283, 581] on div "Client Silversea Cruises is a luxury cruise company, part of the Royal Caribbea…" at bounding box center [539, 451] width 530 height 648
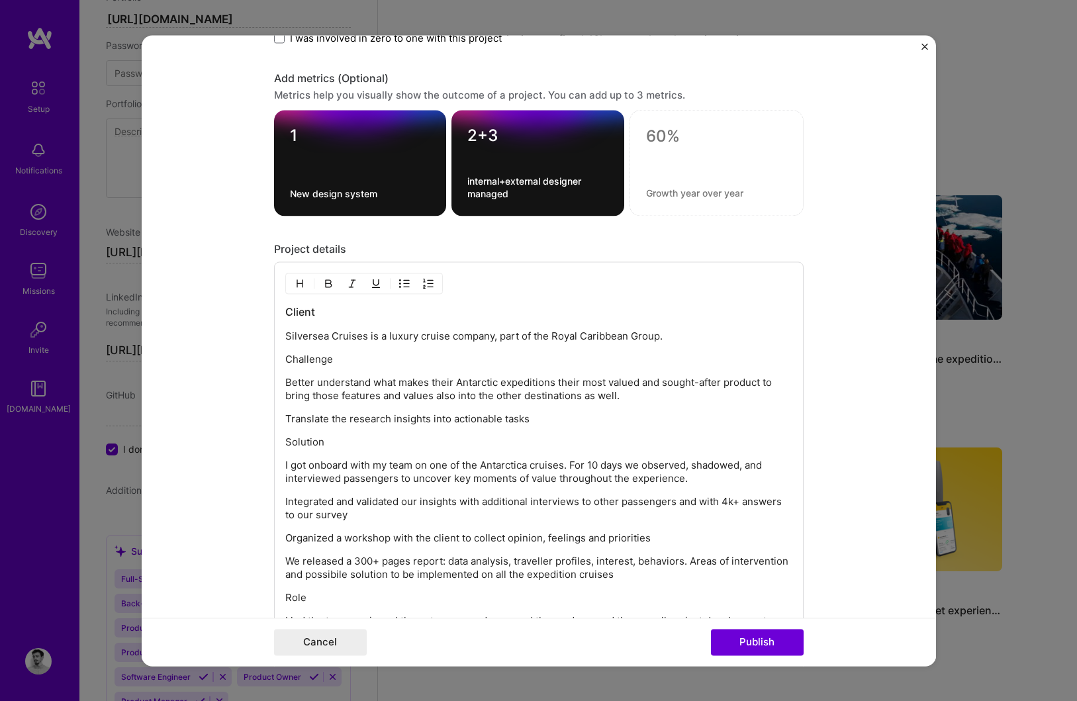
scroll to position [1552, 0]
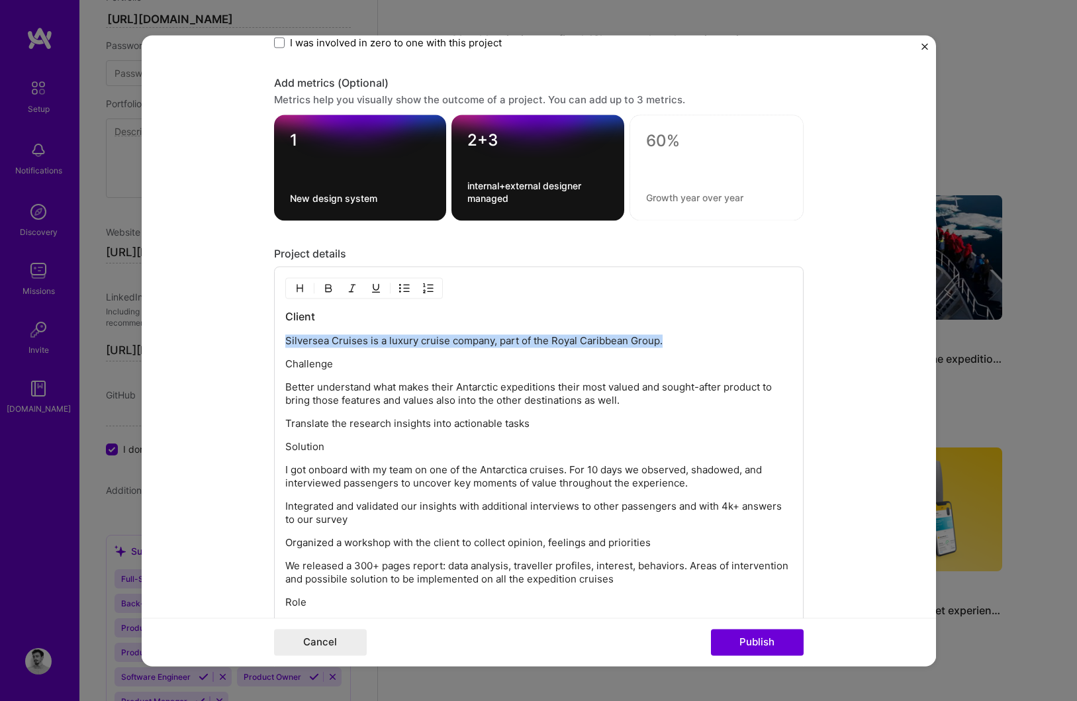
drag, startPoint x: 286, startPoint y: 342, endPoint x: 660, endPoint y: 345, distance: 374.0
click at [660, 345] on p "Silversea Cruises is a luxury cruise company, part of the Royal Caribbean Group." at bounding box center [538, 340] width 507 height 13
click at [305, 362] on p "Challenge" at bounding box center [538, 363] width 507 height 13
click at [302, 291] on img "button" at bounding box center [300, 288] width 11 height 11
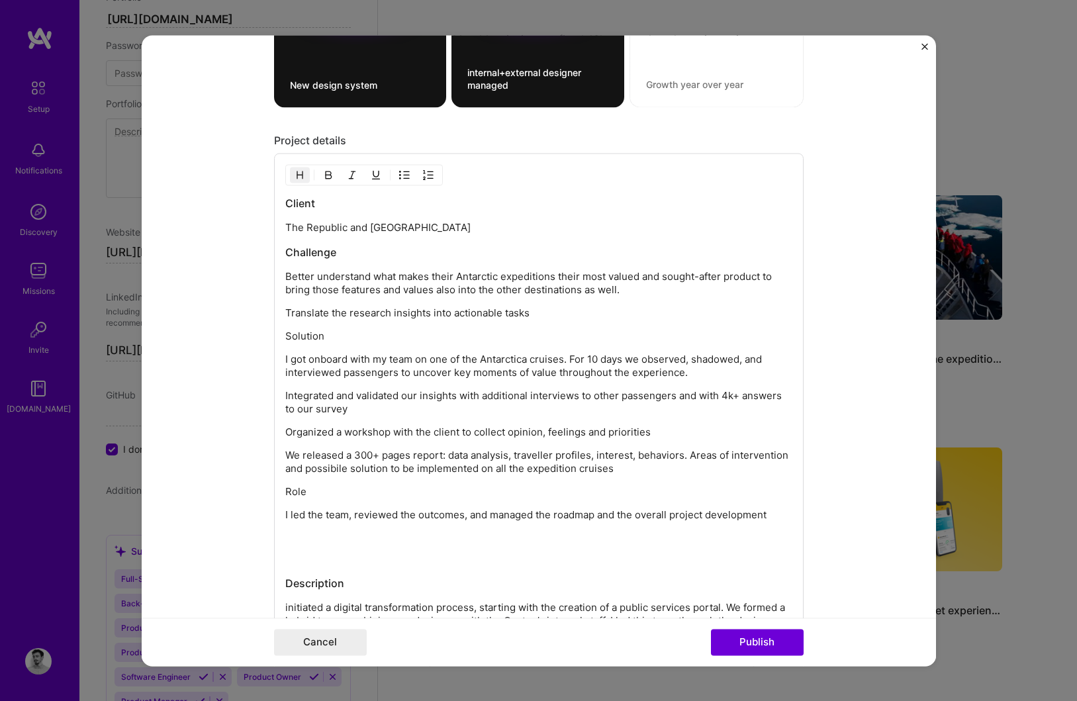
scroll to position [1660, 0]
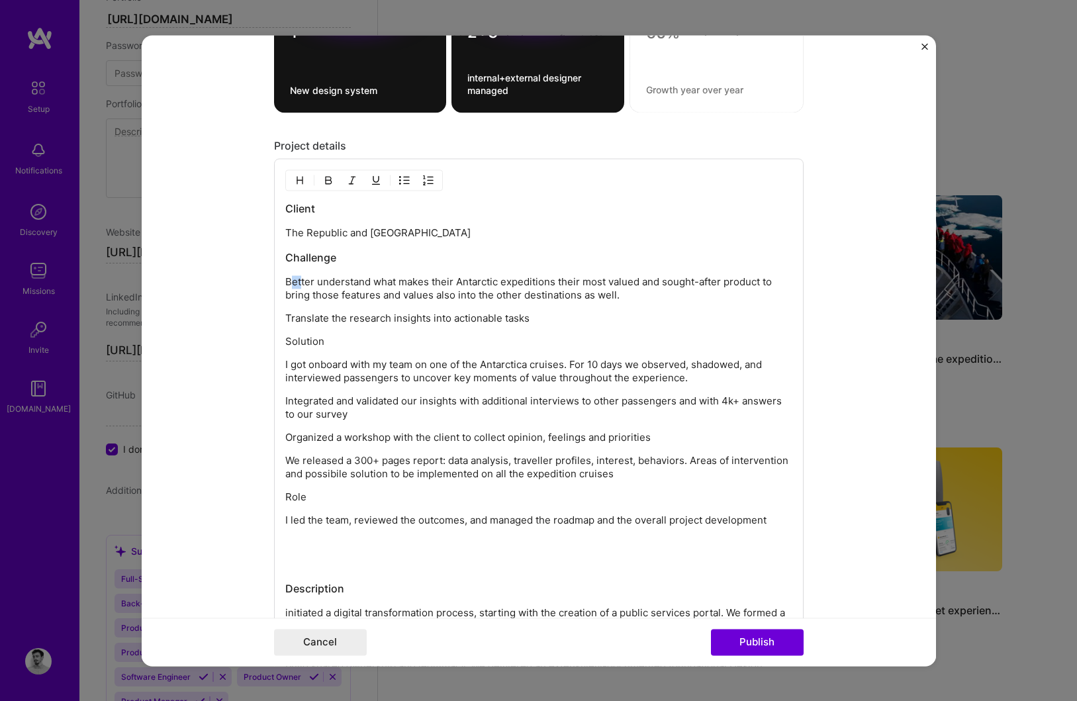
drag, startPoint x: 289, startPoint y: 277, endPoint x: 300, endPoint y: 277, distance: 11.3
click at [300, 277] on p "Better understand what makes their Antarctic expeditions their most valued and …" at bounding box center [538, 288] width 507 height 26
click at [304, 346] on p "Solution" at bounding box center [538, 341] width 507 height 13
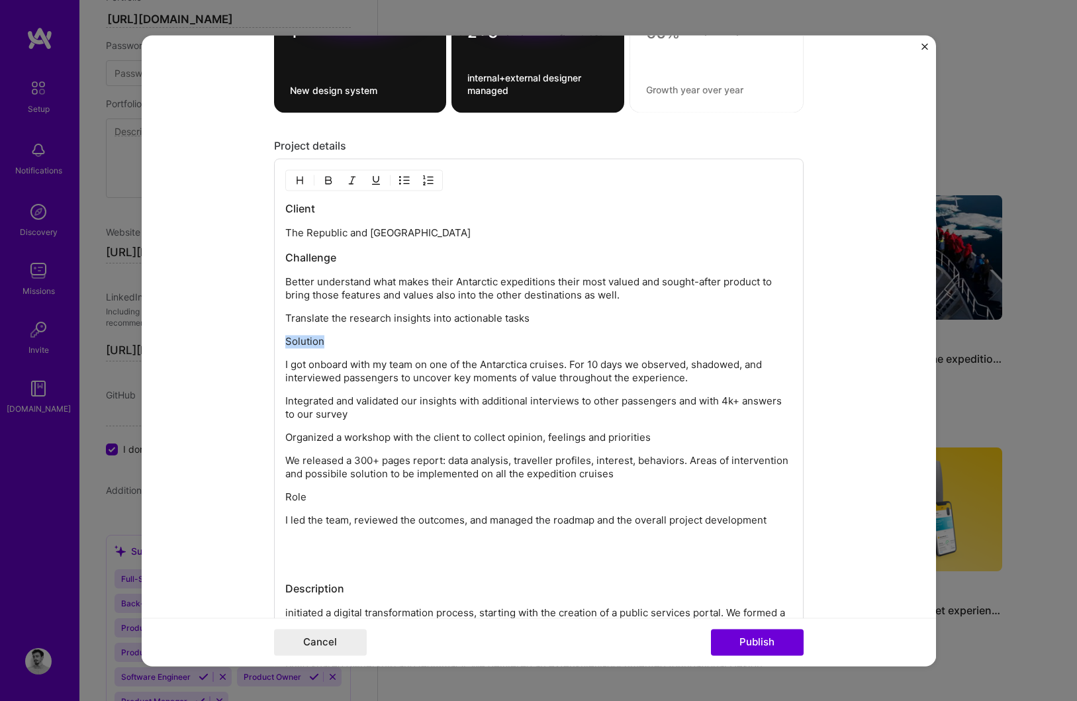
click at [297, 181] on img "button" at bounding box center [300, 180] width 11 height 11
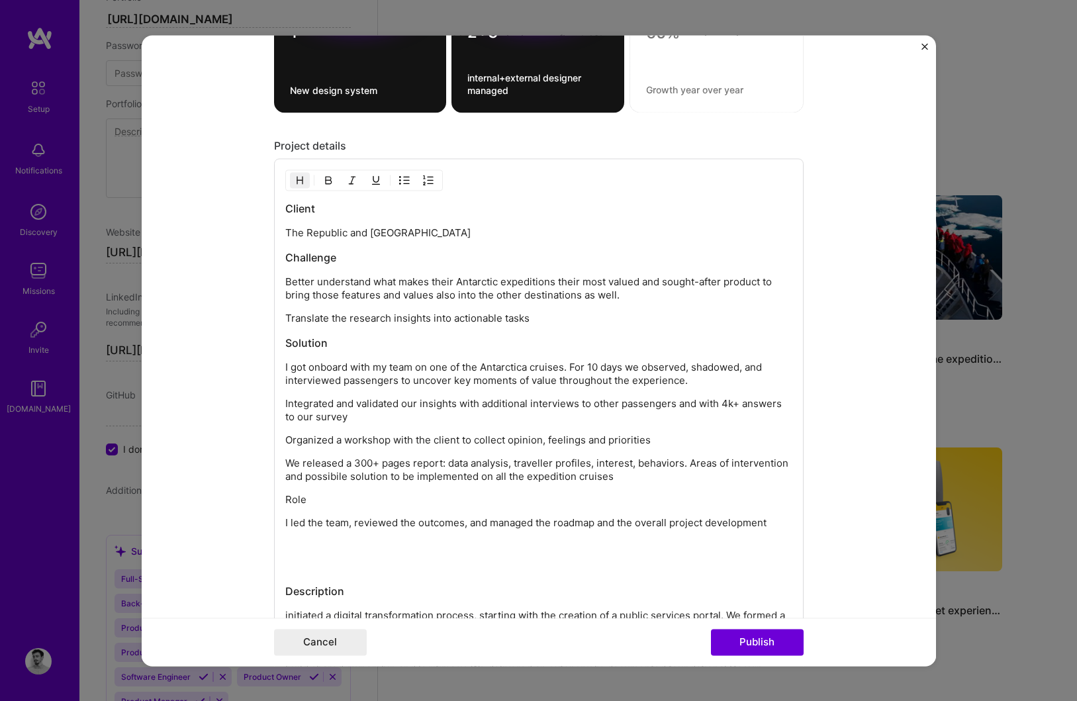
click at [297, 504] on p "Role" at bounding box center [538, 499] width 507 height 13
click at [305, 177] on img "button" at bounding box center [300, 180] width 11 height 11
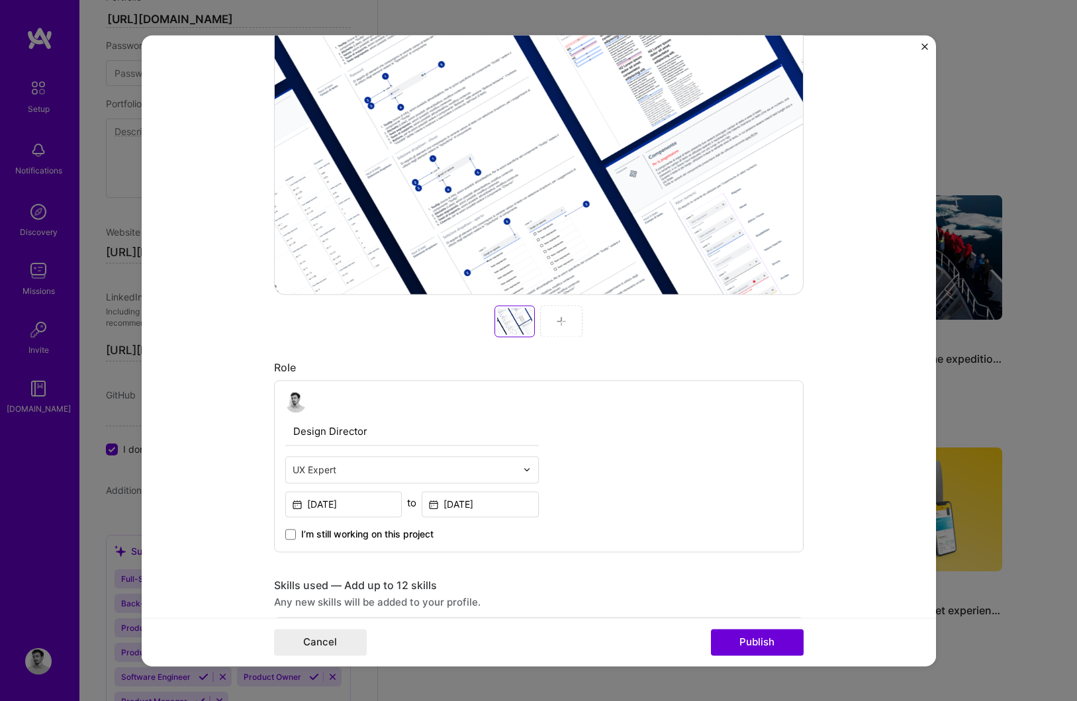
scroll to position [374, 0]
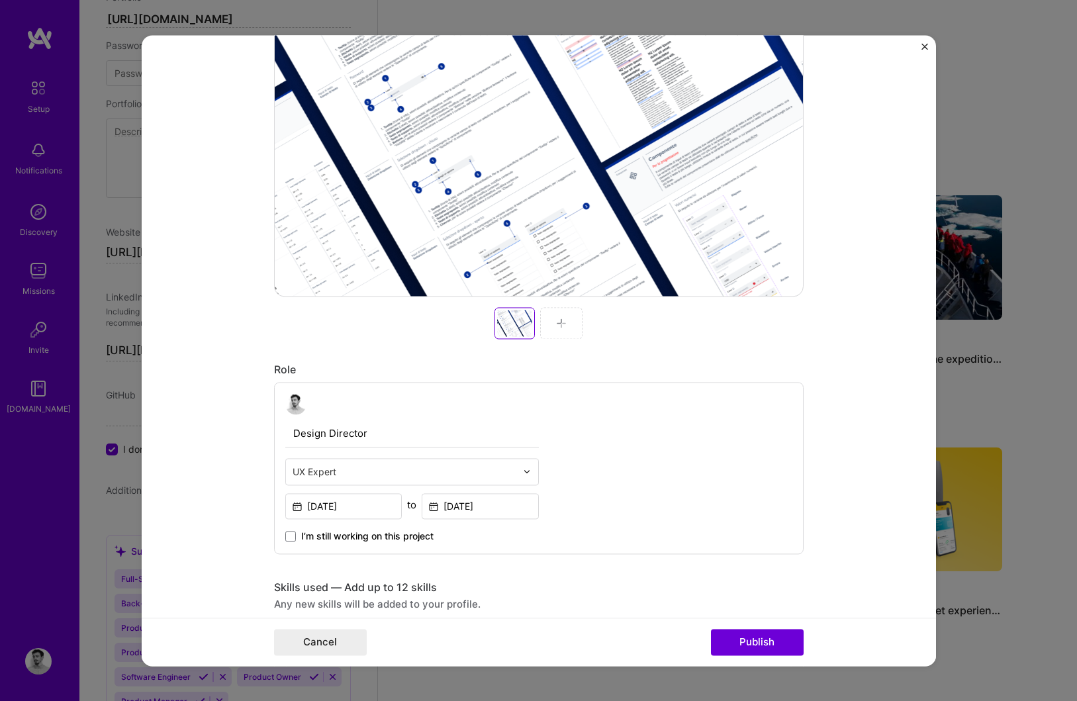
click at [569, 320] on div at bounding box center [561, 323] width 42 height 32
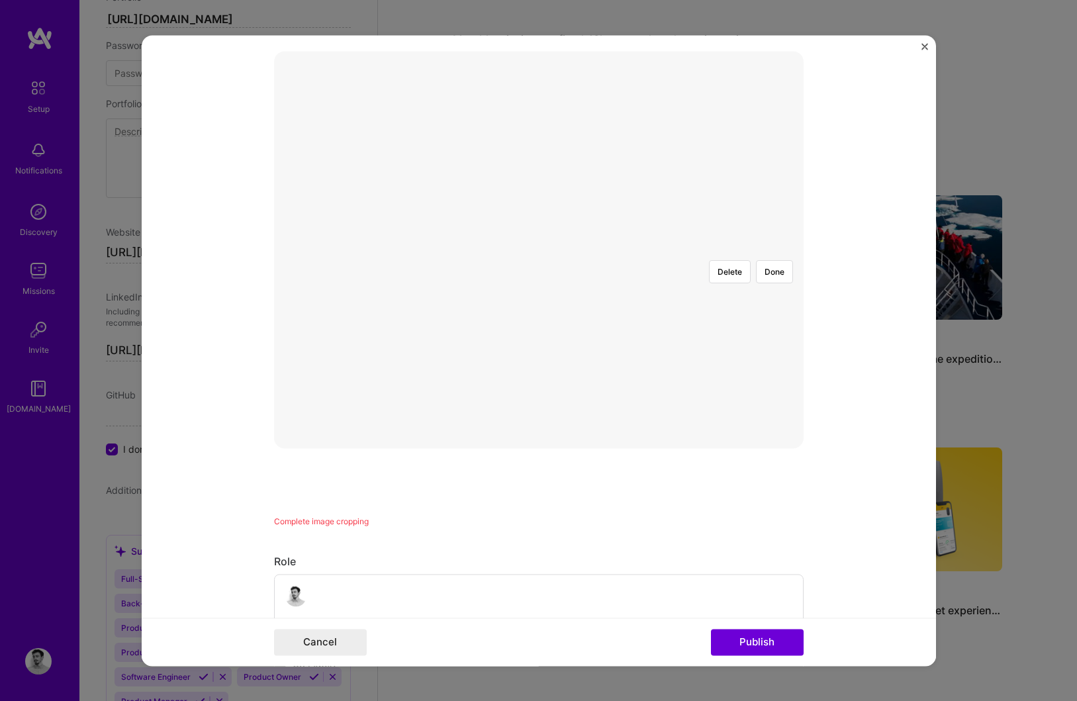
scroll to position [222, 0]
click at [606, 307] on div at bounding box center [736, 394] width 383 height 288
click at [736, 646] on button "Publish" at bounding box center [757, 642] width 93 height 26
click at [780, 244] on button "Done" at bounding box center [774, 255] width 37 height 23
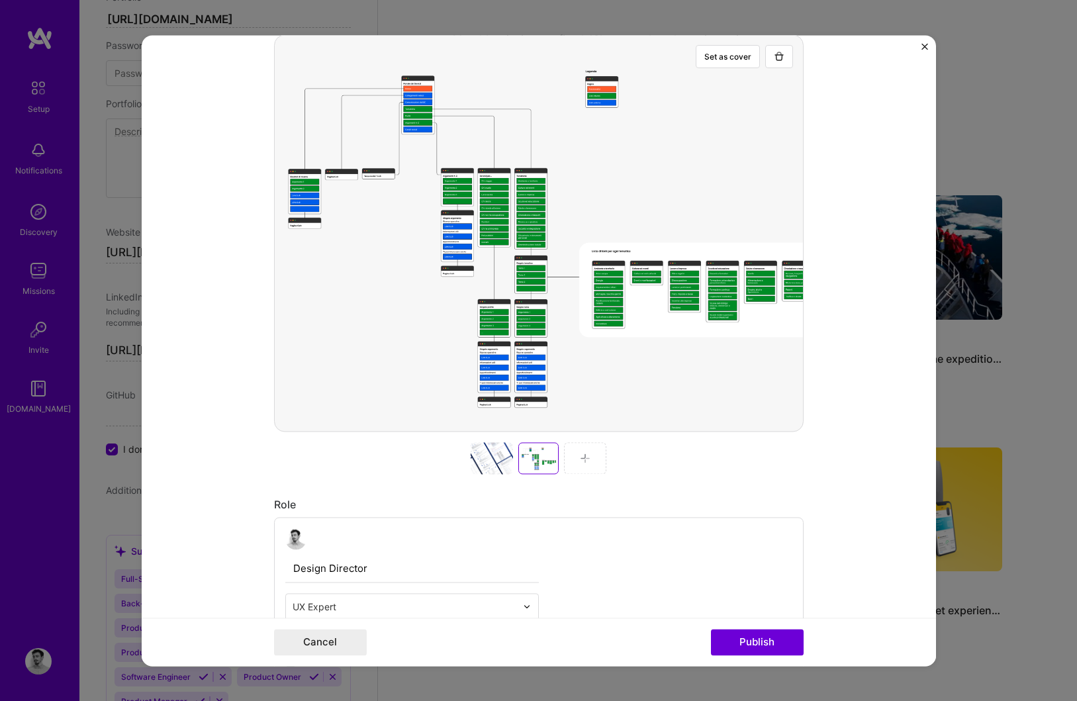
click at [568, 461] on div at bounding box center [585, 458] width 42 height 32
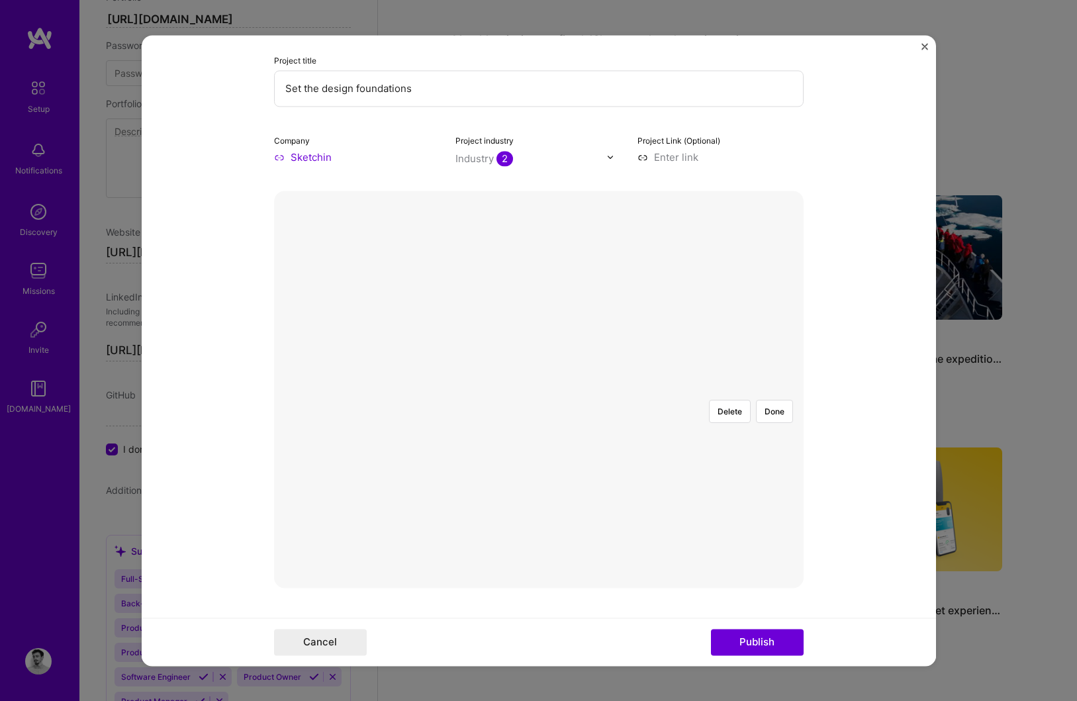
scroll to position [54, 0]
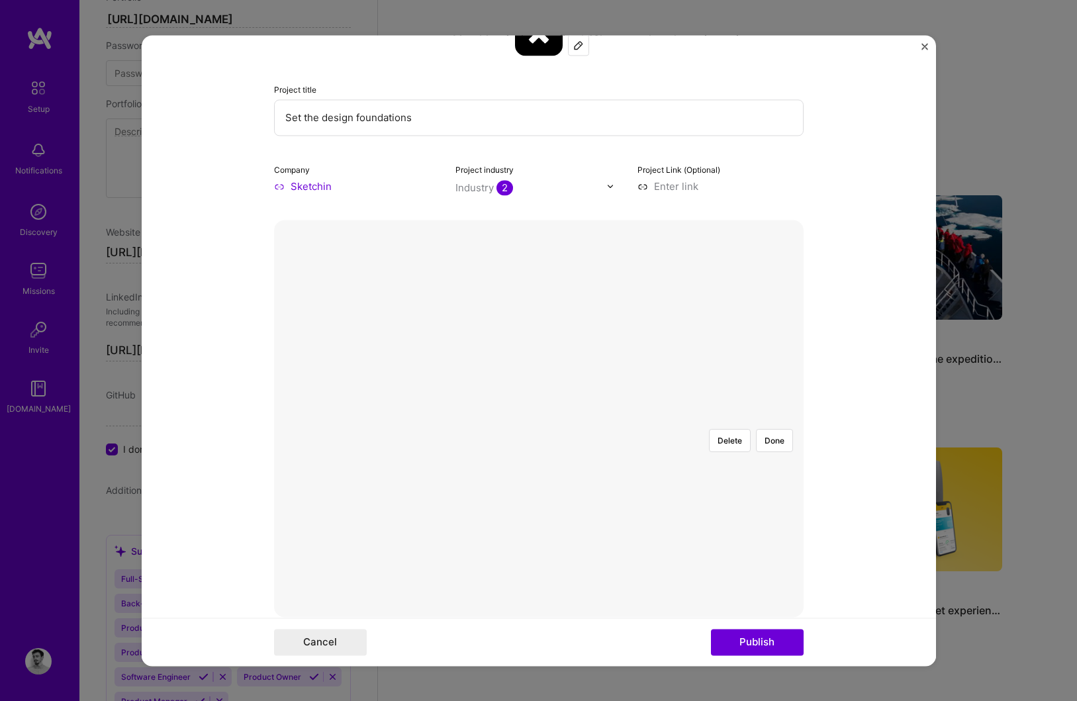
click at [551, 504] on div at bounding box center [738, 568] width 399 height 300
click at [784, 429] on button "Done" at bounding box center [774, 440] width 37 height 23
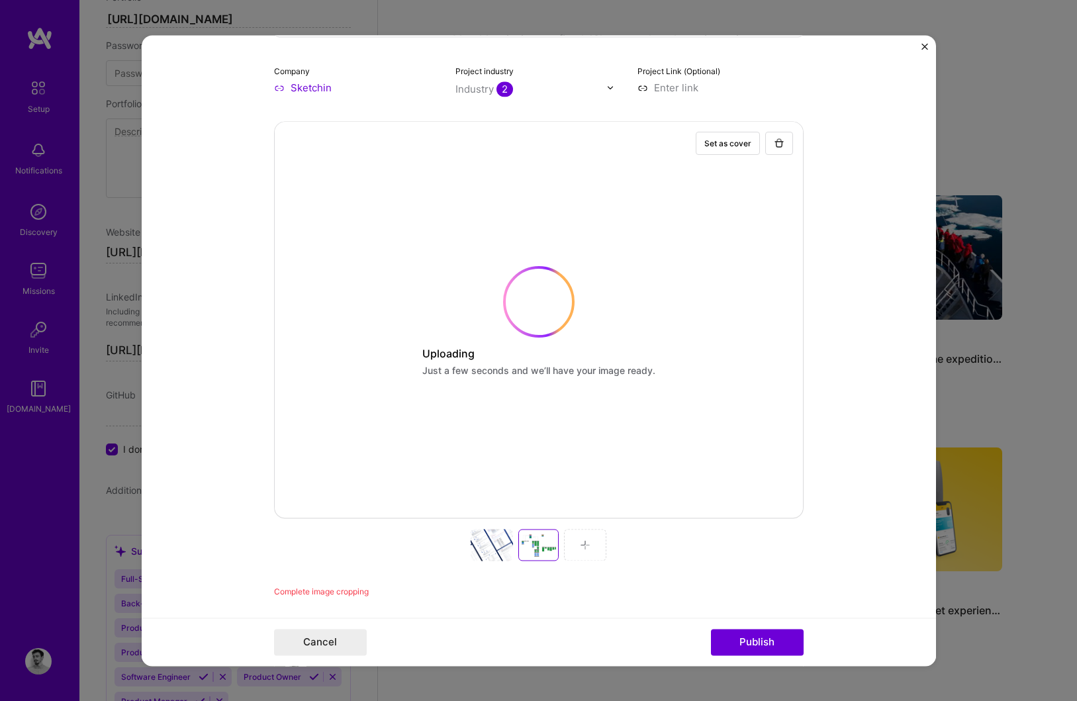
scroll to position [153, 0]
click at [589, 548] on div "Set as cover Uploading Just a few seconds and we’ll have your image ready. Comp…" at bounding box center [539, 358] width 530 height 477
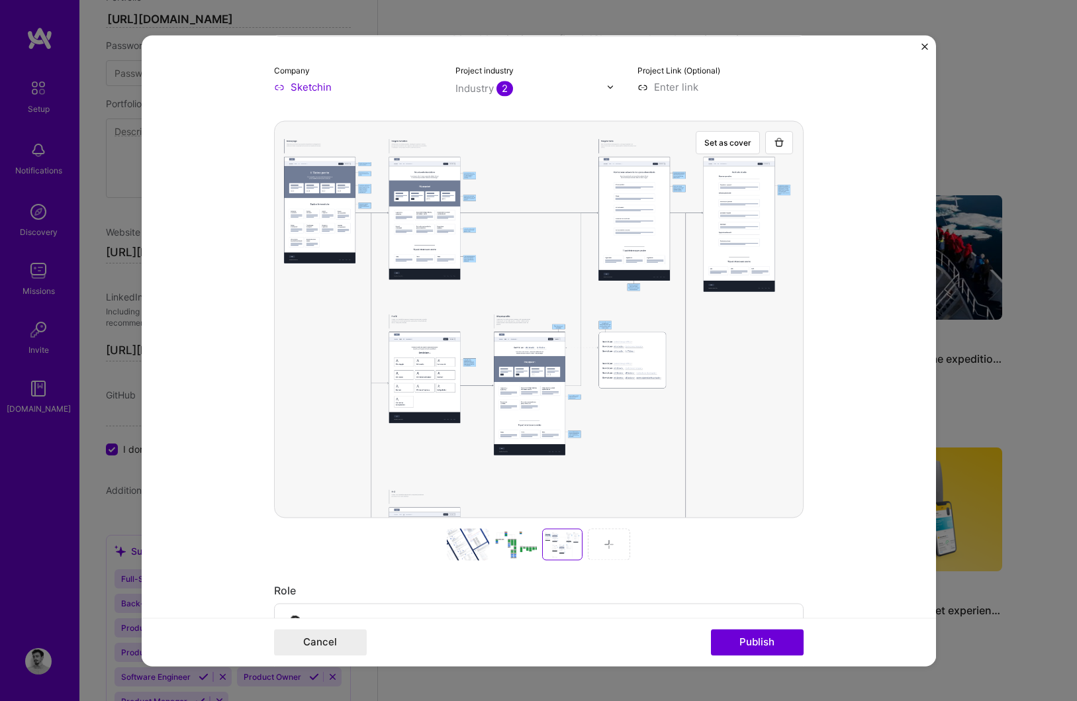
click at [608, 543] on img at bounding box center [609, 544] width 11 height 11
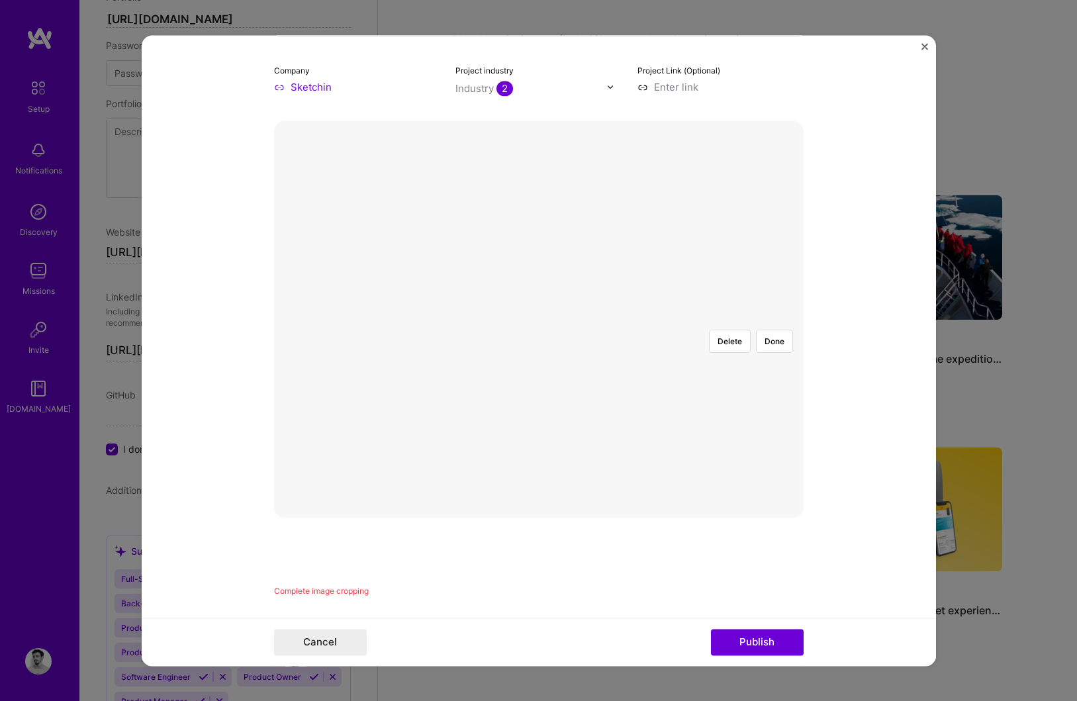
click at [539, 626] on div at bounding box center [599, 671] width 120 height 90
click at [585, 633] on div at bounding box center [594, 674] width 111 height 83
click at [566, 634] on div at bounding box center [603, 675] width 109 height 82
click at [772, 330] on button "Done" at bounding box center [774, 341] width 37 height 23
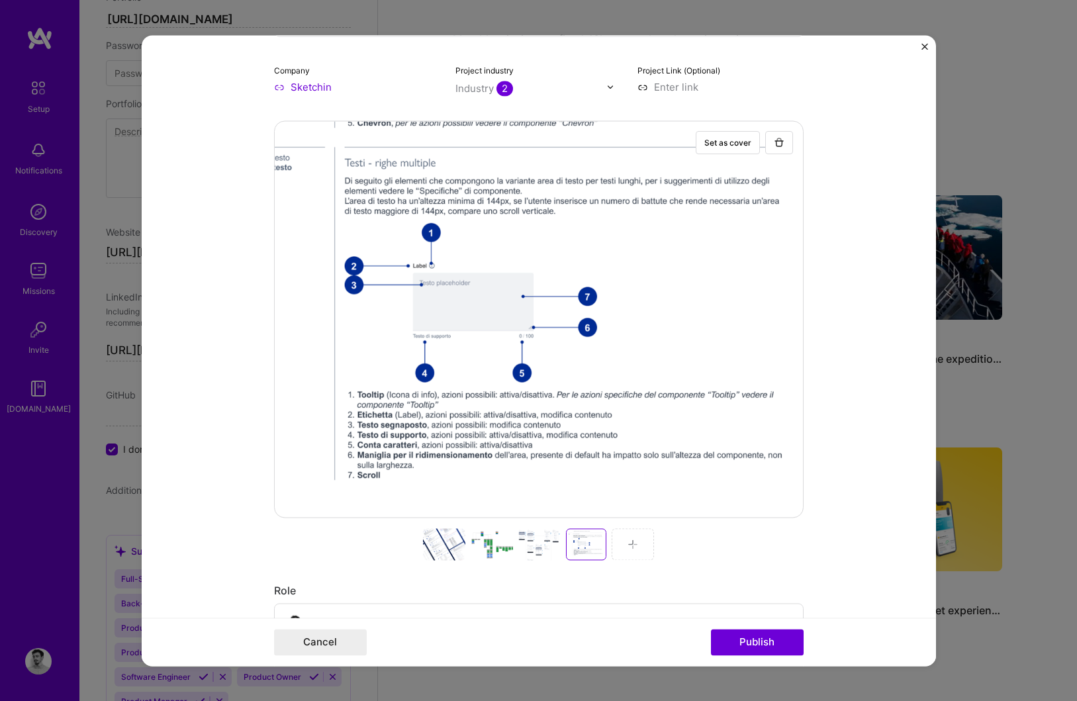
click at [637, 544] on img at bounding box center [633, 544] width 11 height 11
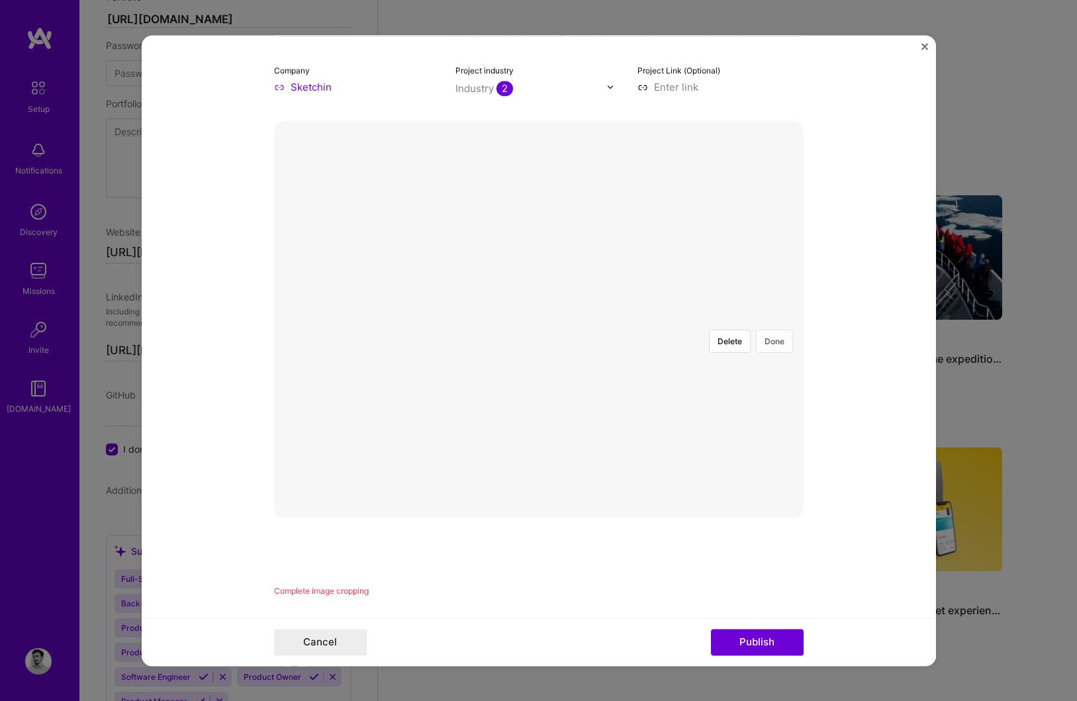
click at [775, 330] on button "Done" at bounding box center [774, 341] width 37 height 23
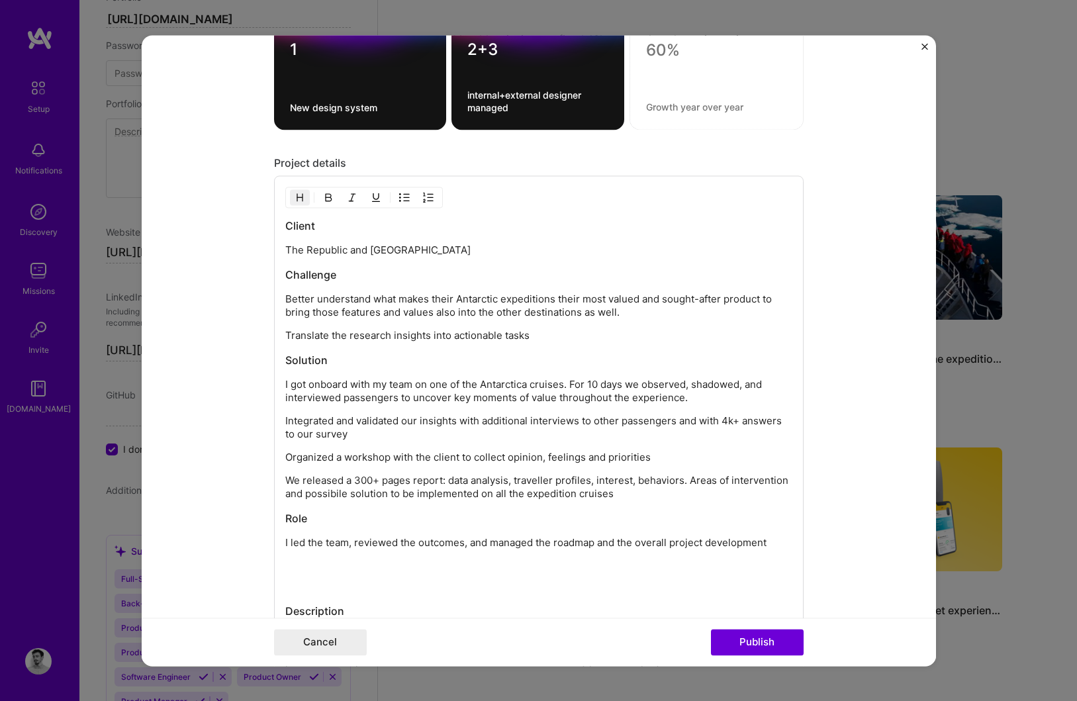
scroll to position [1643, 0]
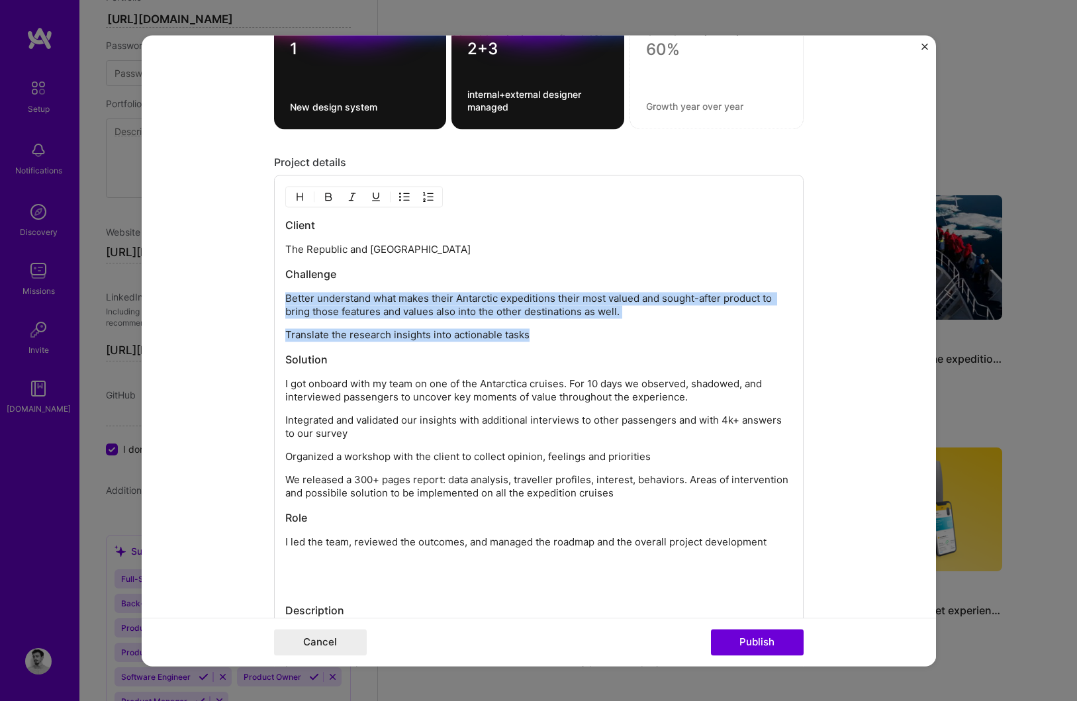
drag, startPoint x: 530, startPoint y: 340, endPoint x: 281, endPoint y: 297, distance: 252.7
click at [281, 297] on div "Client The Republic and Canton of Ticino Challenge Better understand what makes…" at bounding box center [539, 503] width 530 height 656
click at [287, 299] on p "Better understand what makes their Antarctic expeditions their most valued and …" at bounding box center [538, 305] width 507 height 26
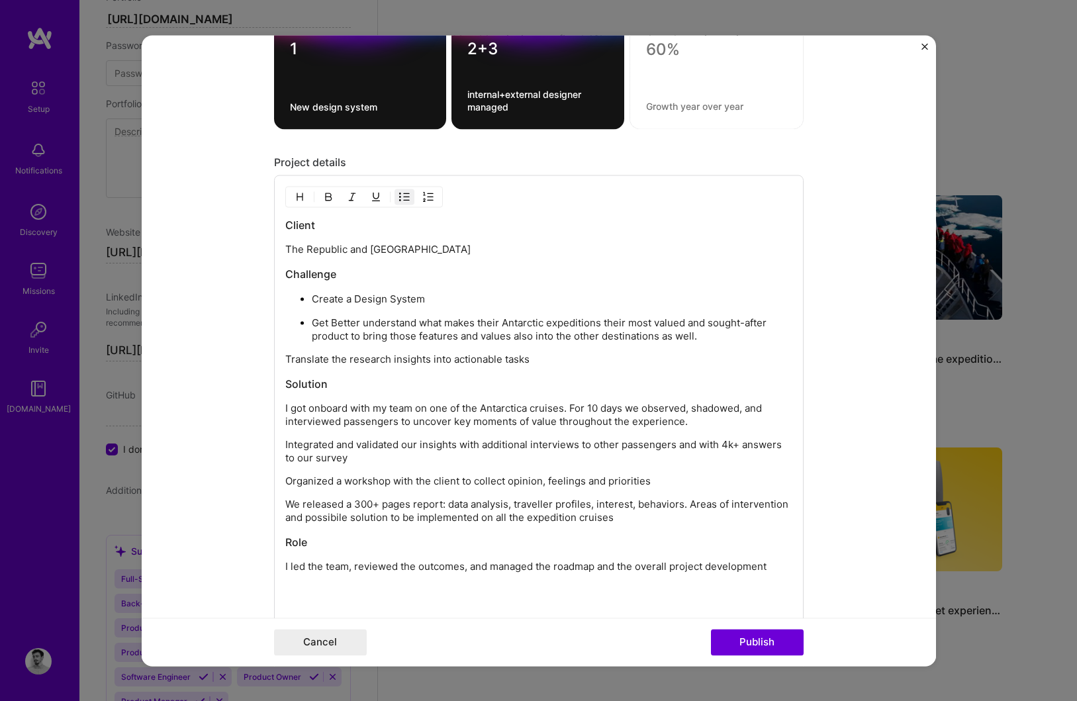
click at [348, 303] on p "Create a Design System" at bounding box center [552, 299] width 481 height 13
click at [352, 301] on p "Create a Design System" at bounding box center [552, 299] width 481 height 13
click at [310, 322] on ul "Create an accessible, inclusive, and representative Design System Get Better un…" at bounding box center [538, 317] width 507 height 51
click at [332, 325] on p "Get Better understand what makes their Antarctic expeditions their most valued …" at bounding box center [552, 329] width 481 height 26
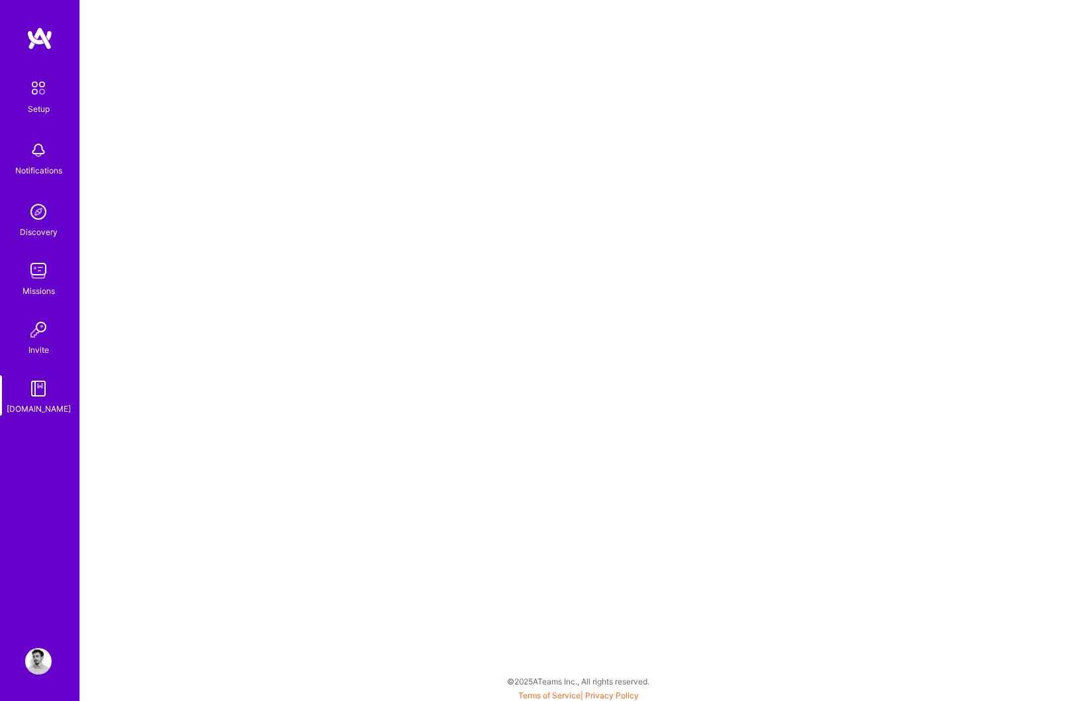
click at [40, 101] on img at bounding box center [38, 88] width 28 height 28
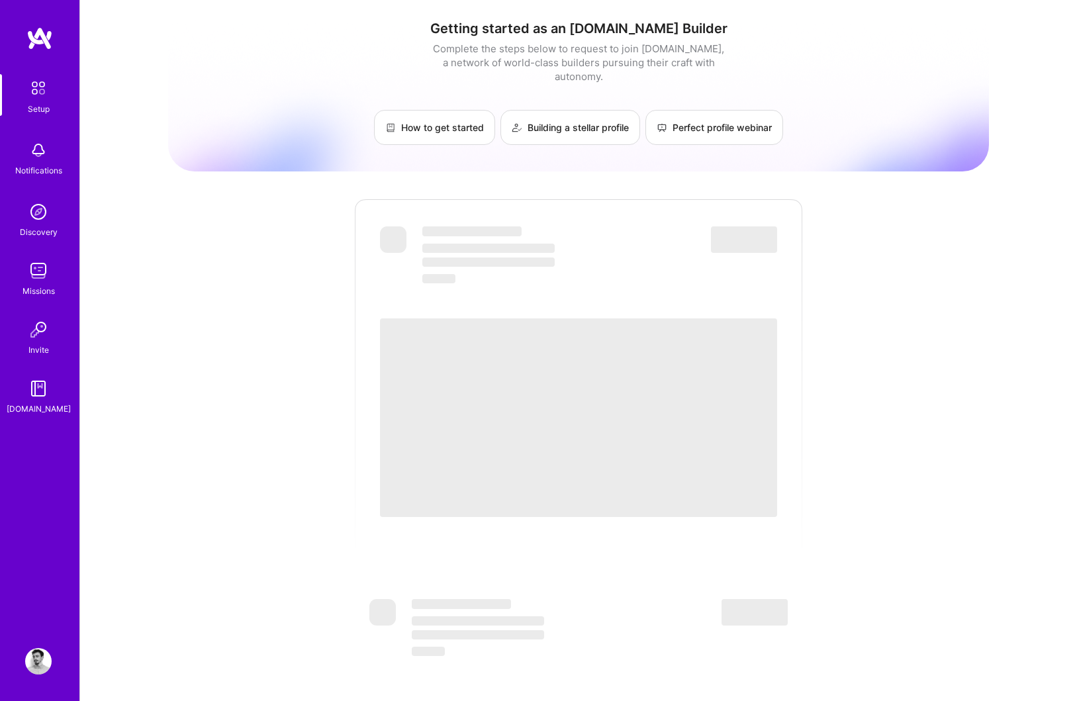
click at [36, 663] on img at bounding box center [38, 661] width 26 height 26
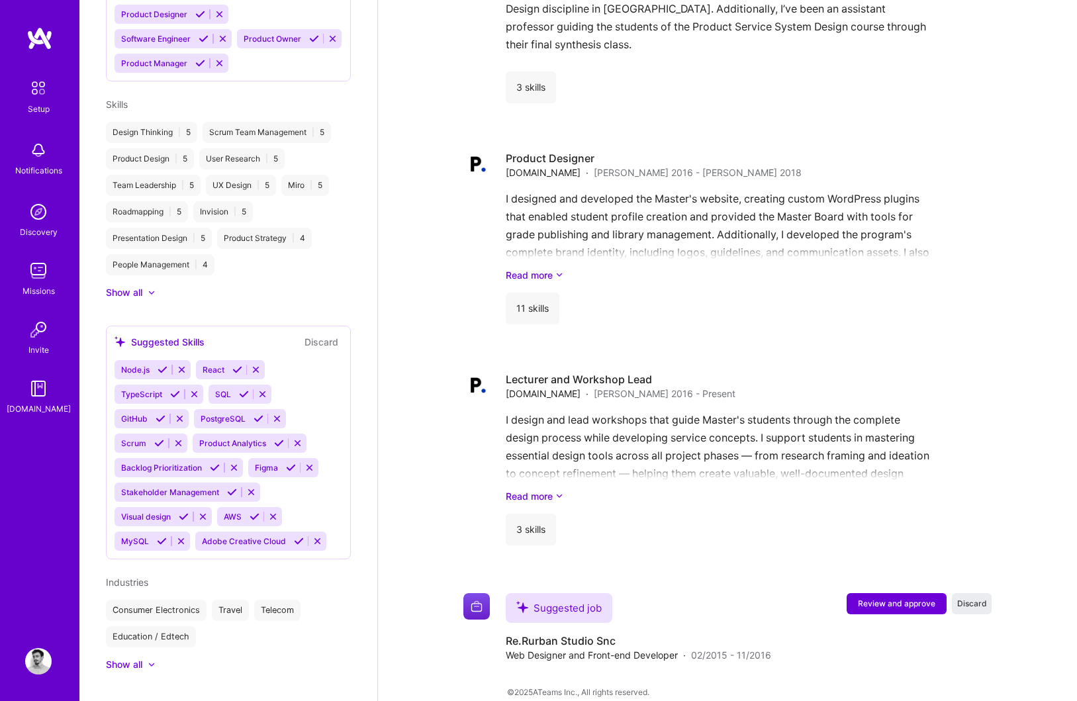
scroll to position [636, 0]
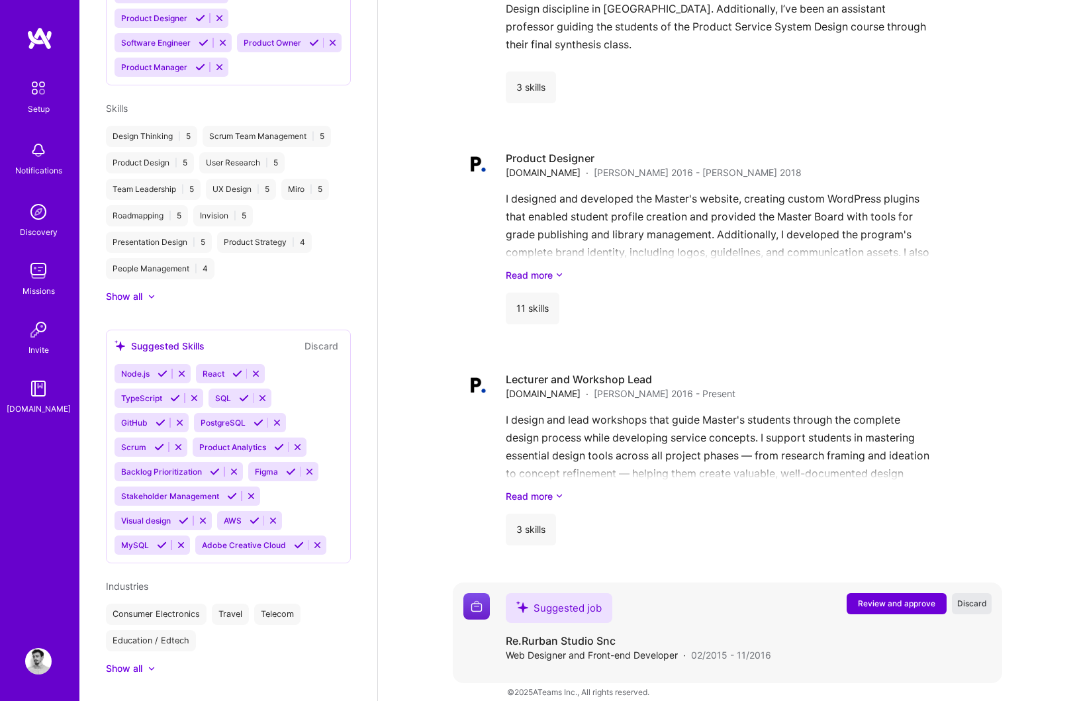
click at [978, 598] on span "Discard" at bounding box center [972, 603] width 30 height 11
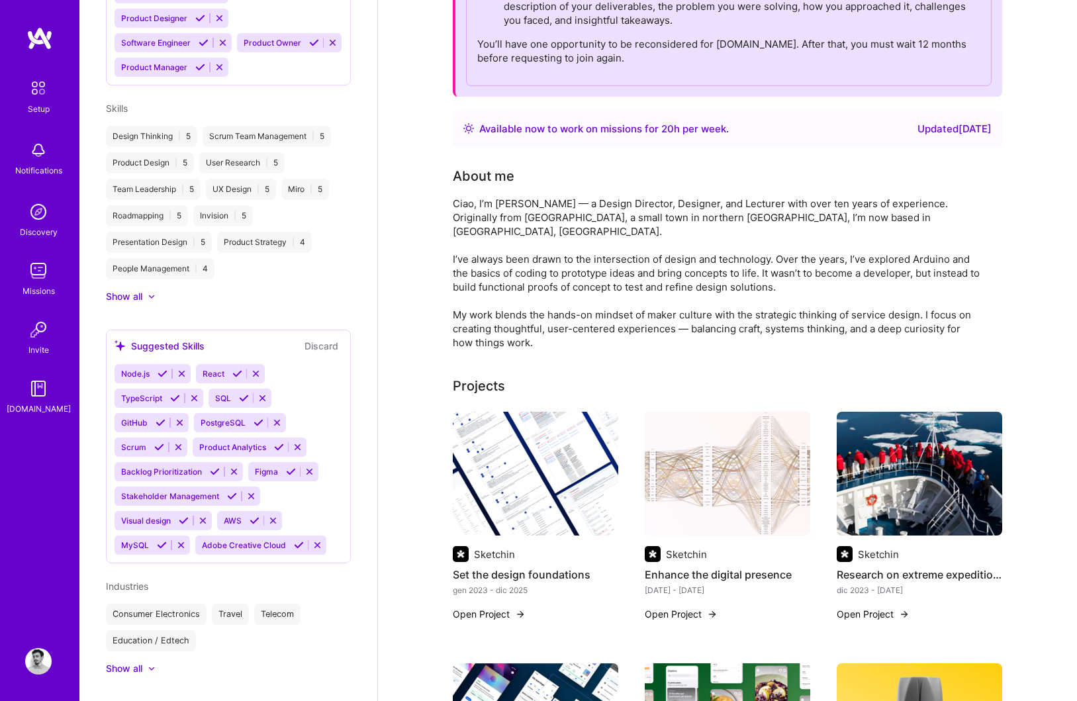
scroll to position [231, 0]
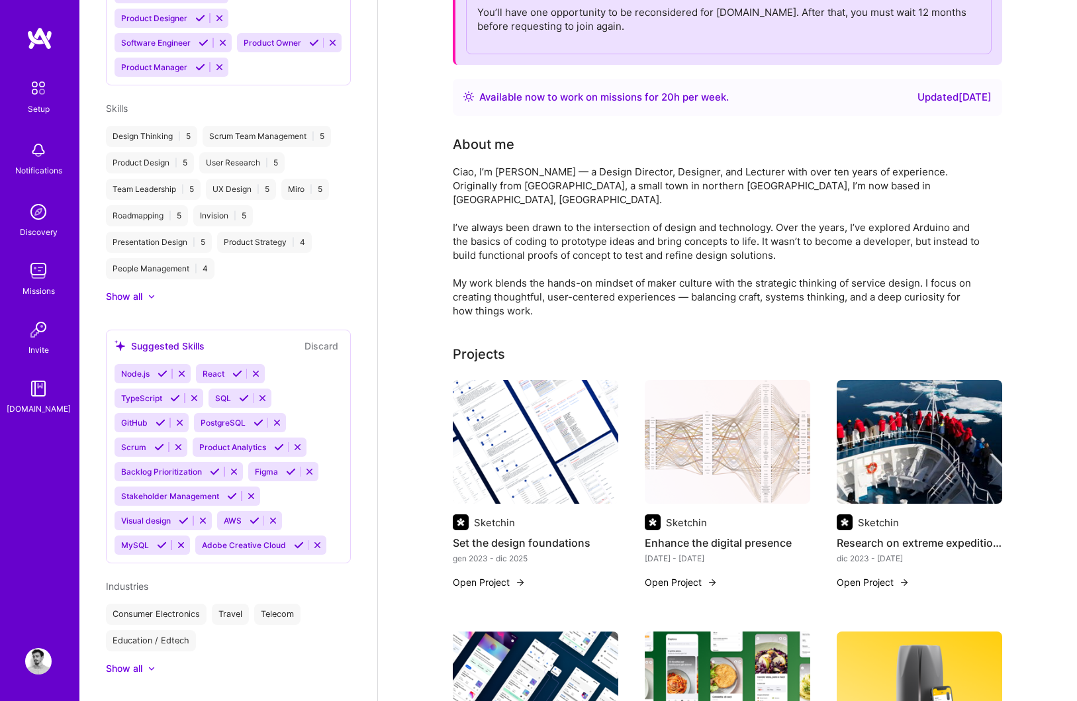
click at [896, 417] on img at bounding box center [919, 442] width 165 height 124
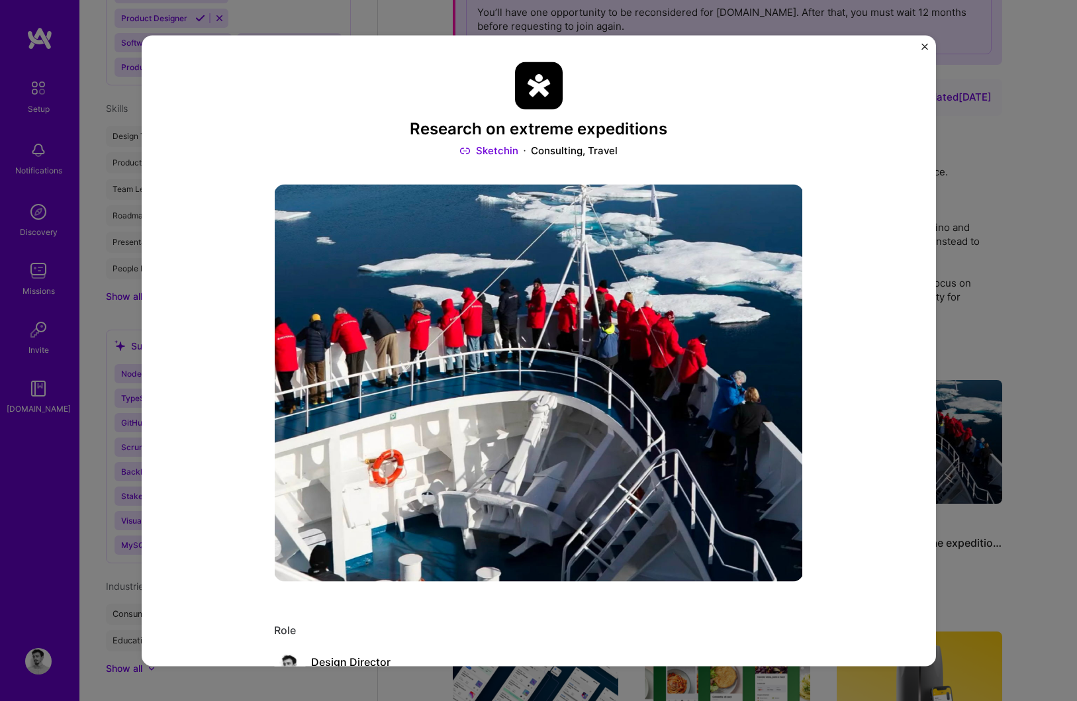
click at [926, 50] on button "Close" at bounding box center [924, 50] width 7 height 14
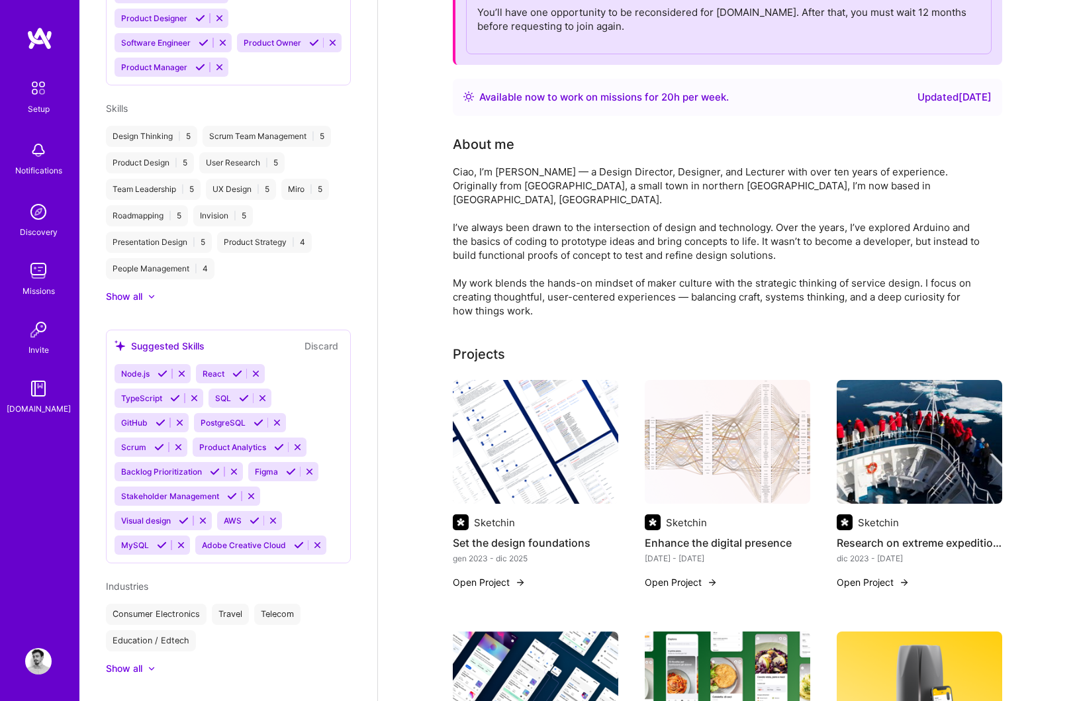
click at [898, 420] on img at bounding box center [919, 442] width 165 height 124
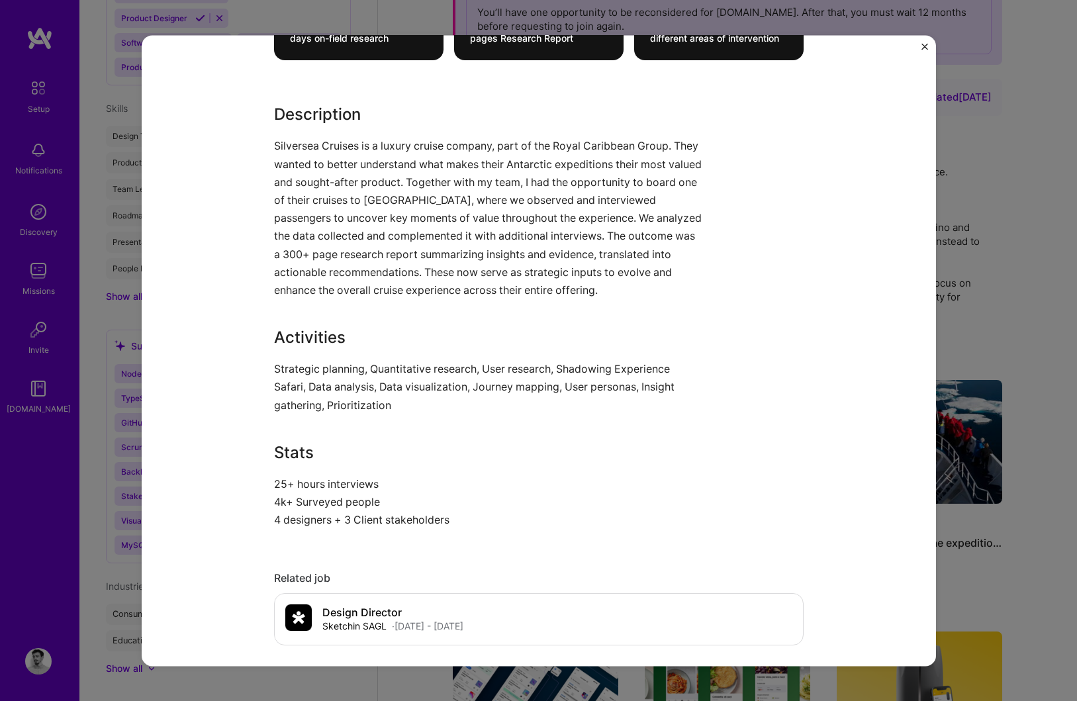
scroll to position [1056, 0]
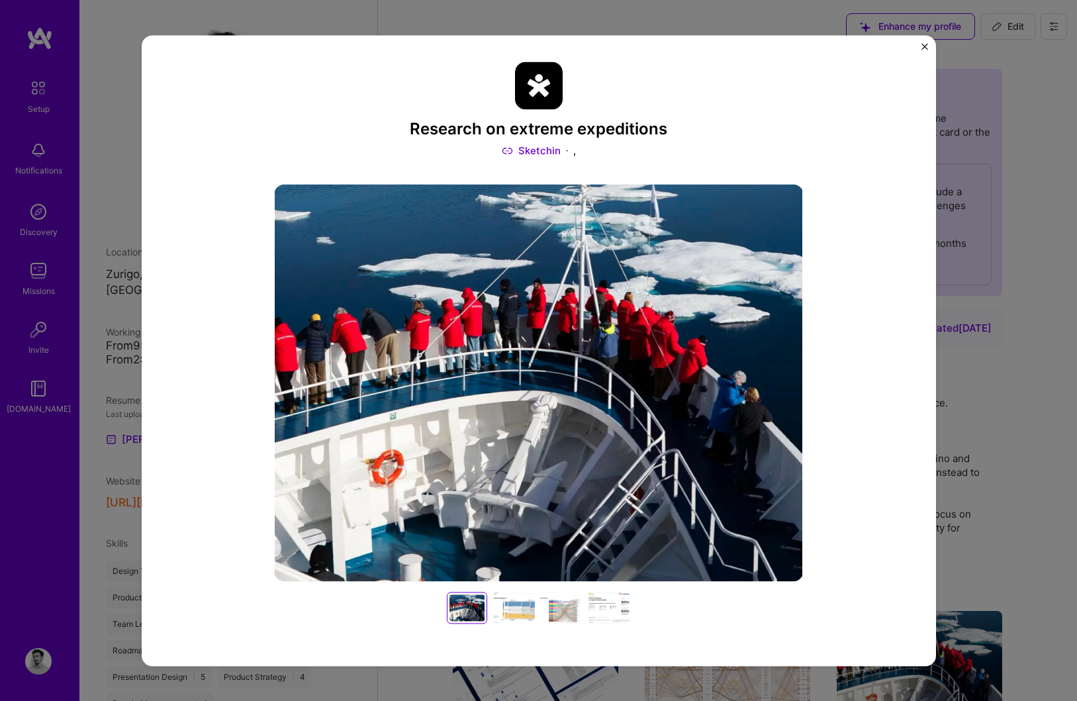
scroll to position [231, 0]
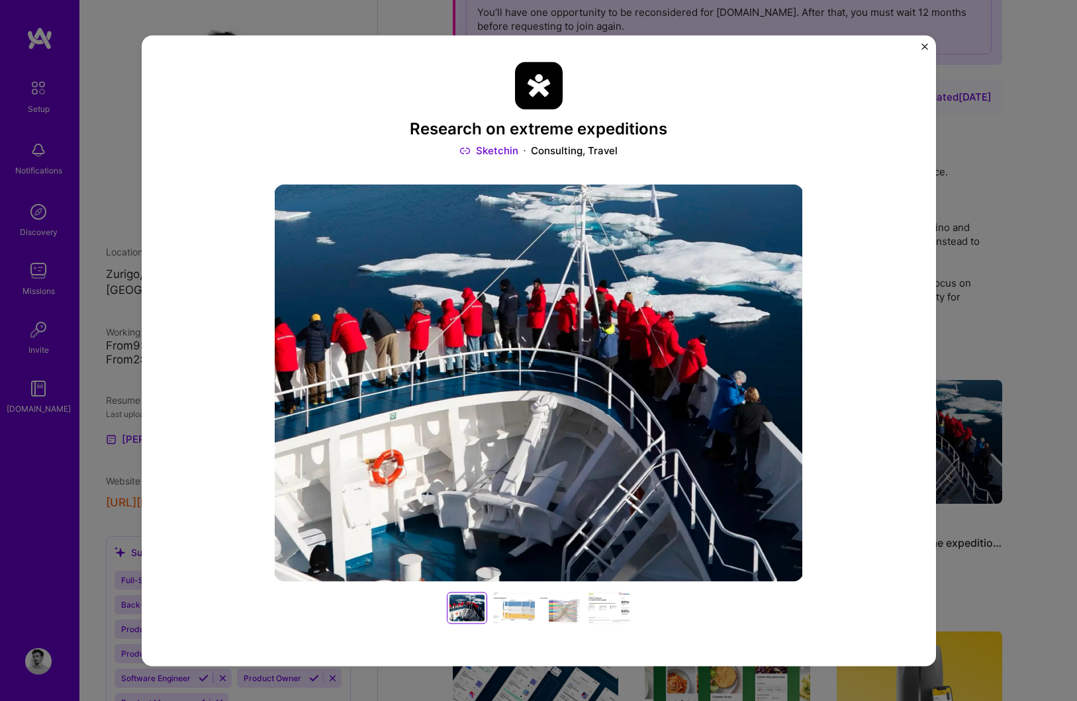
click at [922, 48] on img "Close" at bounding box center [924, 46] width 7 height 7
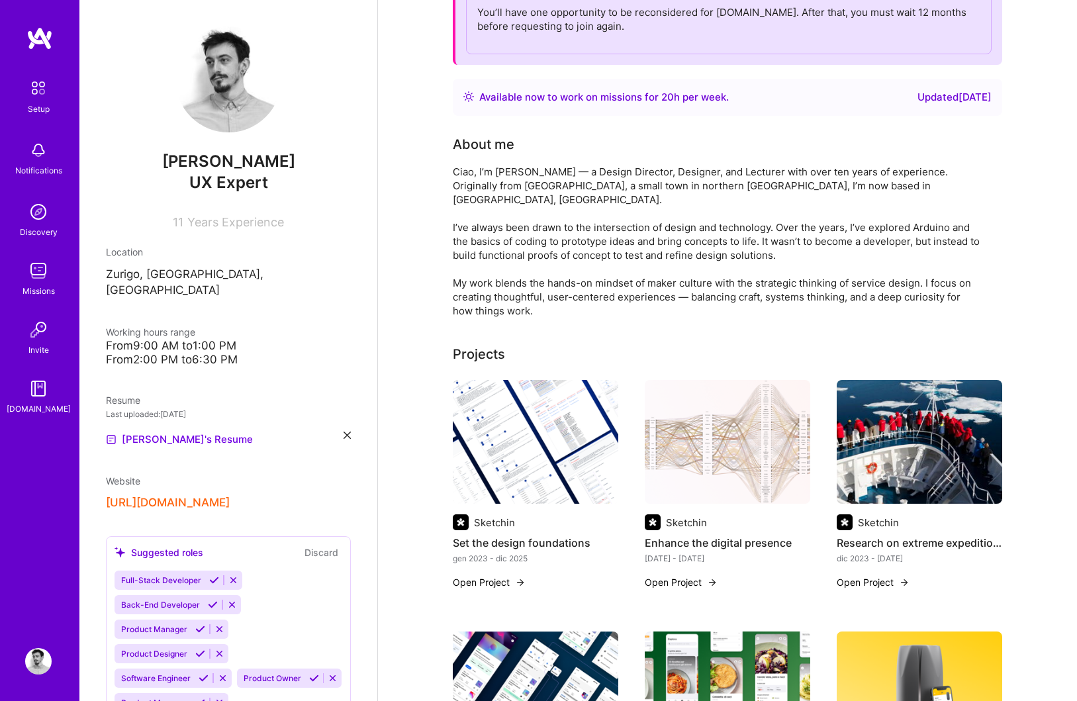
click at [520, 414] on img at bounding box center [535, 442] width 165 height 124
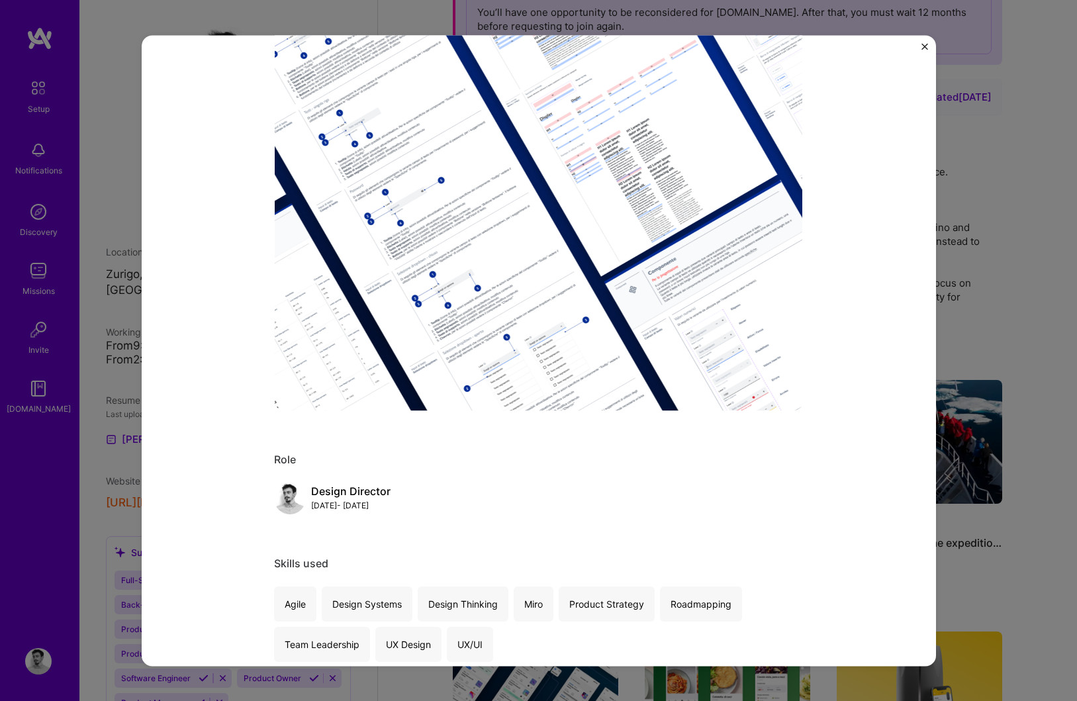
scroll to position [169, 0]
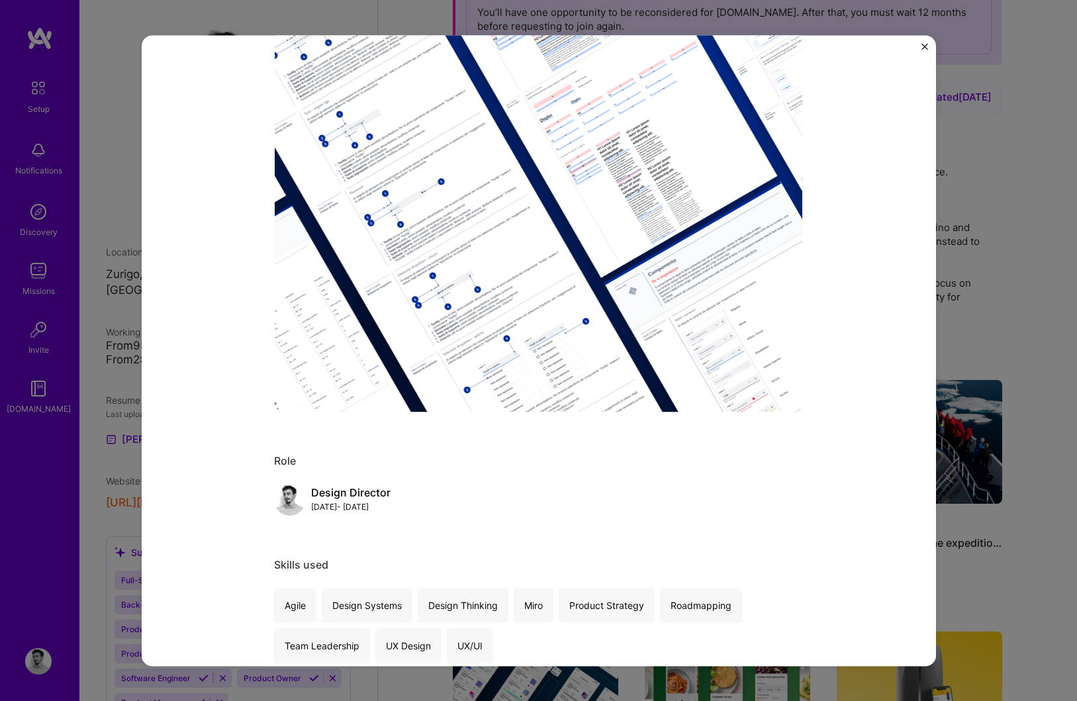
click at [921, 47] on img "Close" at bounding box center [924, 46] width 7 height 7
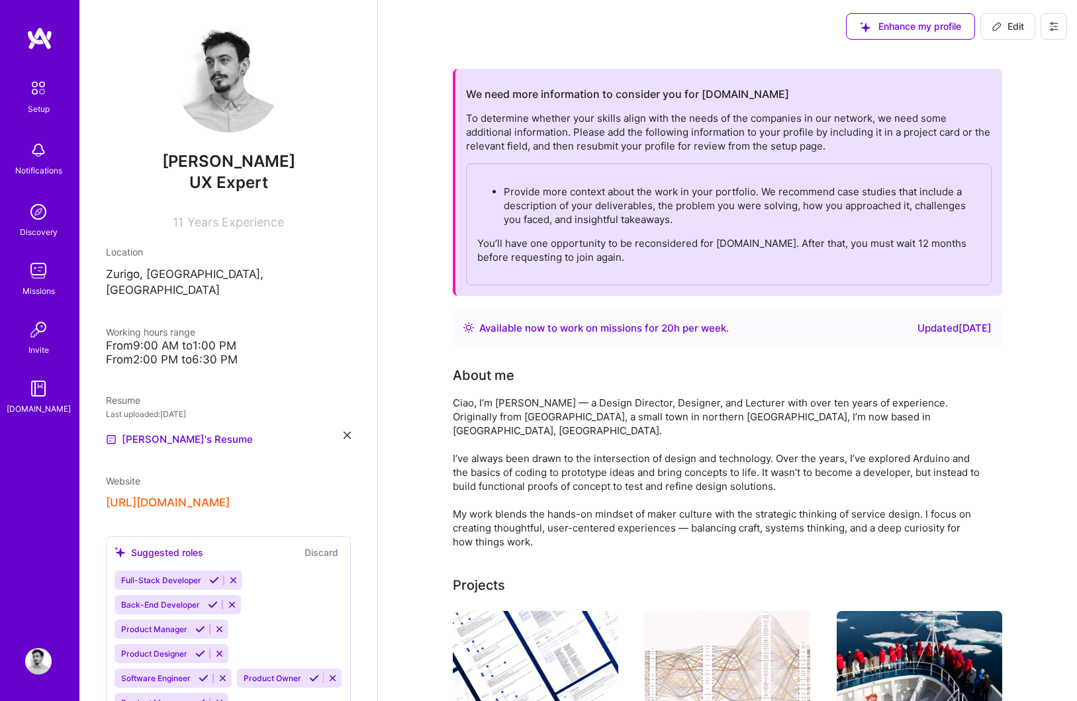
click at [1015, 21] on span "Edit" at bounding box center [1008, 26] width 32 height 13
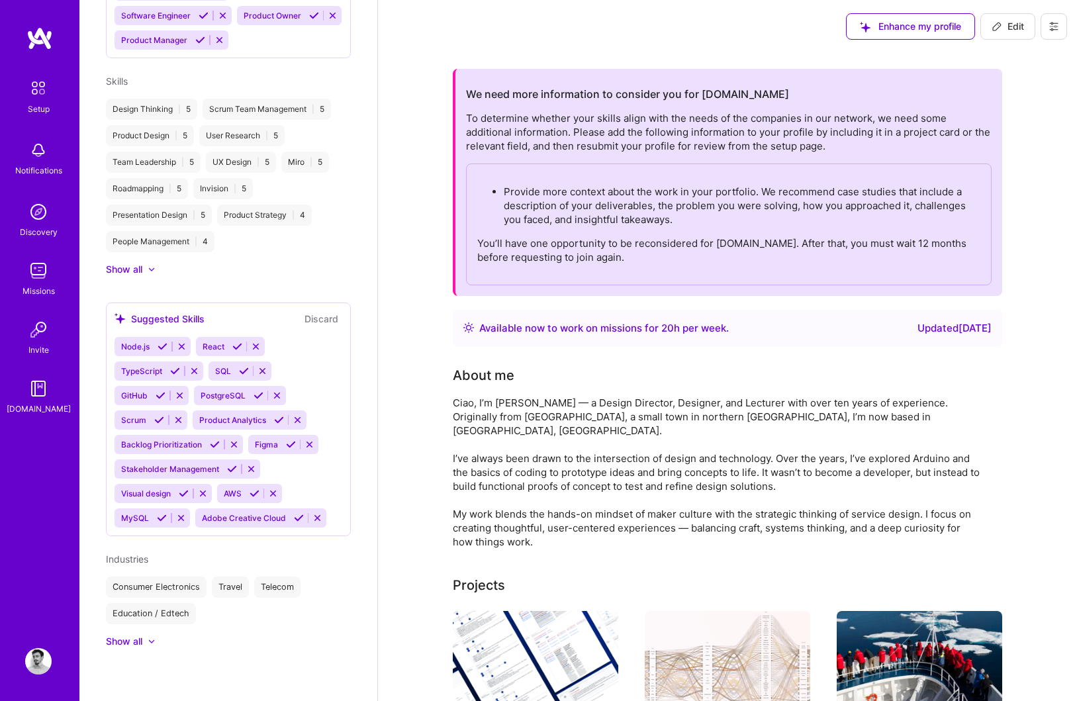
select select "US"
select select "Right Now"
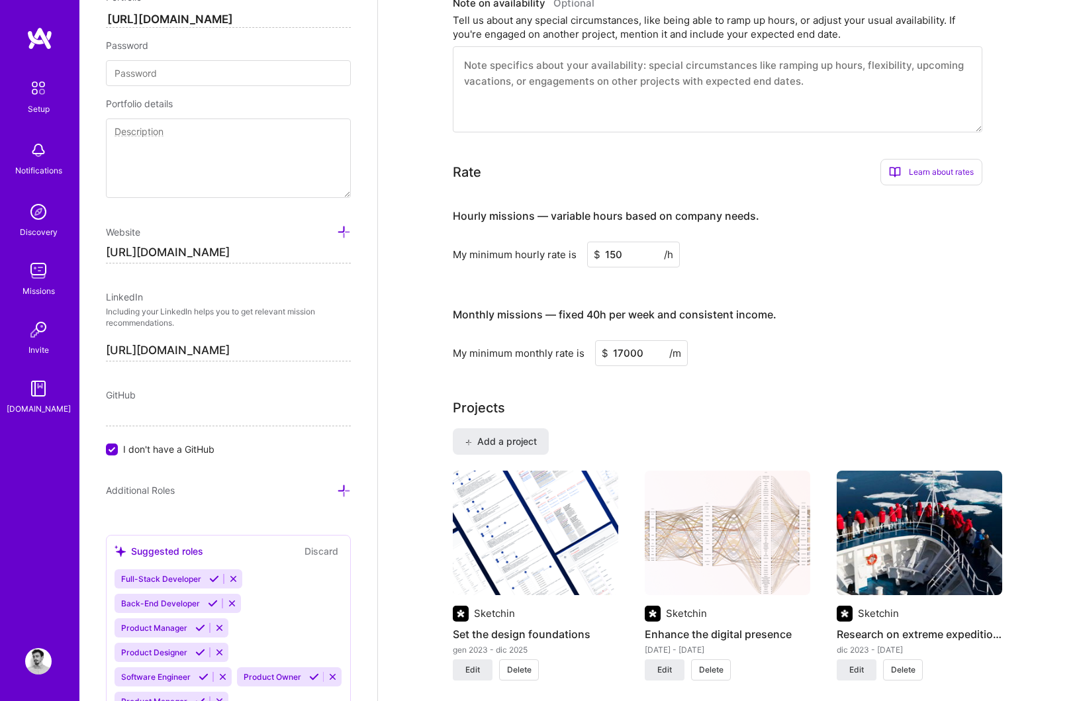
scroll to position [852, 0]
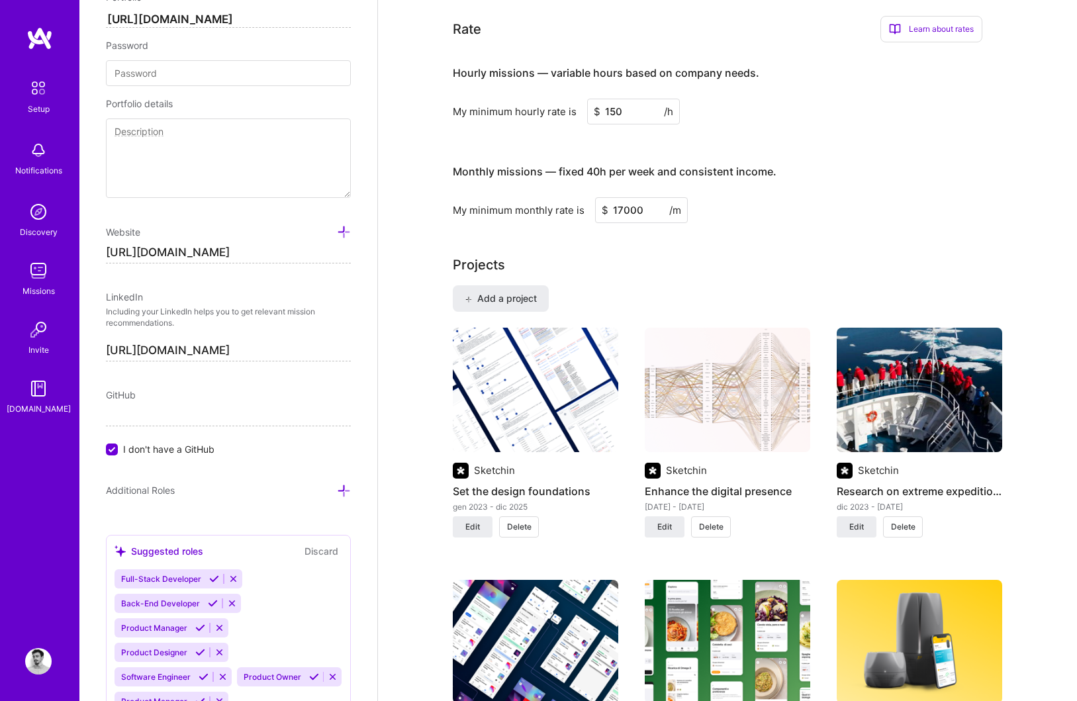
click at [525, 411] on img at bounding box center [535, 390] width 165 height 124
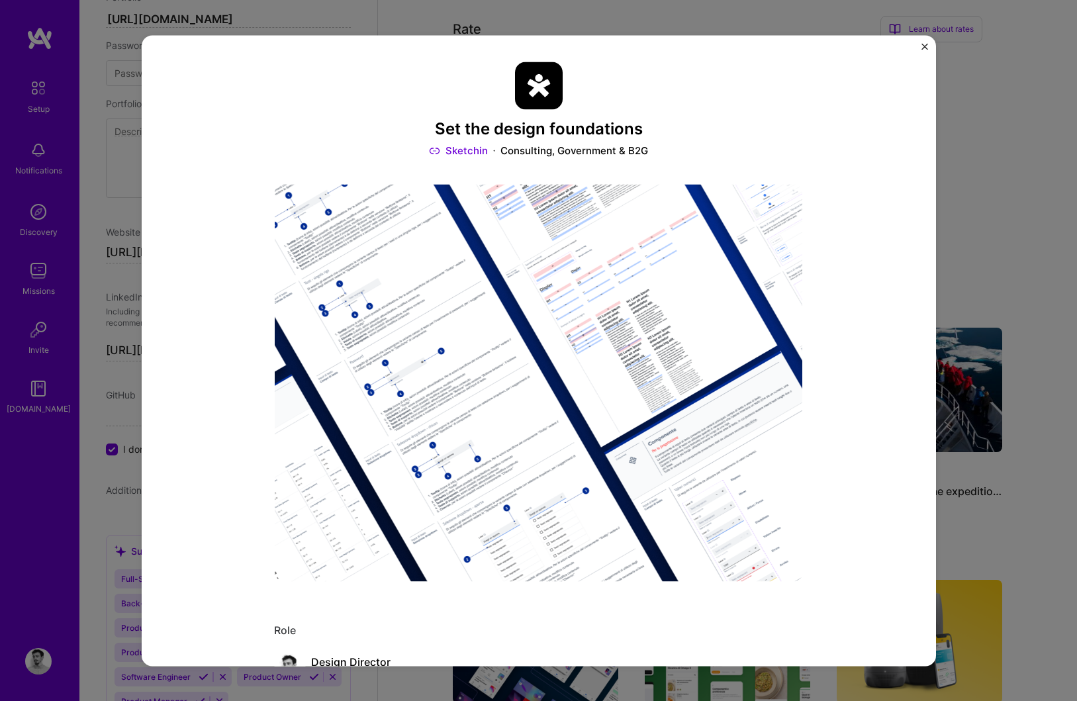
click at [920, 46] on div "Set the design foundations Sketchin Consulting, Government & B2G Role Design Di…" at bounding box center [539, 350] width 794 height 631
click at [924, 44] on img "Close" at bounding box center [924, 46] width 7 height 7
